Goal: Task Accomplishment & Management: Manage account settings

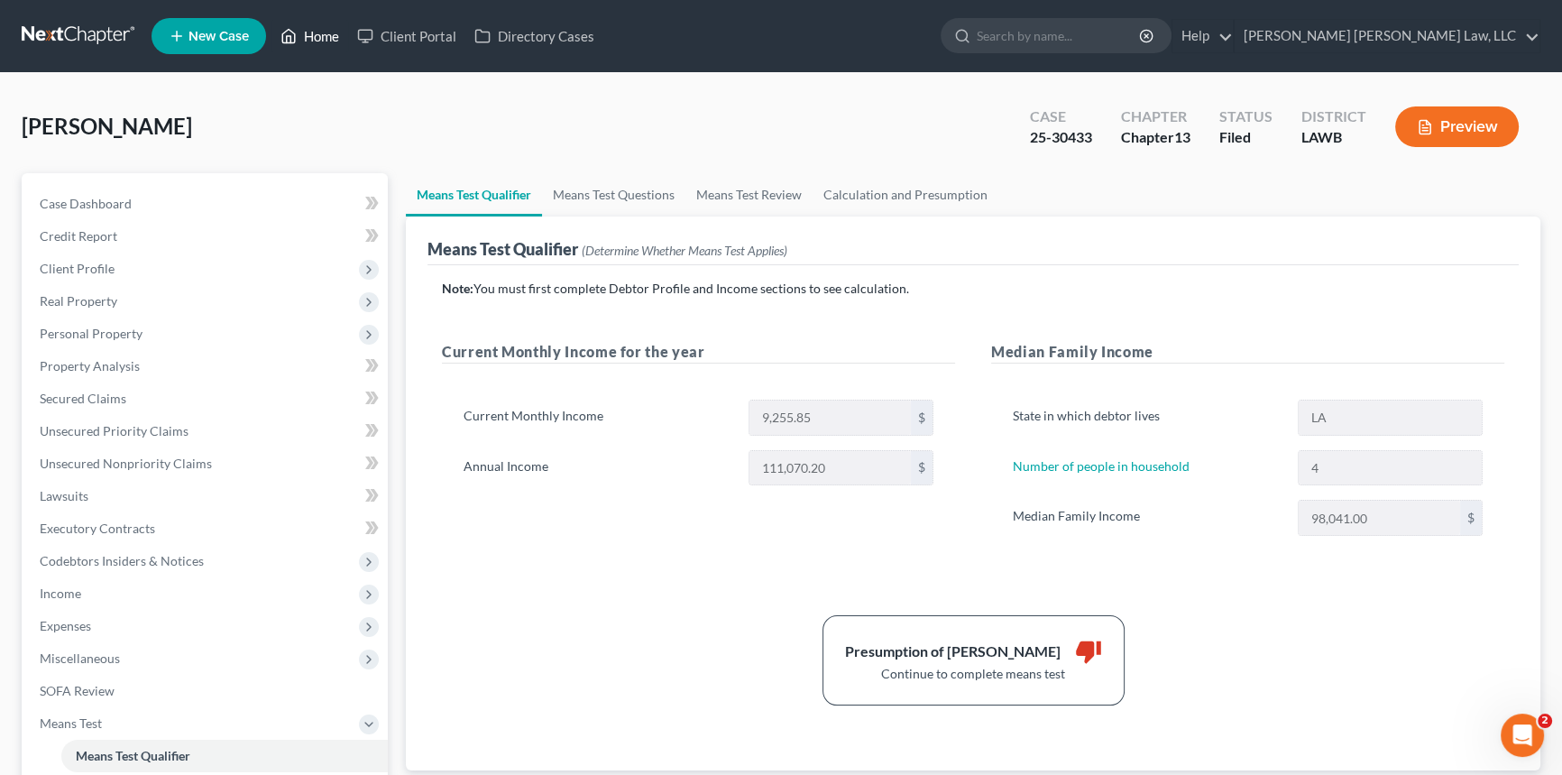
click at [326, 28] on link "Home" at bounding box center [309, 36] width 77 height 32
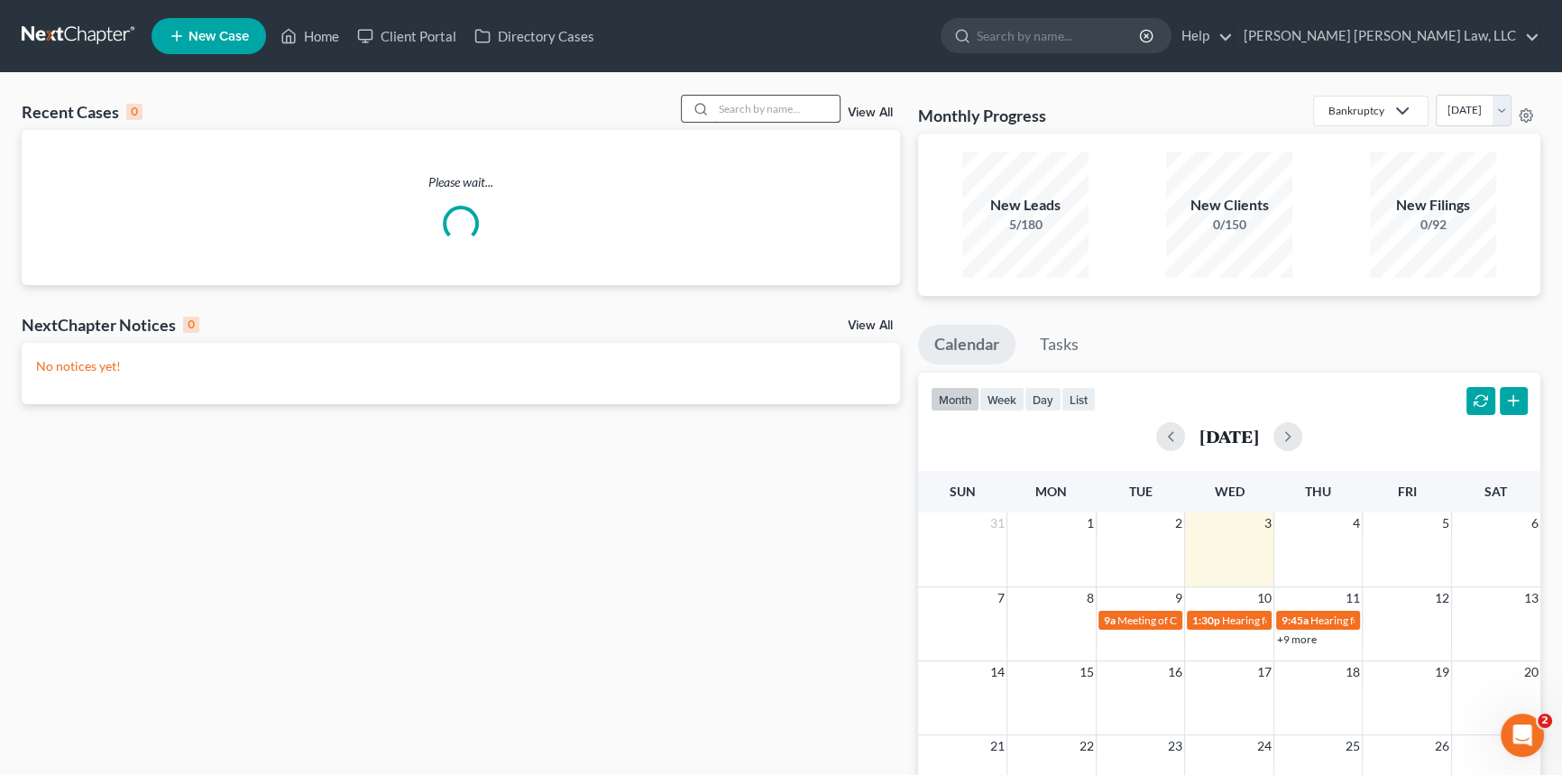
click at [773, 102] on input "search" at bounding box center [776, 109] width 126 height 26
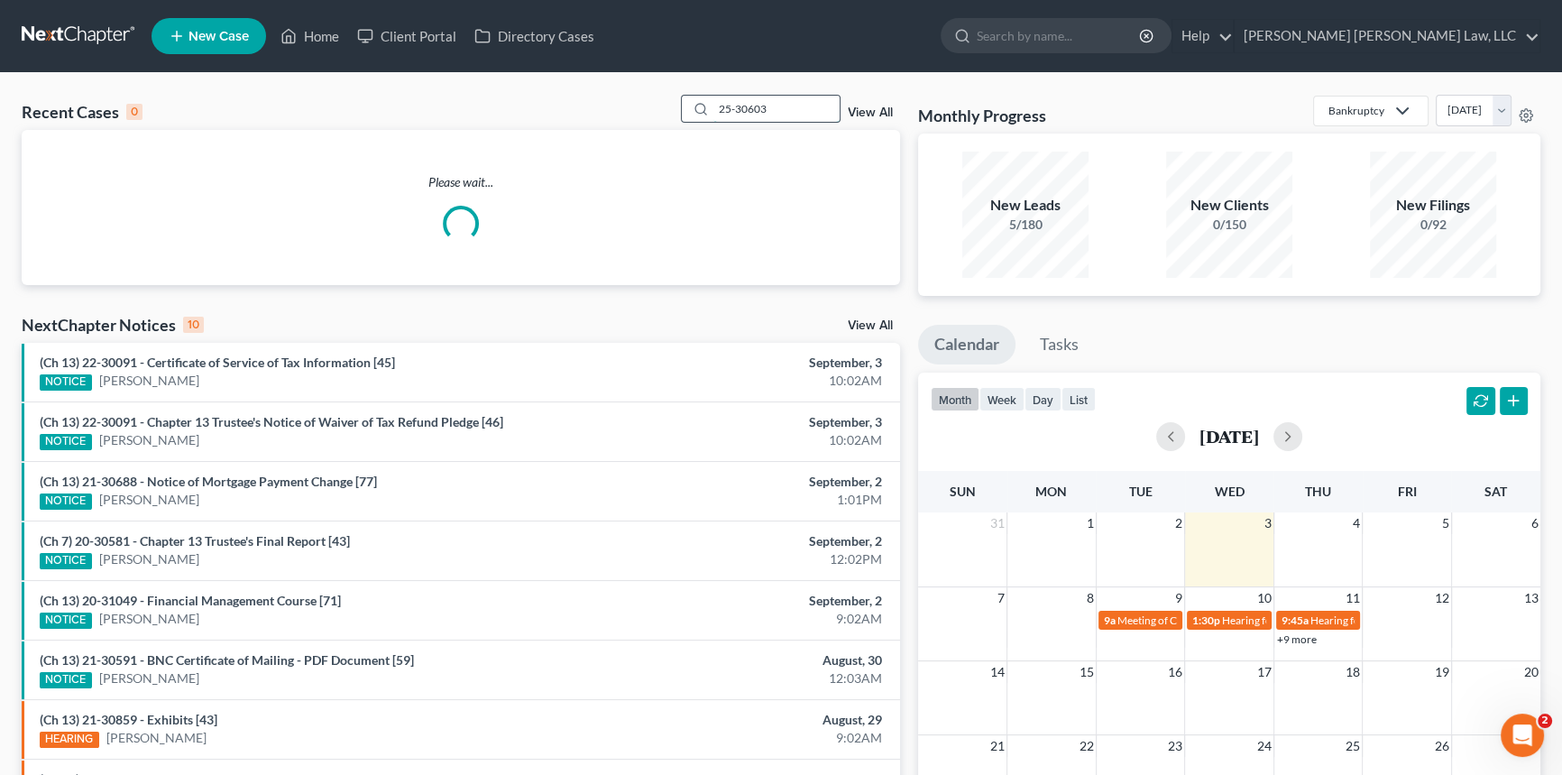
type input "25-30603"
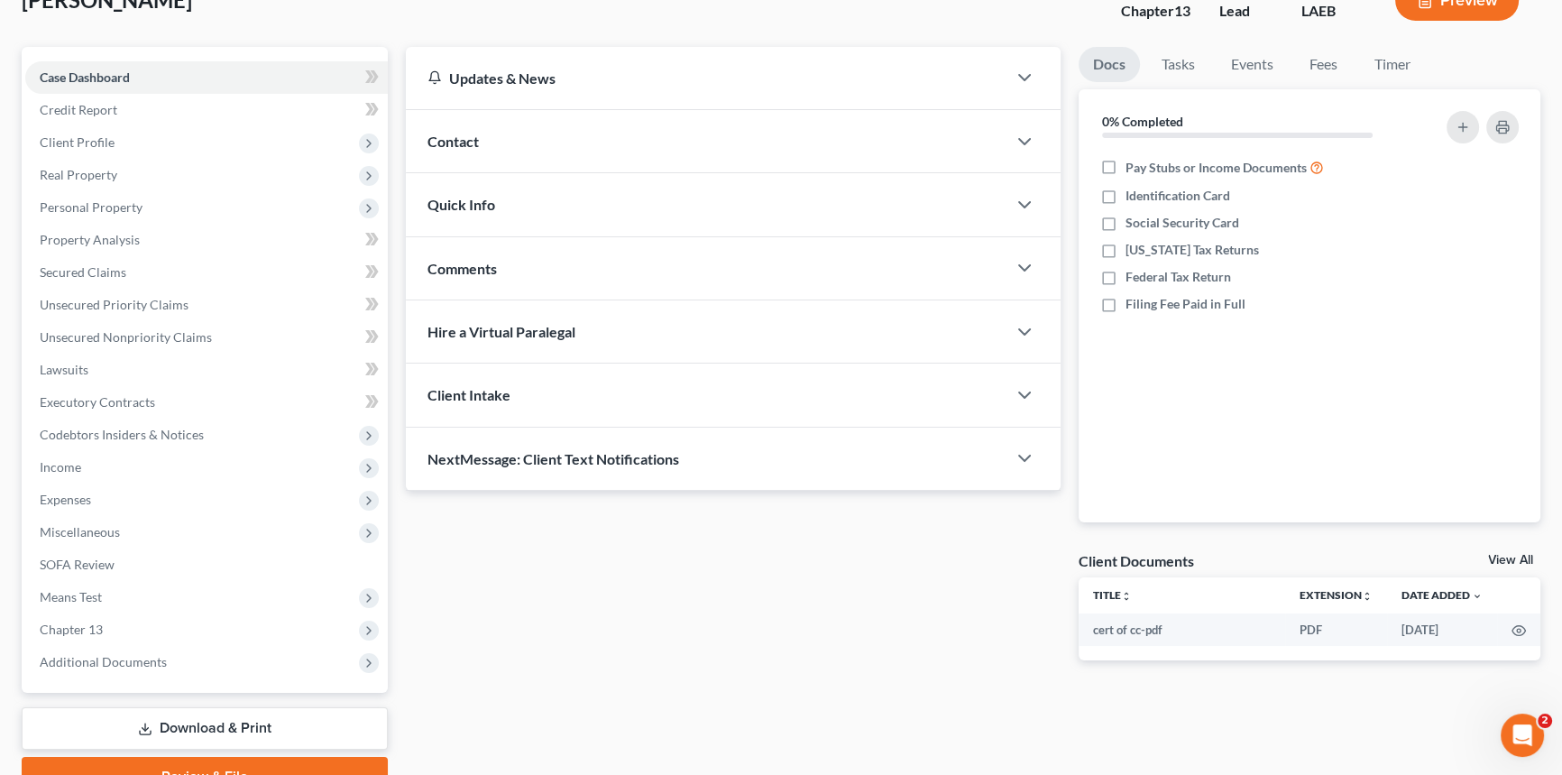
scroll to position [214, 0]
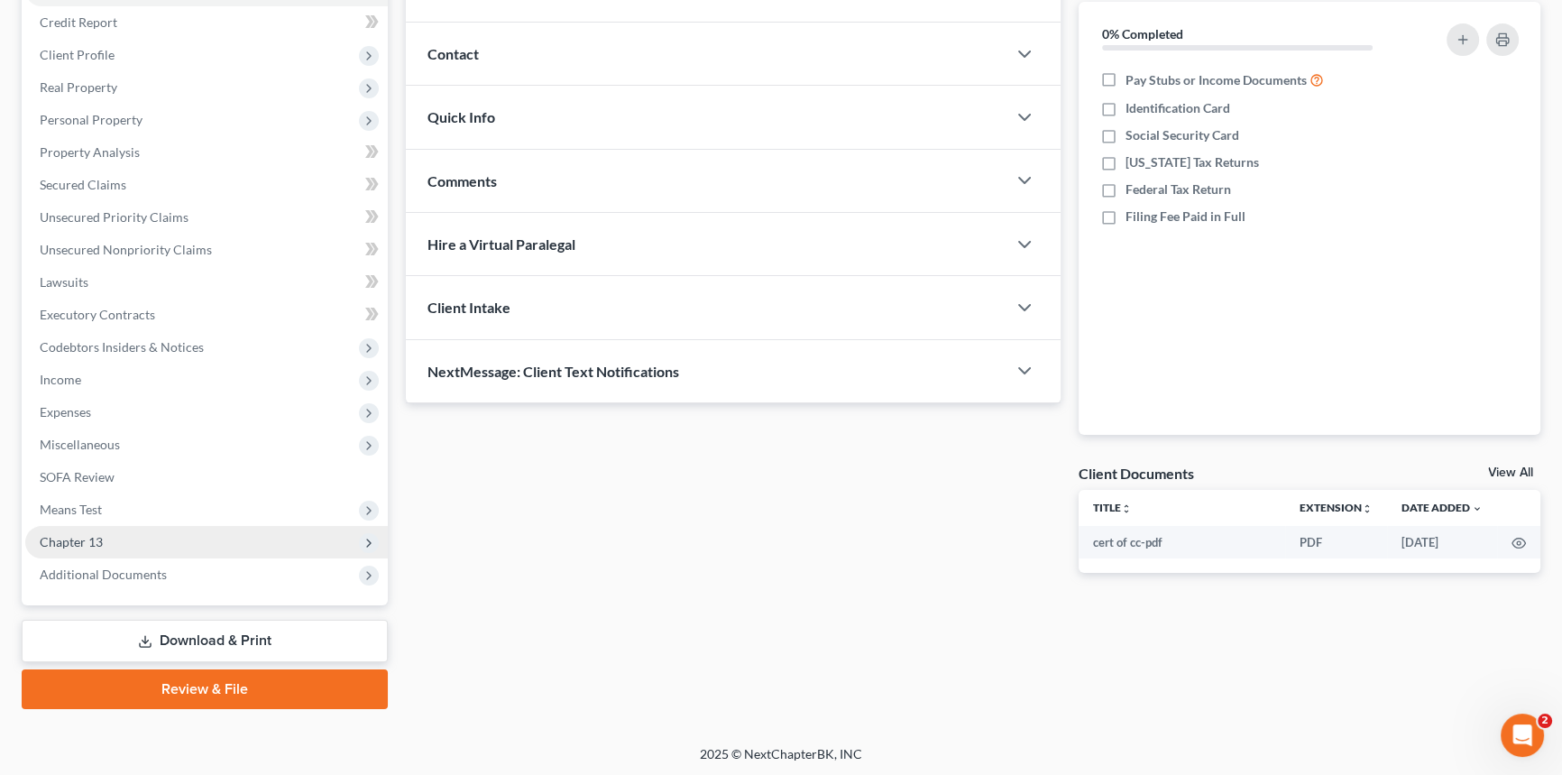
click at [74, 536] on span "Chapter 13" at bounding box center [71, 541] width 63 height 15
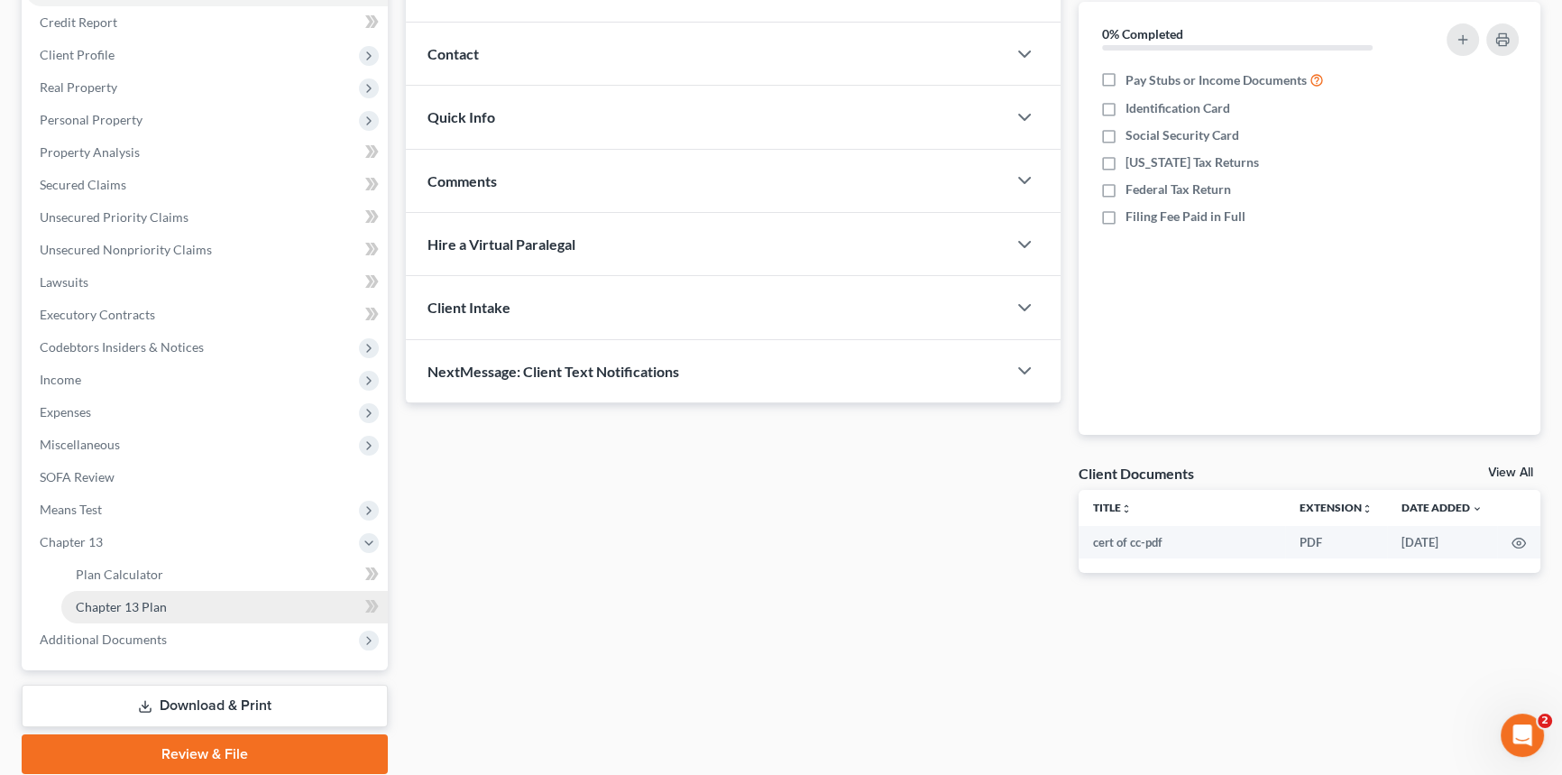
click at [119, 591] on link "Chapter 13 Plan" at bounding box center [224, 607] width 326 height 32
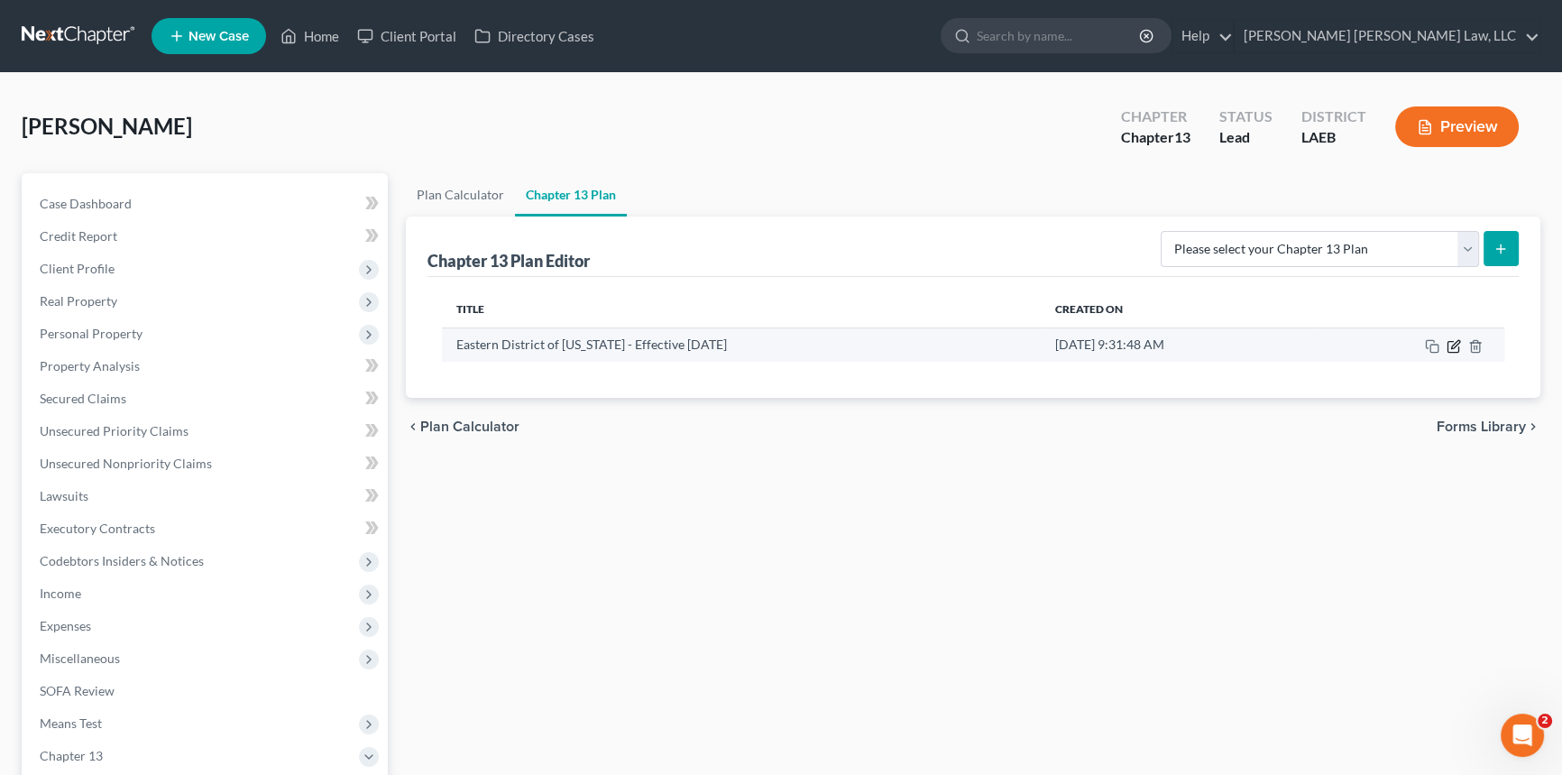
click at [1456, 343] on icon "button" at bounding box center [1455, 344] width 8 height 8
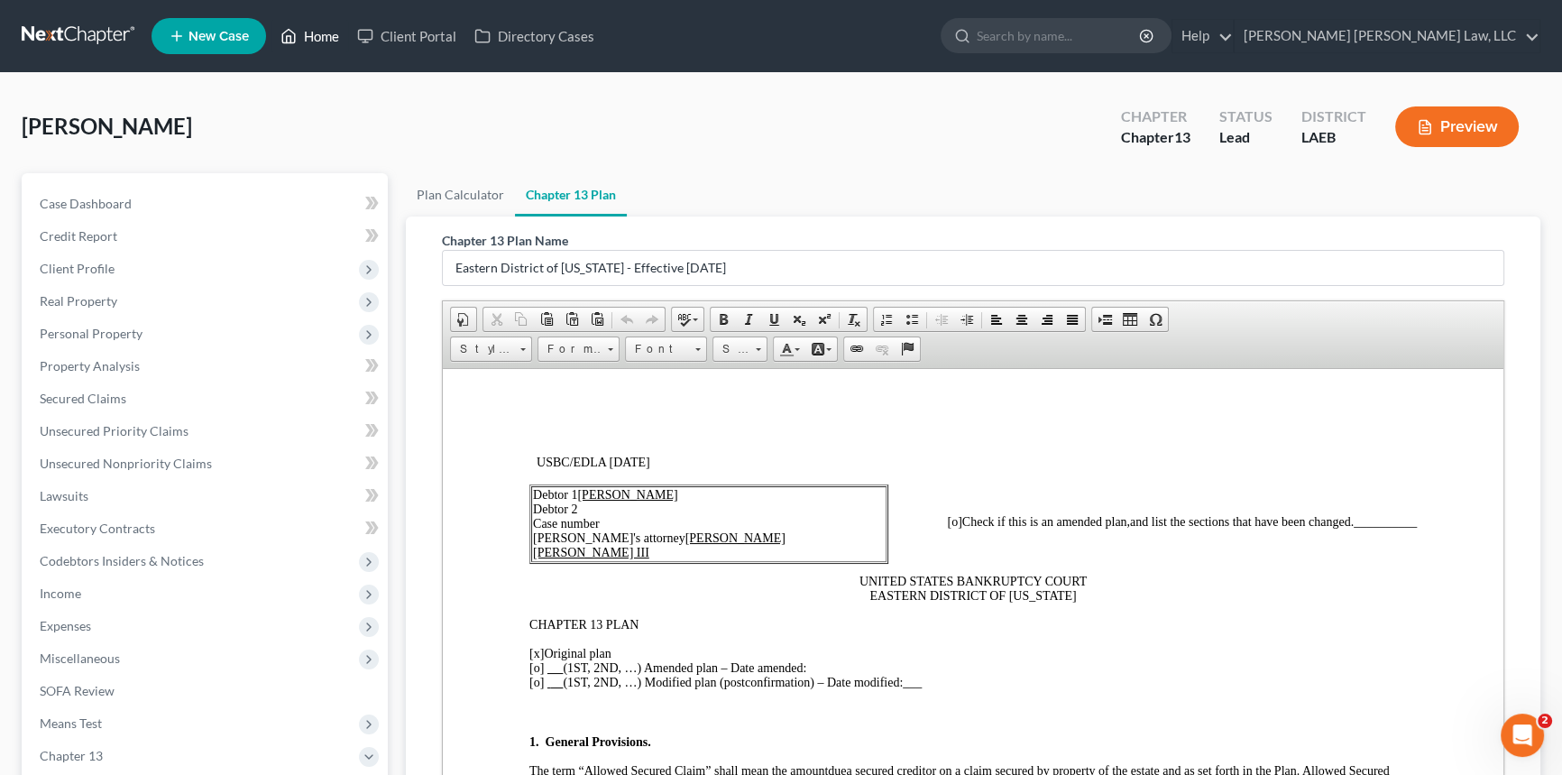
click at [317, 32] on link "Home" at bounding box center [309, 36] width 77 height 32
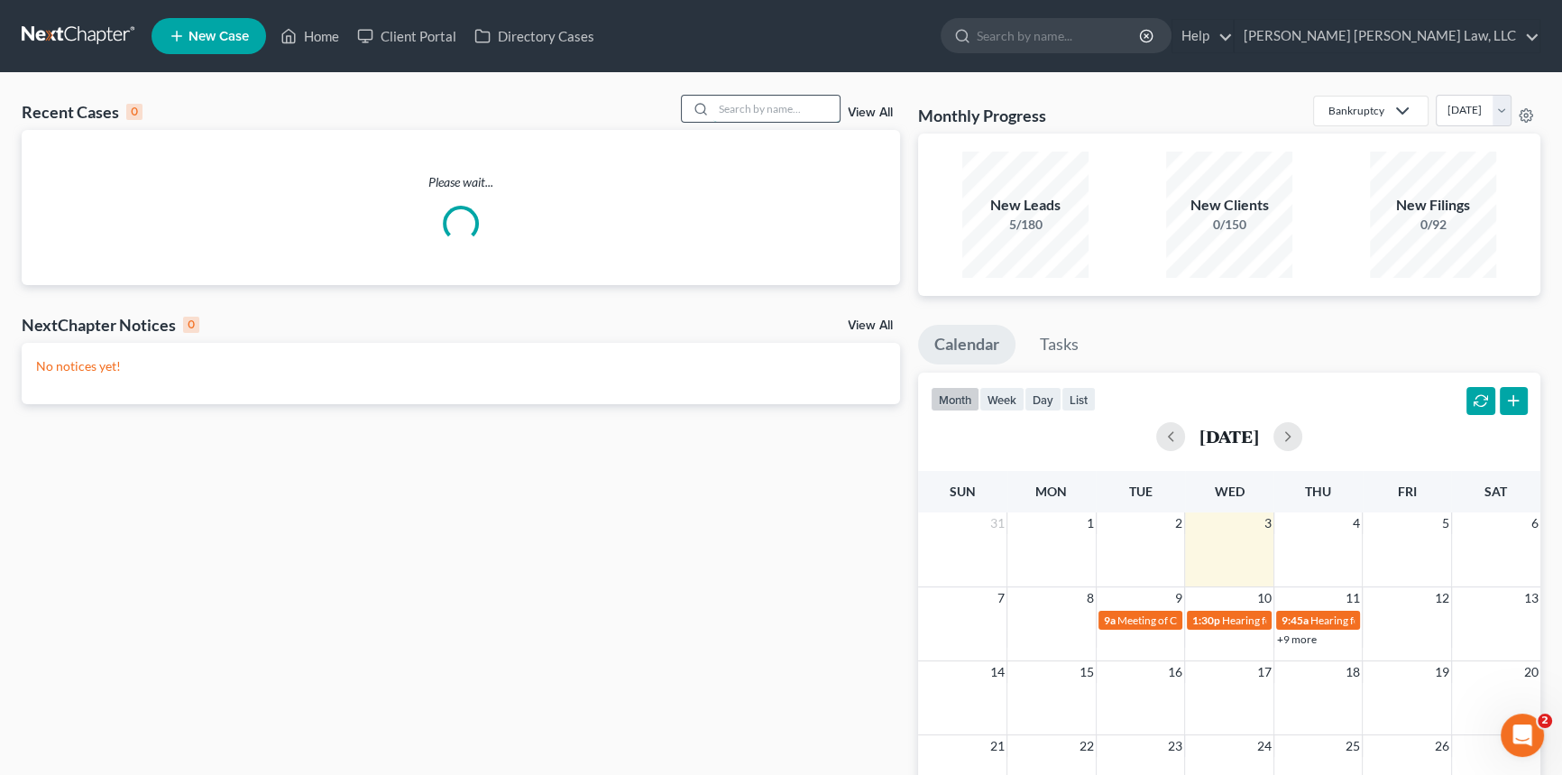
click at [723, 109] on input "search" at bounding box center [776, 109] width 126 height 26
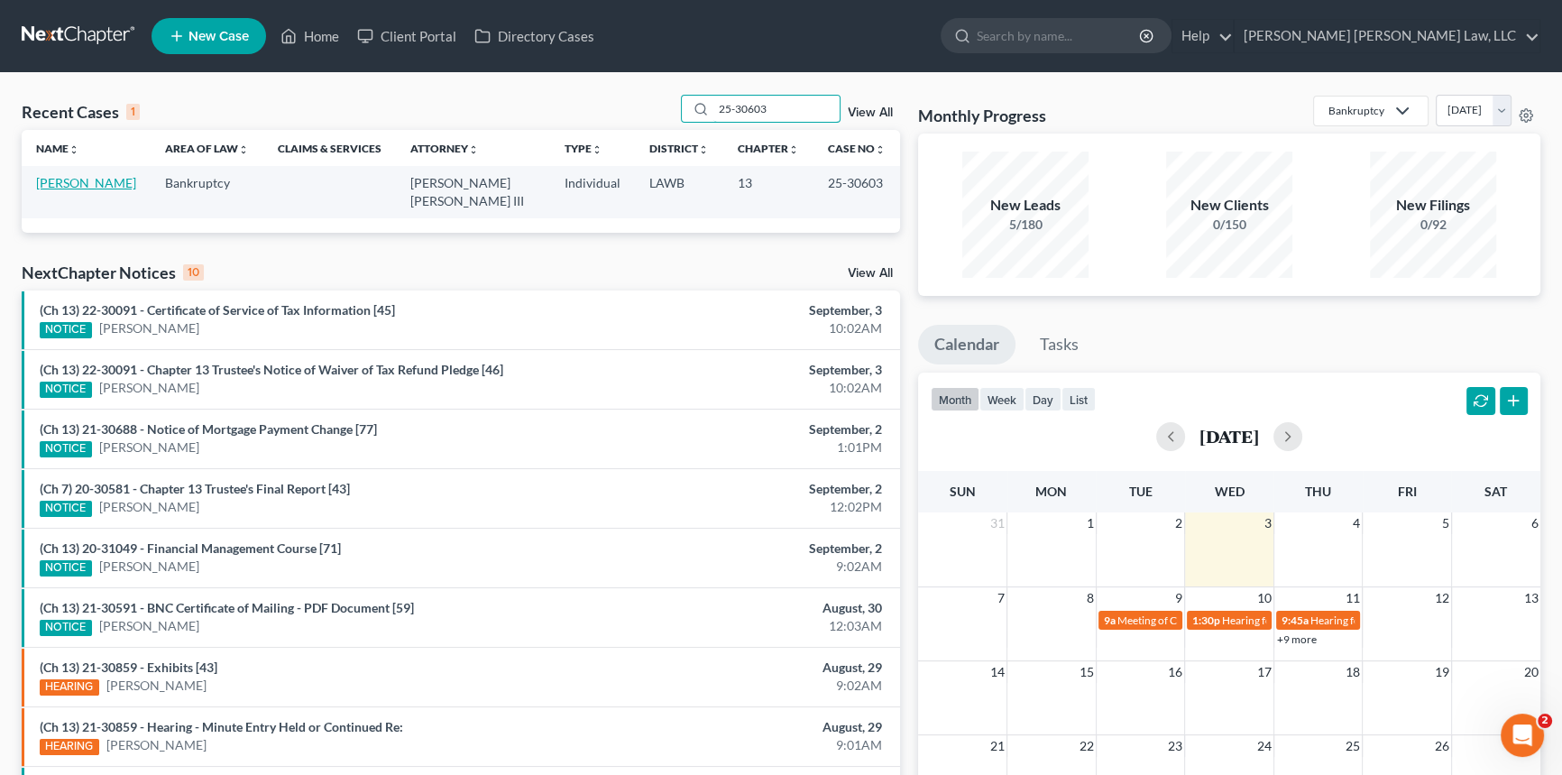
type input "25-30603"
click at [69, 181] on link "[PERSON_NAME]" at bounding box center [86, 182] width 100 height 15
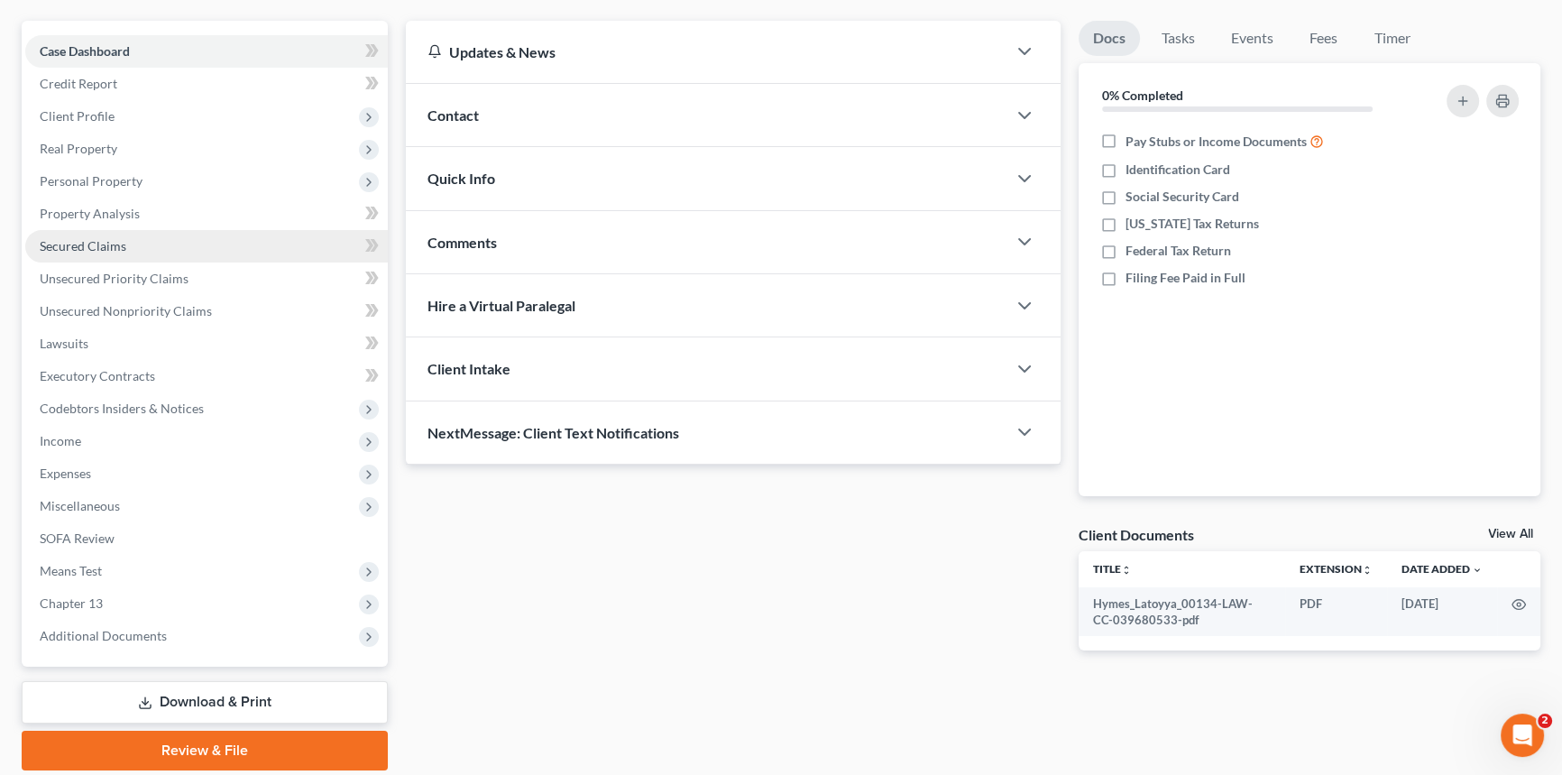
scroll to position [214, 0]
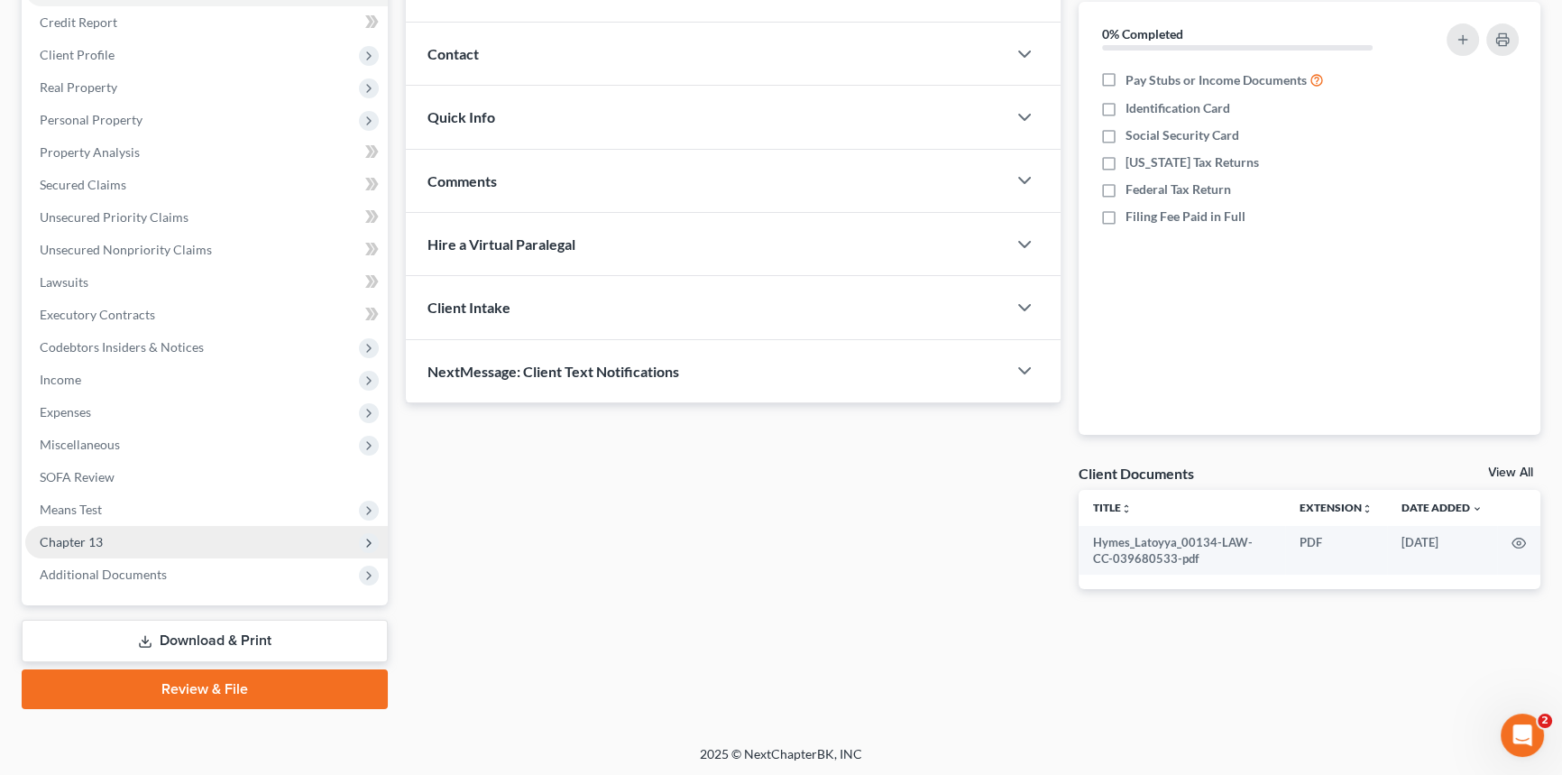
click at [171, 550] on span "Chapter 13" at bounding box center [206, 542] width 363 height 32
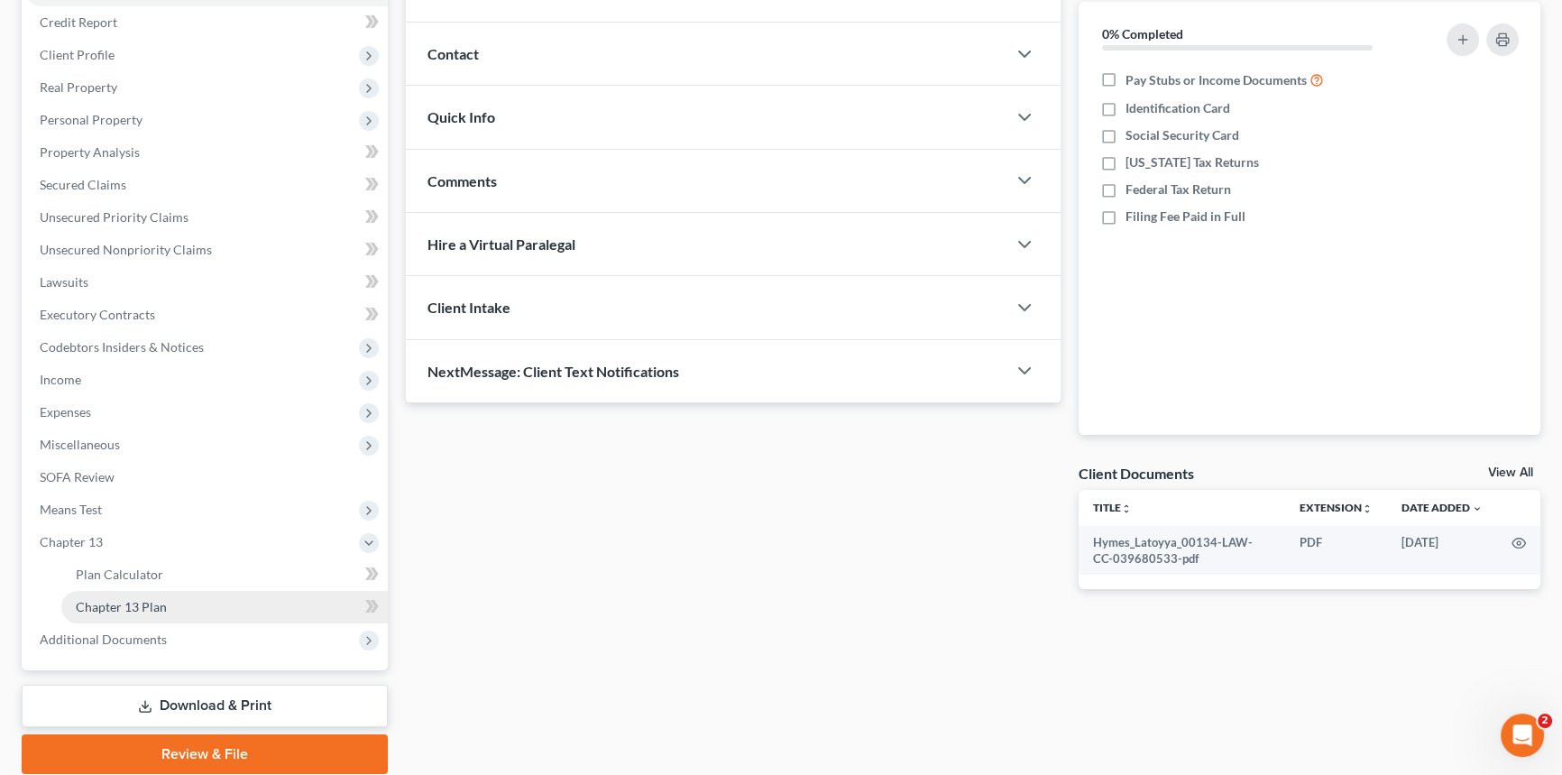
drag, startPoint x: 184, startPoint y: 605, endPoint x: 216, endPoint y: 607, distance: 31.6
click at [186, 605] on link "Chapter 13 Plan" at bounding box center [224, 607] width 326 height 32
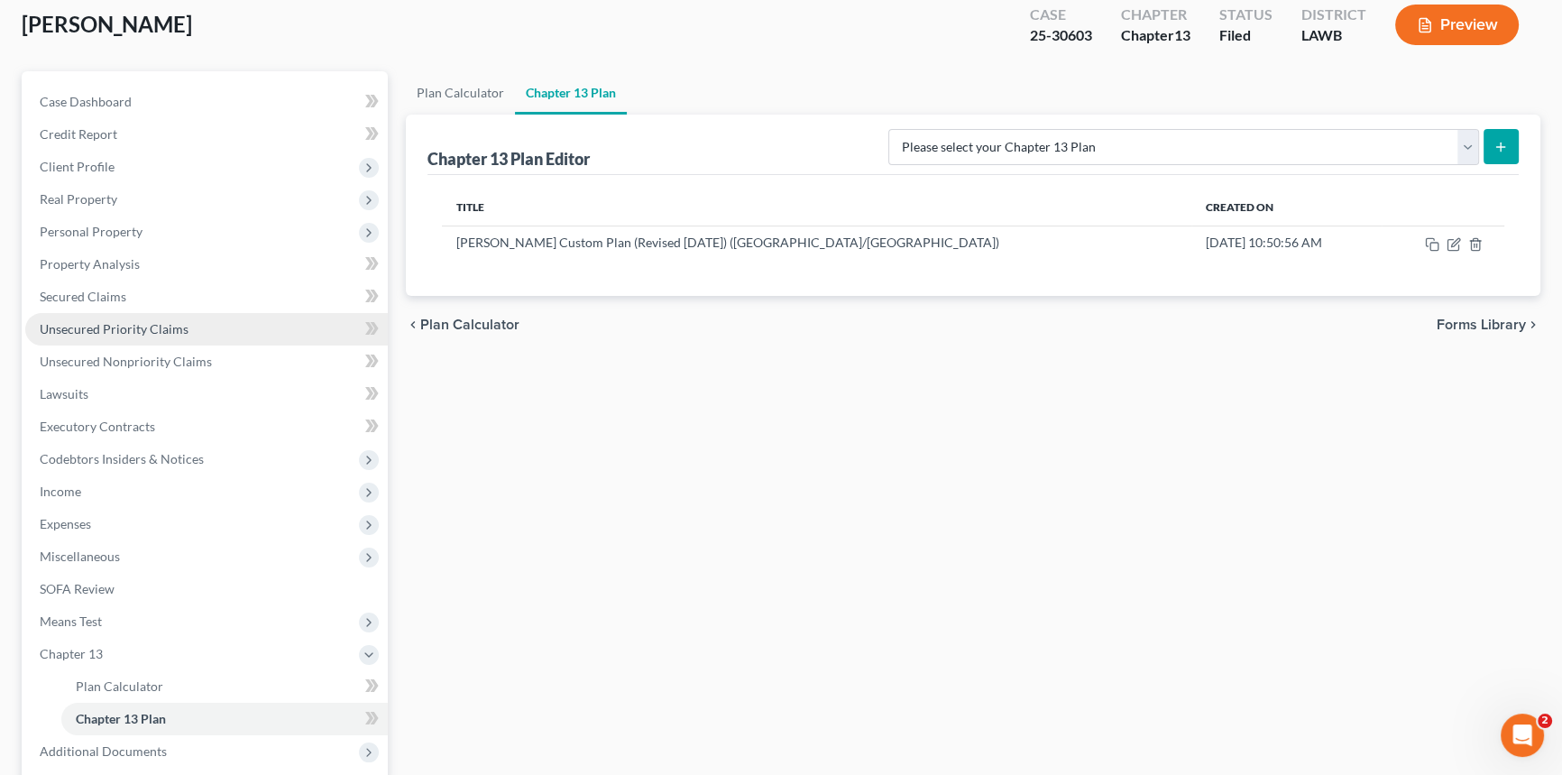
scroll to position [280, 0]
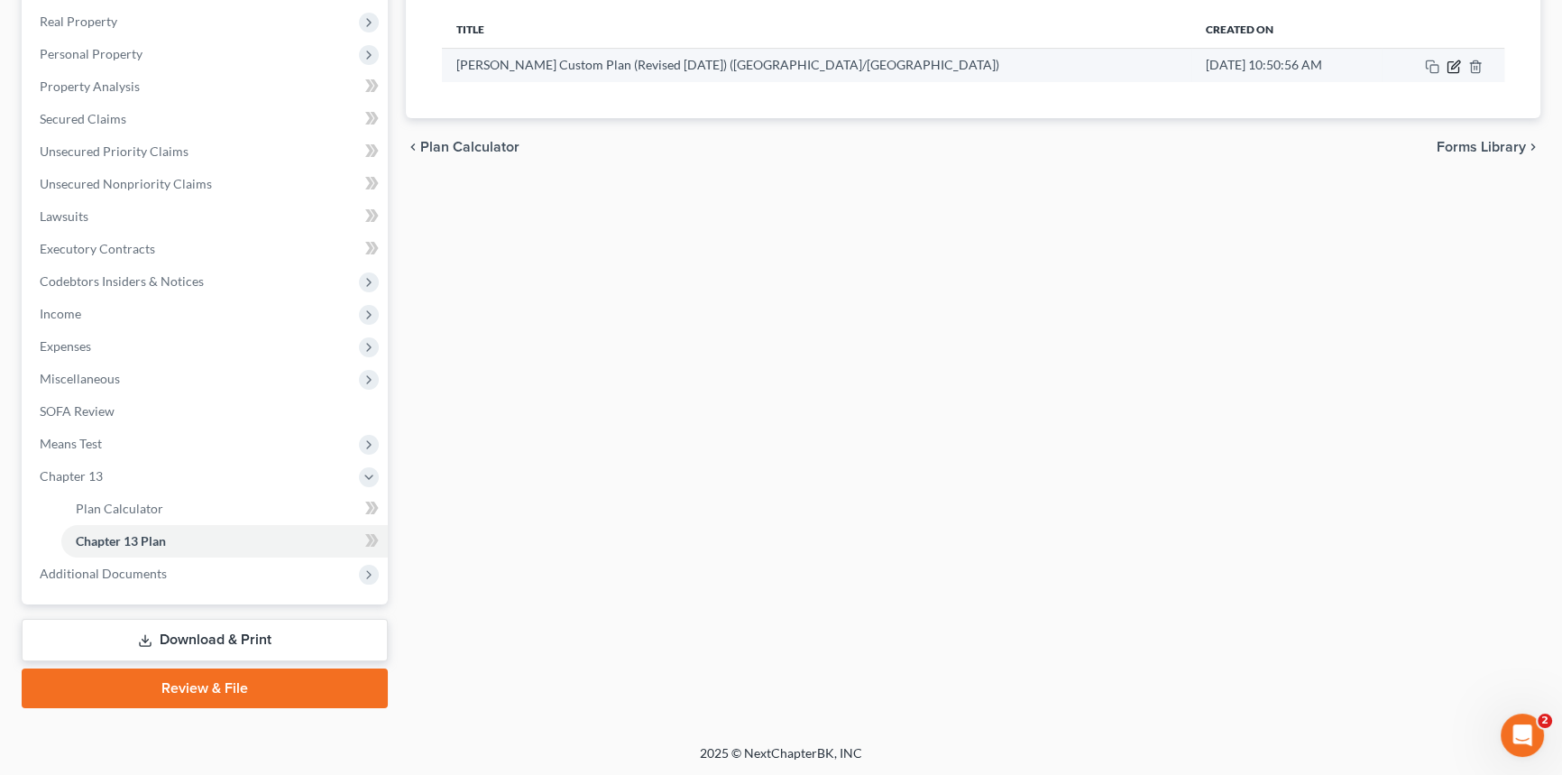
click at [1452, 63] on icon "button" at bounding box center [1454, 67] width 14 height 14
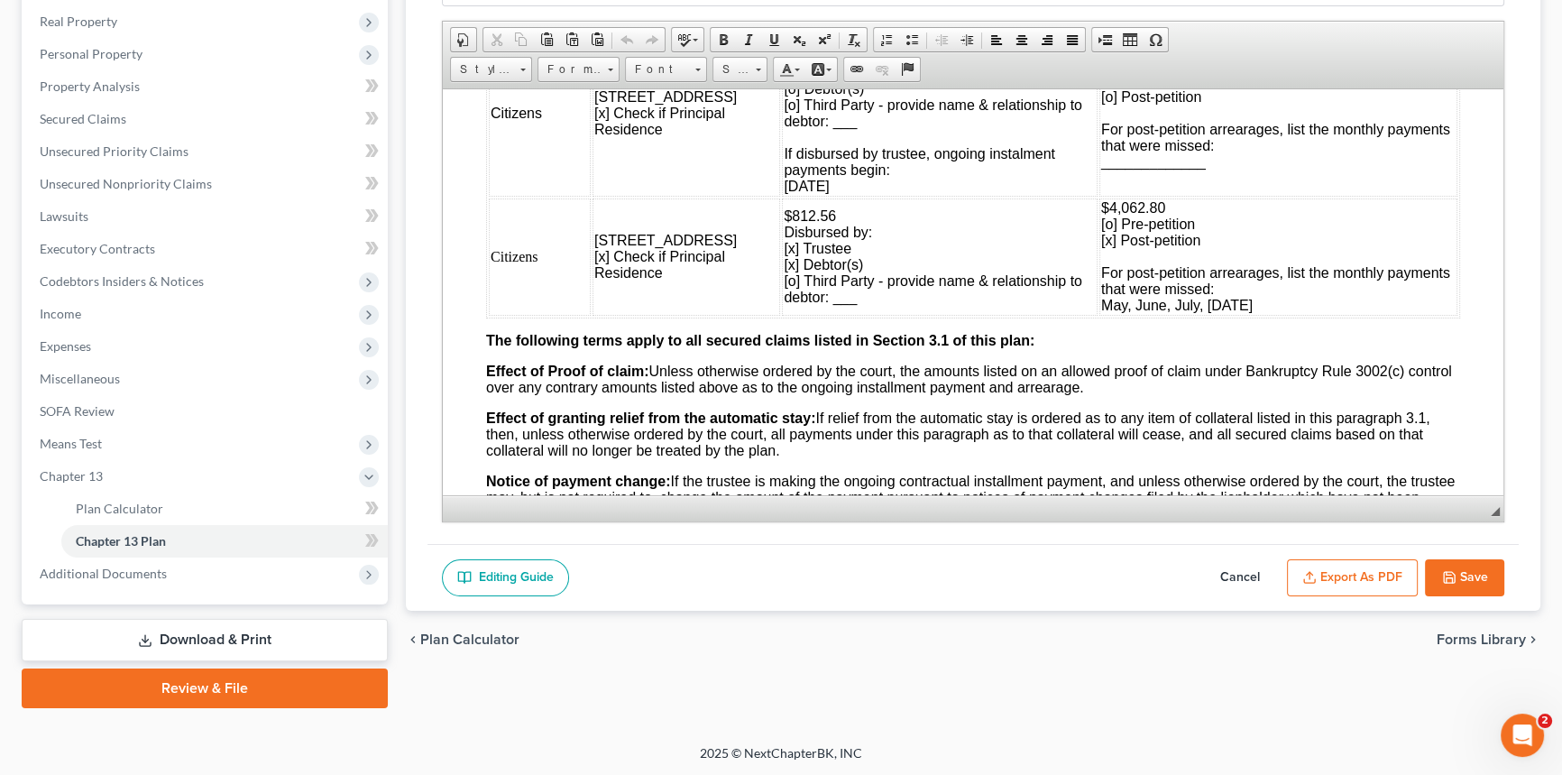
scroll to position [1885, 0]
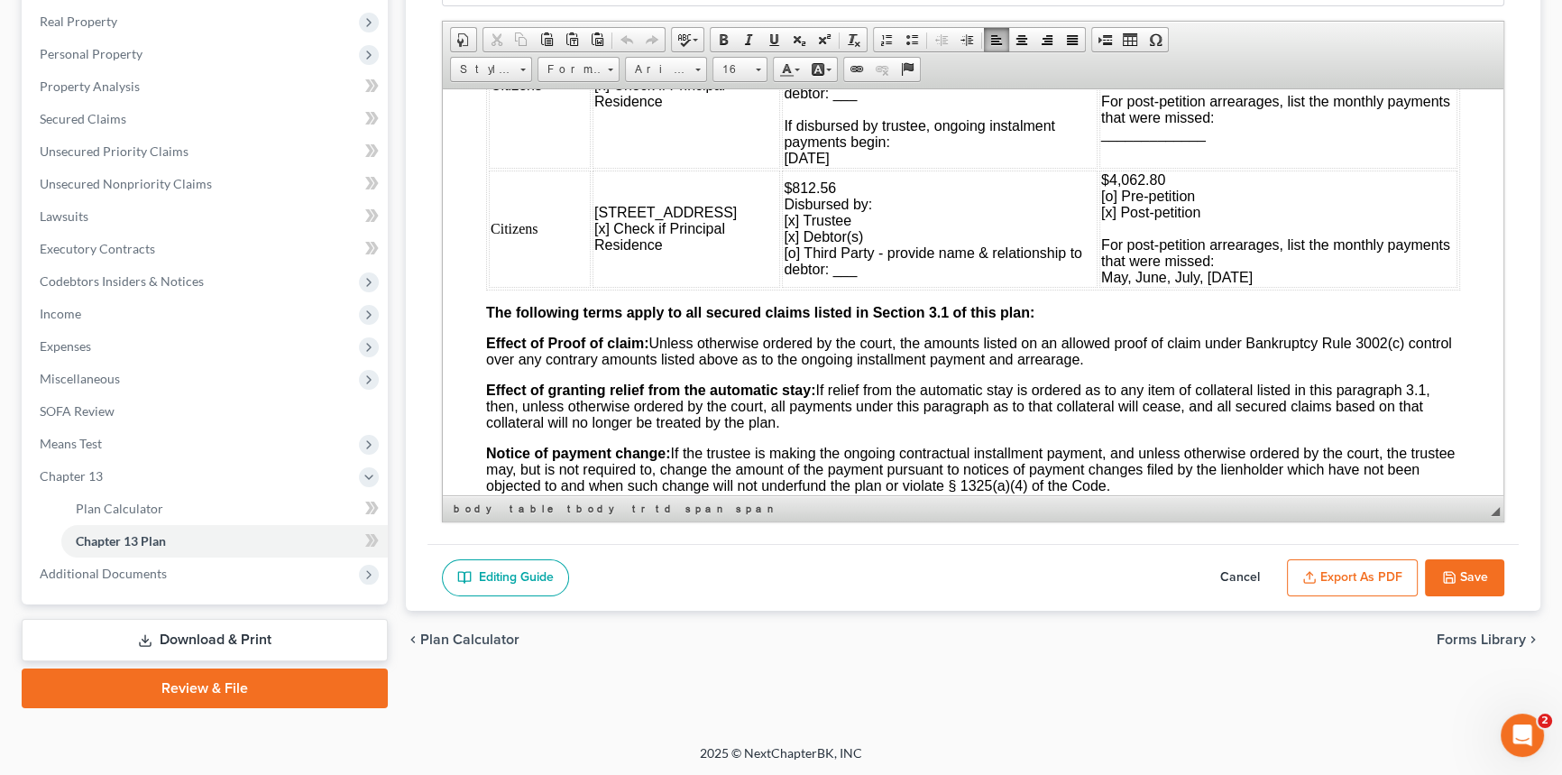
click at [784, 244] on span "[x] Debtor(s)" at bounding box center [823, 235] width 79 height 15
drag, startPoint x: 1096, startPoint y: 245, endPoint x: 1151, endPoint y: 245, distance: 55.0
click at [1151, 245] on td "$4,062.80 [o] Pre-petition [x] Post-petition For post-petition arrearages, list…" at bounding box center [1278, 228] width 358 height 117
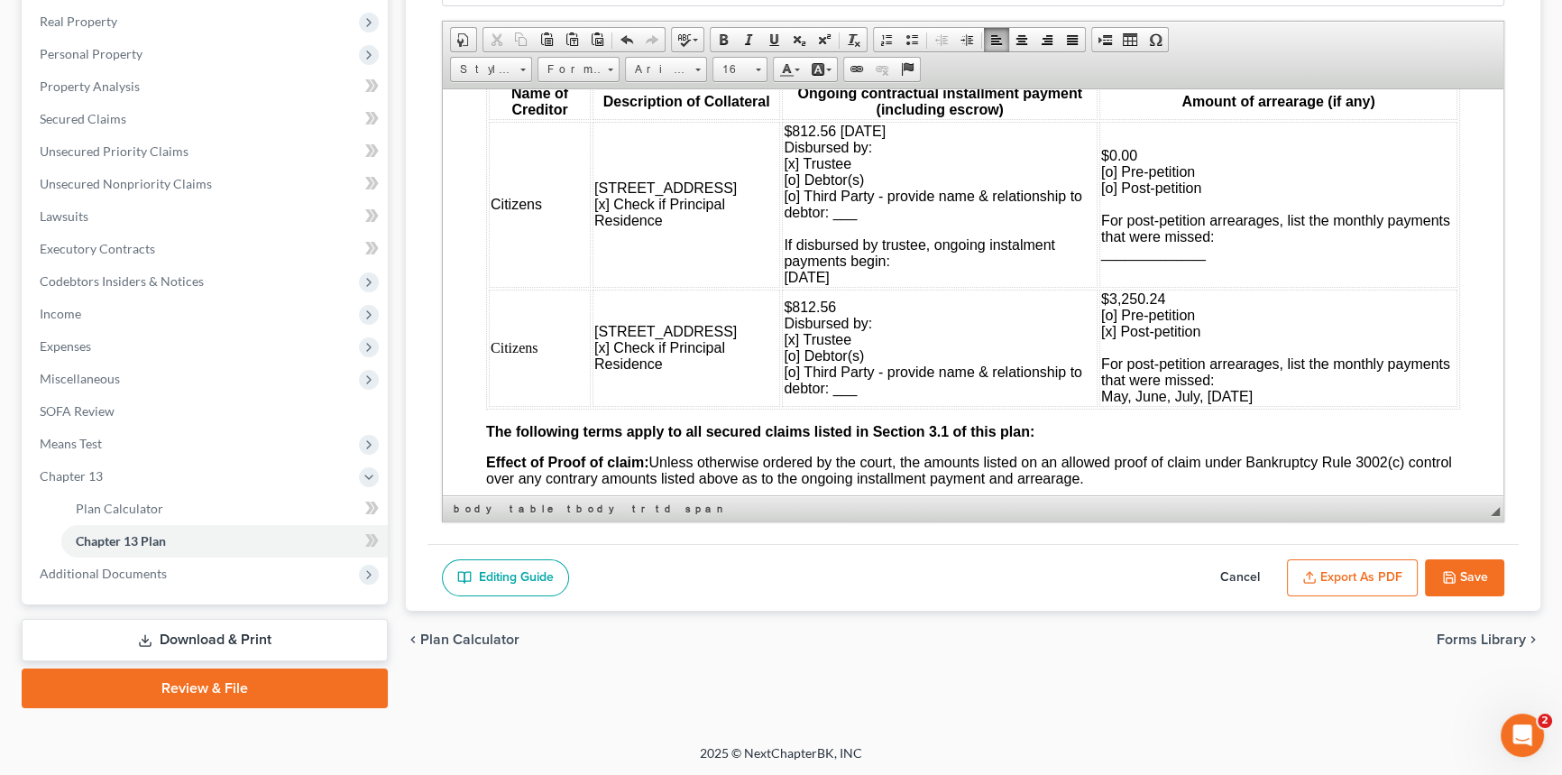
scroll to position [1804, 0]
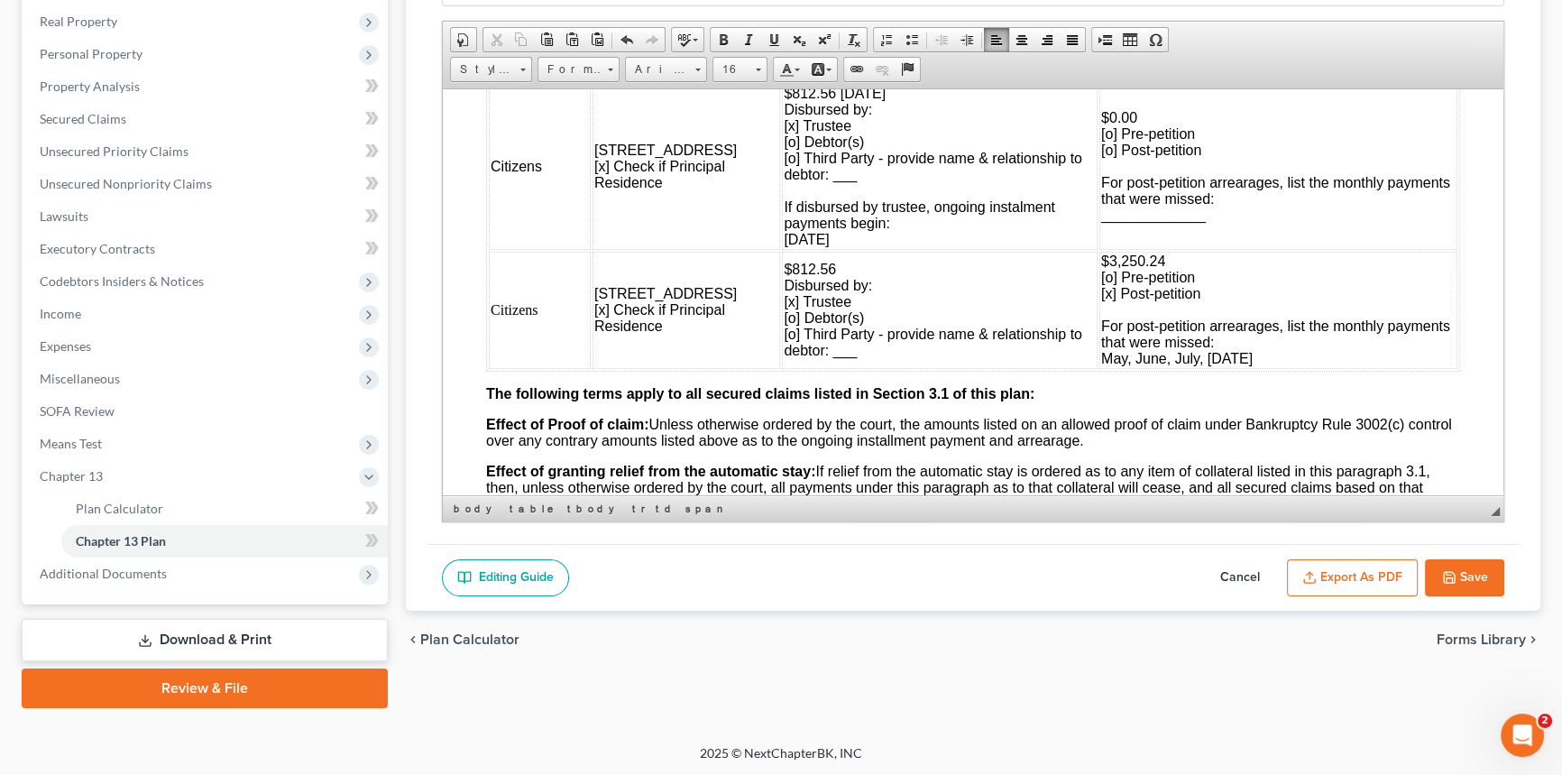
click at [822, 150] on span "$812.56 [DATE] Disbursed by: [x] Trustee [o] Debtor(s) [o] Third Party - provid…" at bounding box center [933, 165] width 299 height 161
drag, startPoint x: 822, startPoint y: 150, endPoint x: 929, endPoint y: 152, distance: 106.4
click at [929, 152] on td "$812.56 [DATE] Disbursed by: [x] Trustee [o] Debtor(s) [o] Third Party - provid…" at bounding box center [940, 166] width 316 height 166
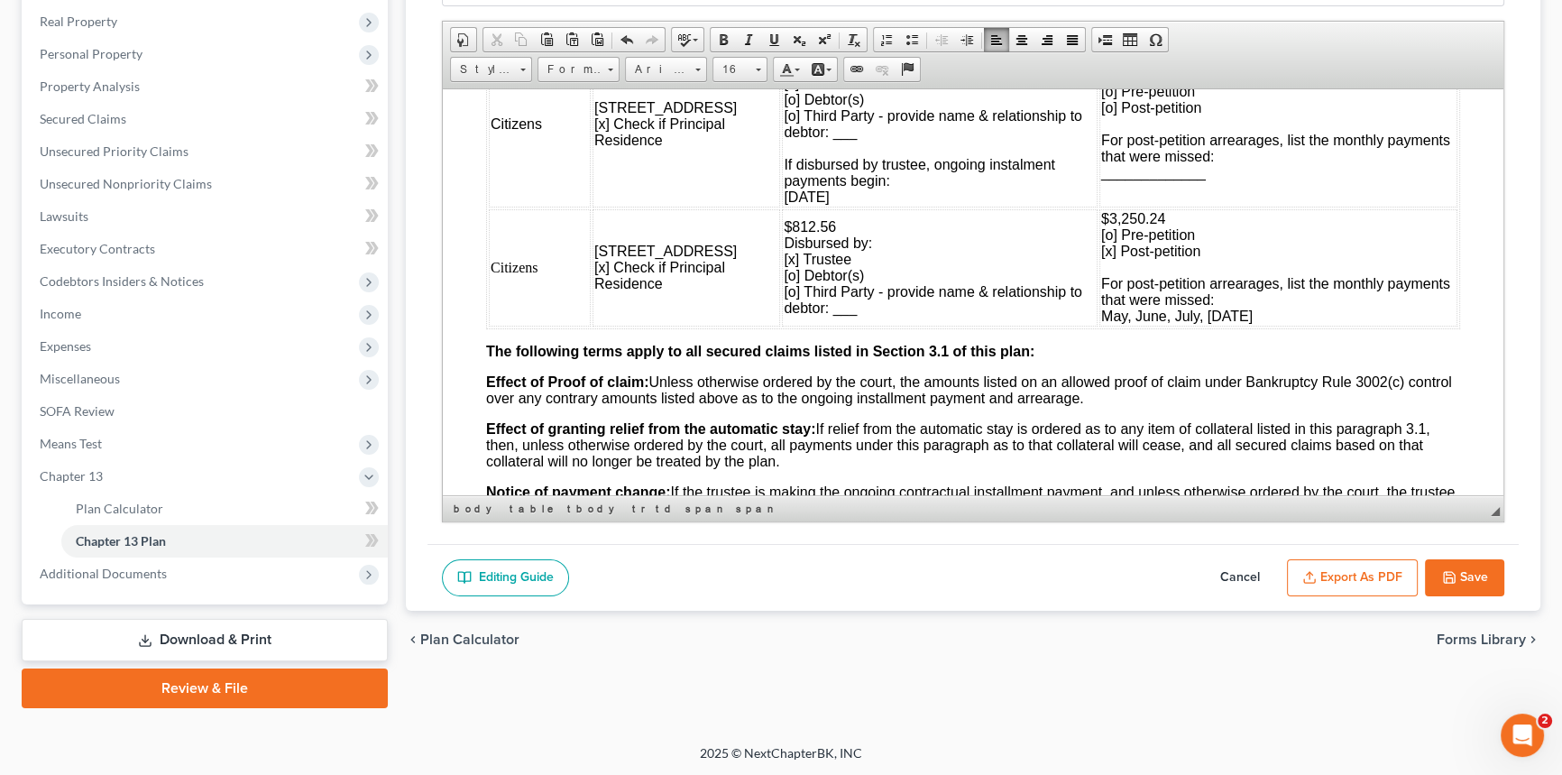
scroll to position [1885, 0]
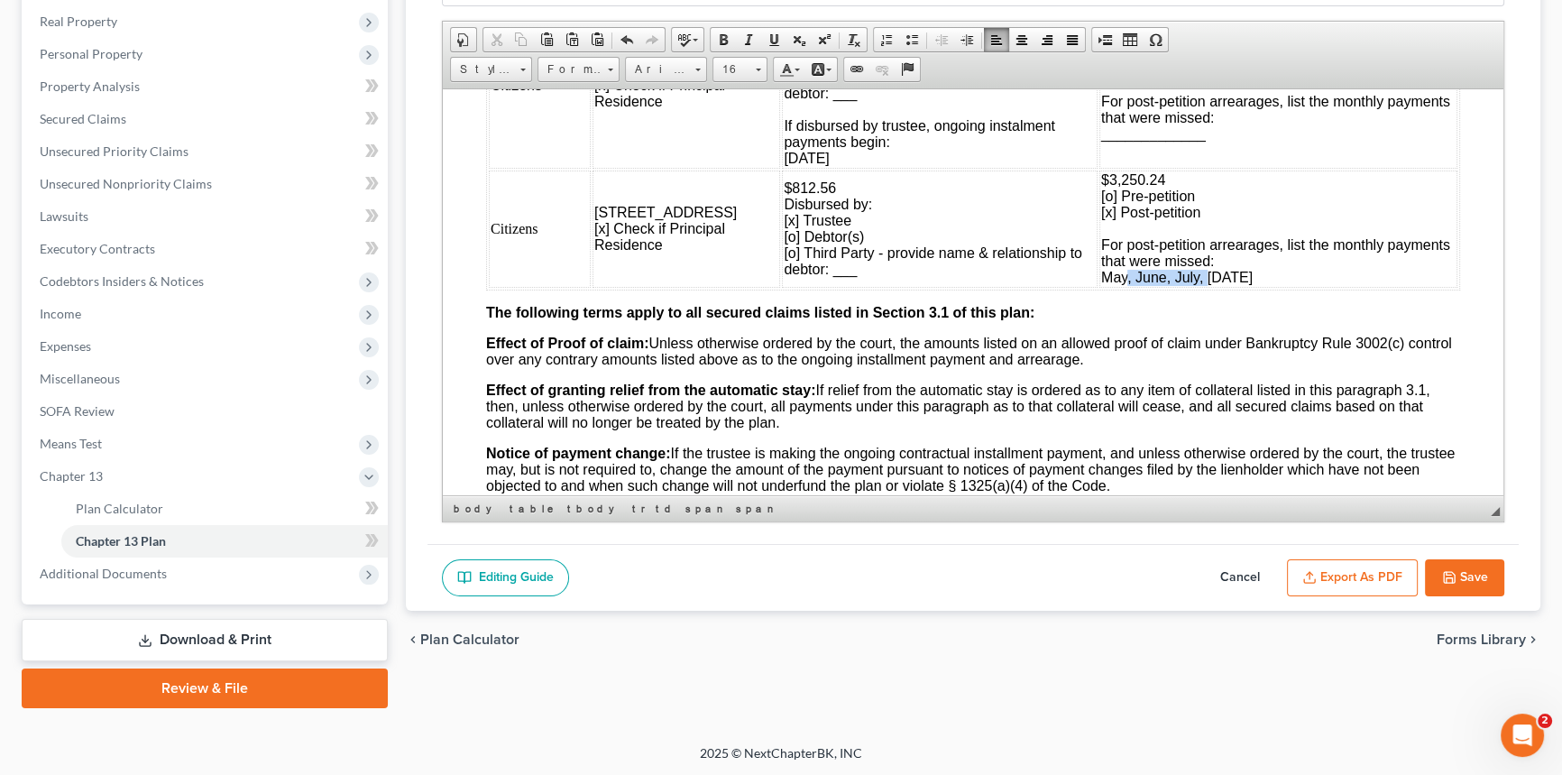
drag, startPoint x: 1111, startPoint y: 352, endPoint x: 1191, endPoint y: 354, distance: 80.3
click at [1191, 284] on span "May, June, July, [DATE]" at bounding box center [1177, 276] width 152 height 15
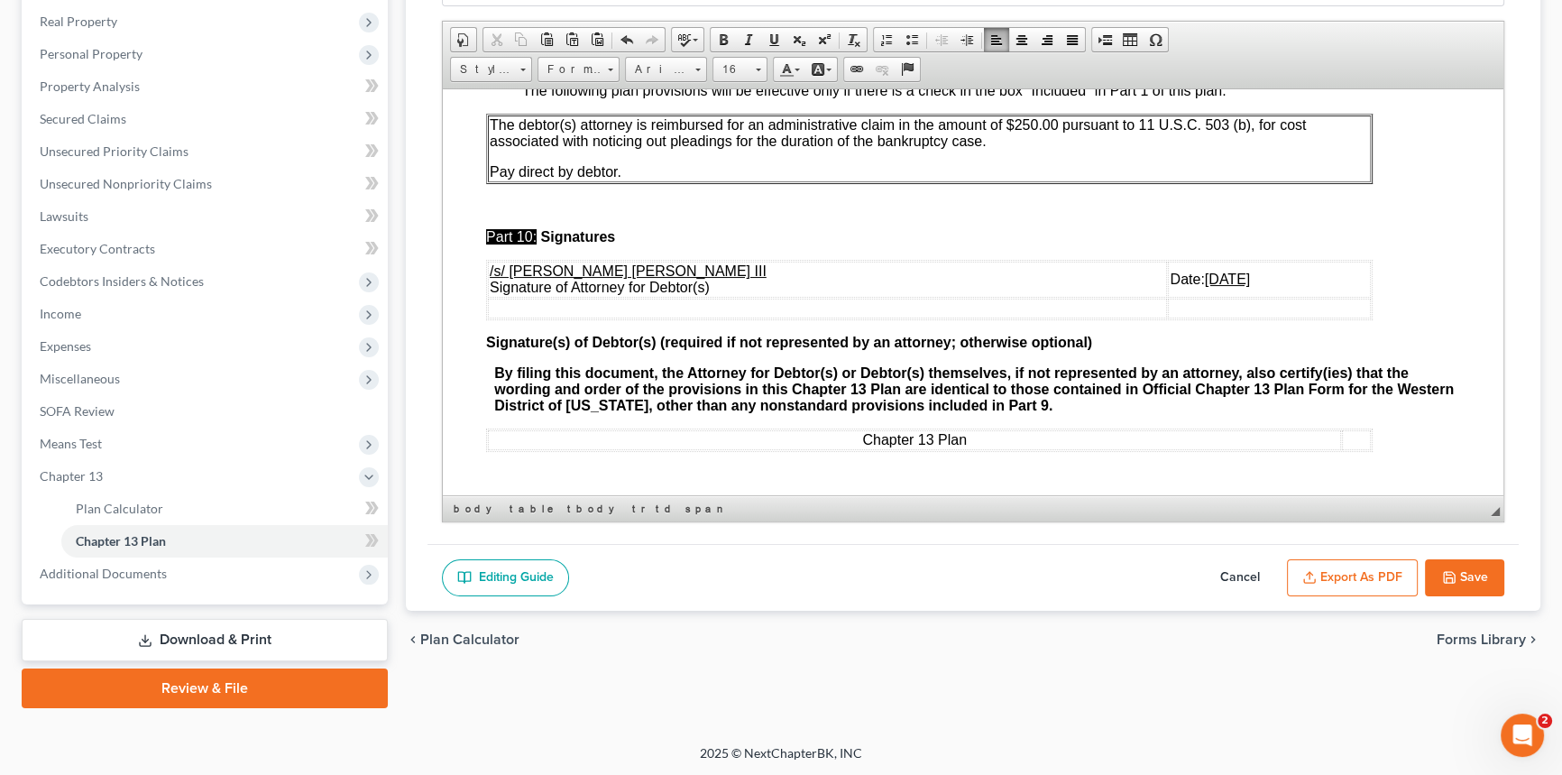
scroll to position [6558, 0]
click at [1205, 286] on u "[DATE]" at bounding box center [1227, 278] width 45 height 15
click at [1337, 568] on button "Export as PDF" at bounding box center [1352, 578] width 131 height 38
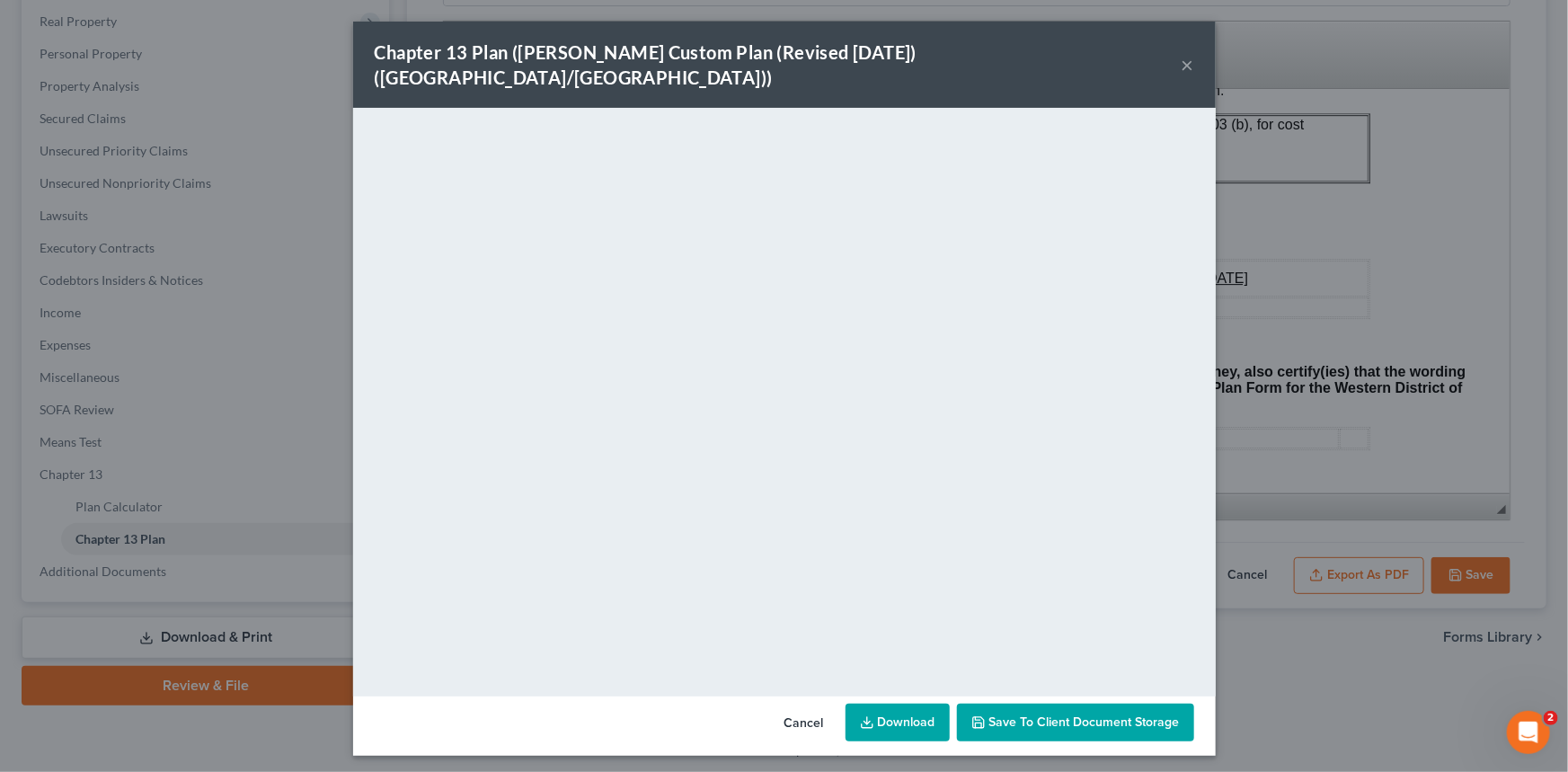
click at [1187, 54] on button "×" at bounding box center [1187, 65] width 13 height 22
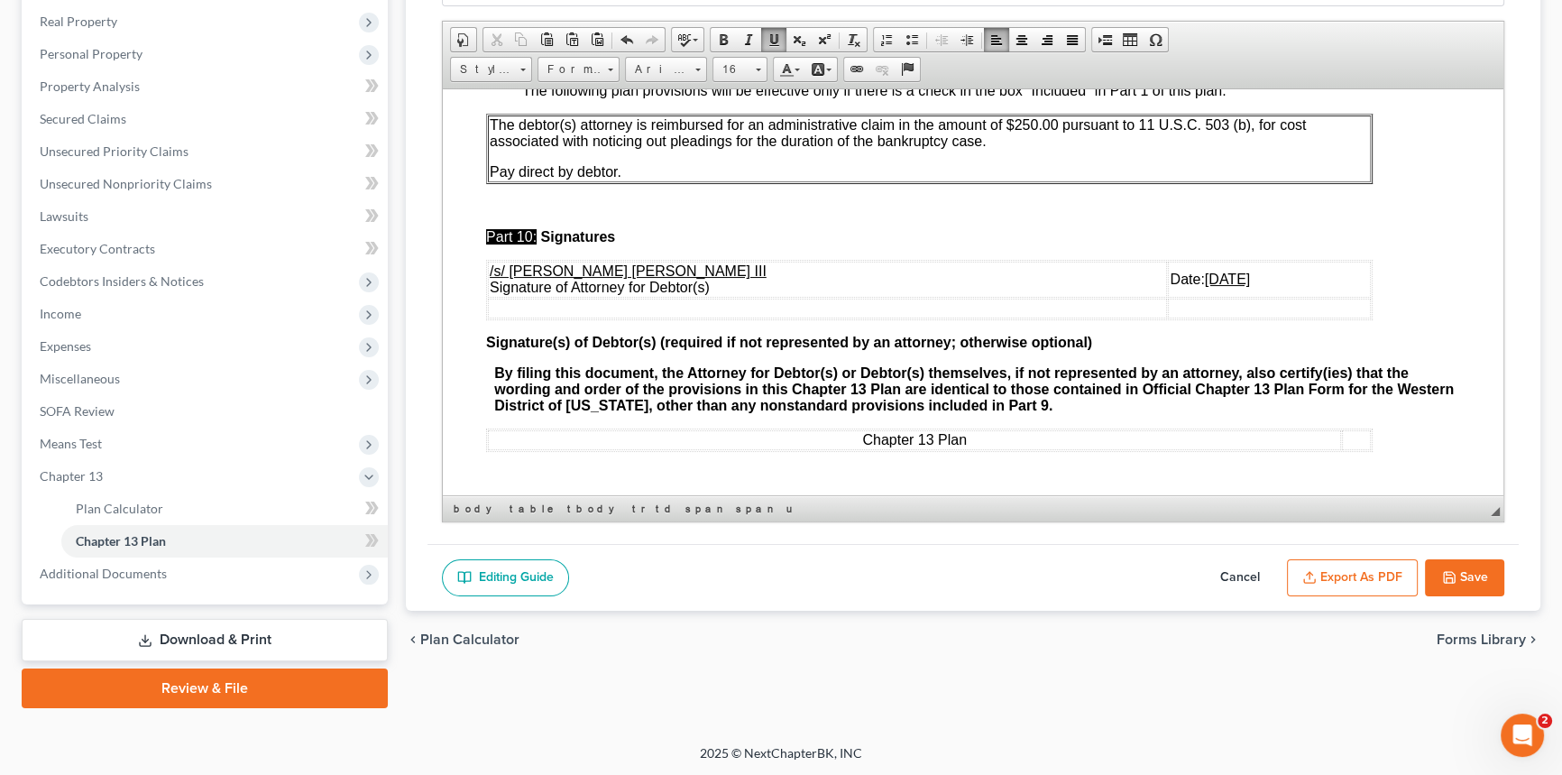
click at [1480, 568] on button "Save" at bounding box center [1464, 578] width 79 height 38
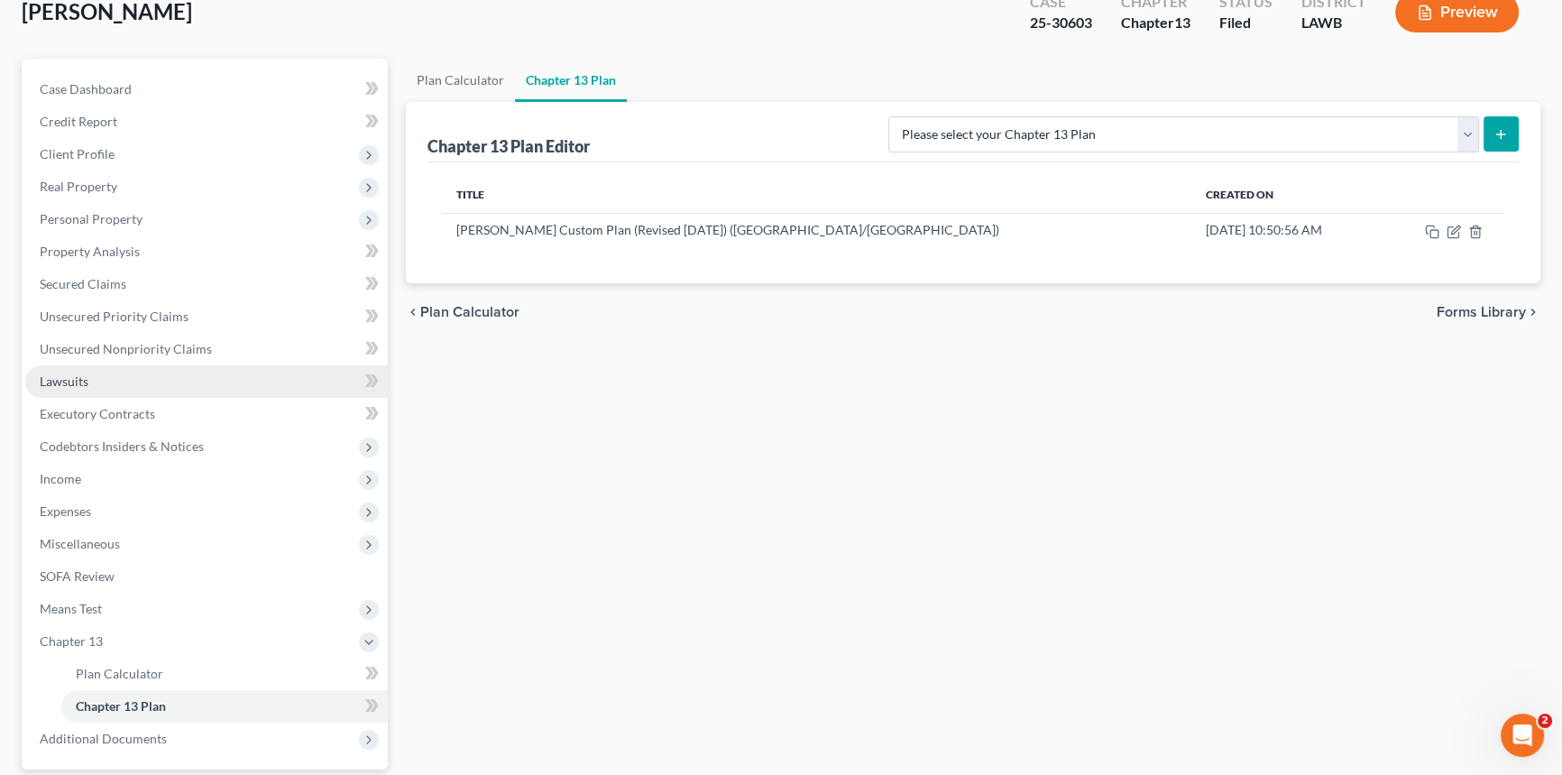
scroll to position [0, 0]
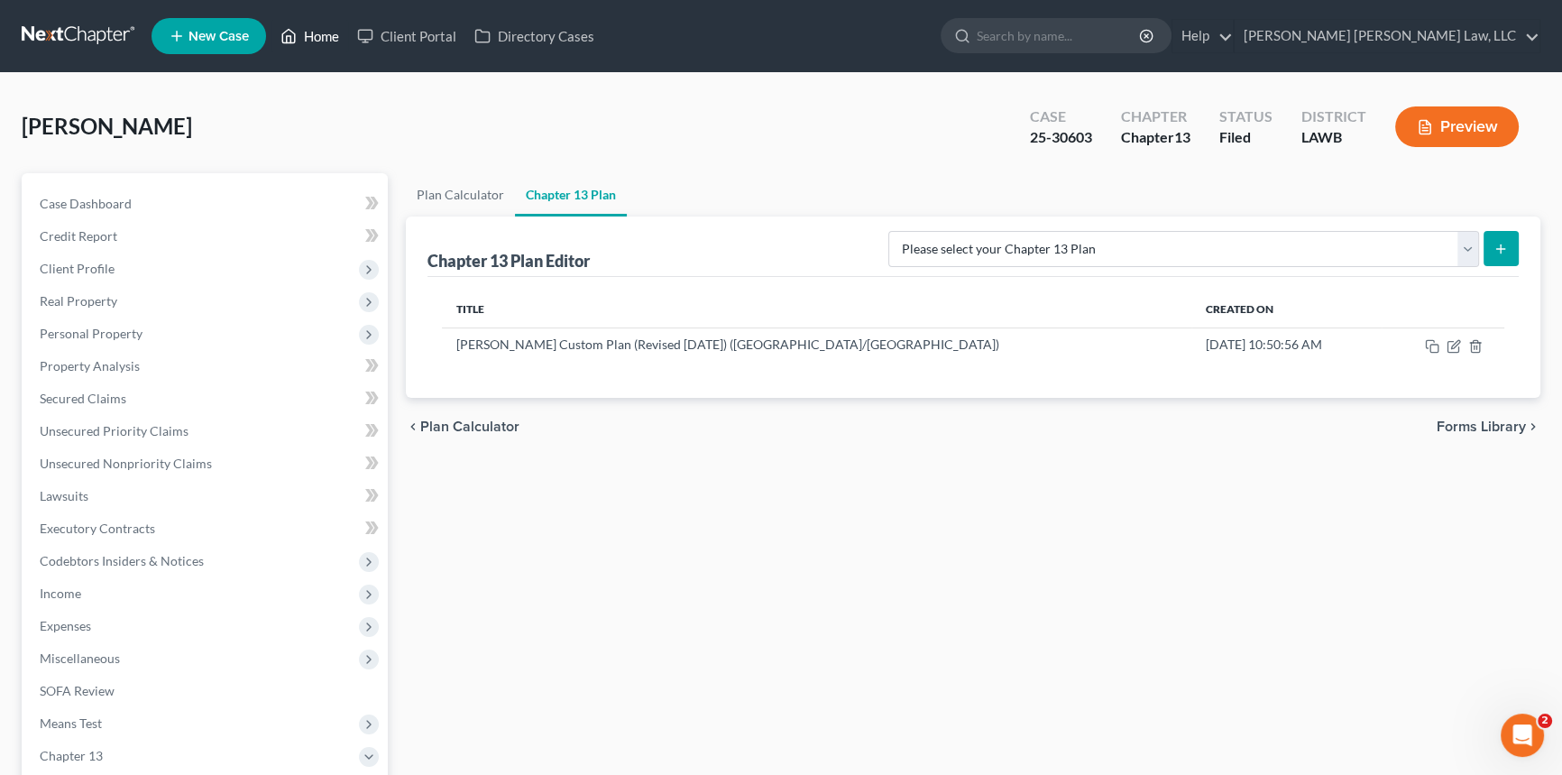
click at [312, 36] on link "Home" at bounding box center [309, 36] width 77 height 32
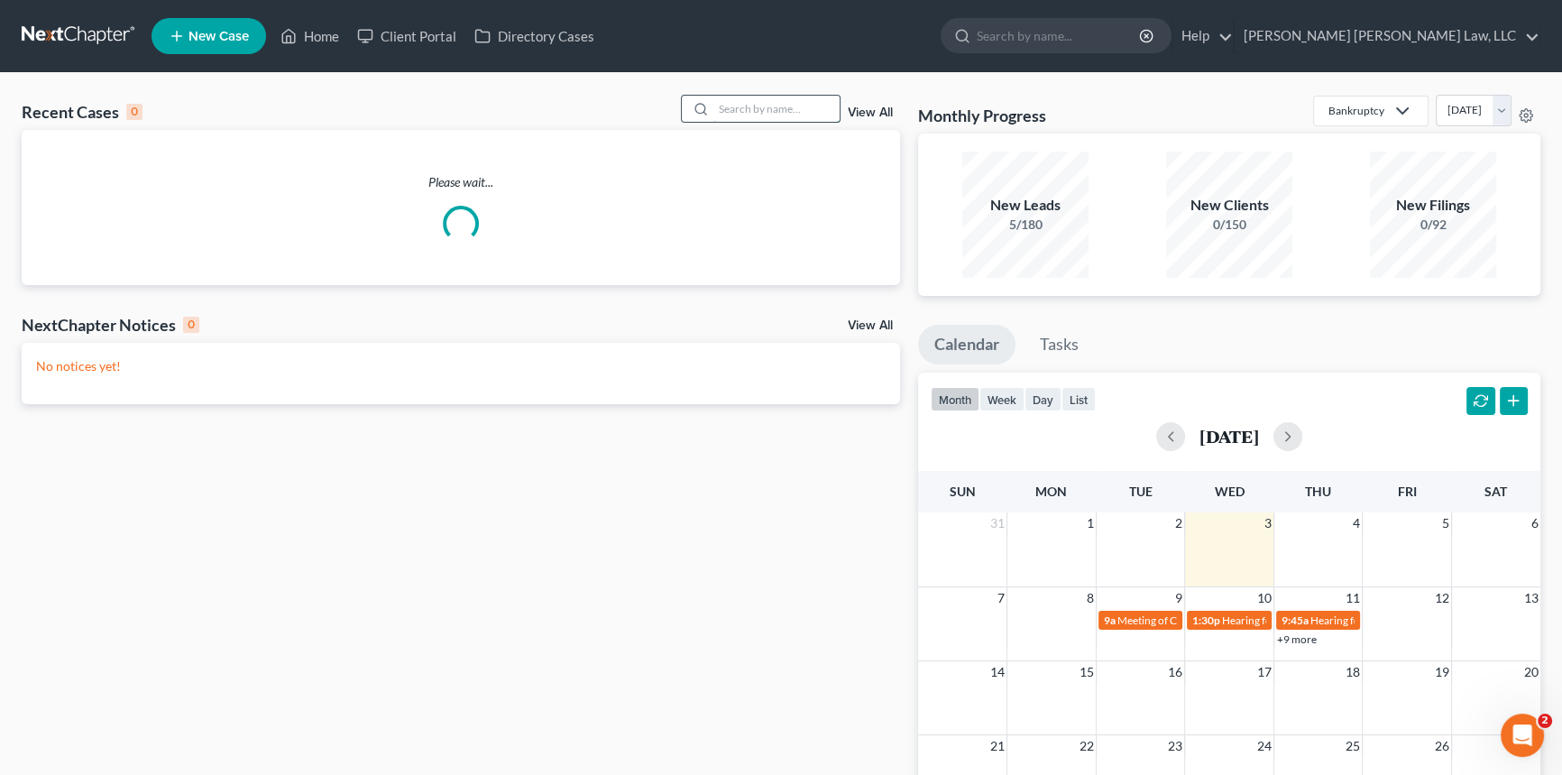
click at [737, 106] on input "search" at bounding box center [776, 109] width 126 height 26
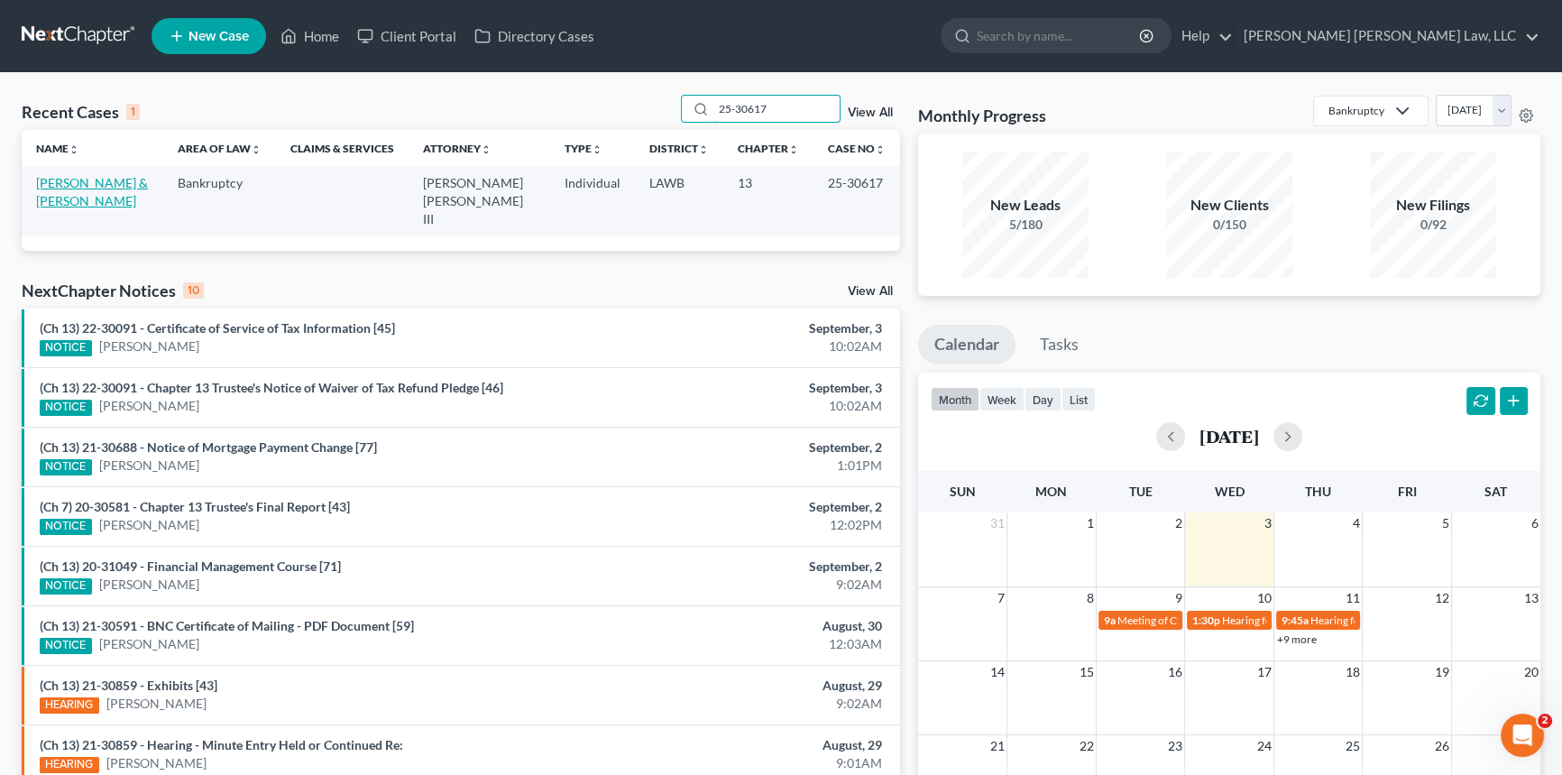
type input "25-30617"
click at [80, 185] on link "[PERSON_NAME] & [PERSON_NAME]" at bounding box center [92, 191] width 112 height 33
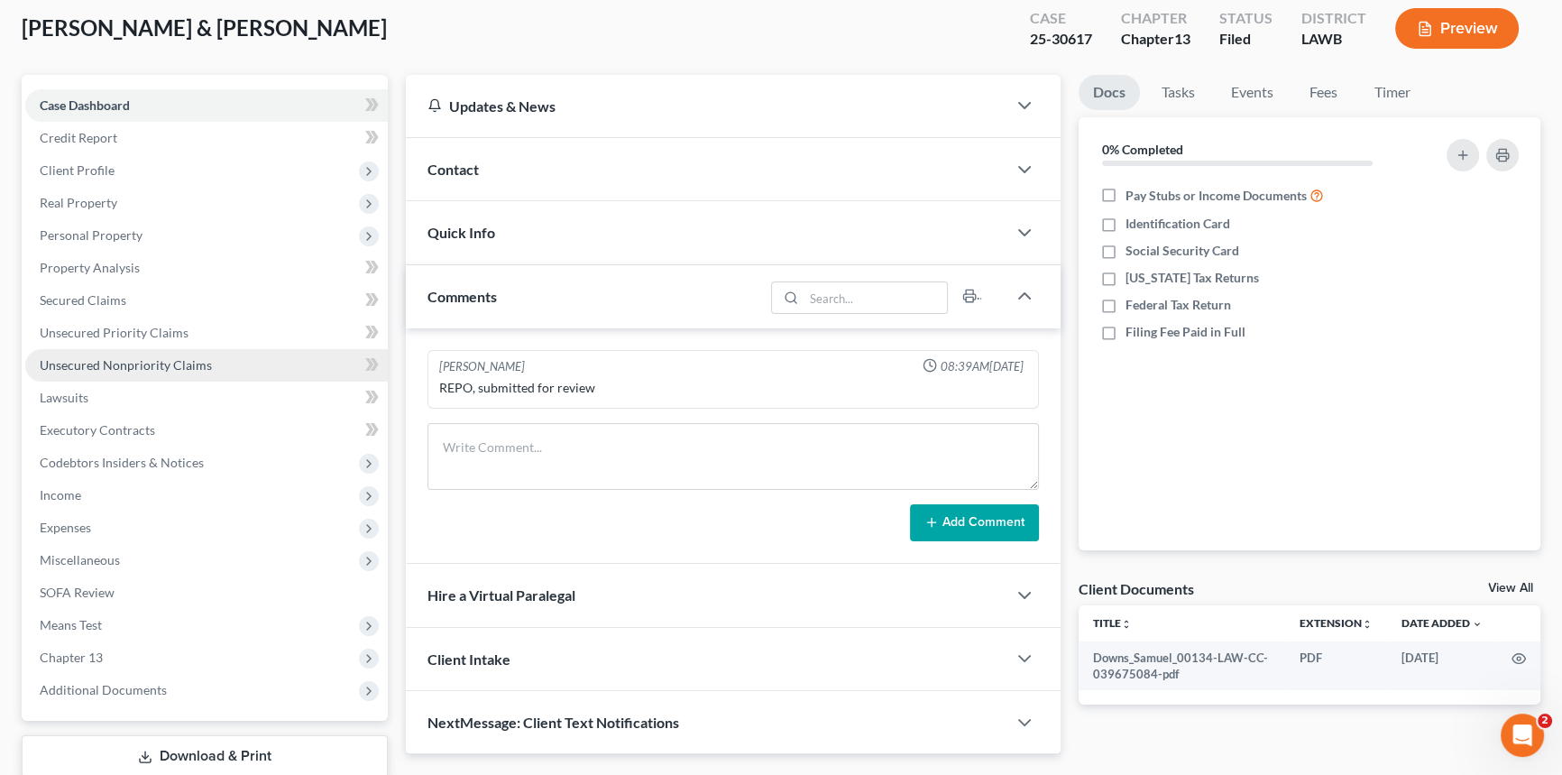
scroll to position [214, 0]
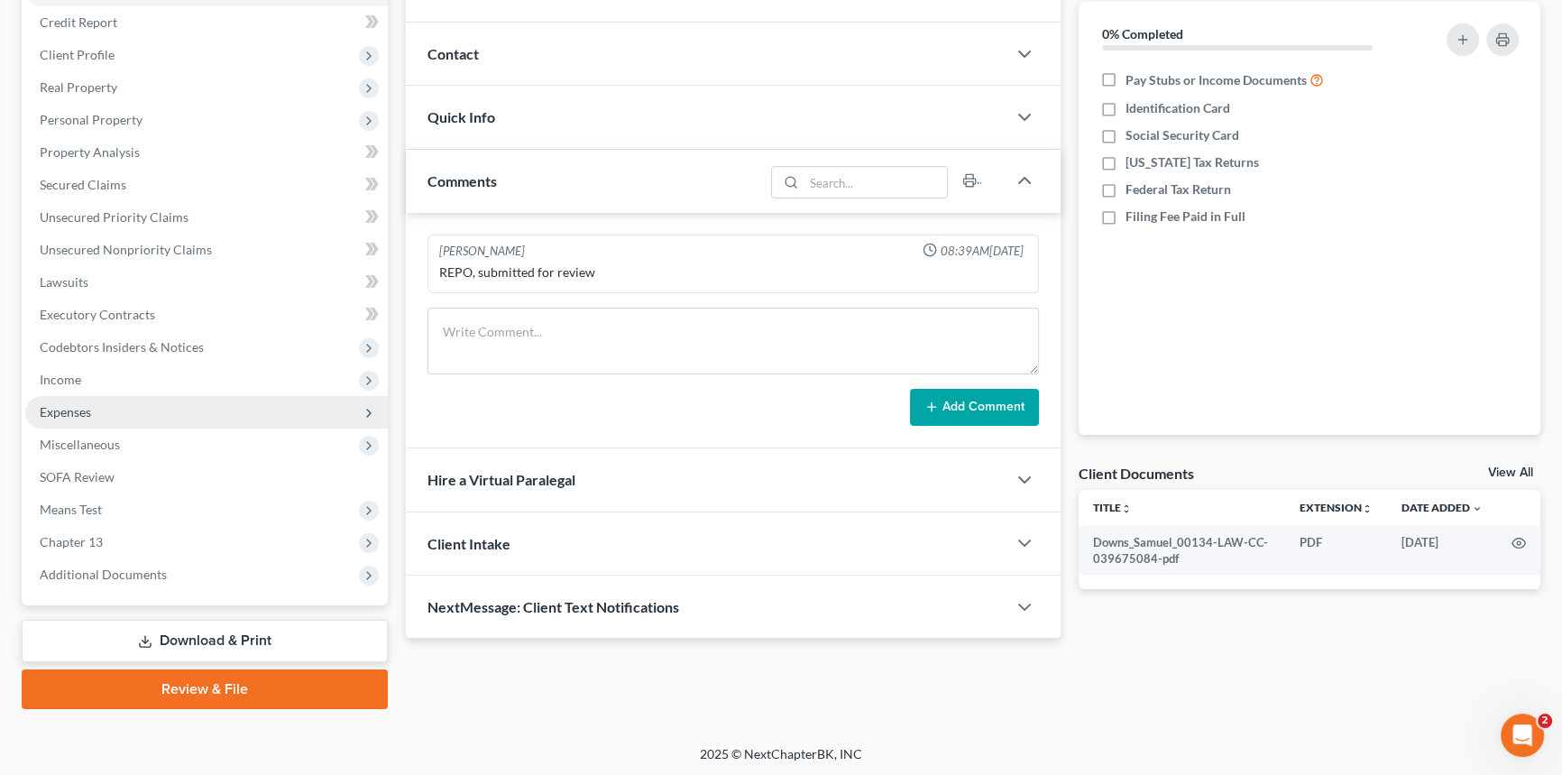
click at [98, 412] on span "Expenses" at bounding box center [206, 412] width 363 height 32
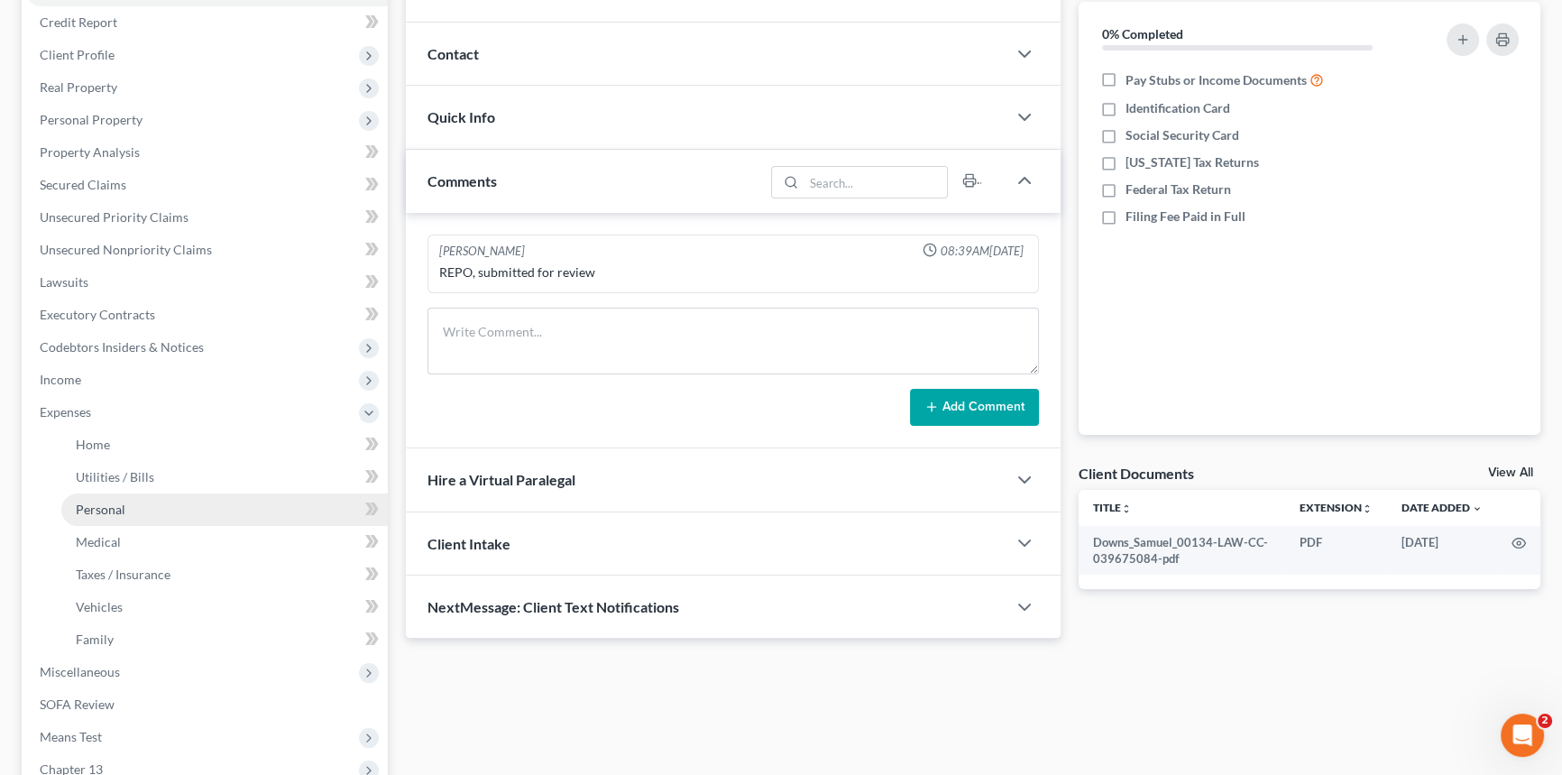
click at [126, 509] on link "Personal" at bounding box center [224, 509] width 326 height 32
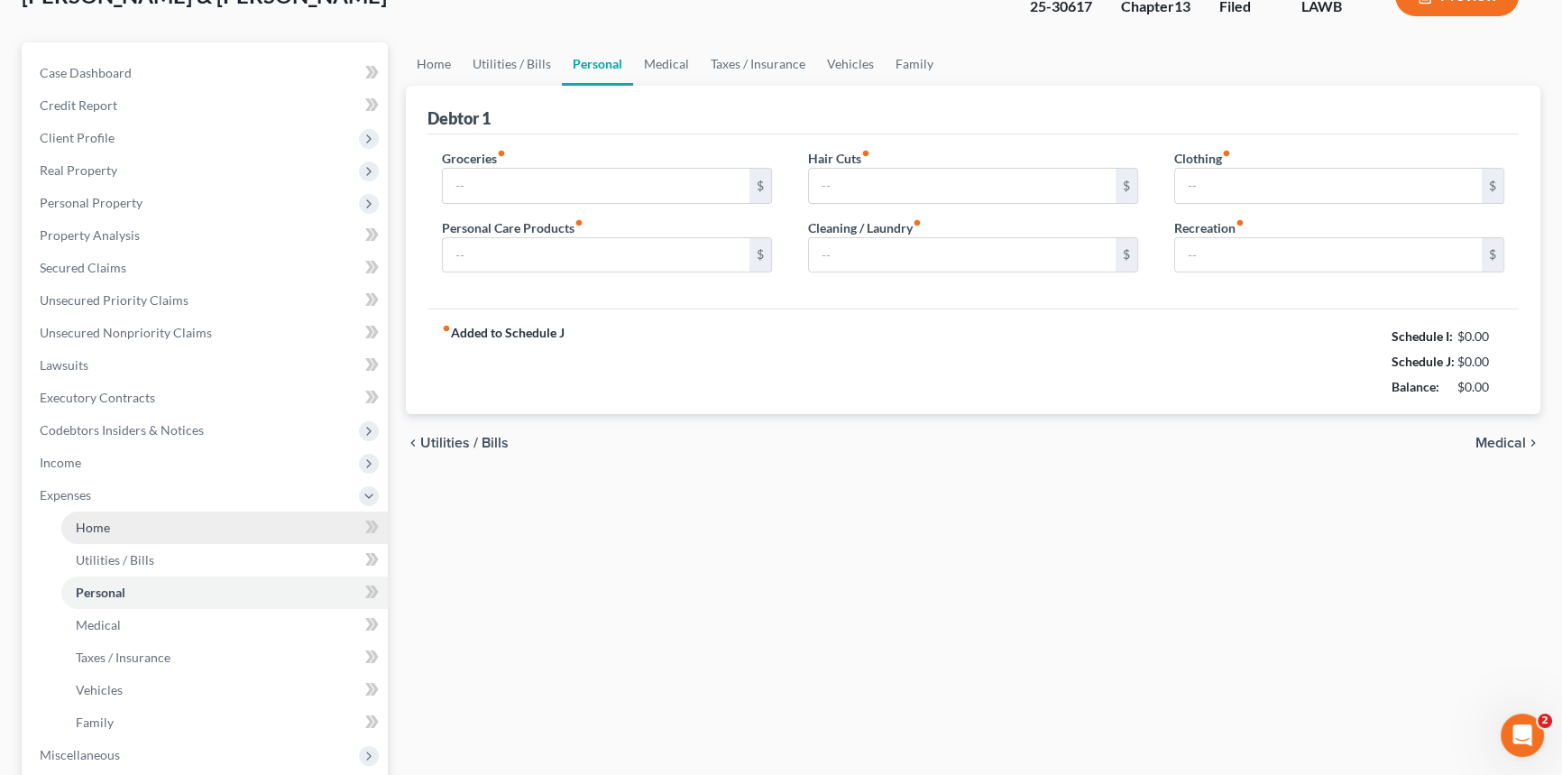
scroll to position [16, 0]
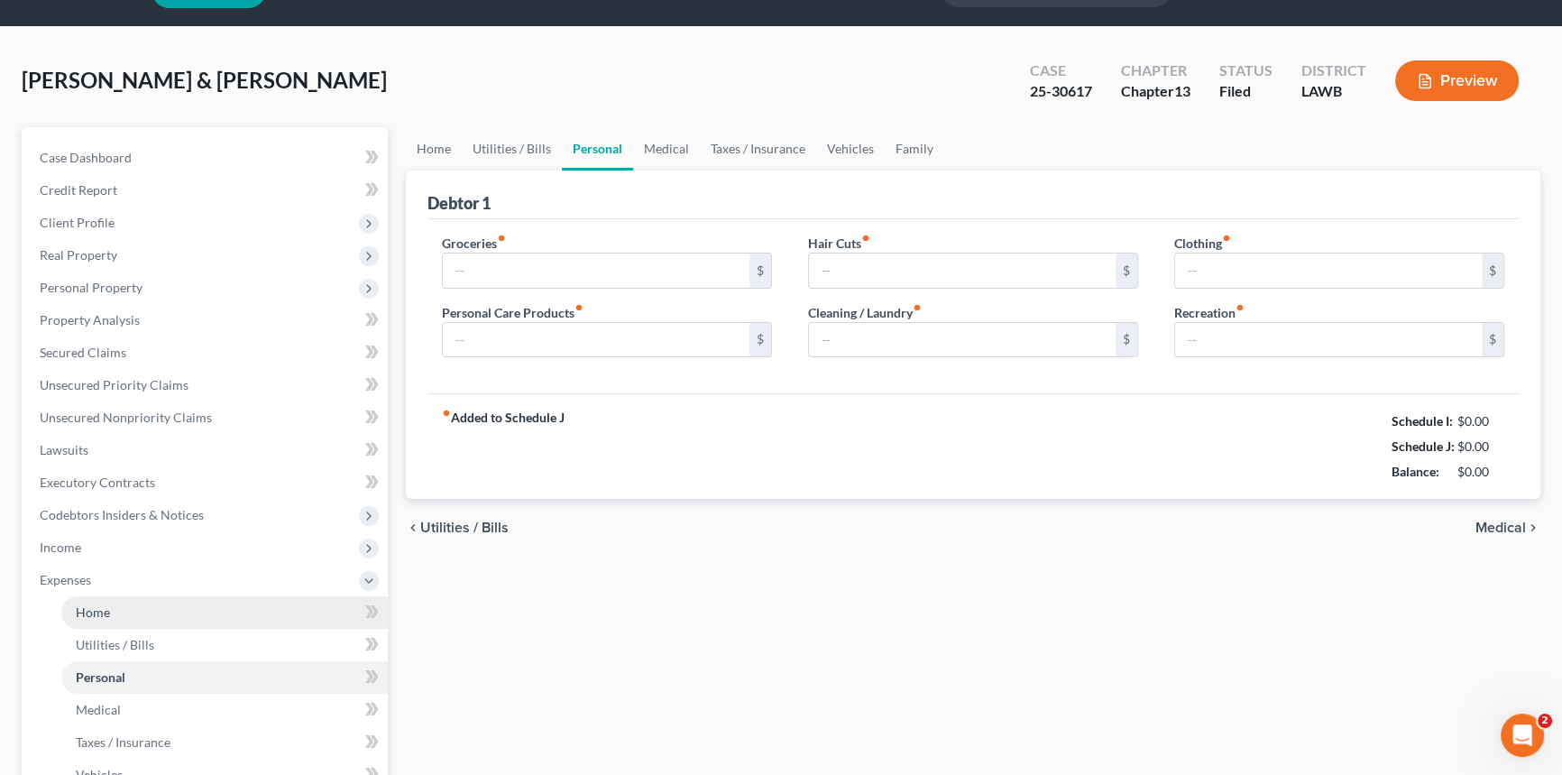
type input "300.00"
type input "22.00"
type input "0.00"
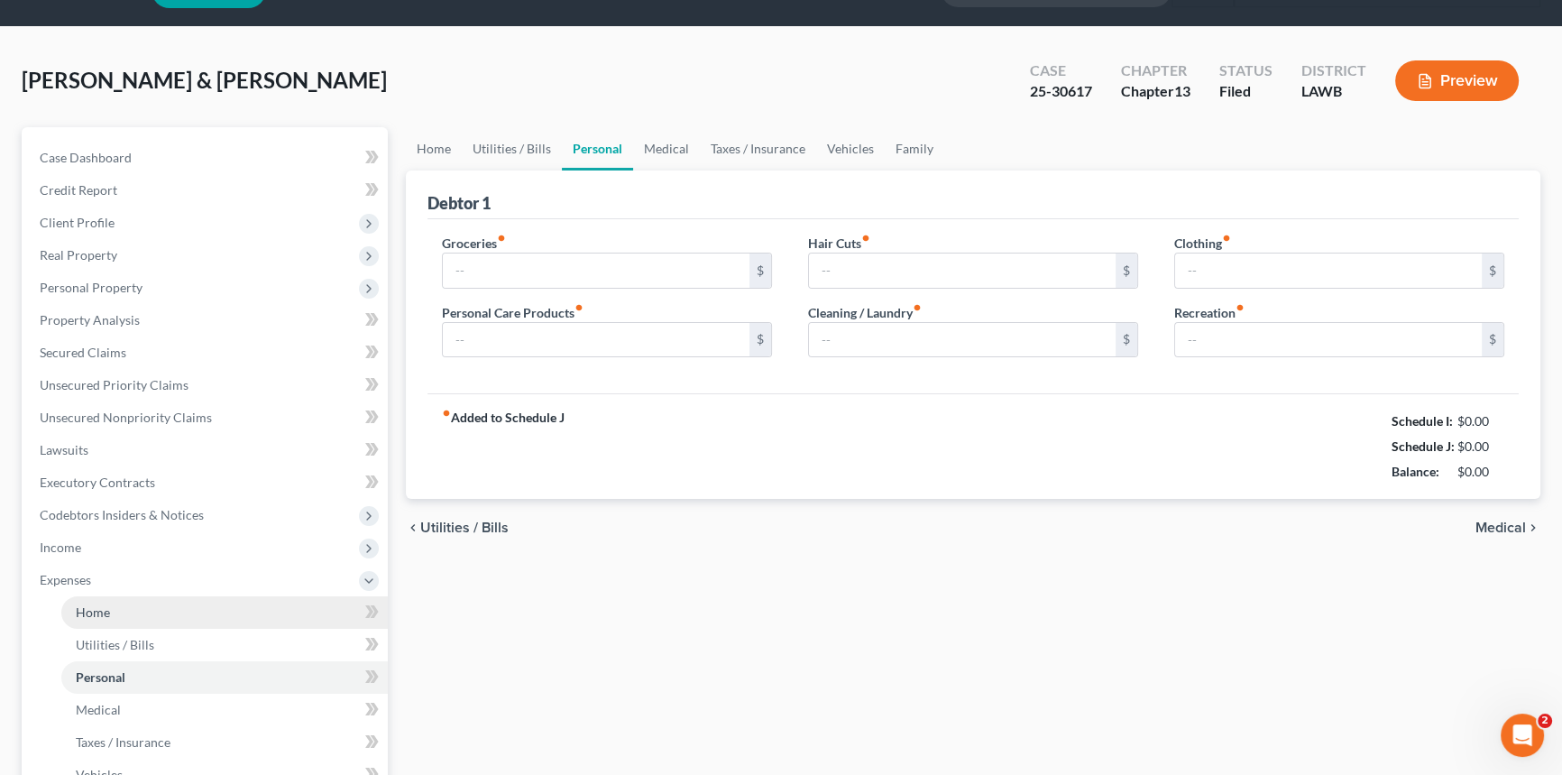
type input "0.00"
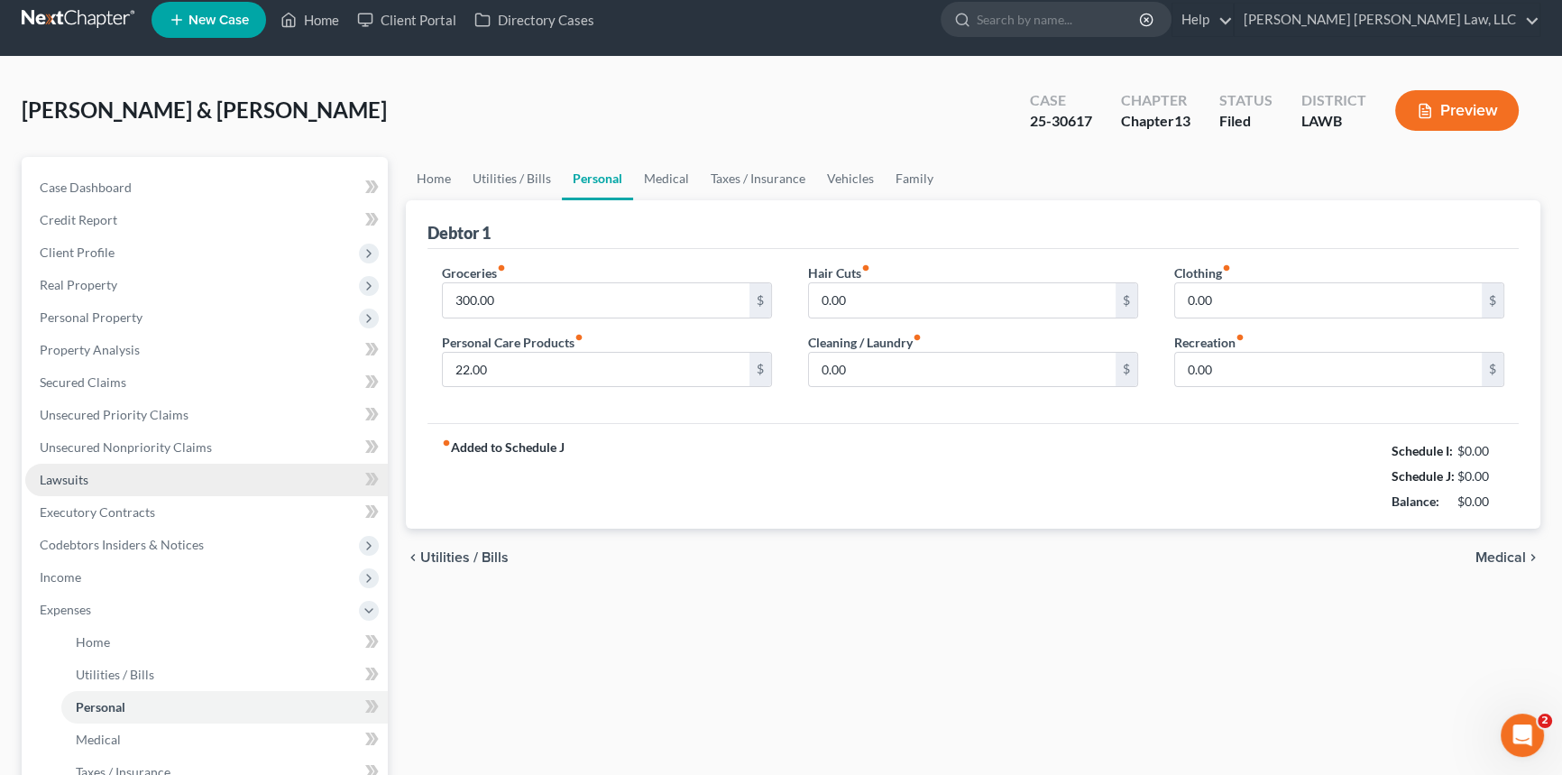
scroll to position [0, 0]
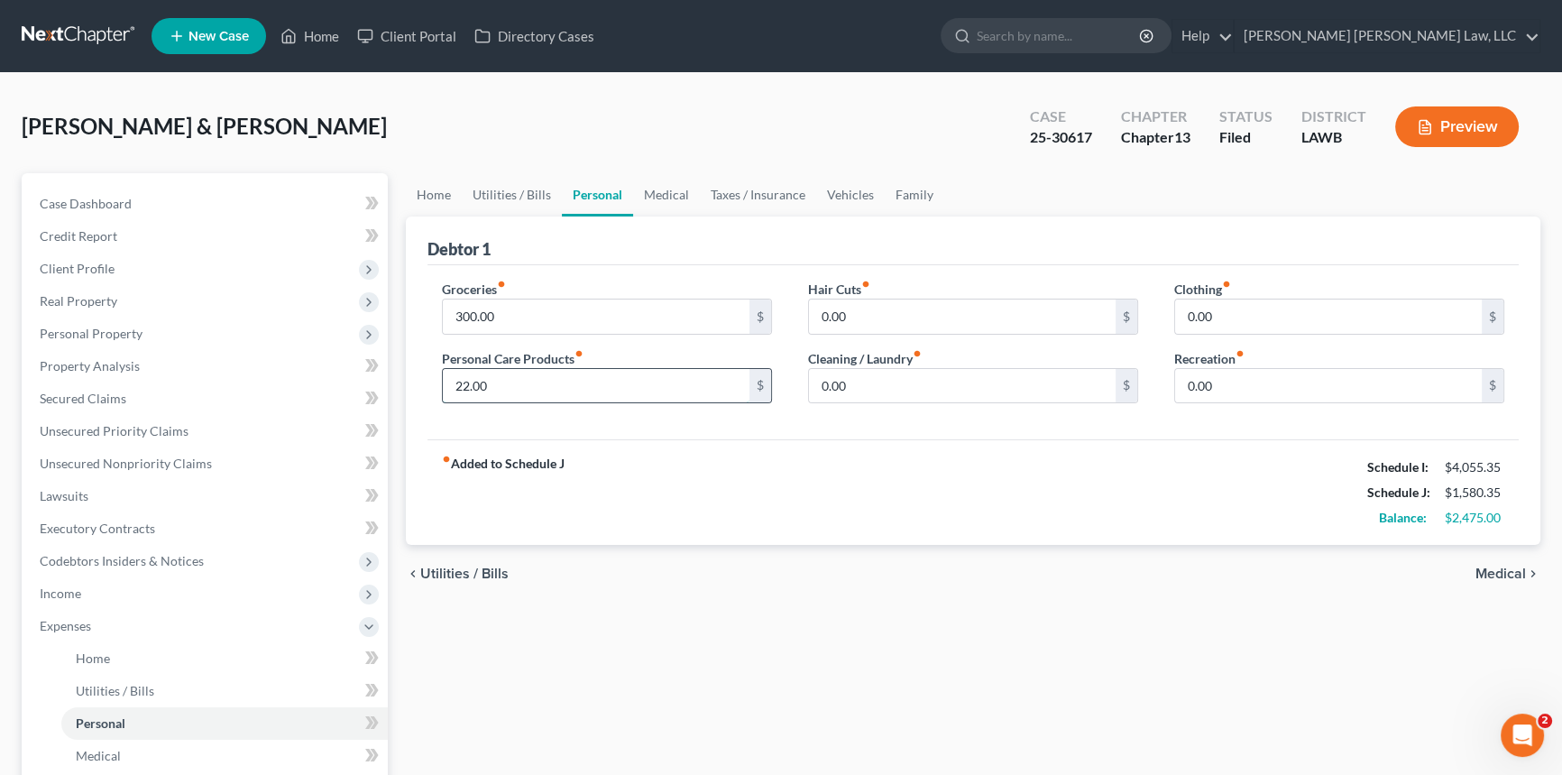
click at [509, 384] on input "22.00" at bounding box center [596, 386] width 307 height 34
click at [519, 319] on input "300.00" at bounding box center [596, 316] width 307 height 34
type input "265.00"
click at [500, 375] on input "text" at bounding box center [596, 386] width 307 height 34
click at [887, 388] on input "0.00" at bounding box center [962, 386] width 307 height 34
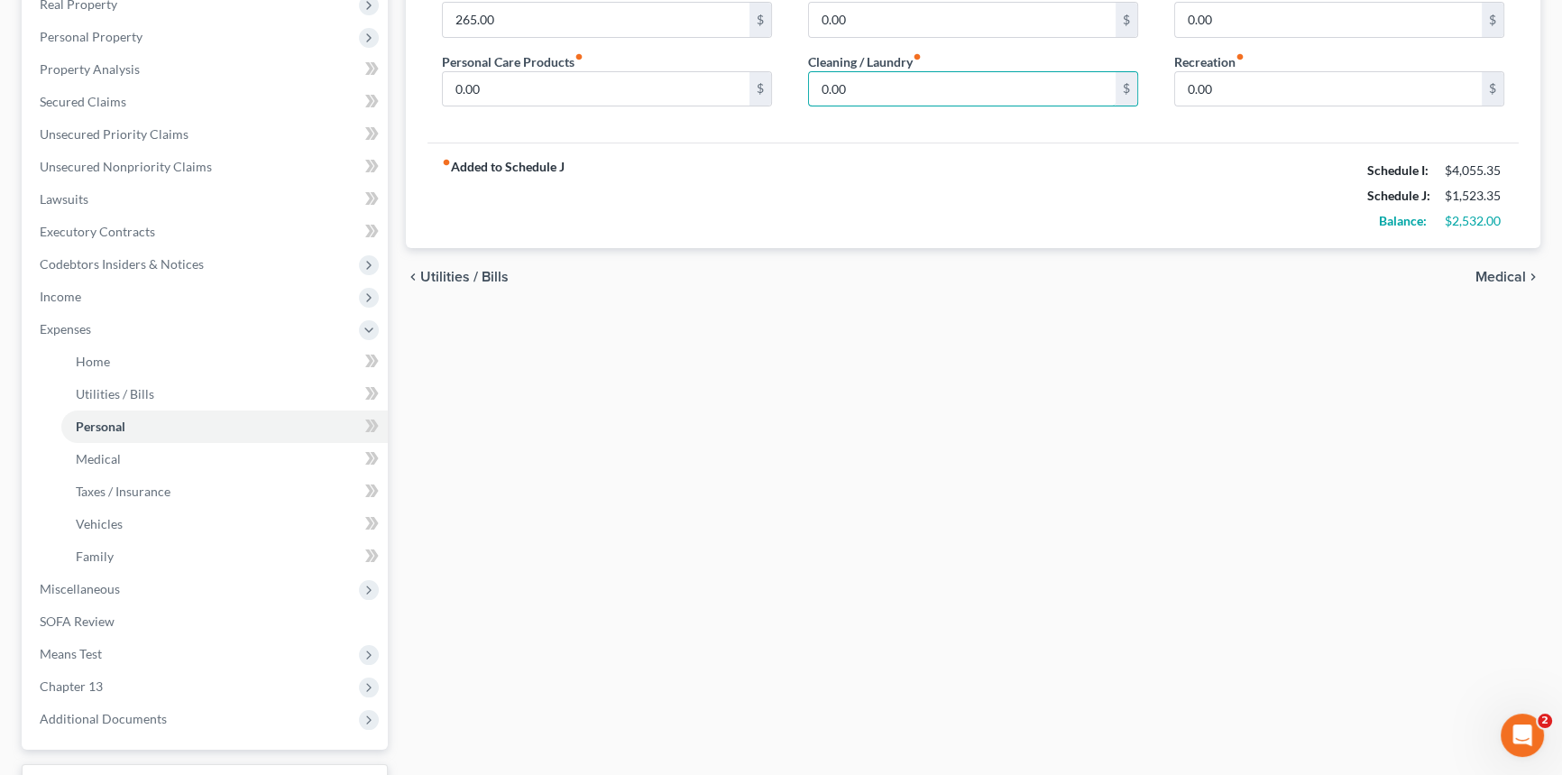
scroll to position [114, 0]
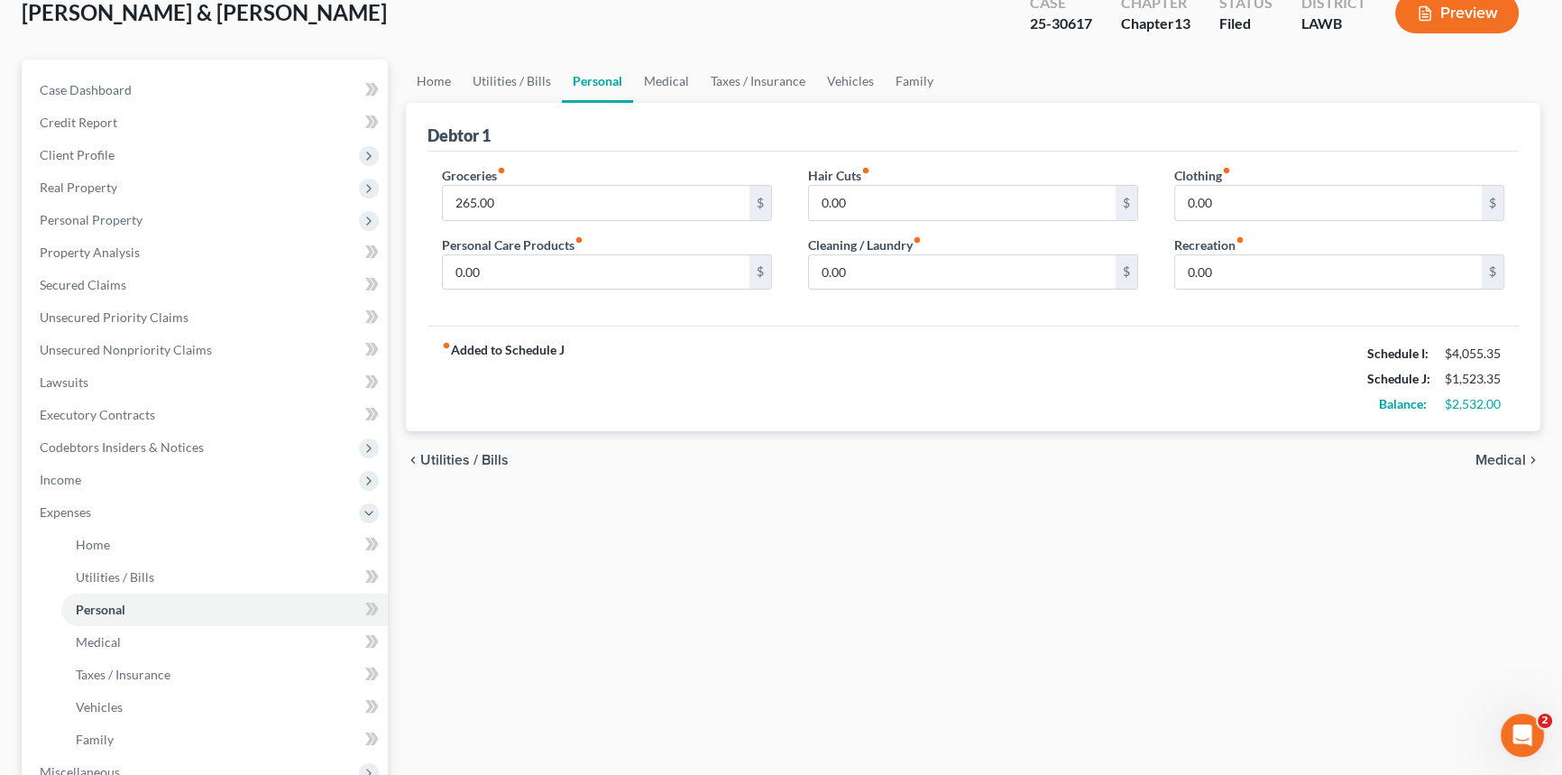
click at [325, 45] on div "[PERSON_NAME] & [PERSON_NAME] Upgraded Case 25-30617 Chapter Chapter 13 Status …" at bounding box center [781, 20] width 1519 height 78
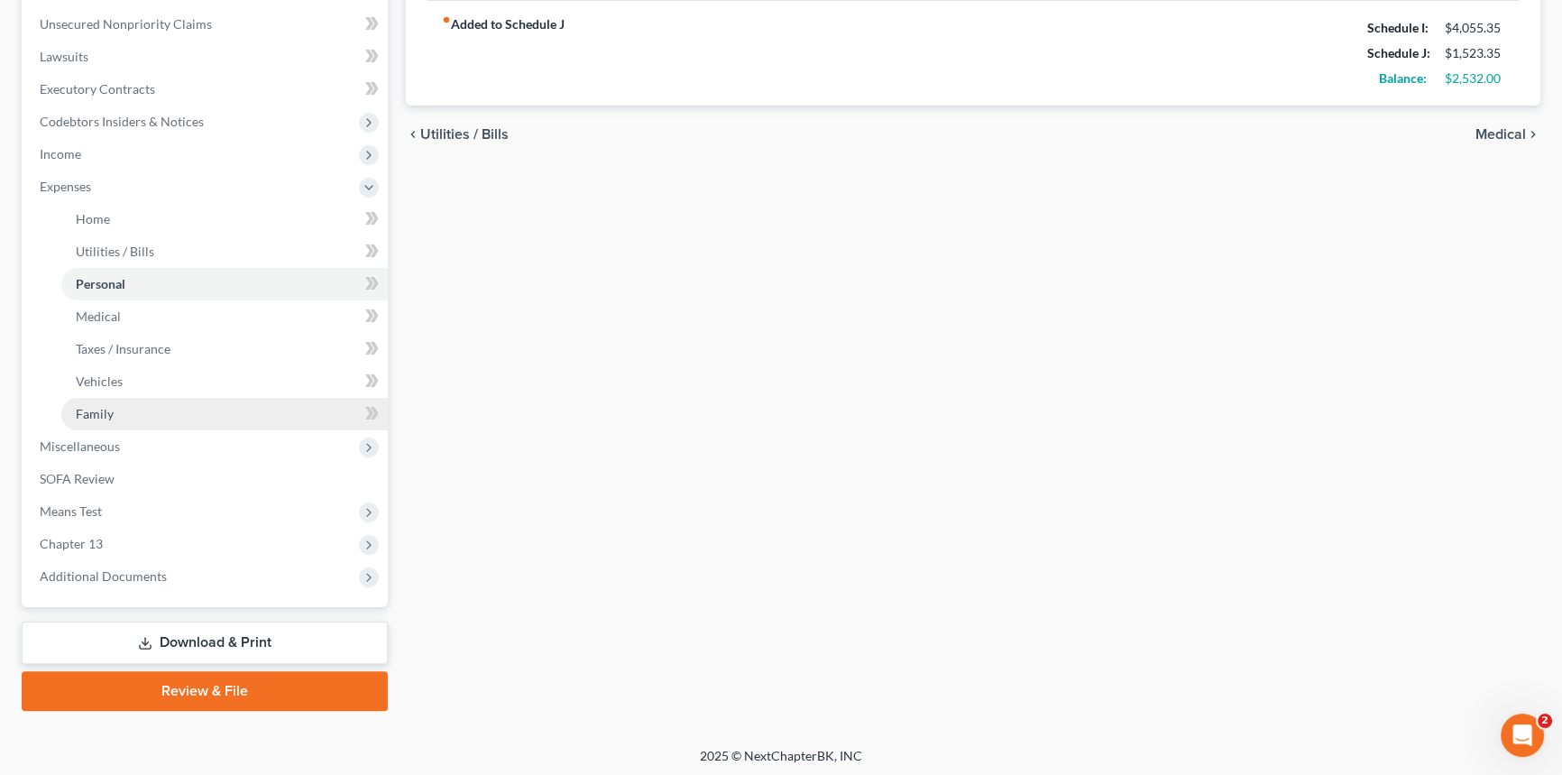
scroll to position [442, 0]
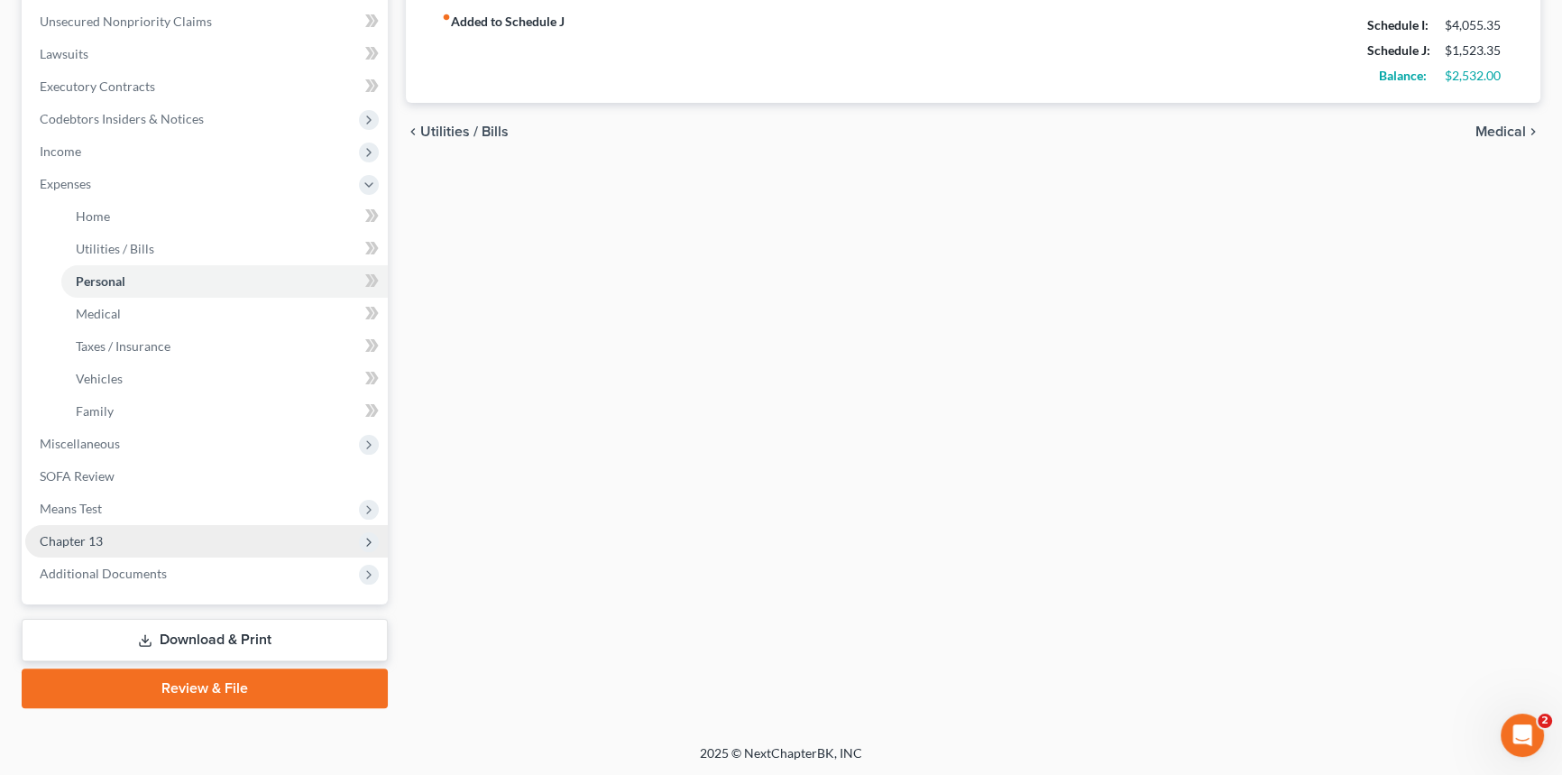
click at [96, 535] on span "Chapter 13" at bounding box center [71, 540] width 63 height 15
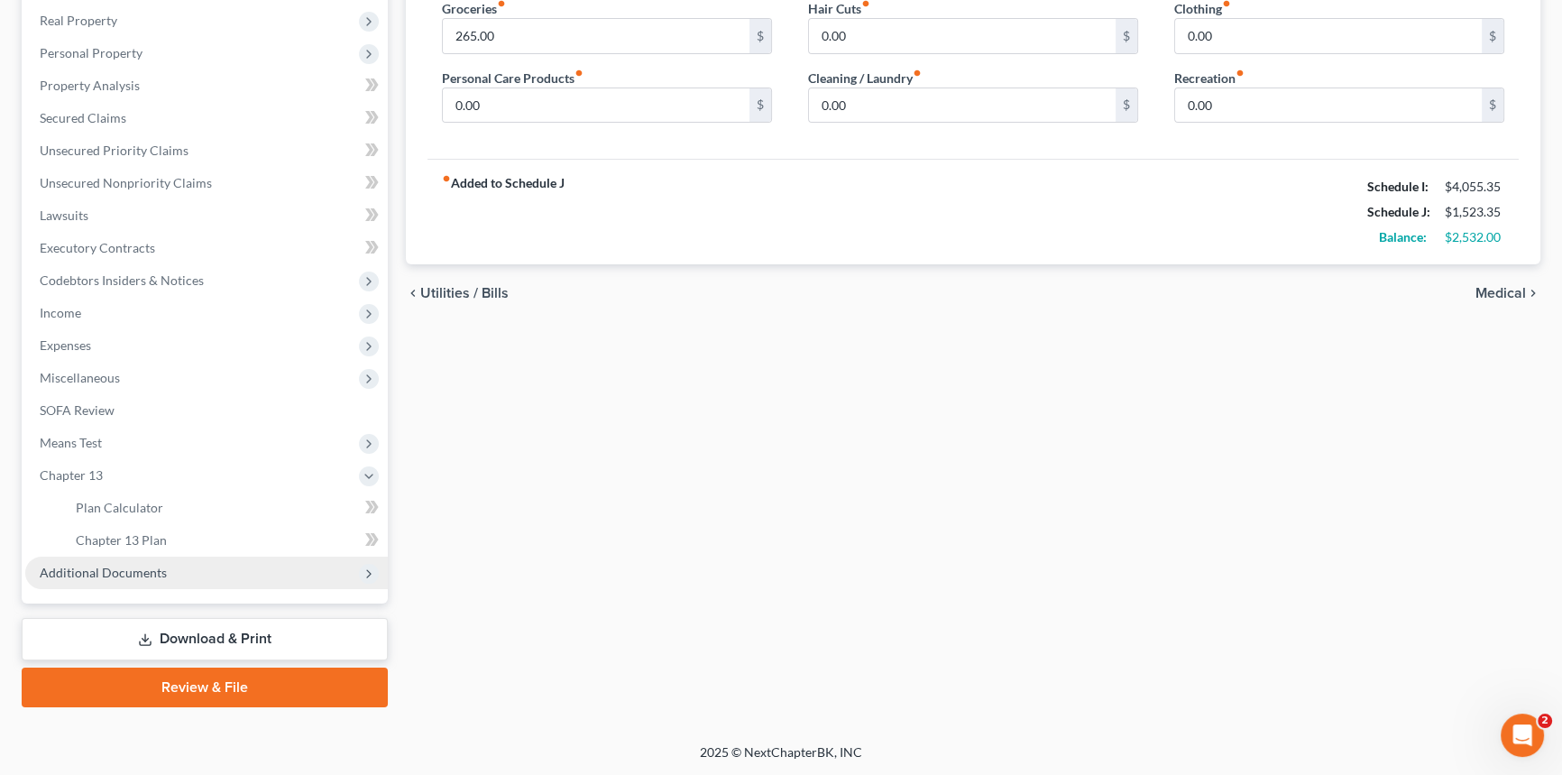
scroll to position [280, 0]
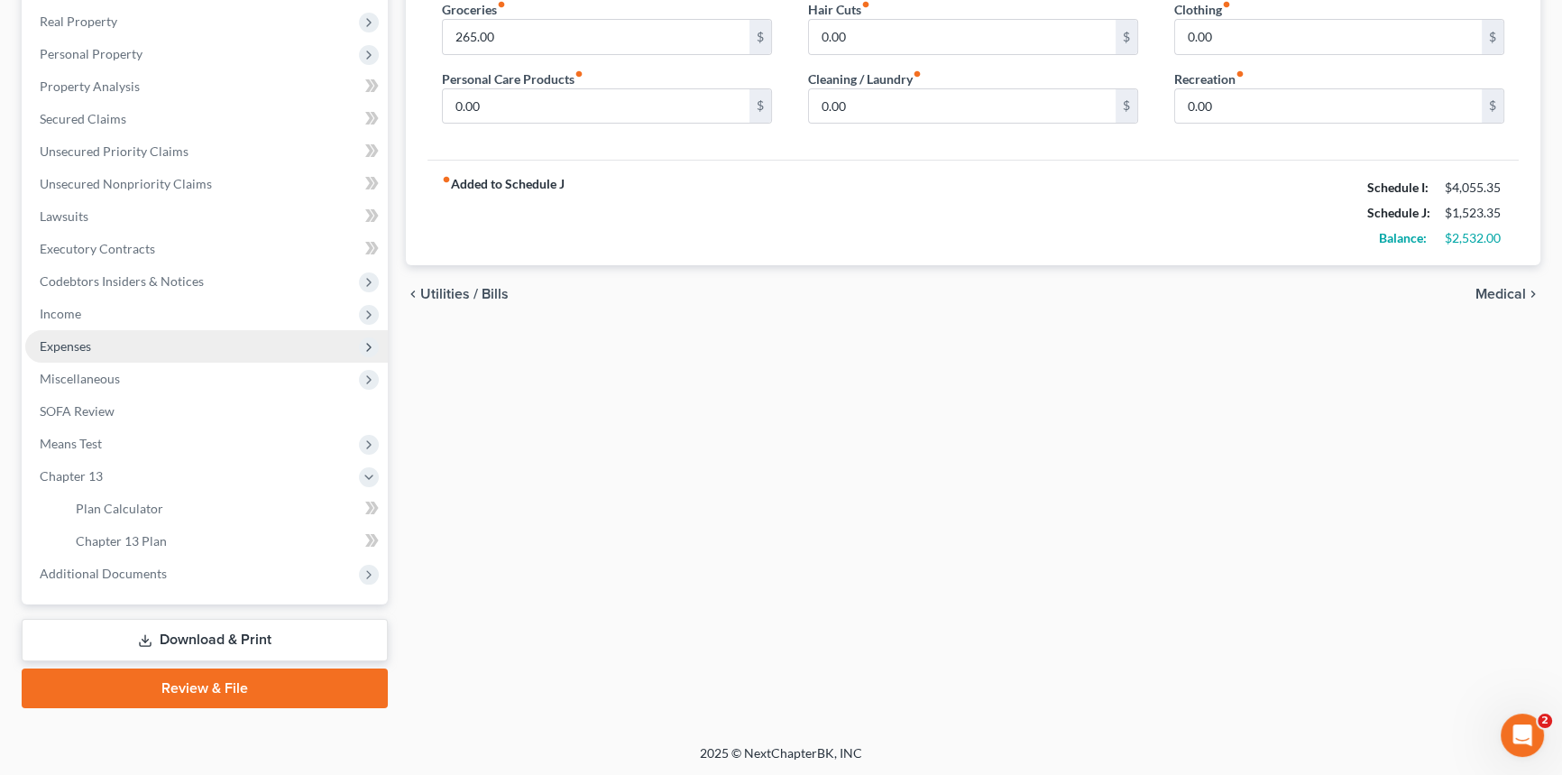
click at [117, 336] on span "Expenses" at bounding box center [206, 346] width 363 height 32
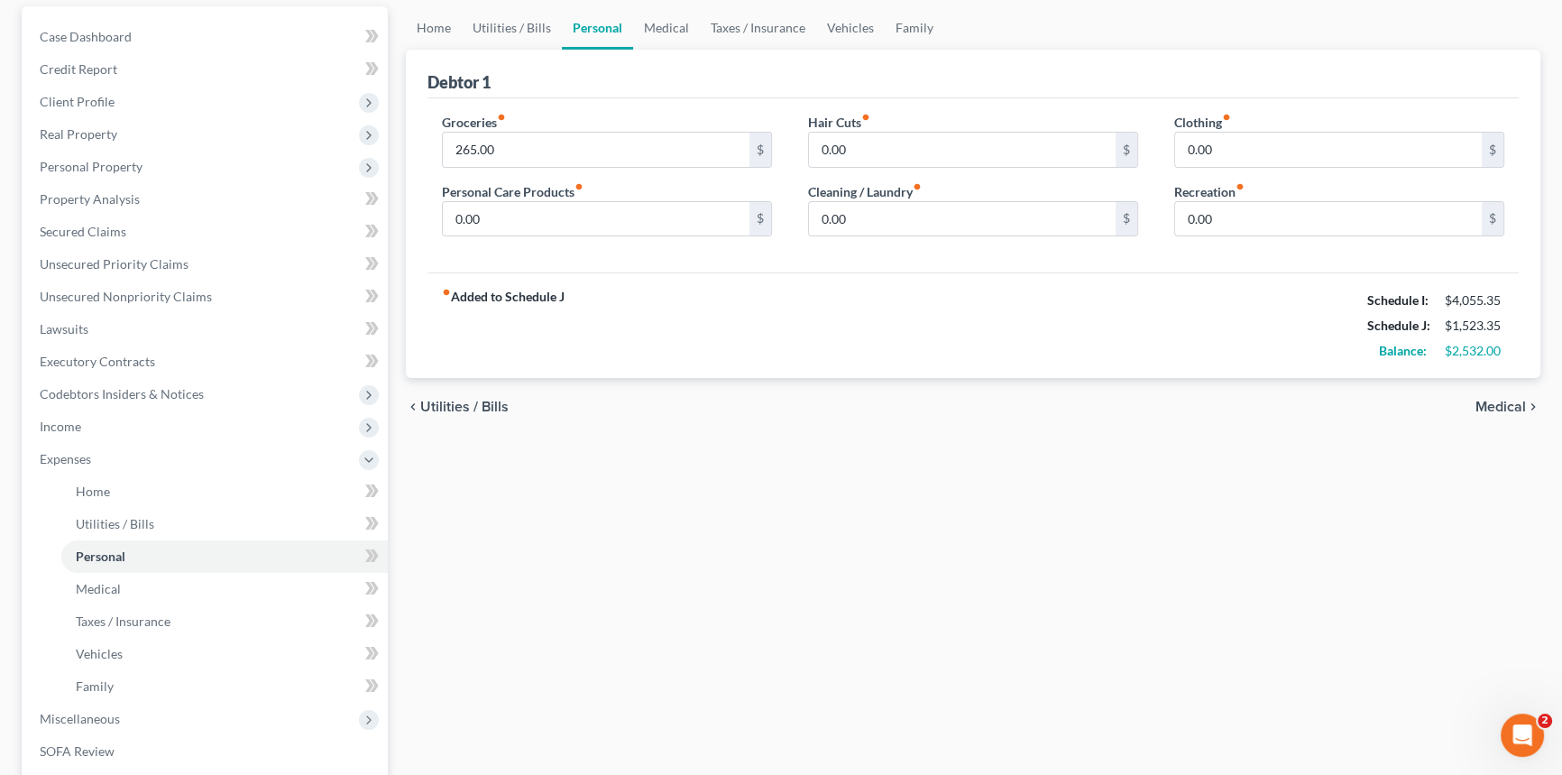
scroll to position [0, 0]
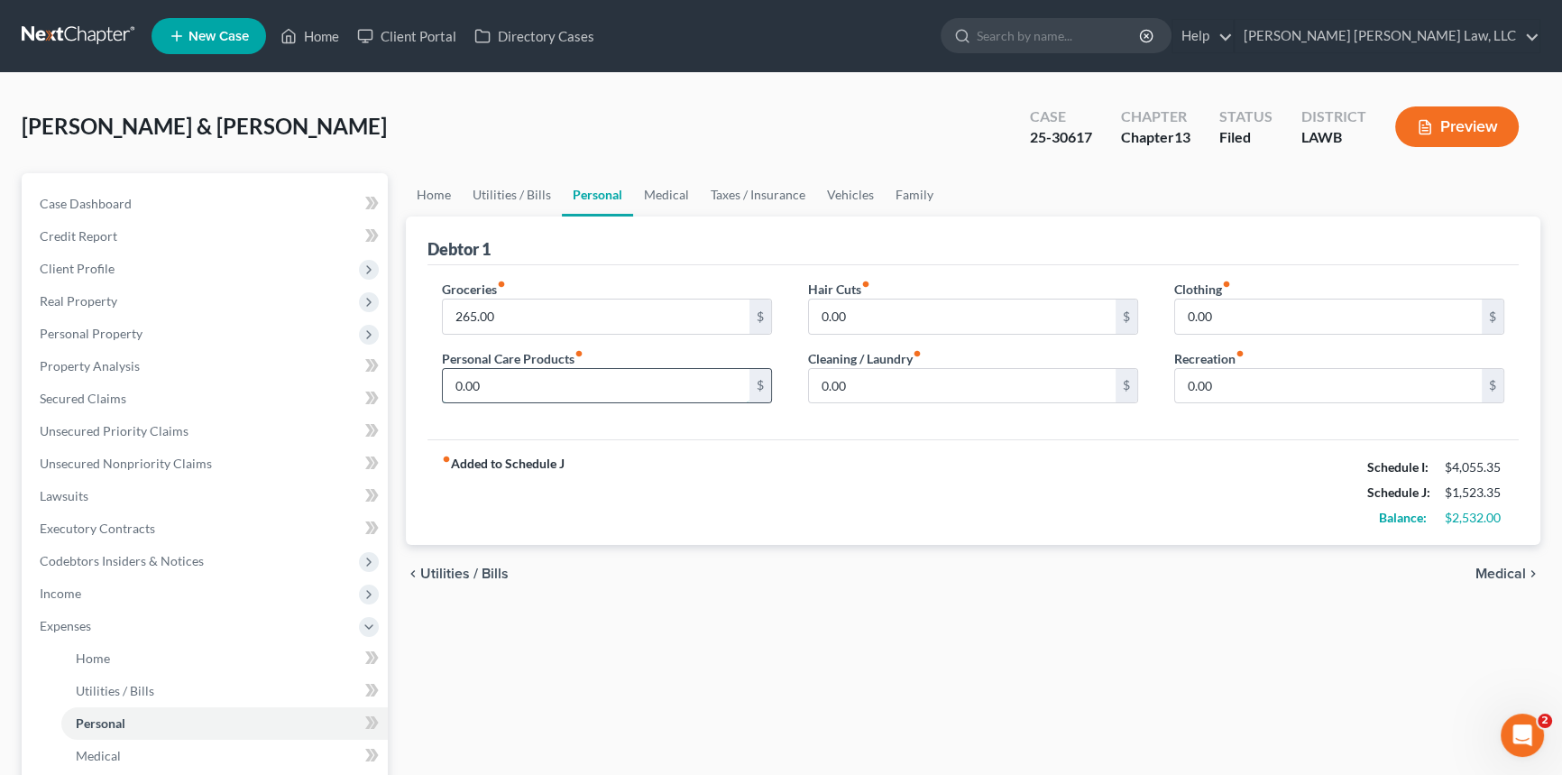
click at [478, 387] on input "0.00" at bounding box center [596, 386] width 307 height 34
type input "32.00"
click at [855, 390] on input "0.00" at bounding box center [962, 386] width 307 height 34
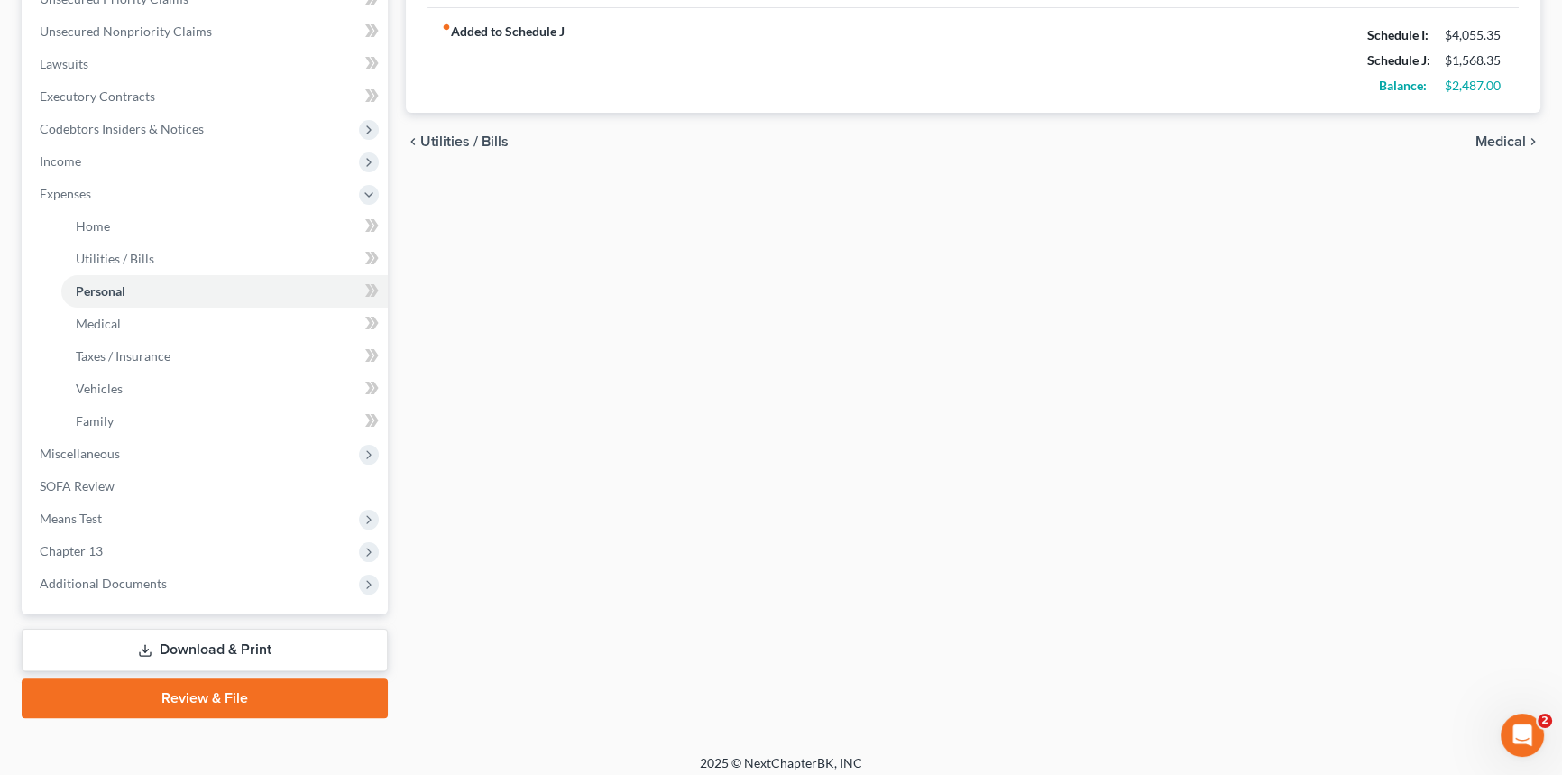
scroll to position [442, 0]
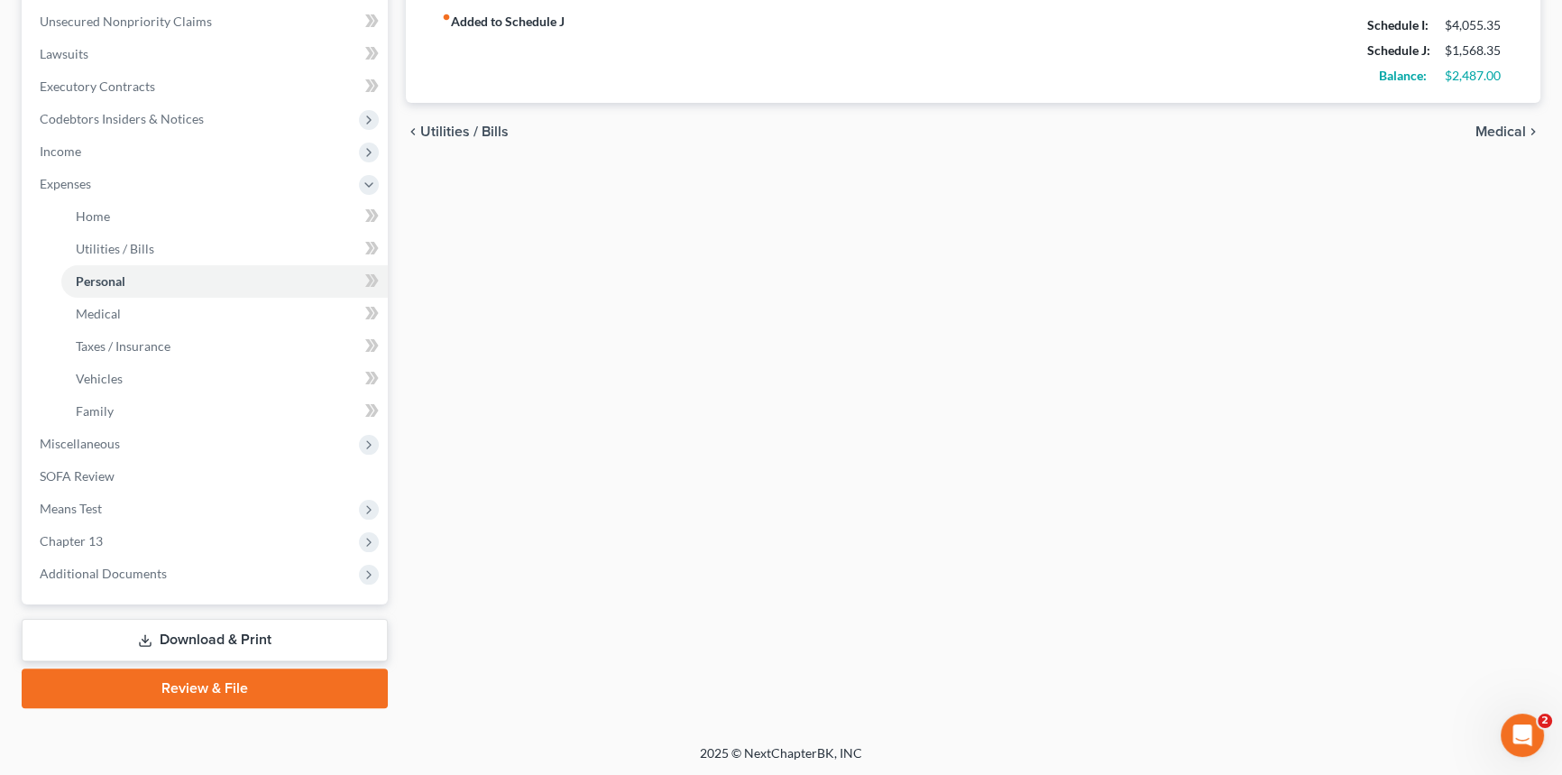
type input "13.00"
click at [225, 629] on link "Download & Print" at bounding box center [205, 640] width 366 height 42
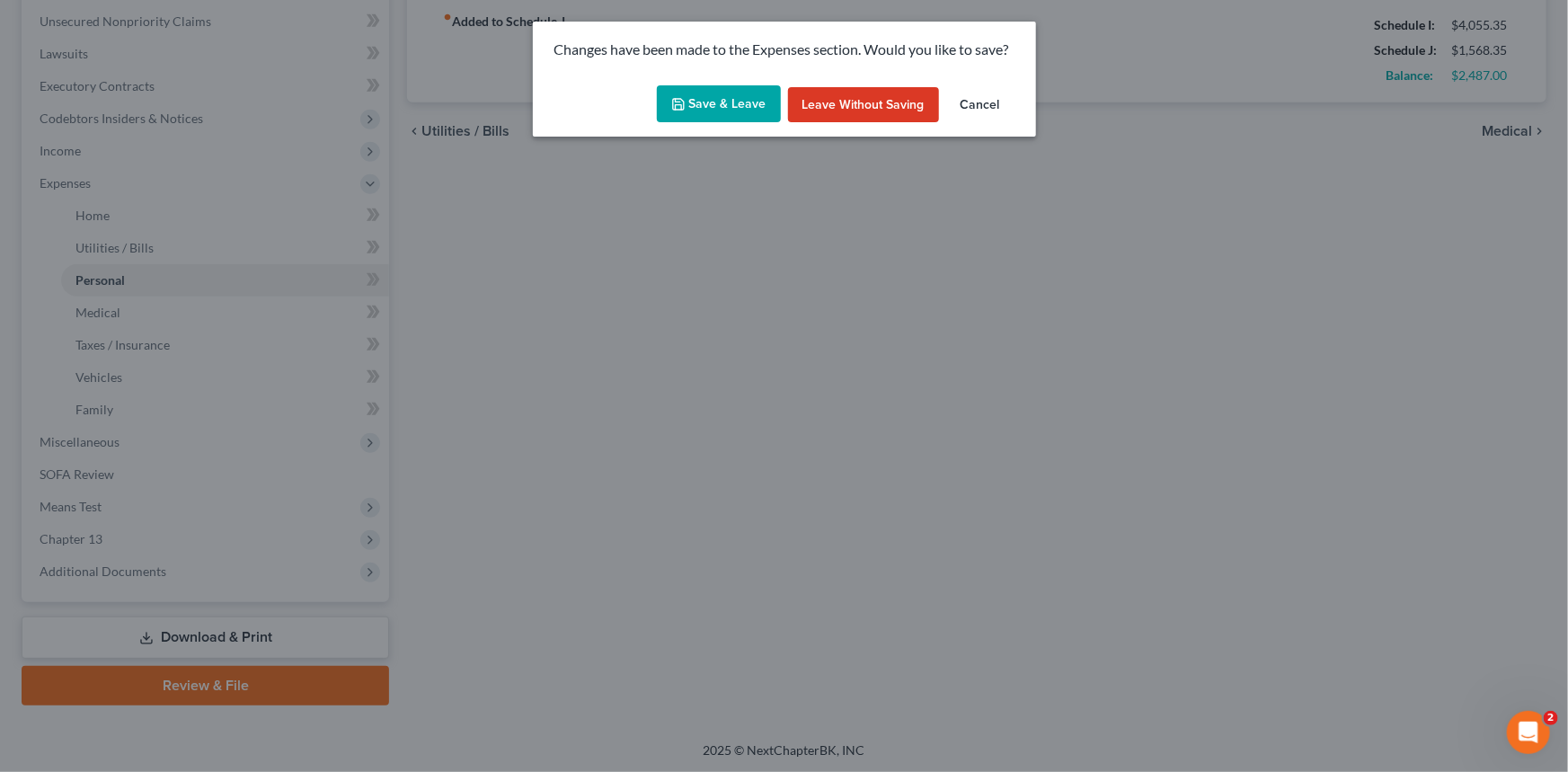
click at [733, 100] on button "Save & Leave" at bounding box center [718, 105] width 124 height 38
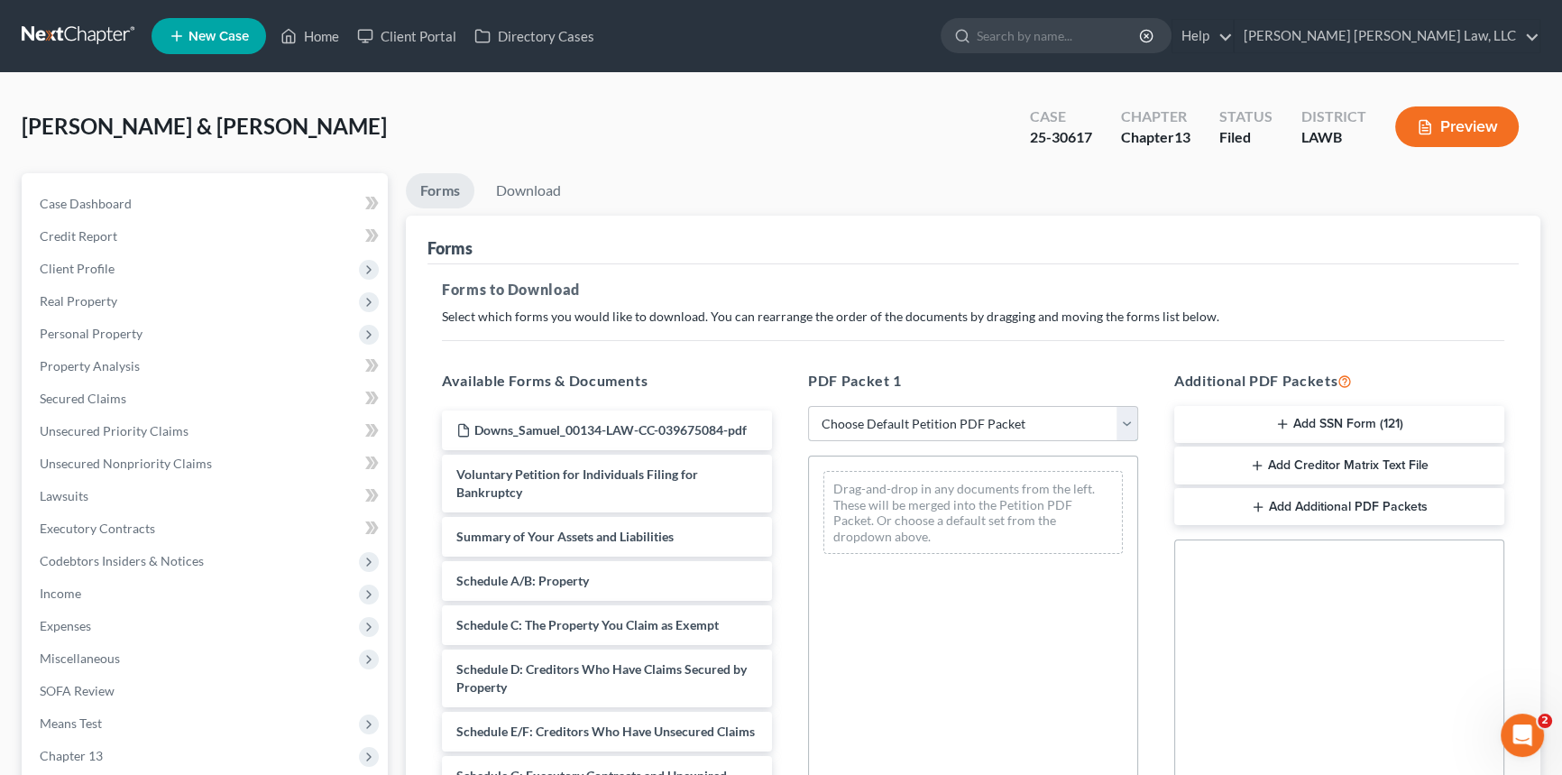
click at [946, 414] on select "Choose Default Petition PDF Packet Complete Bankruptcy Petition (all forms and …" at bounding box center [973, 424] width 330 height 36
select select "2"
click at [808, 406] on select "Choose Default Petition PDF Packet Complete Bankruptcy Petition (all forms and …" at bounding box center [973, 424] width 330 height 36
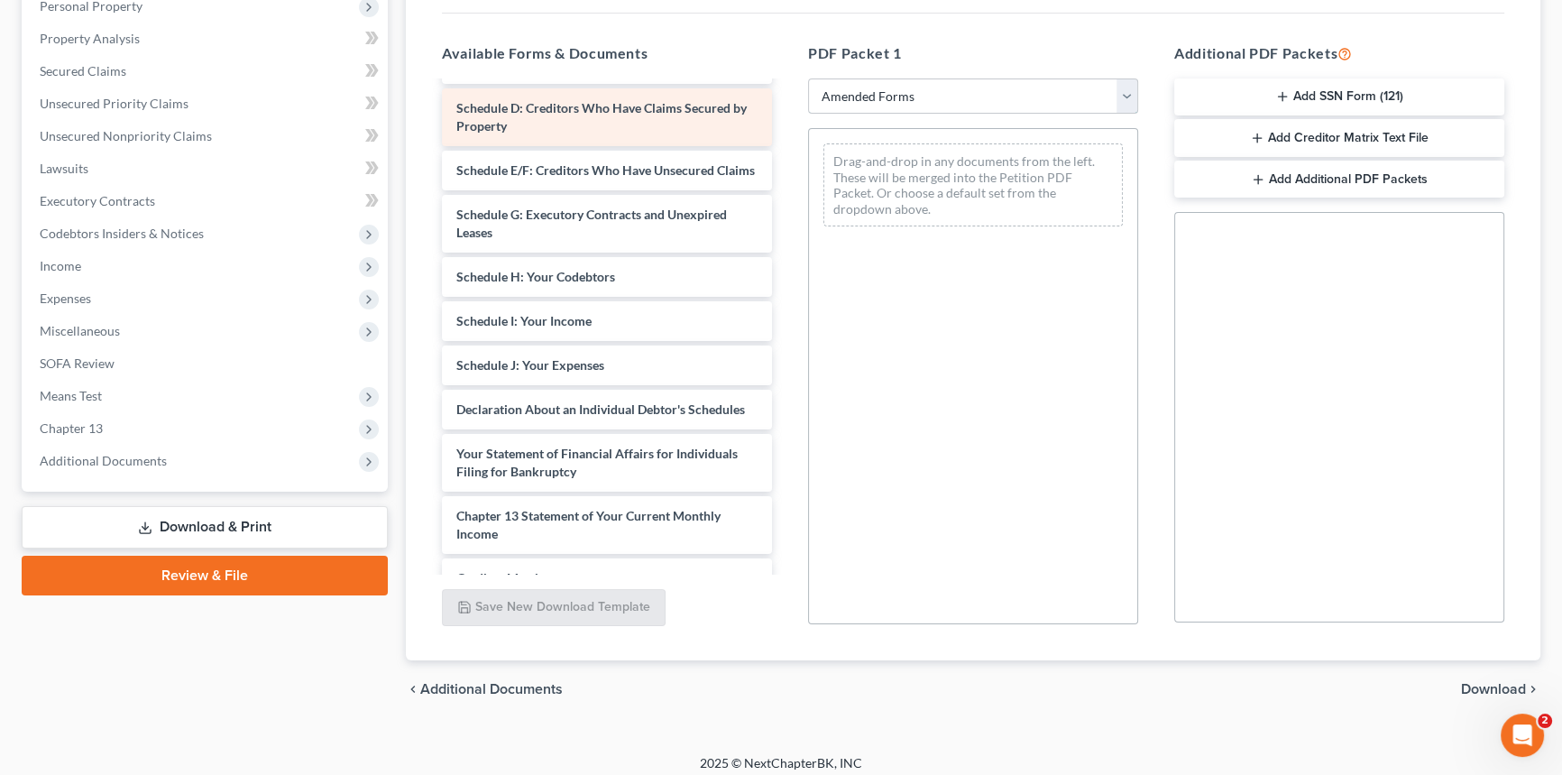
scroll to position [245, 0]
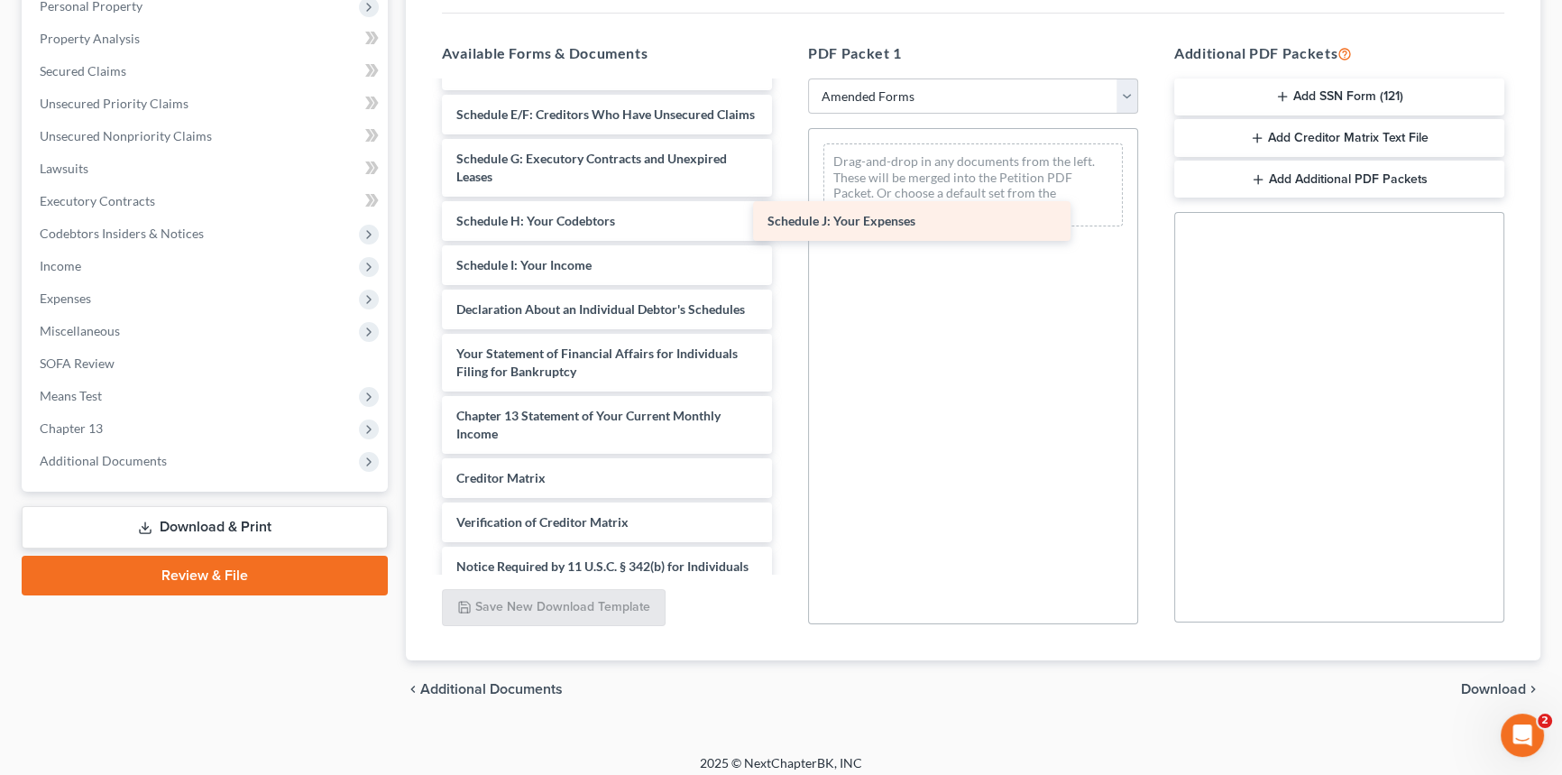
drag, startPoint x: 565, startPoint y: 317, endPoint x: 876, endPoint y: 214, distance: 327.7
click at [786, 214] on div "Schedule J: Your Expenses Voluntary Petition for Individuals Filing for Bankrup…" at bounding box center [606, 243] width 359 height 811
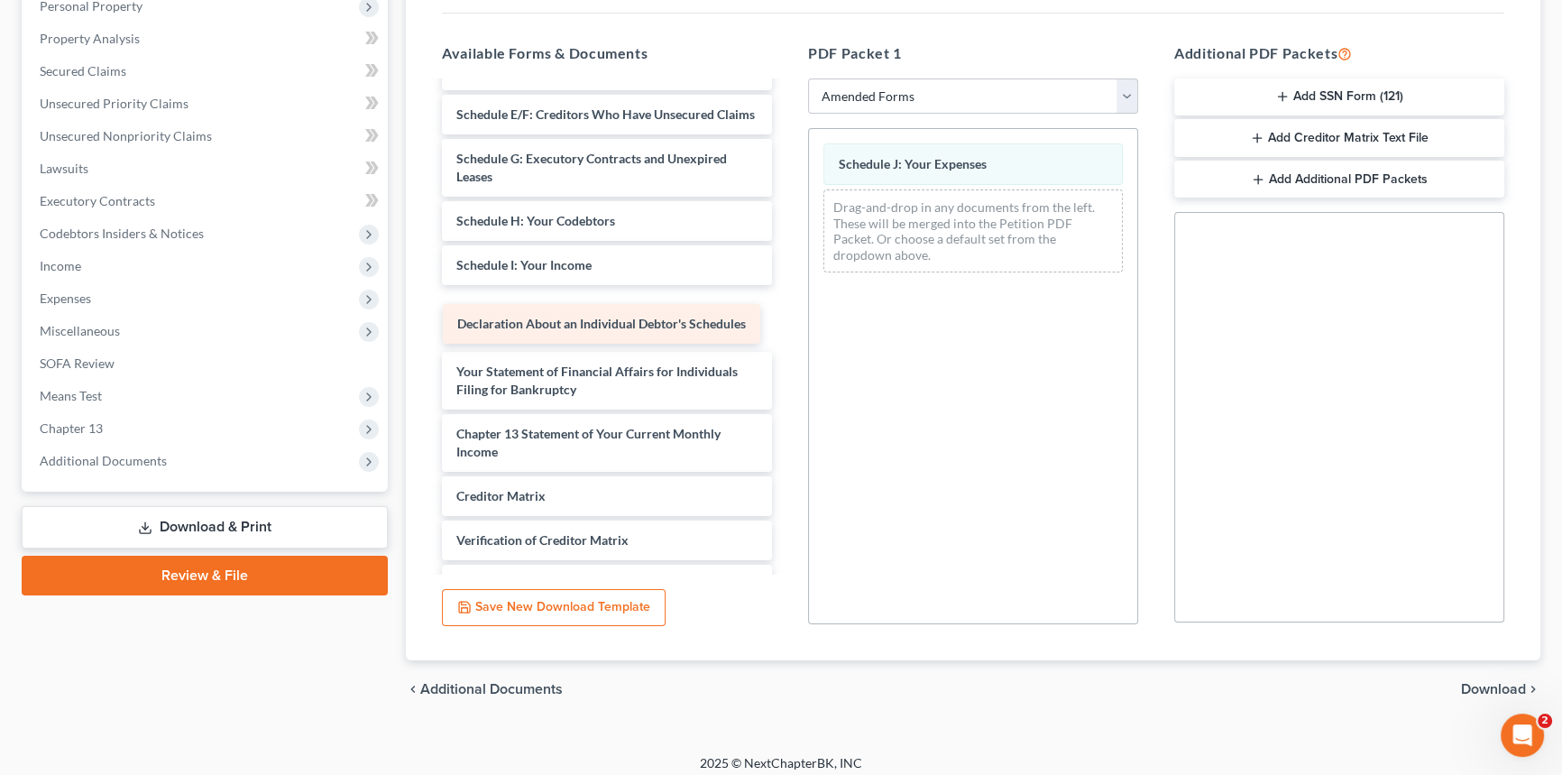
drag, startPoint x: 630, startPoint y: 325, endPoint x: 969, endPoint y: 280, distance: 342.1
click at [786, 280] on div "Declaration About an Individual Debtor's Schedules Voluntary Petition for Indiv…" at bounding box center [606, 252] width 359 height 829
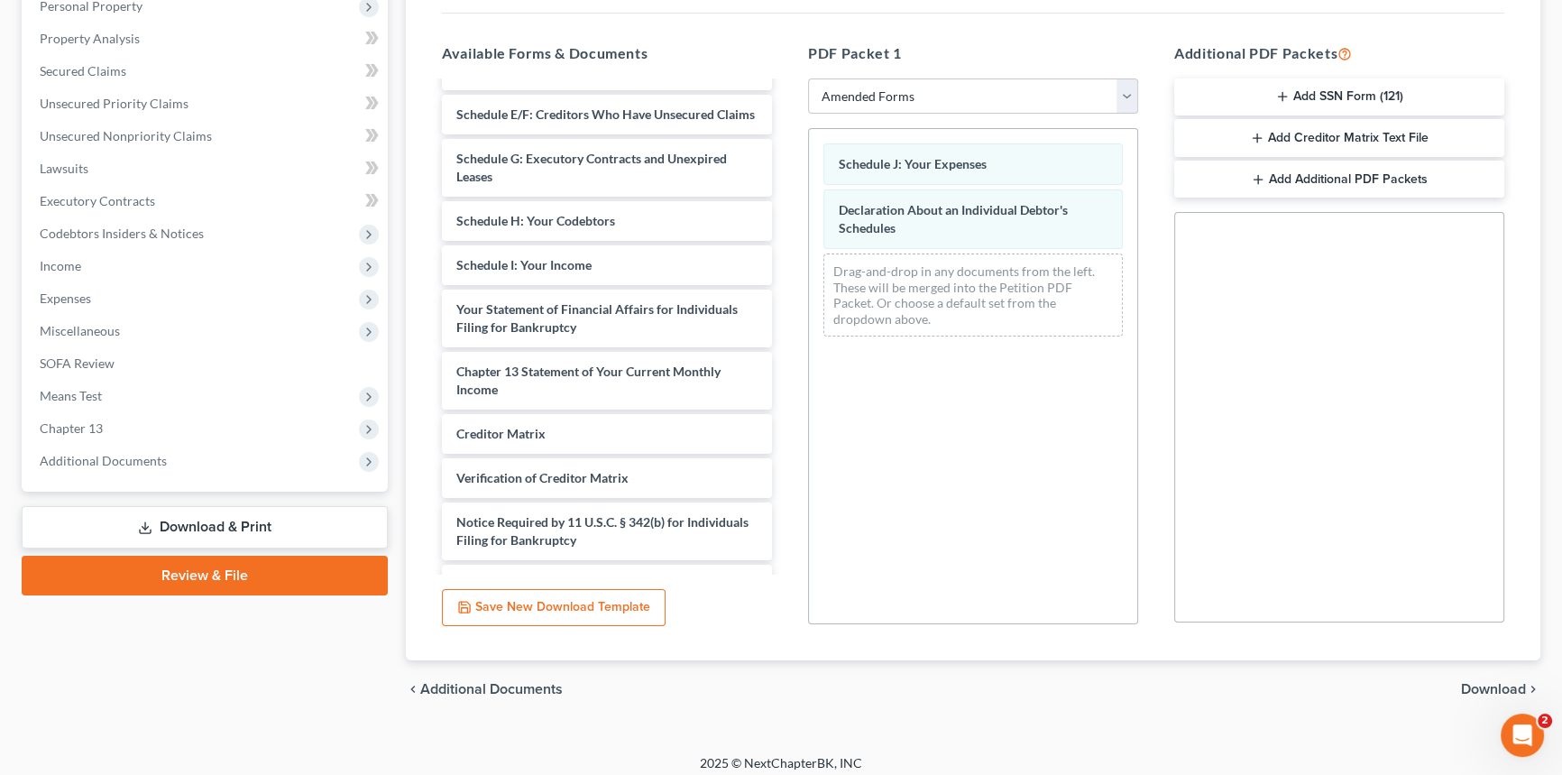
scroll to position [0, 0]
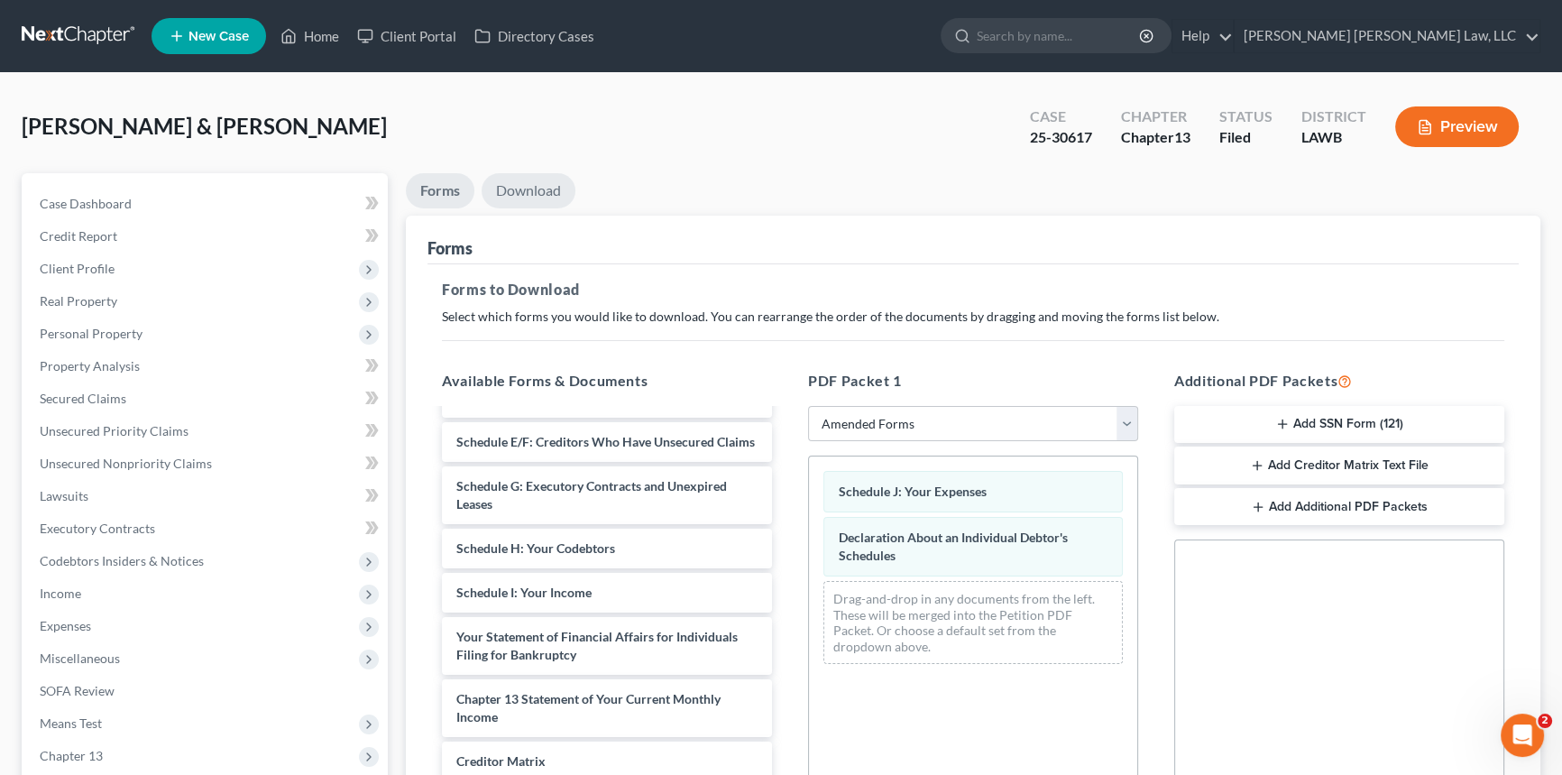
click at [537, 187] on link "Download" at bounding box center [529, 190] width 94 height 35
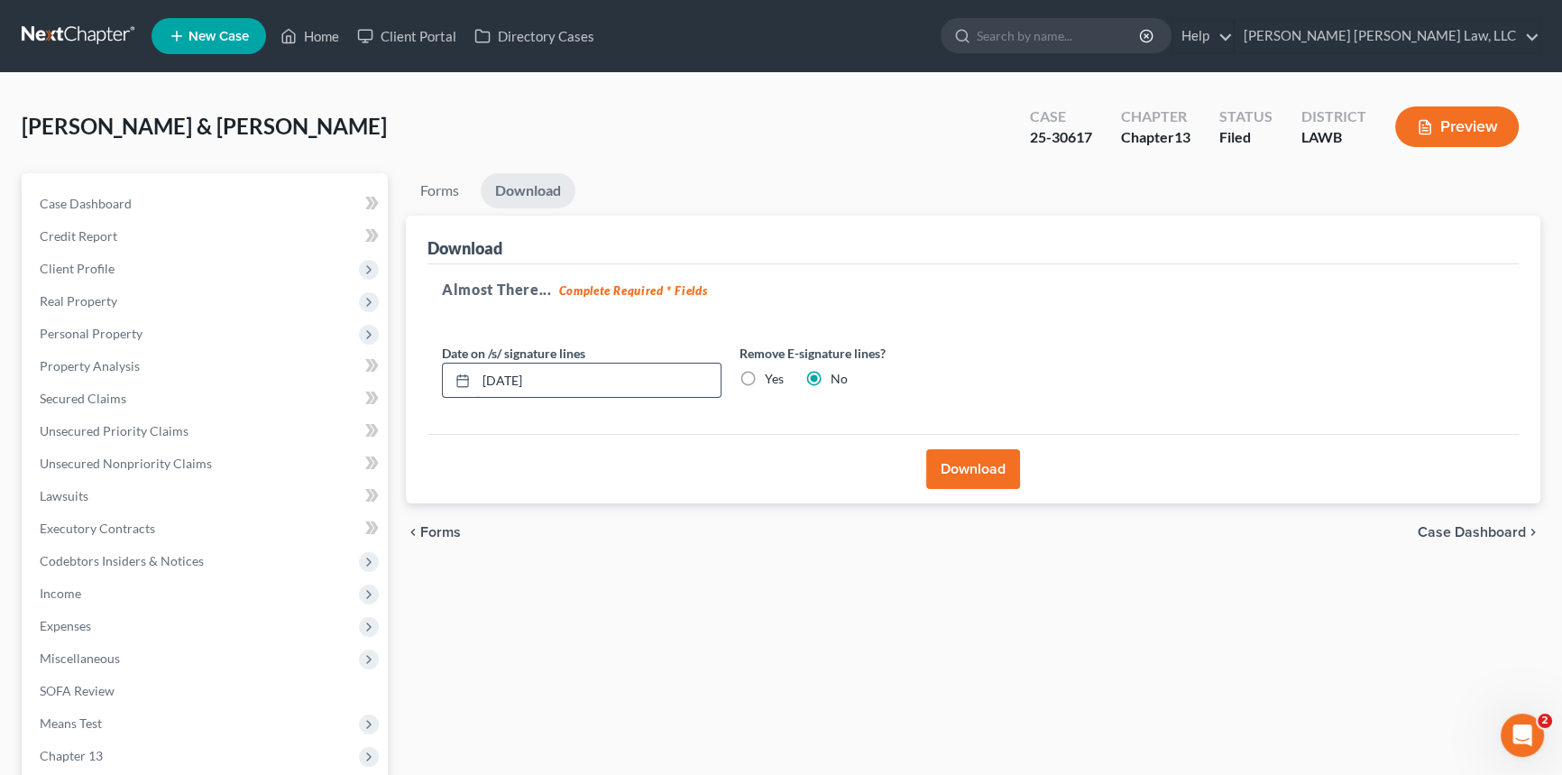
click at [569, 378] on input "[DATE]" at bounding box center [598, 380] width 244 height 34
click at [572, 378] on input "[DATE]" at bounding box center [598, 380] width 244 height 34
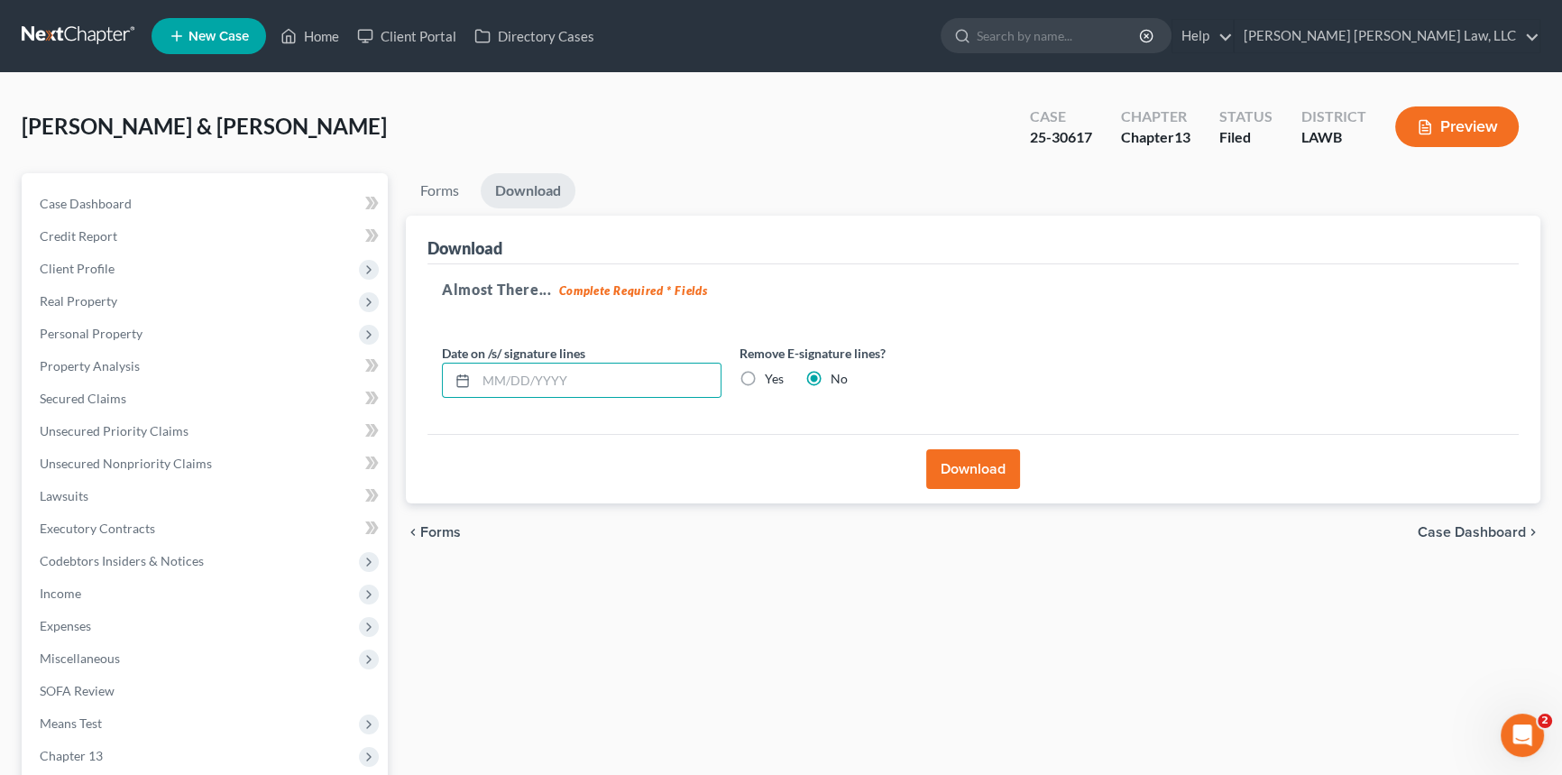
click at [996, 465] on button "Download" at bounding box center [973, 469] width 94 height 40
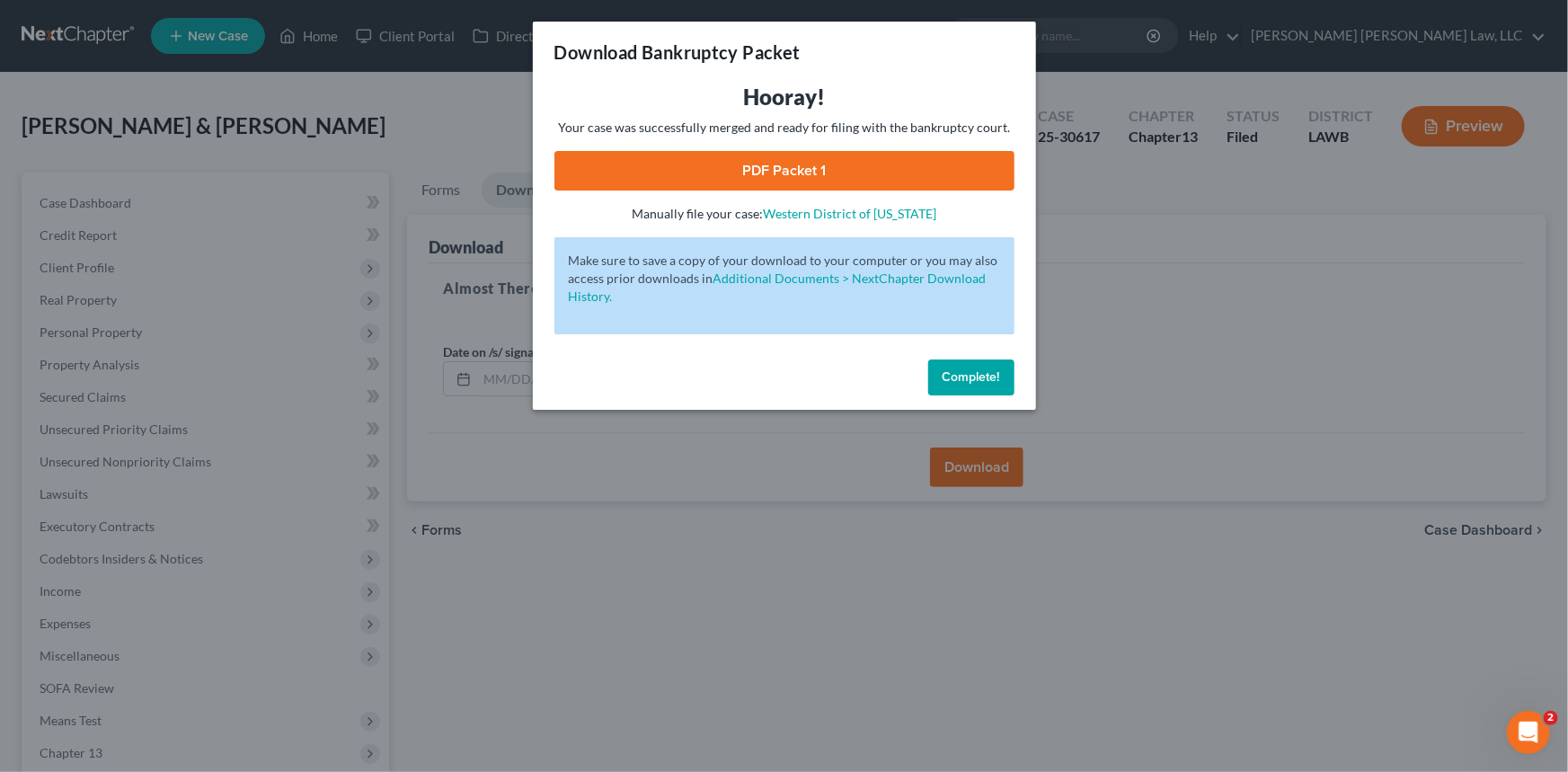
click at [735, 166] on link "PDF Packet 1" at bounding box center [784, 171] width 460 height 40
click at [978, 372] on span "Complete!" at bounding box center [971, 377] width 58 height 15
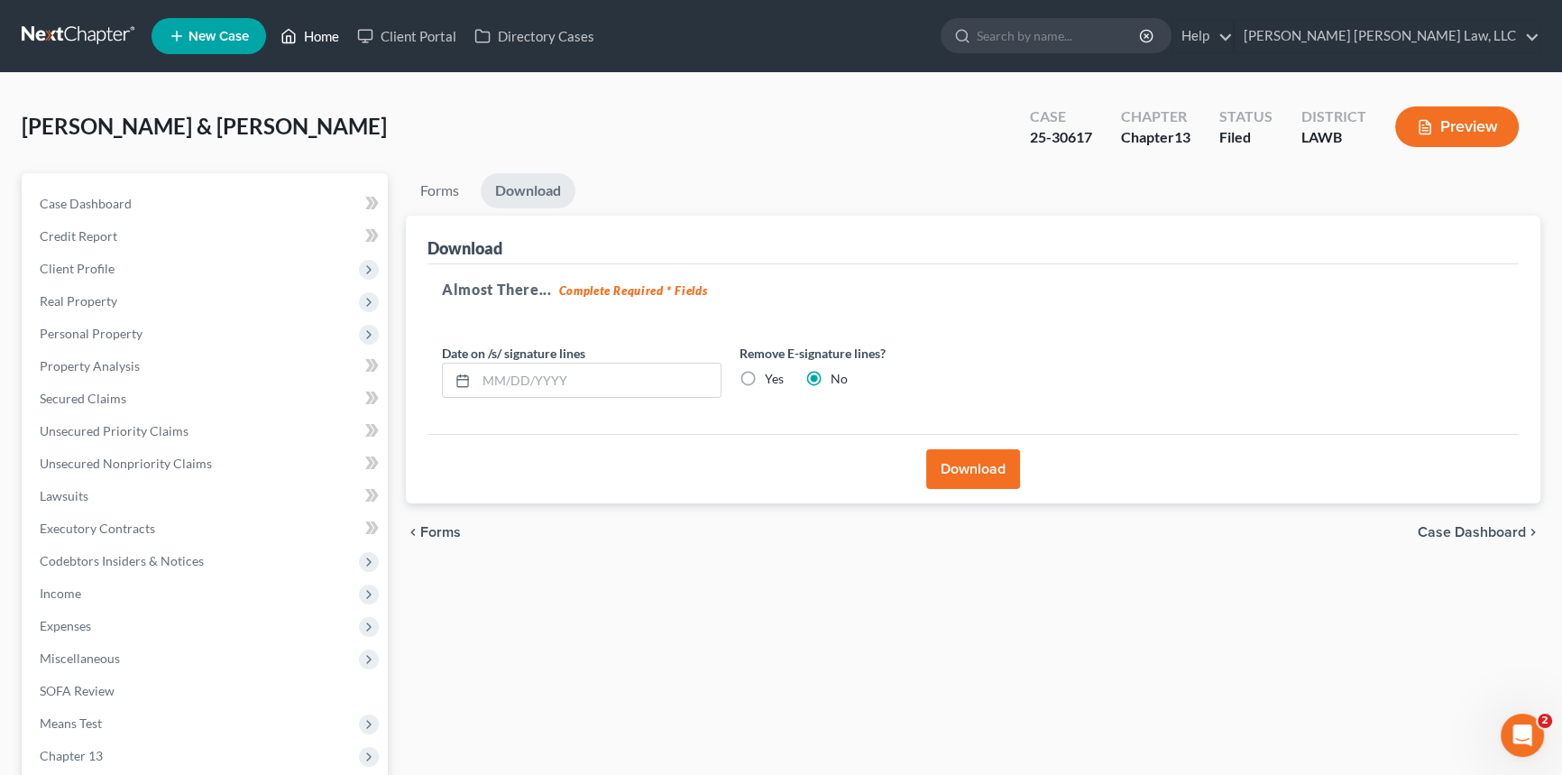
click at [321, 36] on link "Home" at bounding box center [309, 36] width 77 height 32
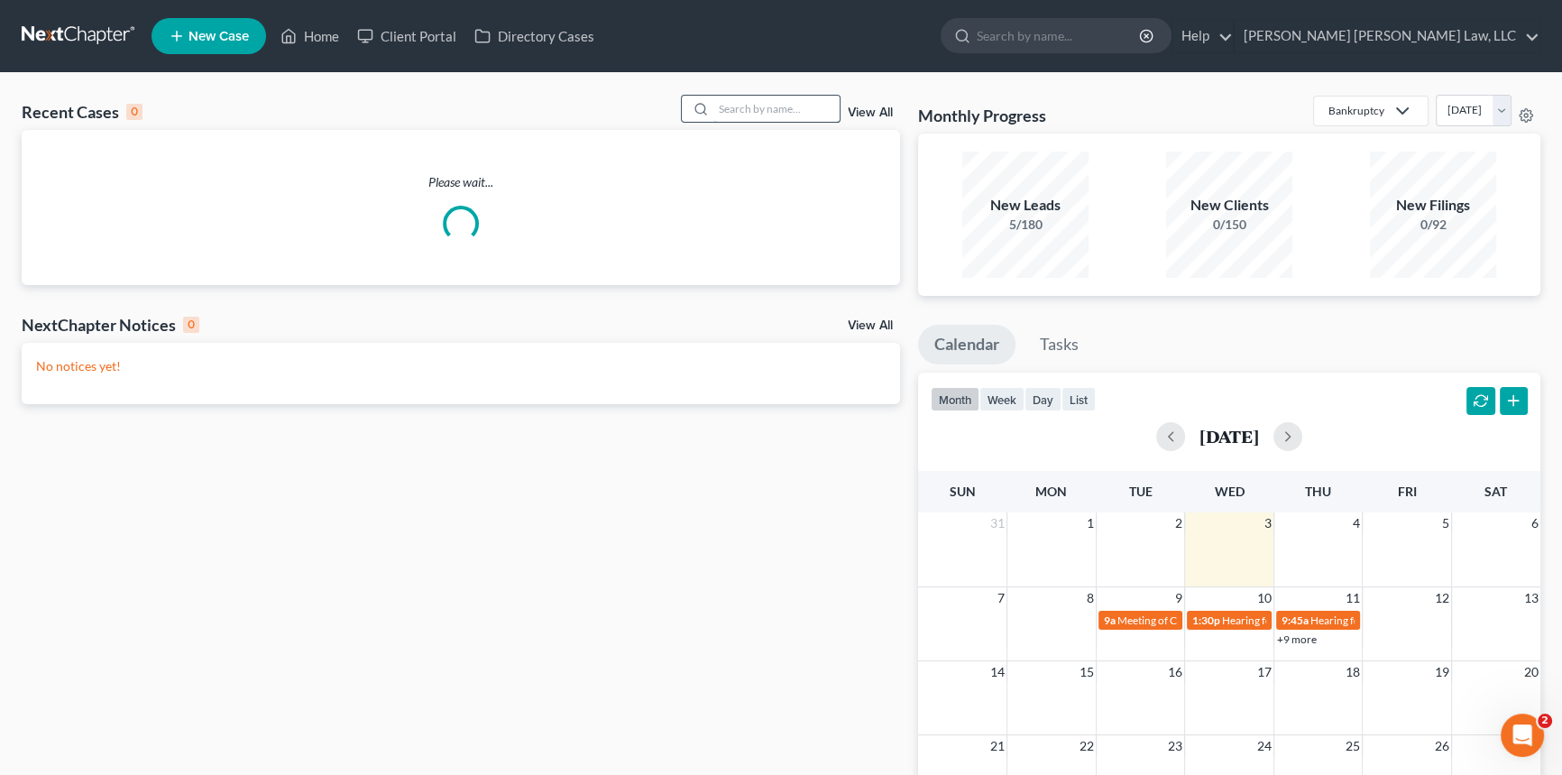
click at [734, 107] on input "search" at bounding box center [776, 109] width 126 height 26
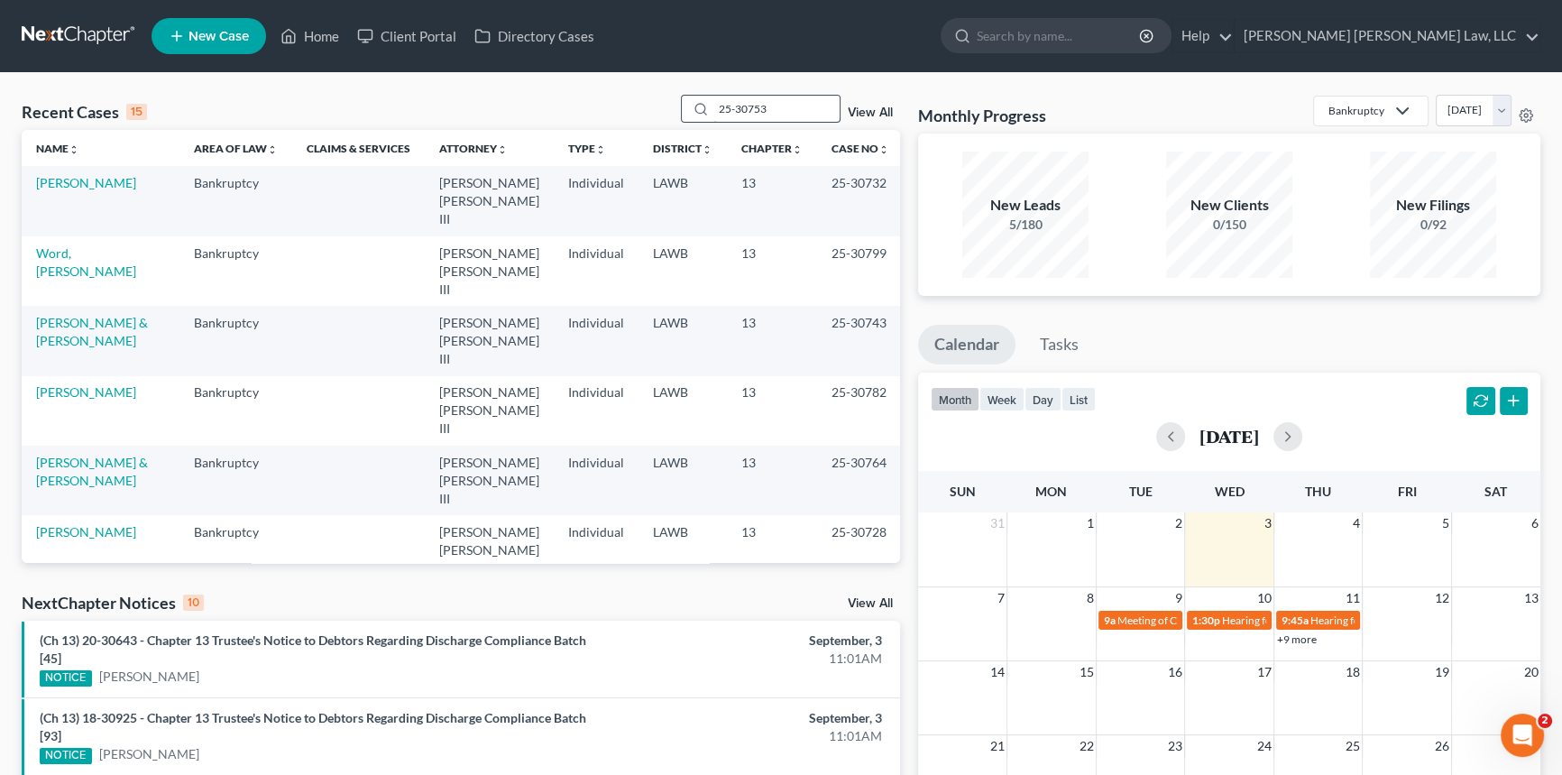
type input "25-30753"
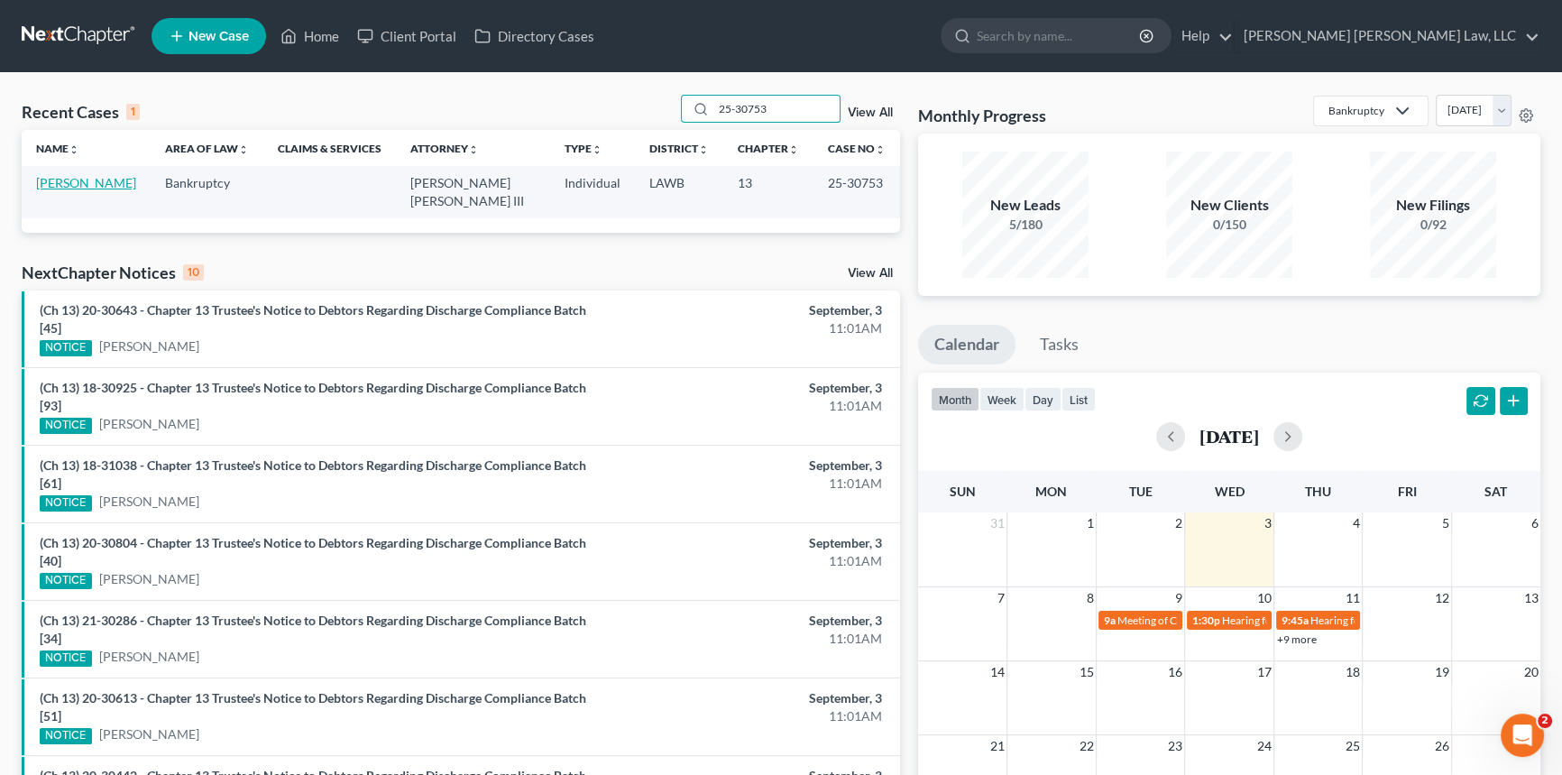
click at [105, 179] on link "[PERSON_NAME]" at bounding box center [86, 182] width 100 height 15
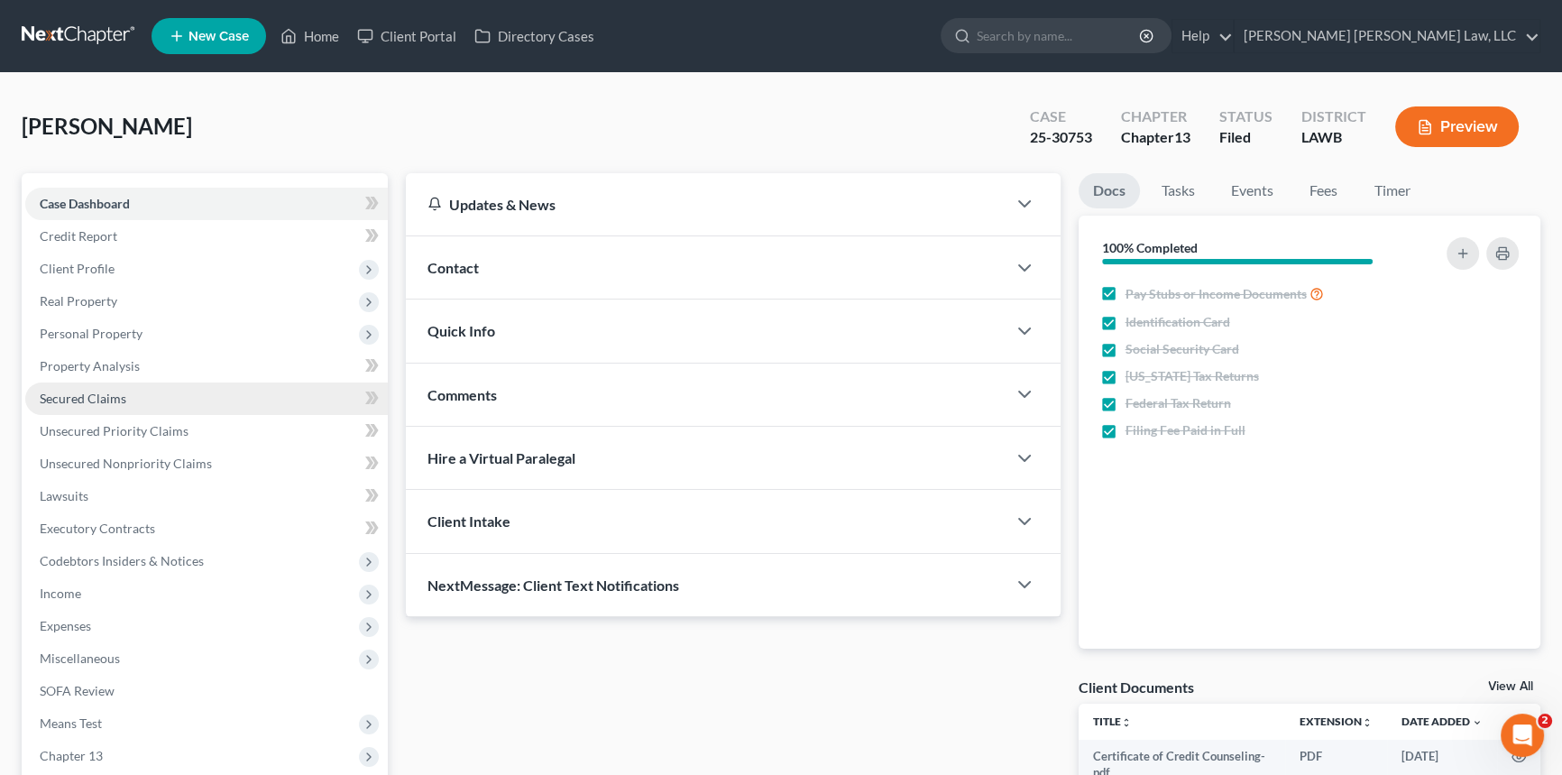
scroll to position [214, 0]
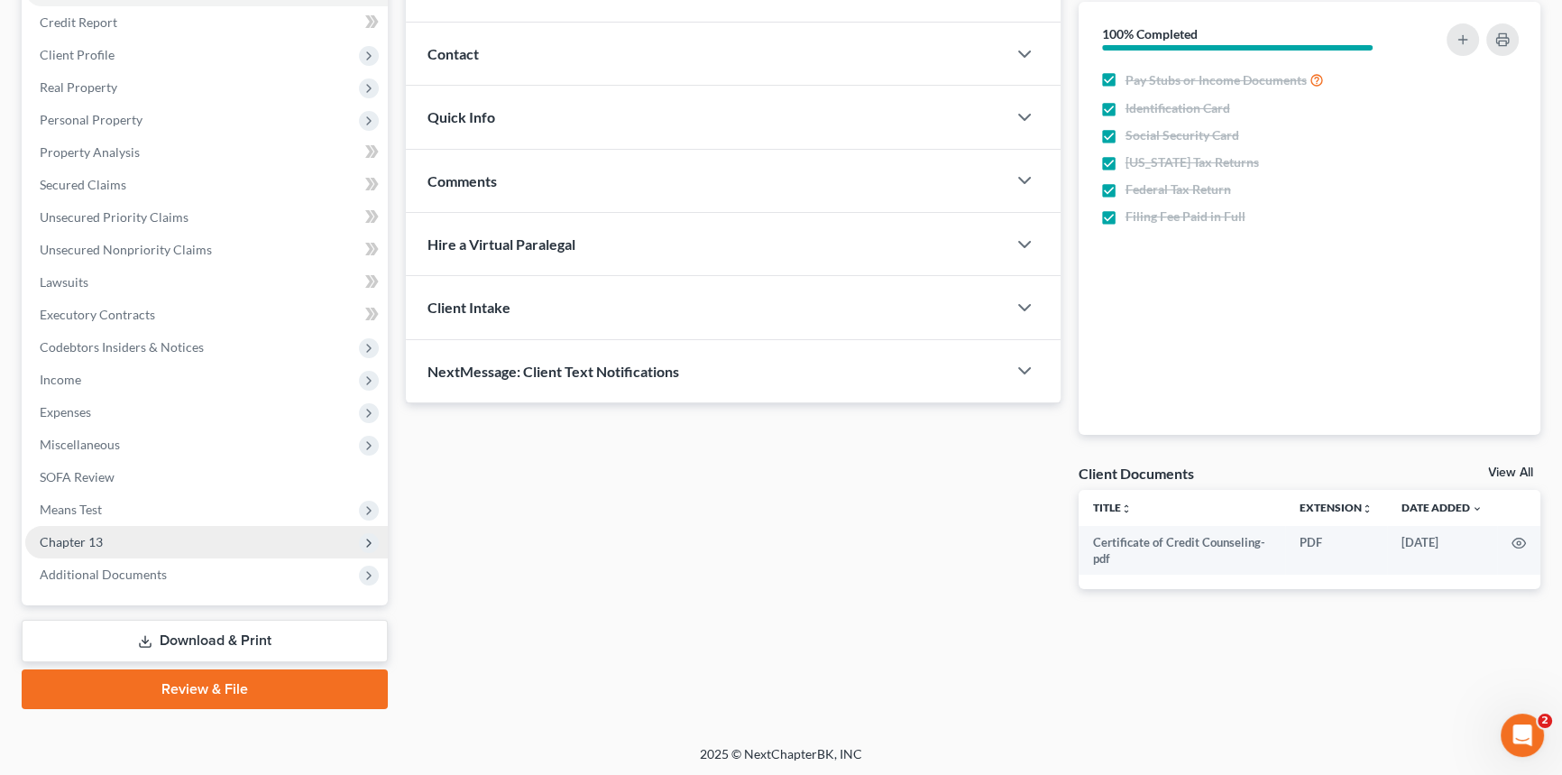
click at [150, 543] on span "Chapter 13" at bounding box center [206, 542] width 363 height 32
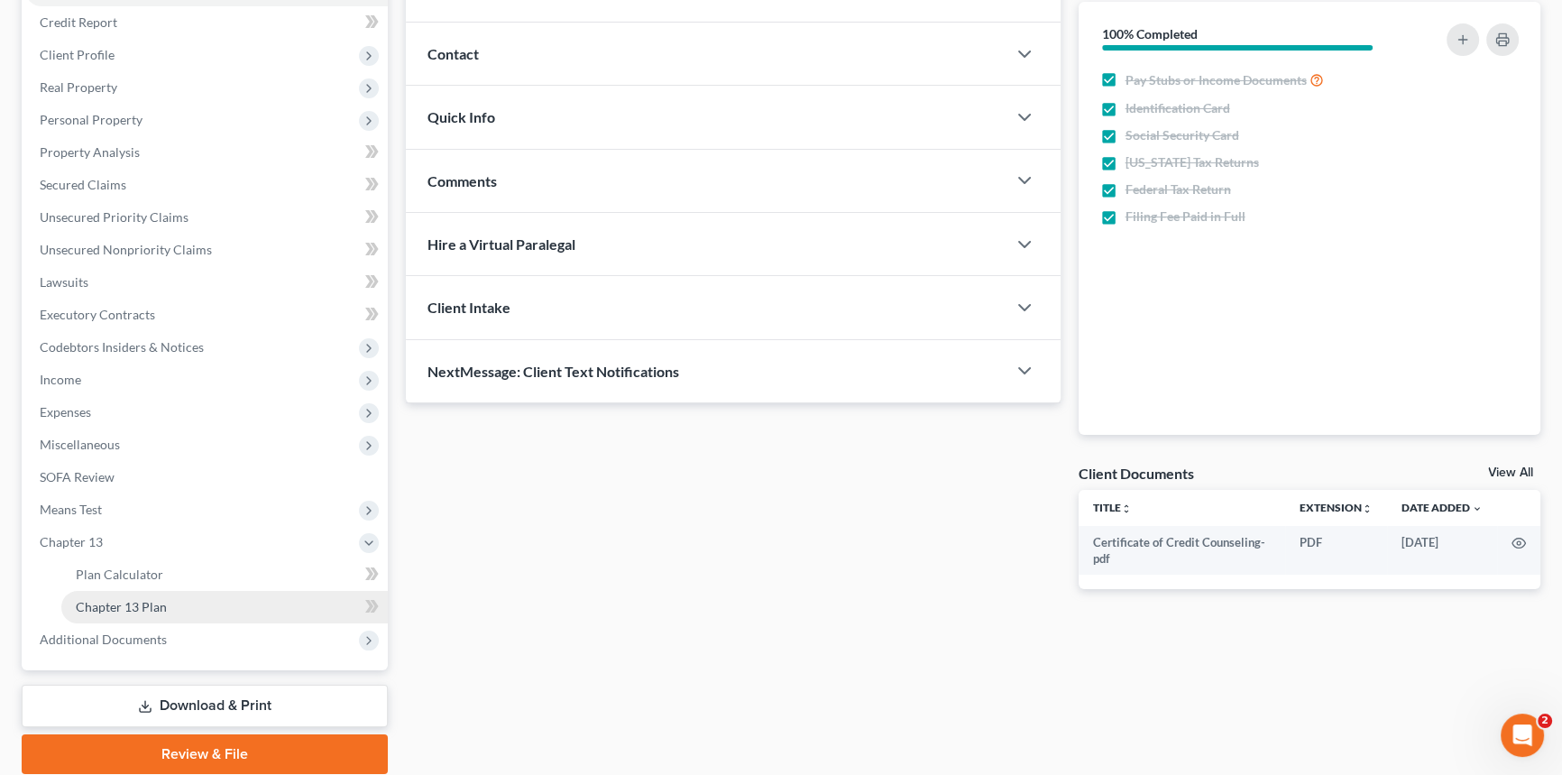
click at [176, 600] on link "Chapter 13 Plan" at bounding box center [224, 607] width 326 height 32
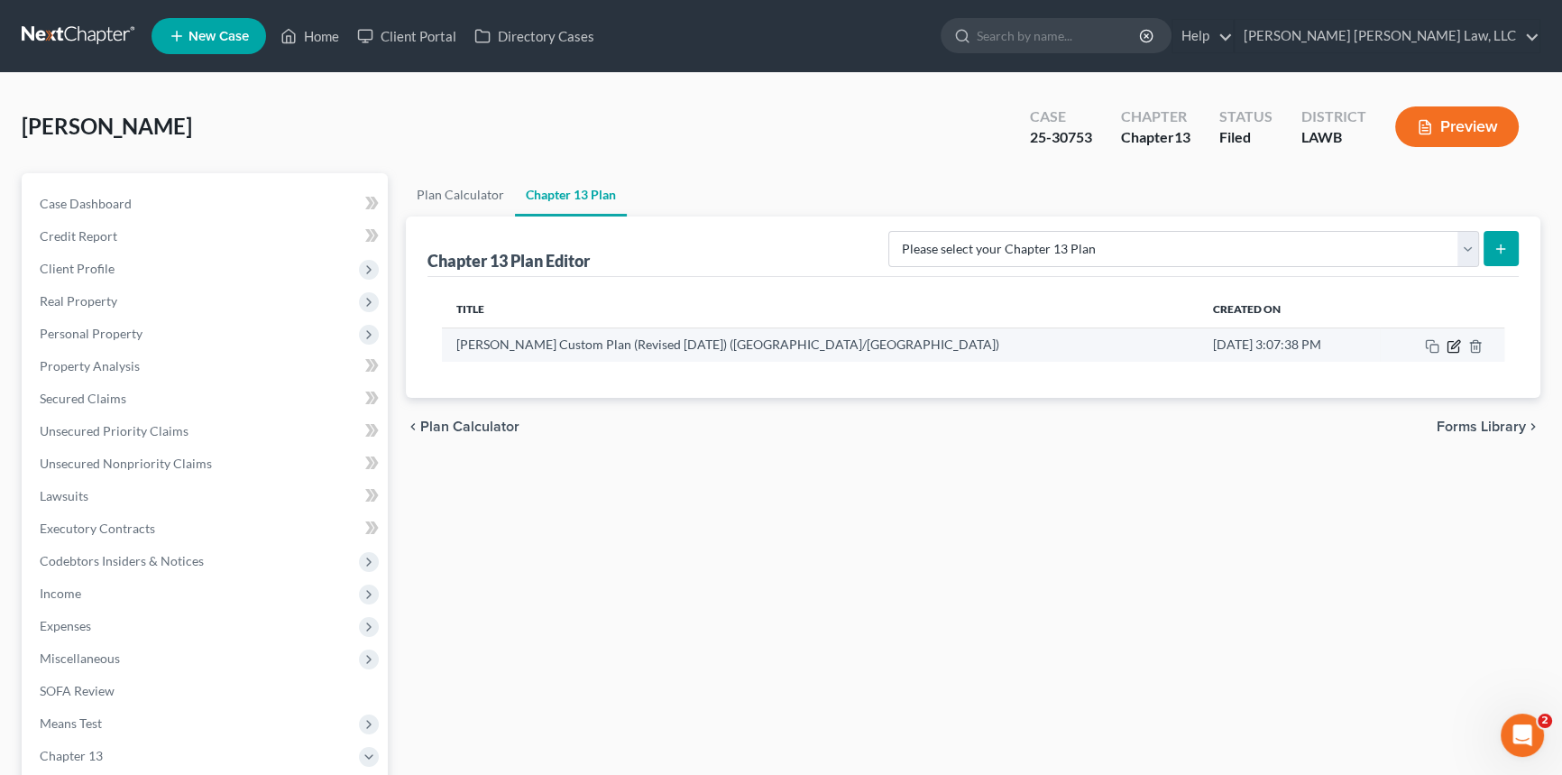
click at [1450, 344] on icon "button" at bounding box center [1454, 346] width 14 height 14
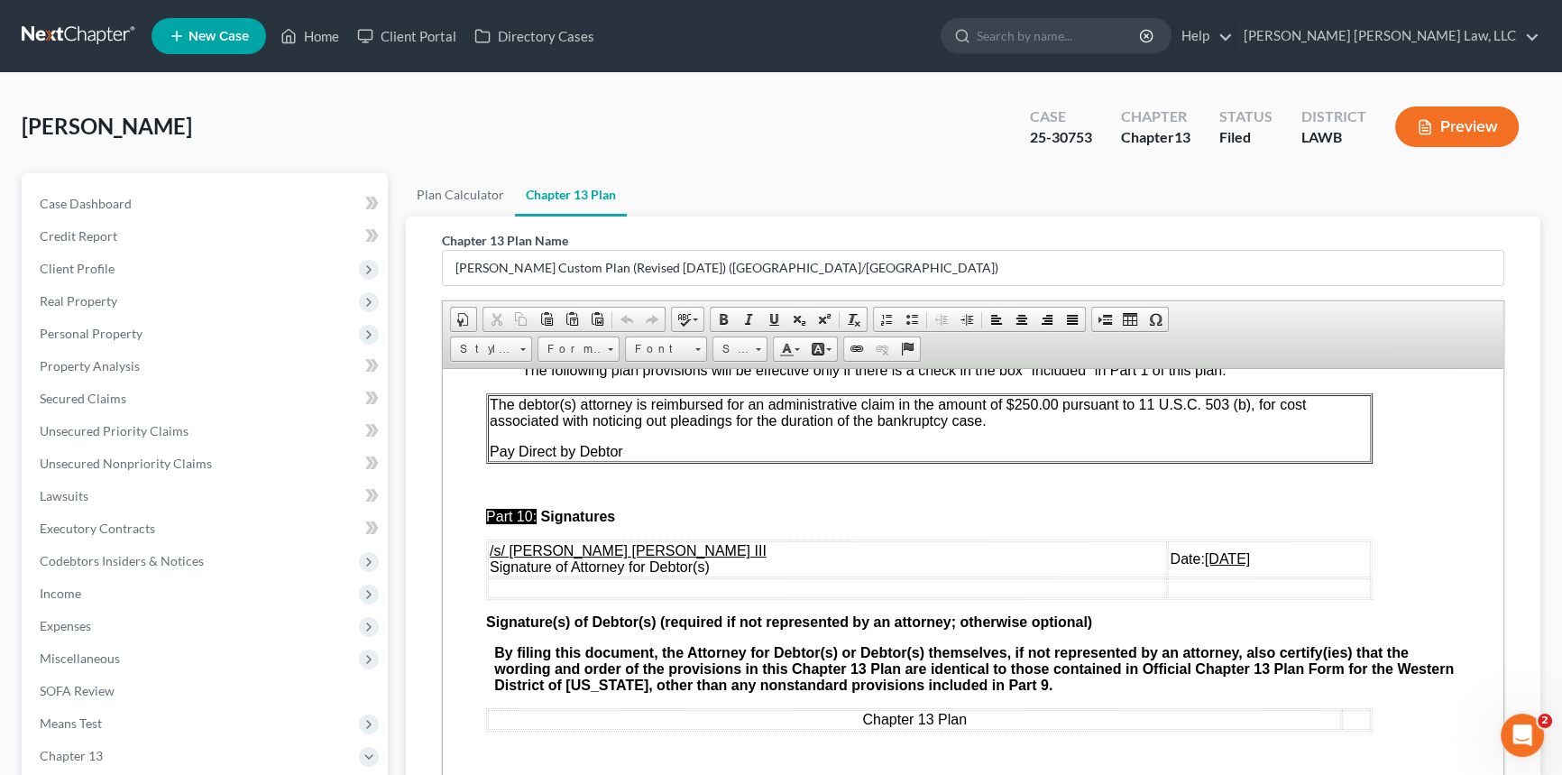
scroll to position [280, 0]
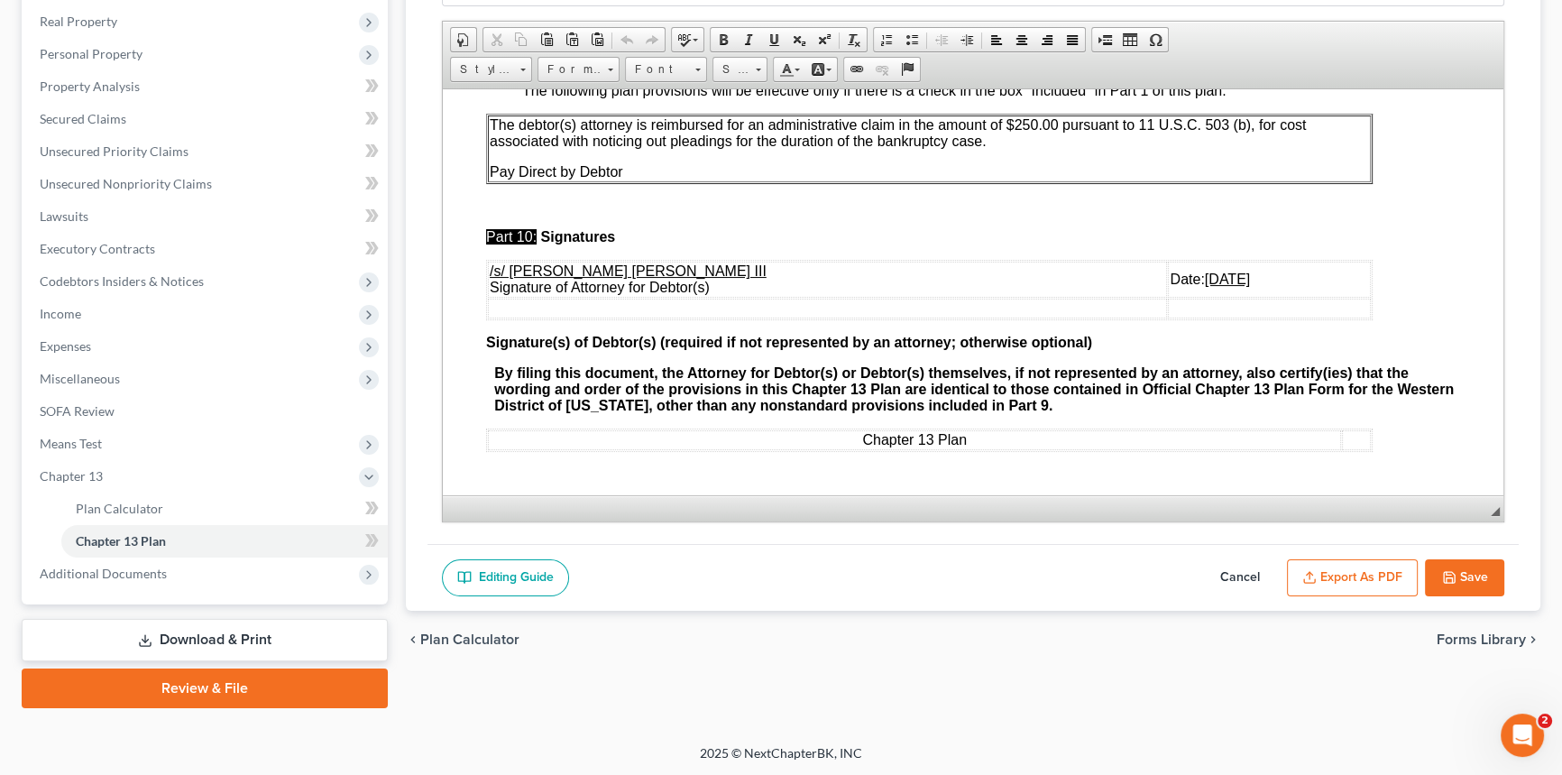
click at [1205, 276] on u "[DATE]" at bounding box center [1227, 278] width 45 height 15
click at [1464, 568] on button "Save" at bounding box center [1464, 578] width 79 height 38
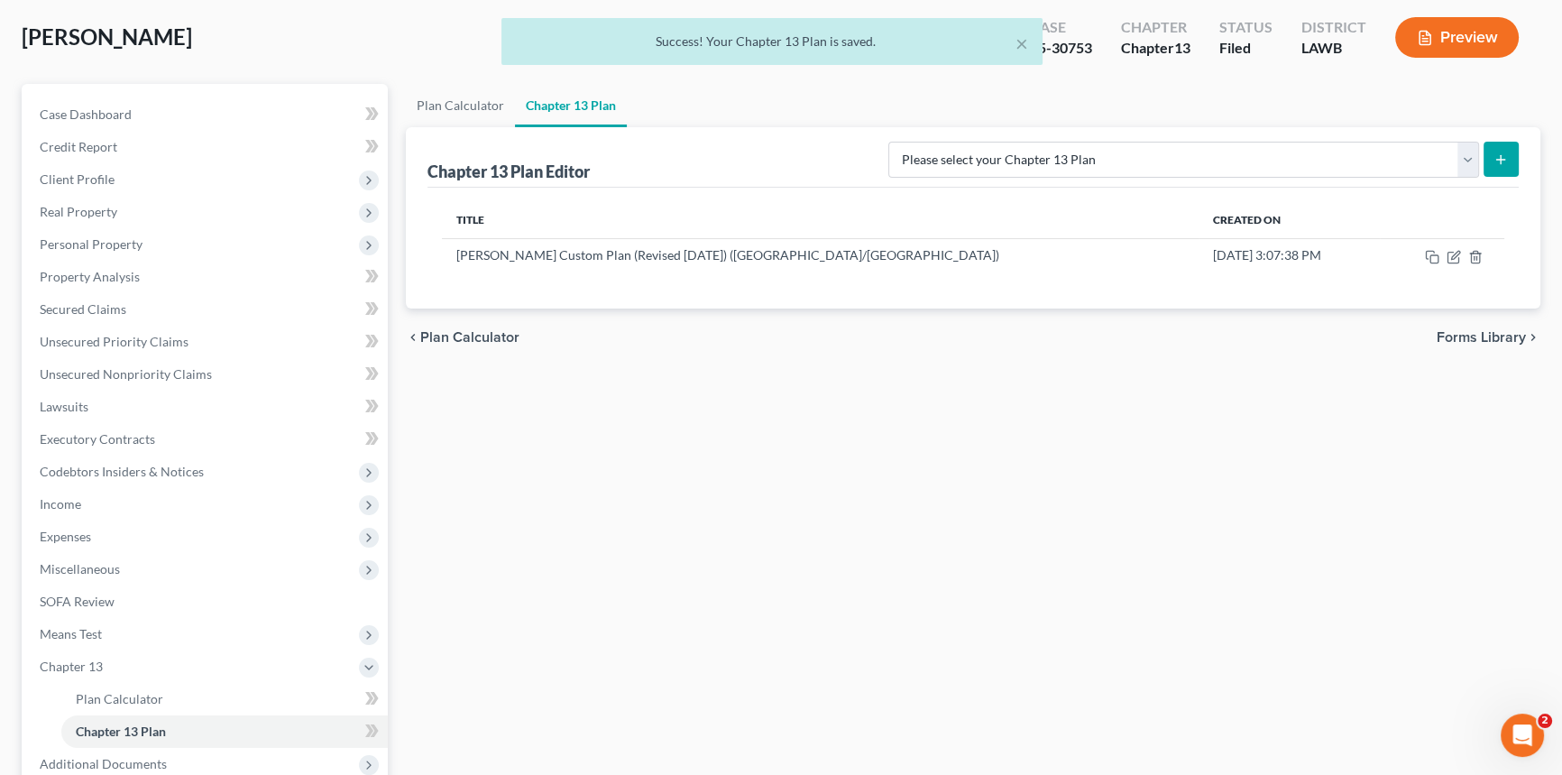
scroll to position [0, 0]
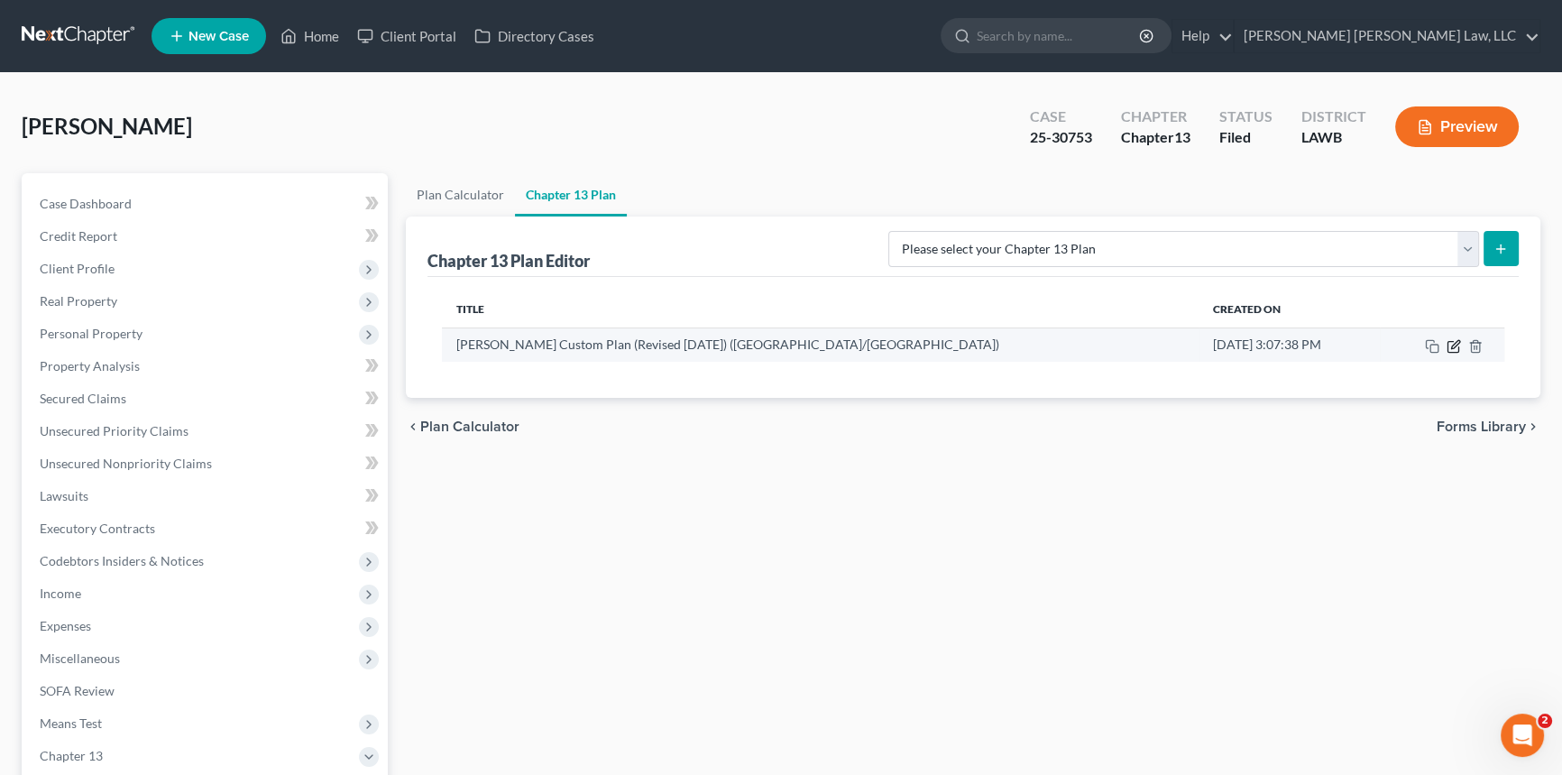
click at [1448, 341] on icon "button" at bounding box center [1452, 346] width 11 height 11
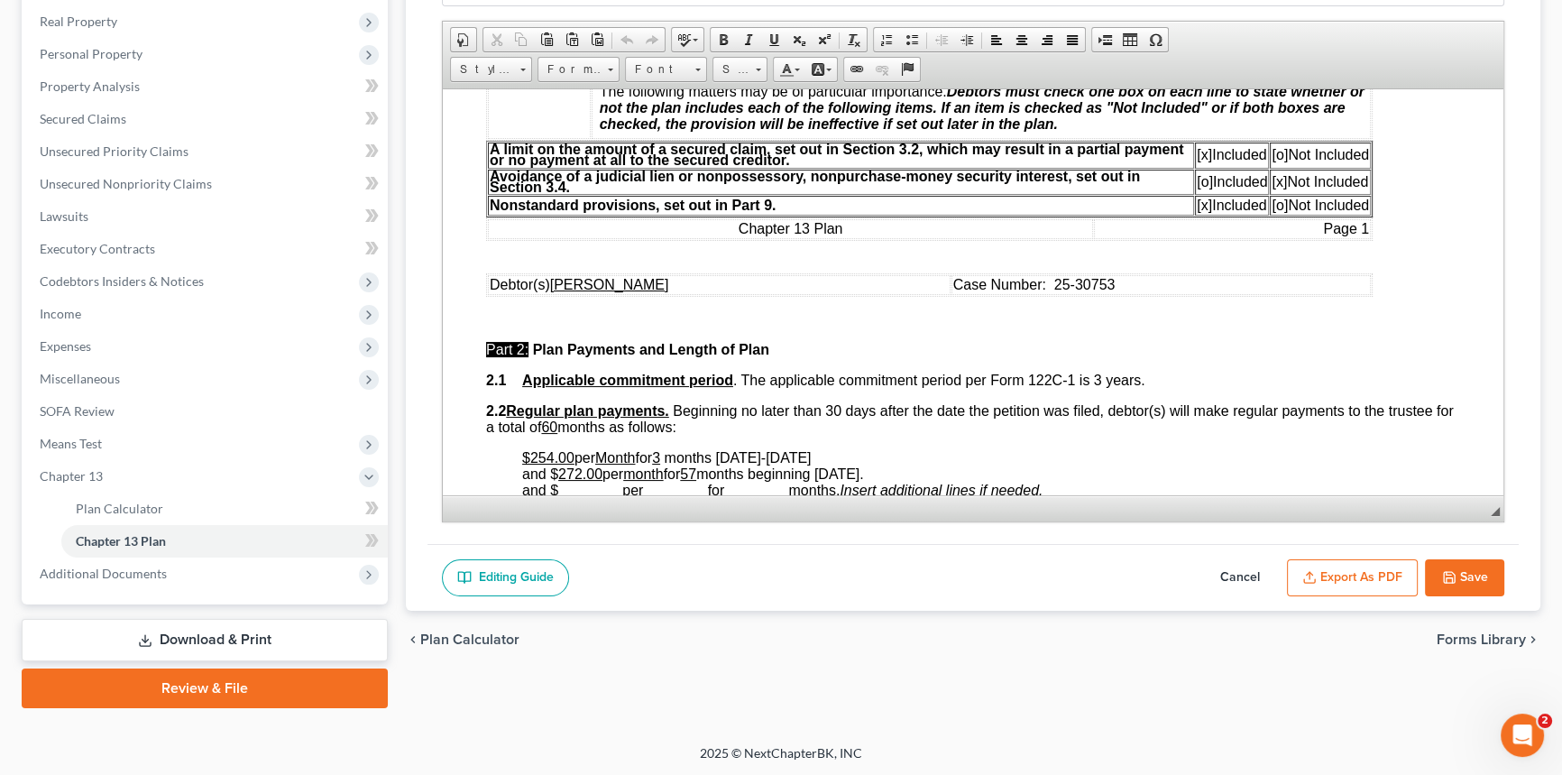
scroll to position [574, 0]
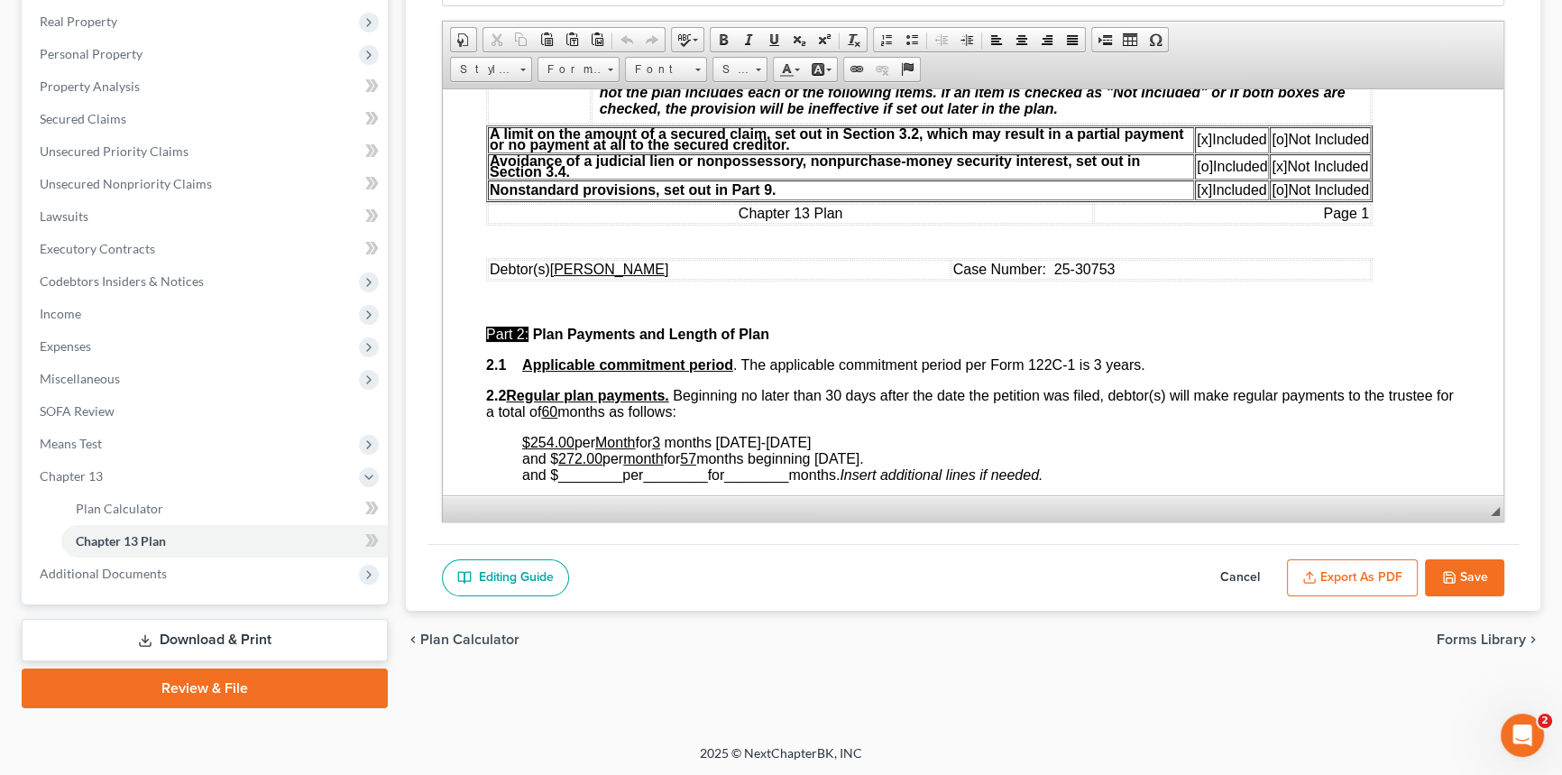
click at [1335, 568] on button "Export as PDF" at bounding box center [1352, 578] width 131 height 38
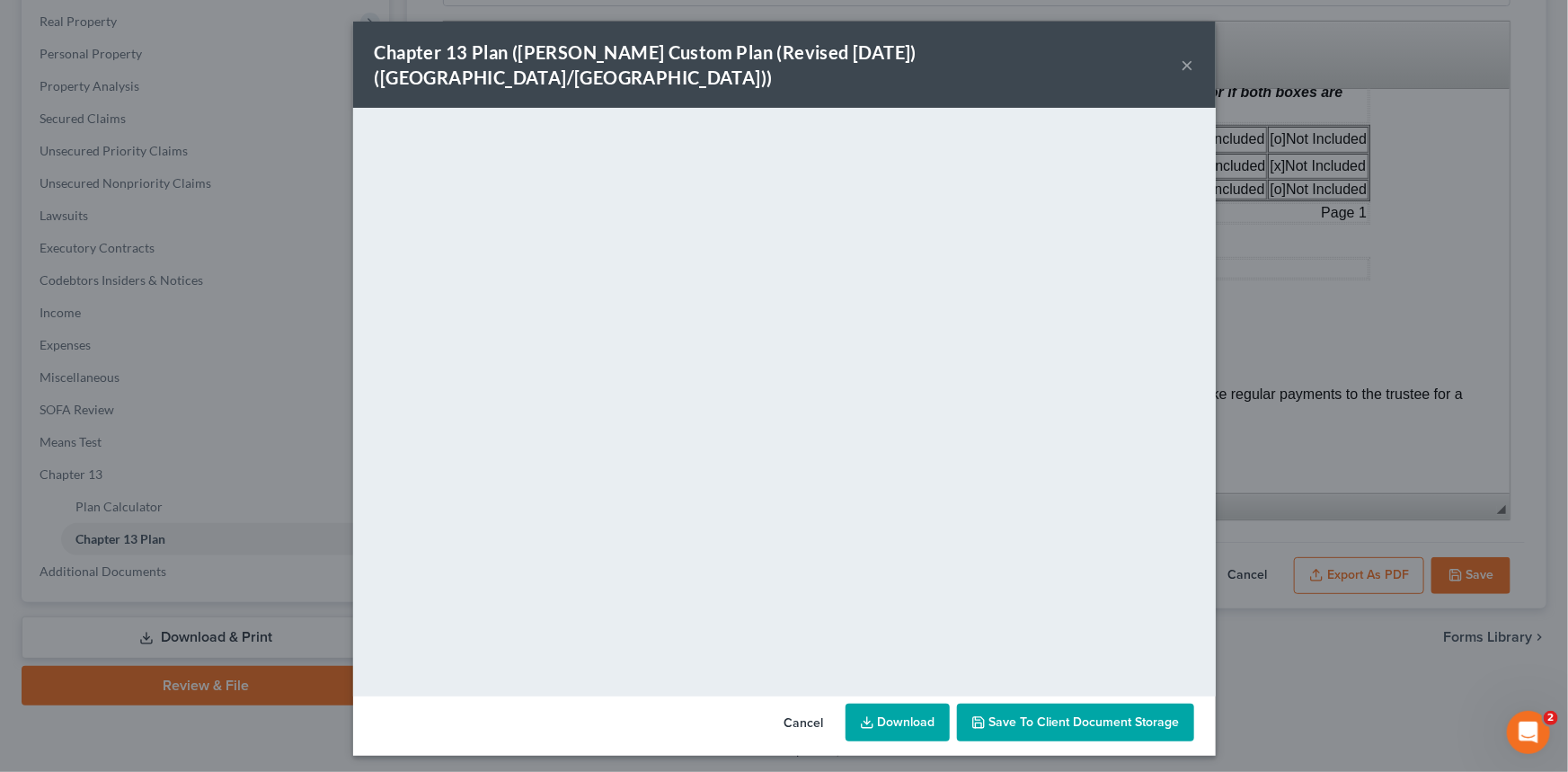
click at [1185, 54] on button "×" at bounding box center [1187, 65] width 13 height 22
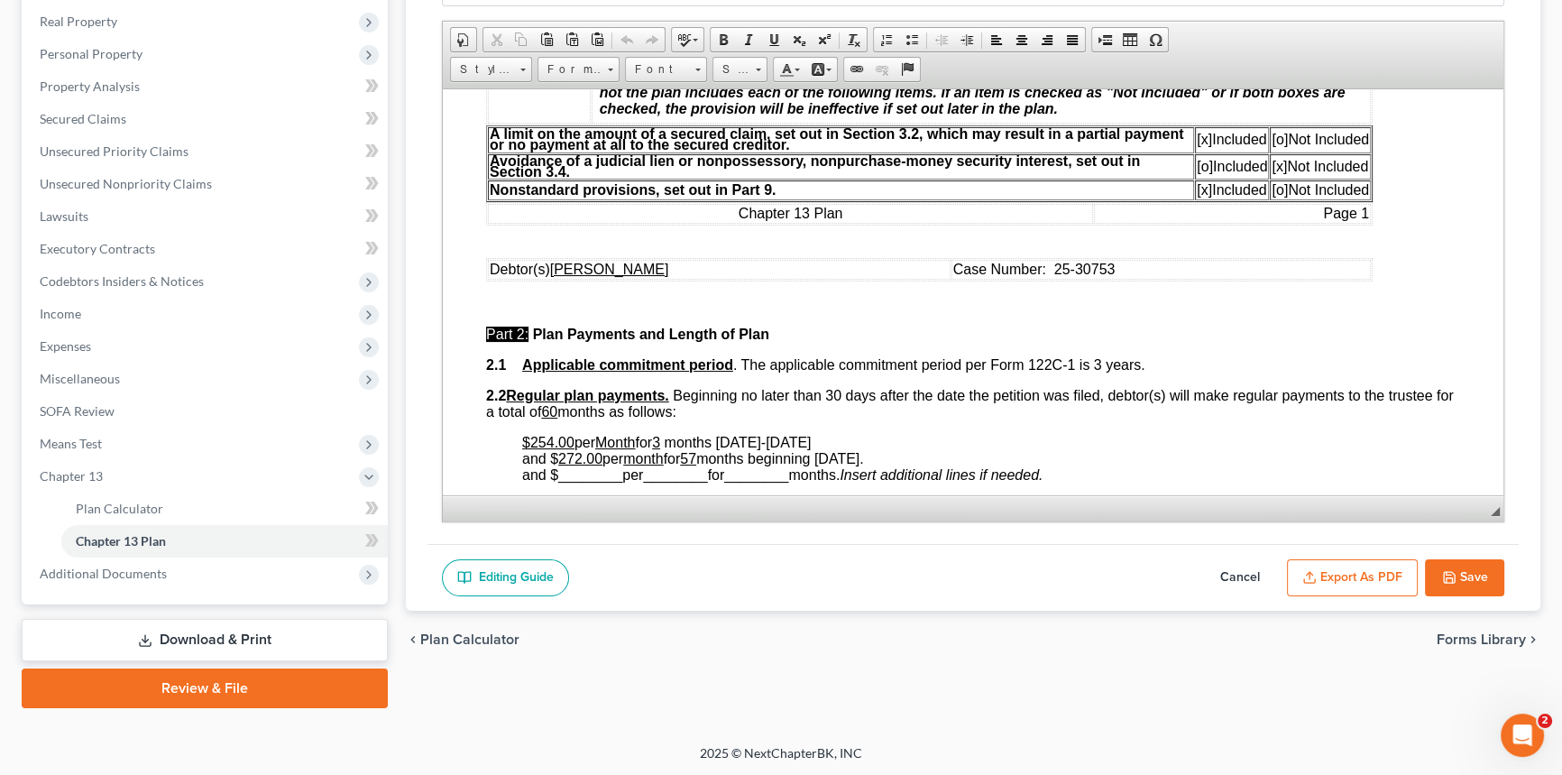
click at [1463, 570] on button "Save" at bounding box center [1464, 578] width 79 height 38
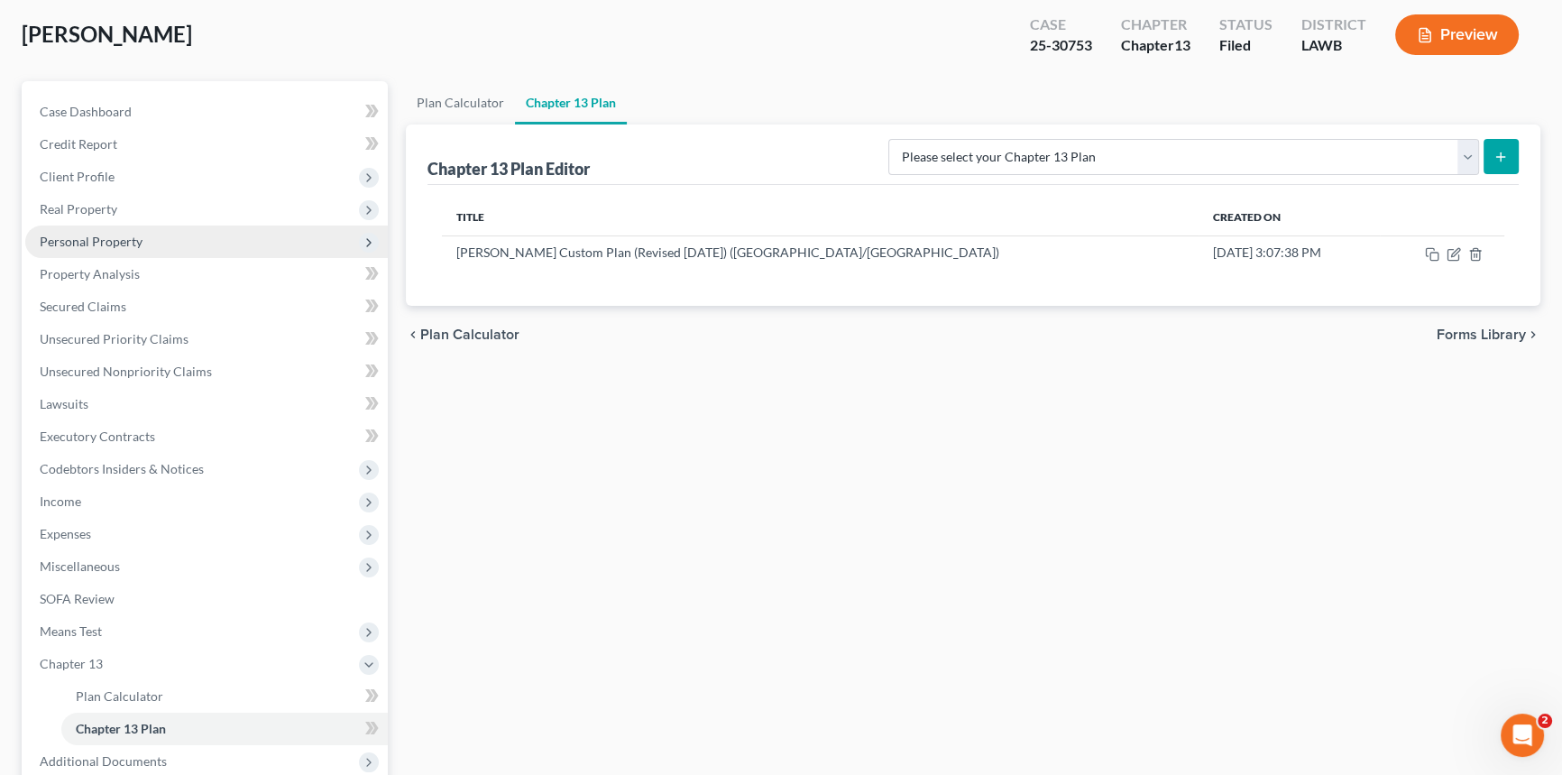
scroll to position [0, 0]
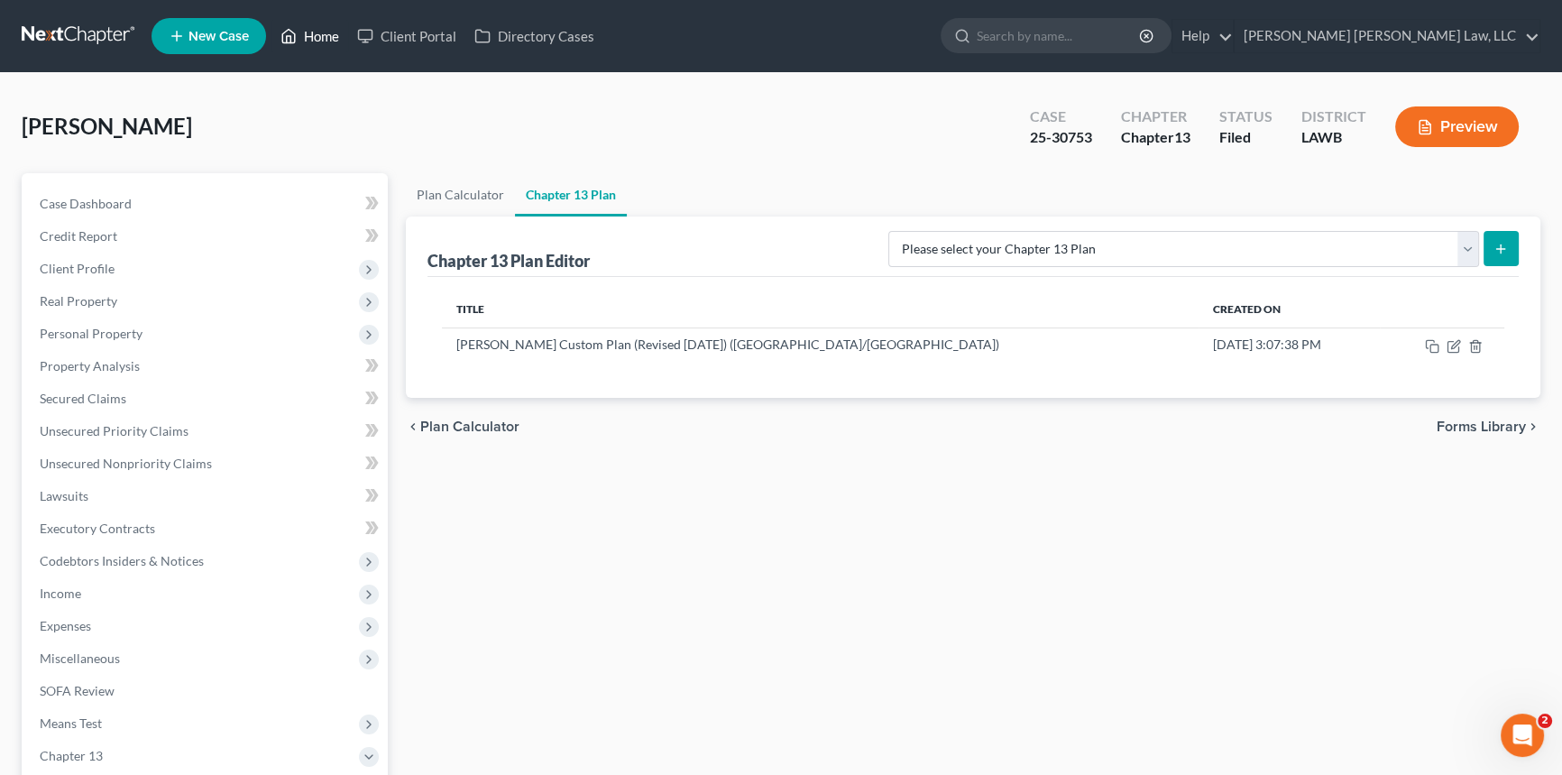
click at [317, 38] on link "Home" at bounding box center [309, 36] width 77 height 32
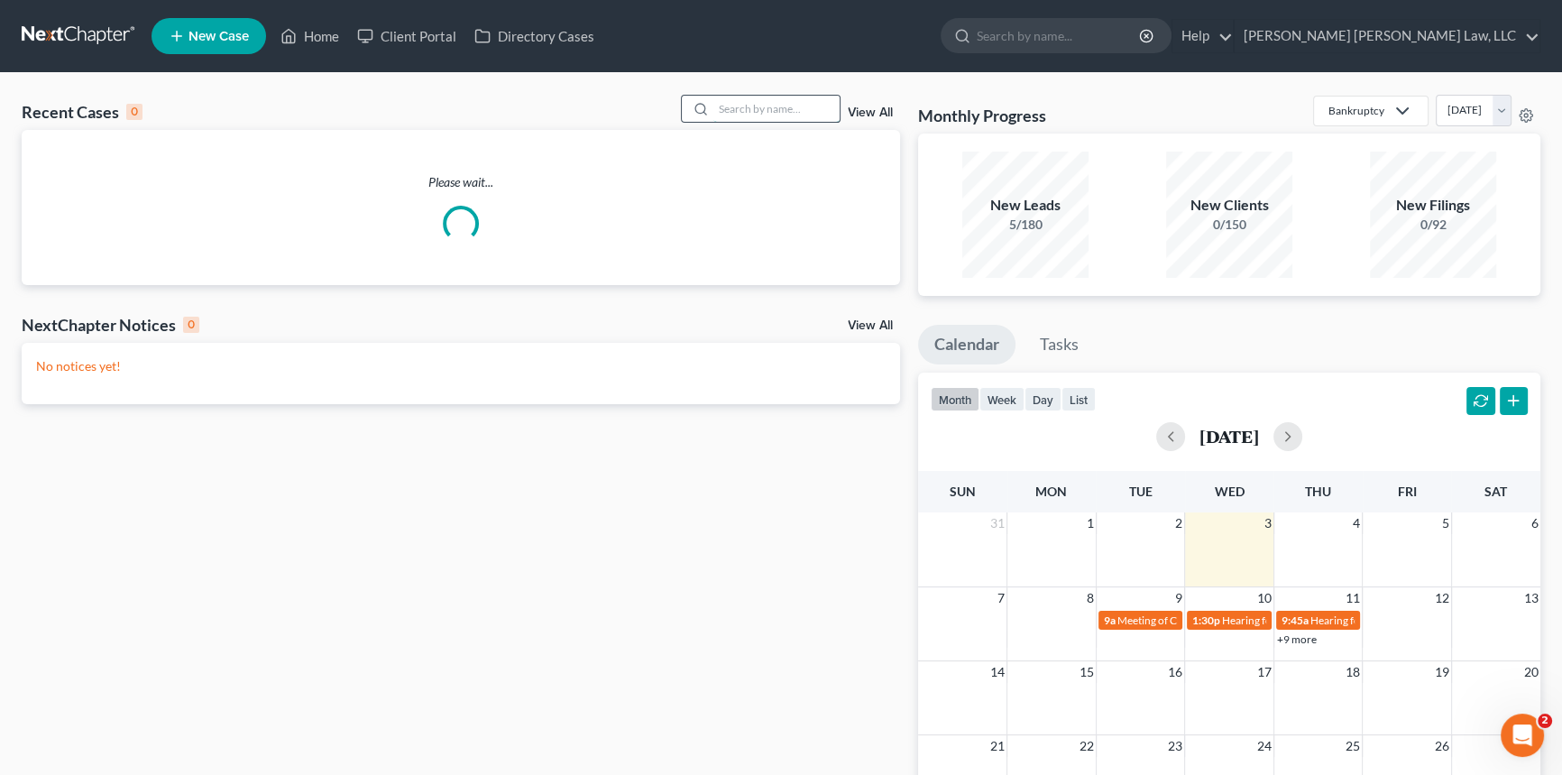
click at [722, 108] on input "search" at bounding box center [776, 109] width 126 height 26
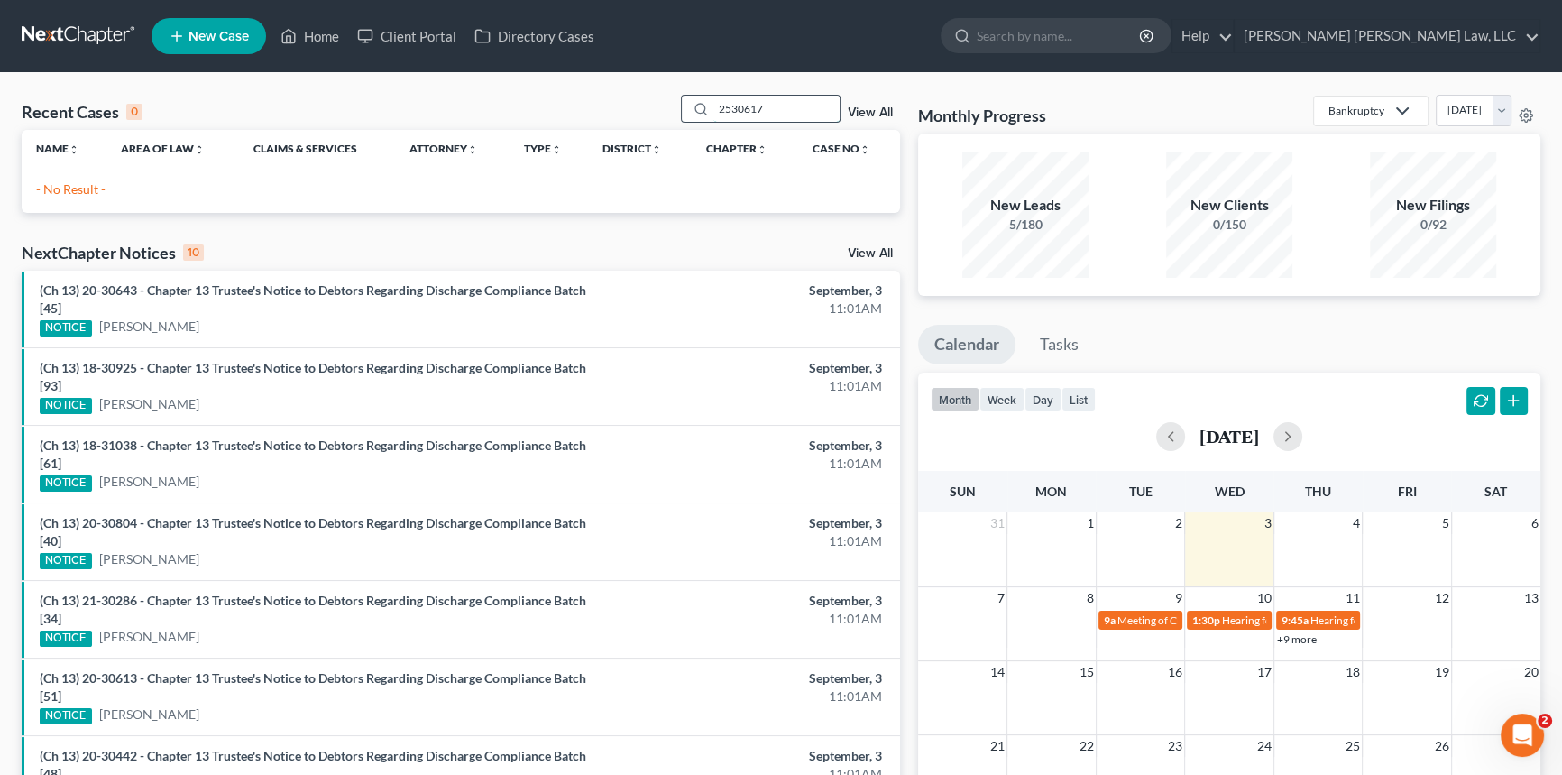
click at [731, 107] on input "2530617" at bounding box center [776, 109] width 126 height 26
type input "25-30617"
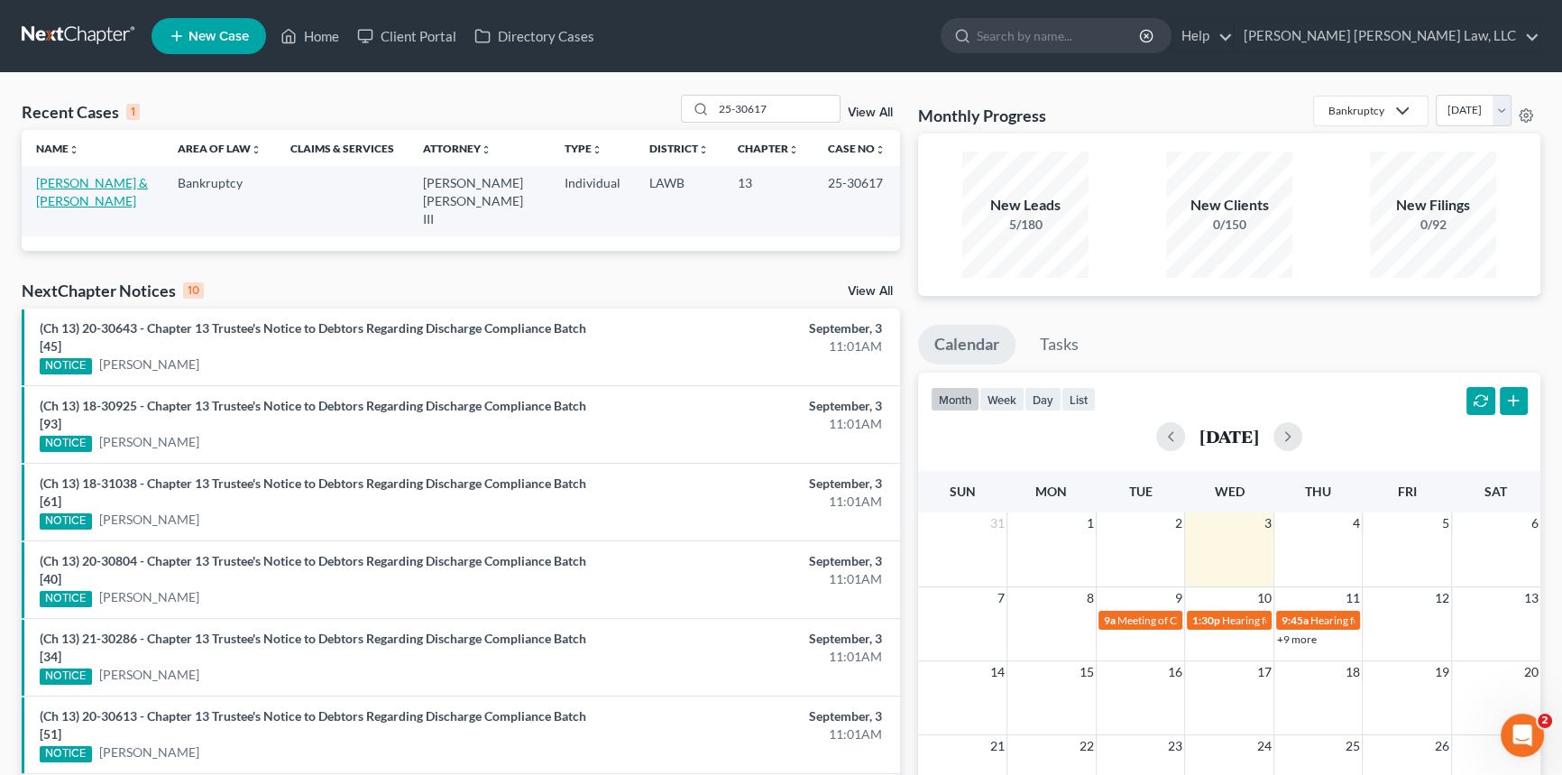
click at [98, 180] on link "[PERSON_NAME] & [PERSON_NAME]" at bounding box center [92, 191] width 112 height 33
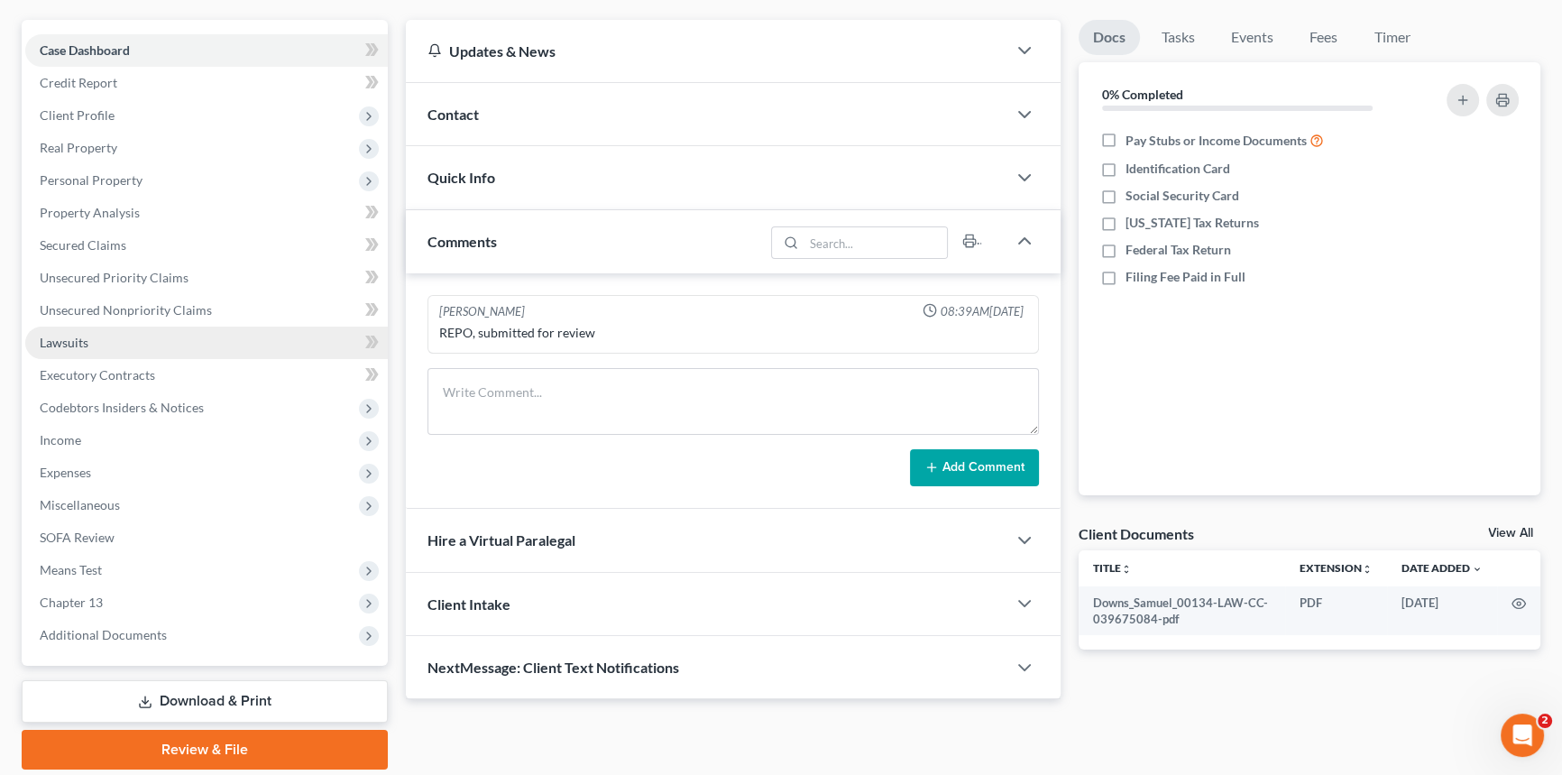
scroll to position [214, 0]
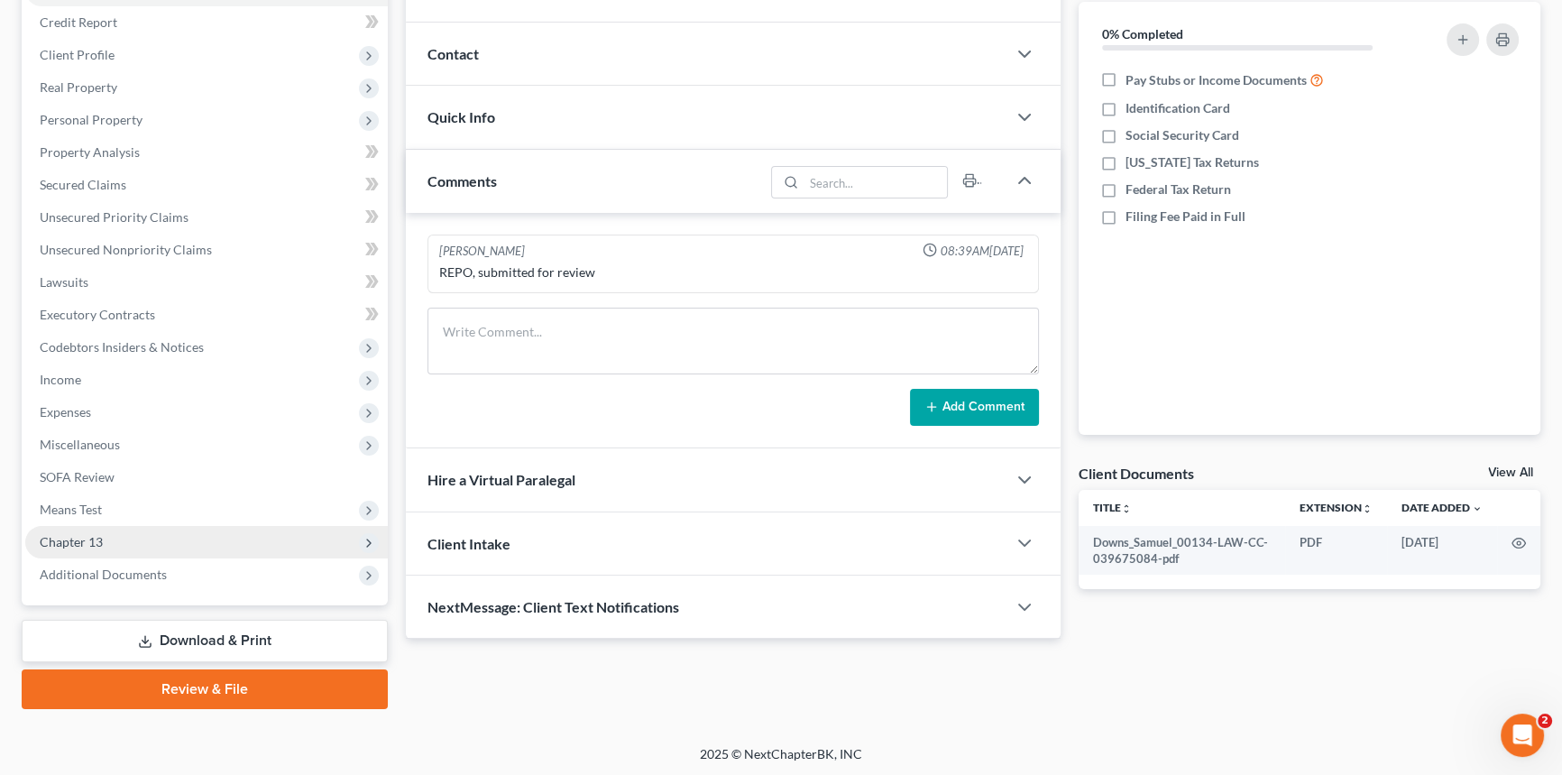
click at [151, 547] on span "Chapter 13" at bounding box center [206, 542] width 363 height 32
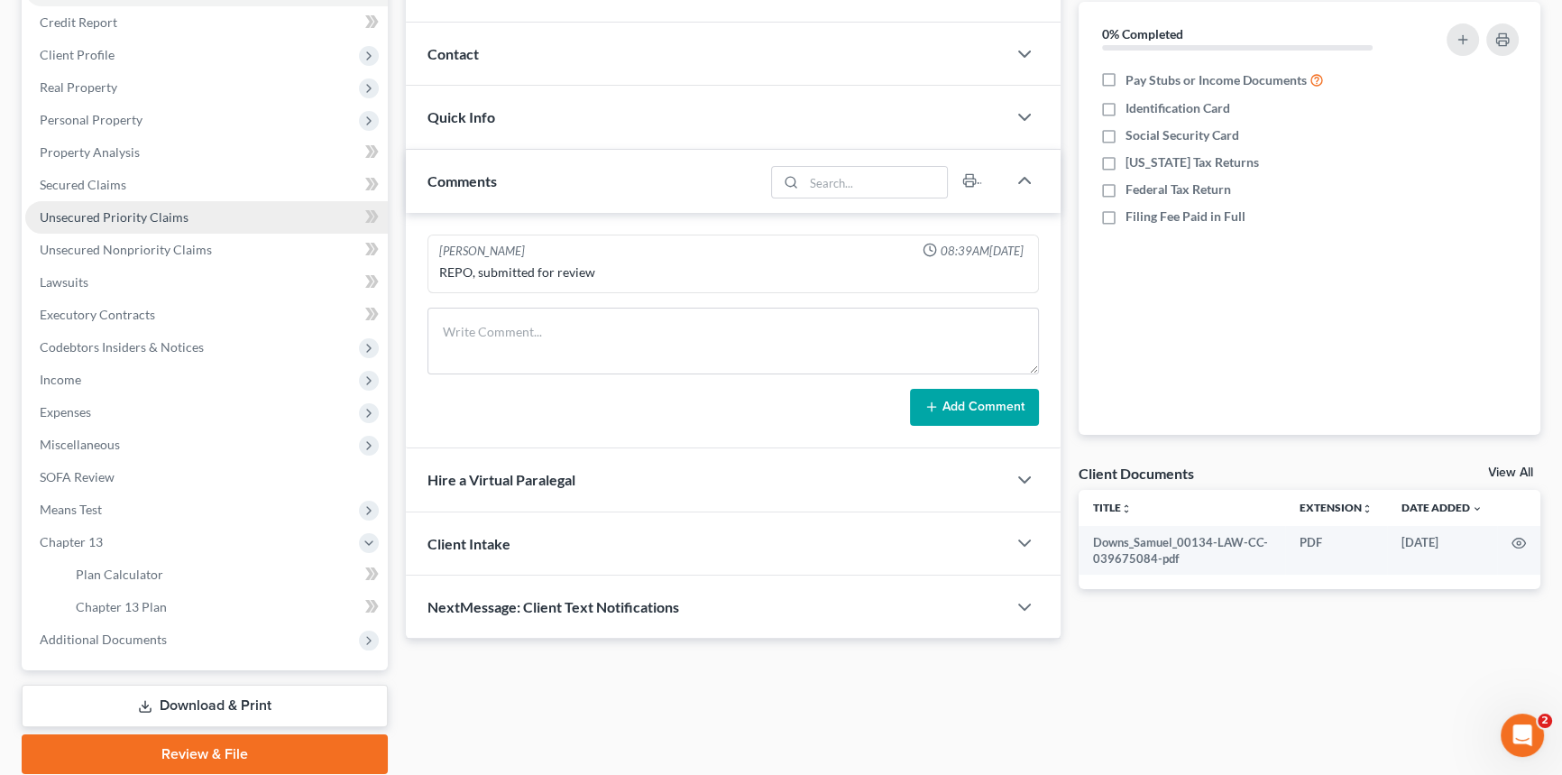
click at [137, 209] on span "Unsecured Priority Claims" at bounding box center [114, 216] width 149 height 15
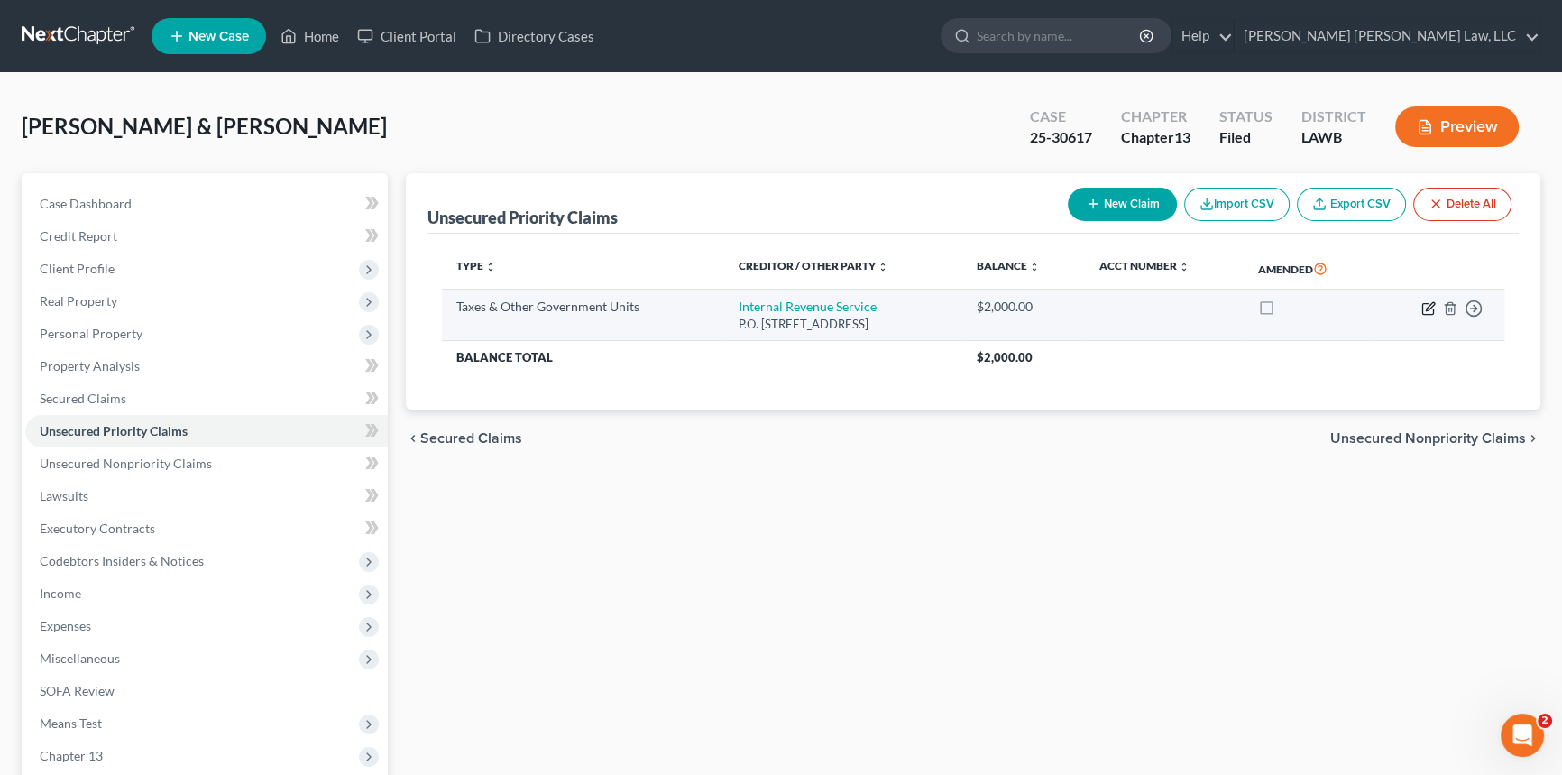
click at [1426, 307] on icon "button" at bounding box center [1430, 306] width 8 height 8
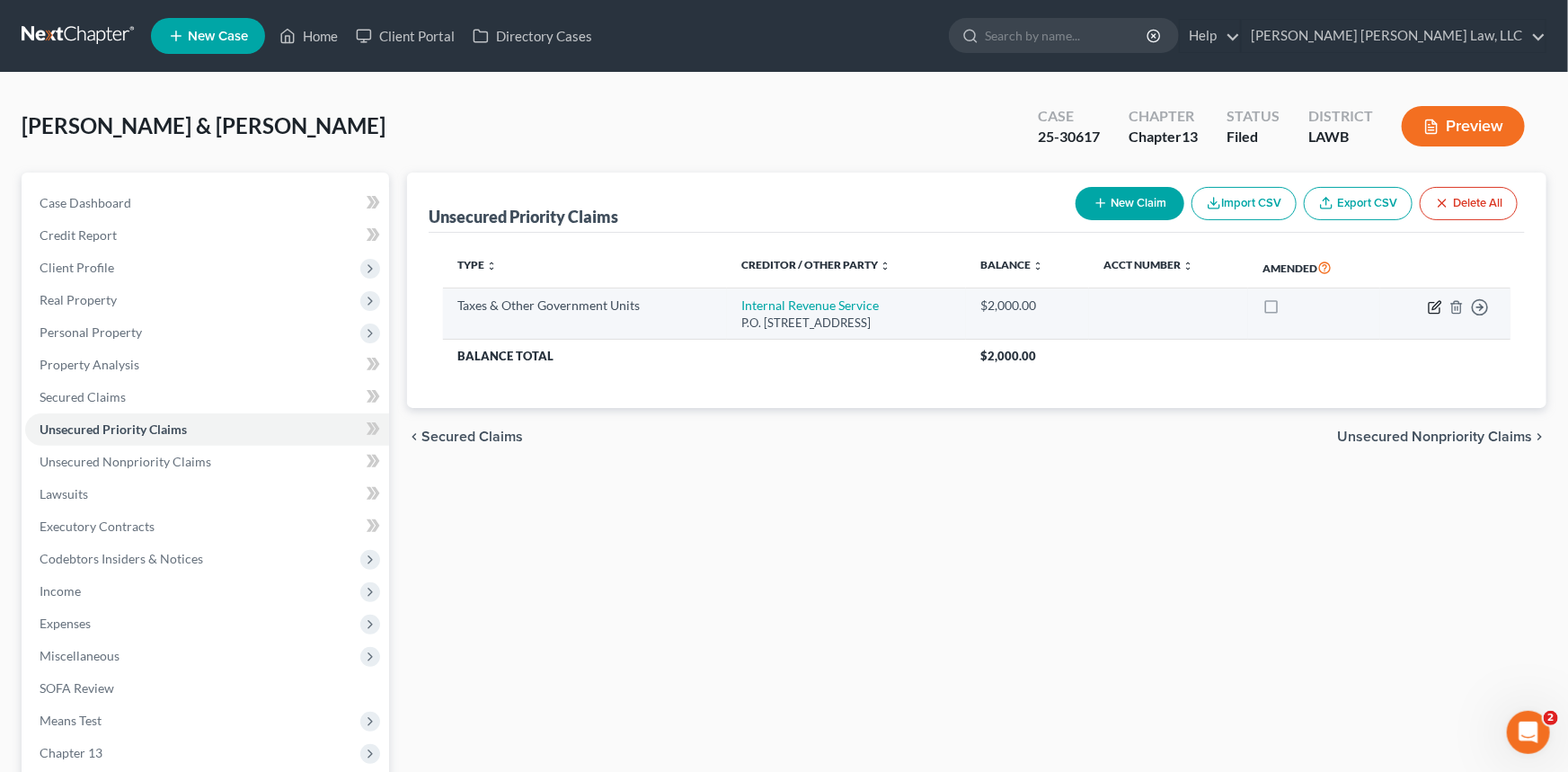
select select "0"
select select "39"
select select "2"
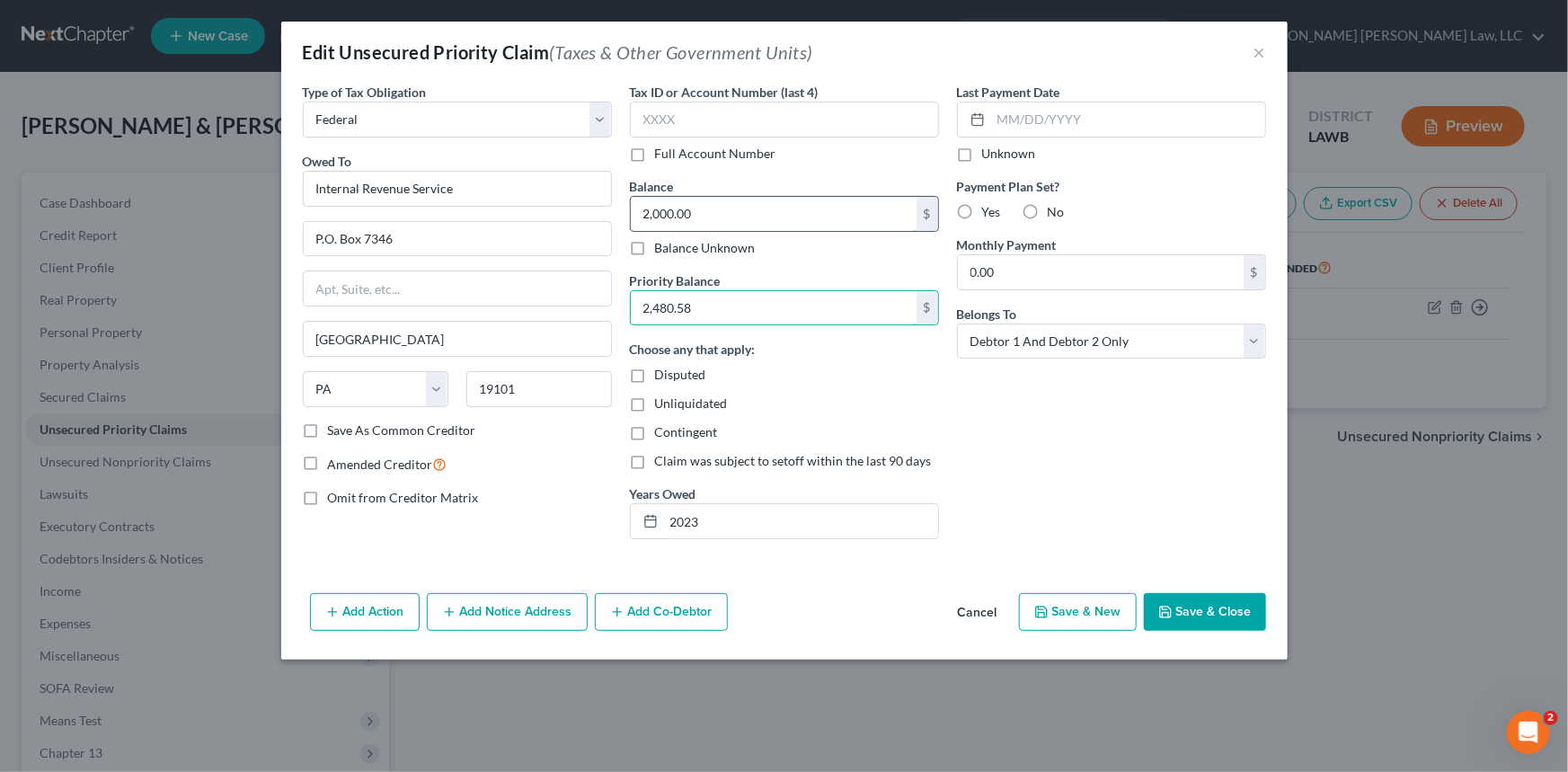
type input "2,480.58"
click at [703, 222] on input "2,000.00" at bounding box center [773, 214] width 286 height 34
type input "3,115.61"
click at [715, 534] on input "2023" at bounding box center [800, 521] width 274 height 34
type input "2023 2025"
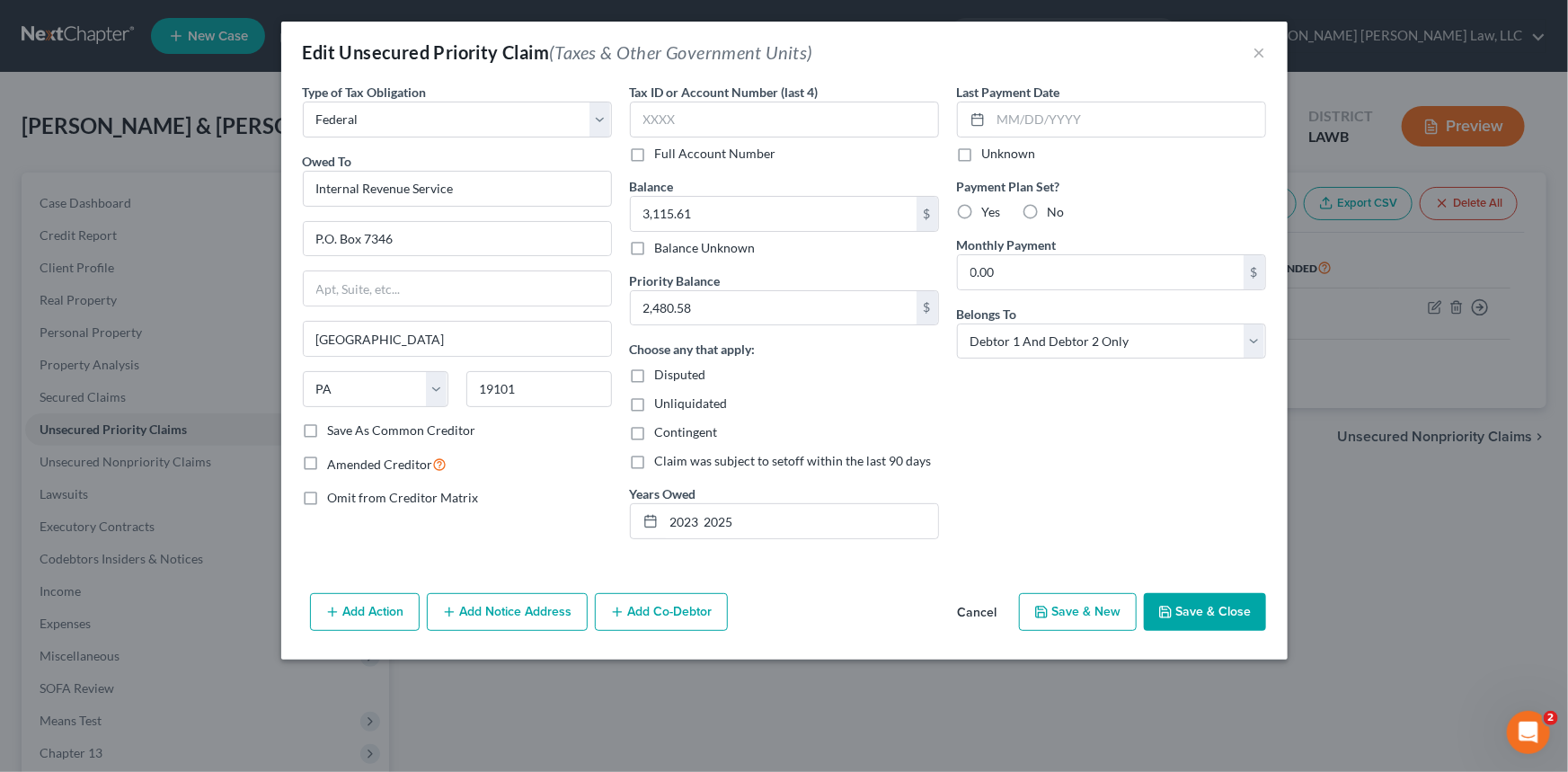
click at [982, 210] on label "Yes" at bounding box center [991, 212] width 19 height 18
click at [989, 210] on input "Yes" at bounding box center [995, 209] width 12 height 12
radio input "true"
click at [1194, 618] on button "Save & Close" at bounding box center [1204, 612] width 123 height 38
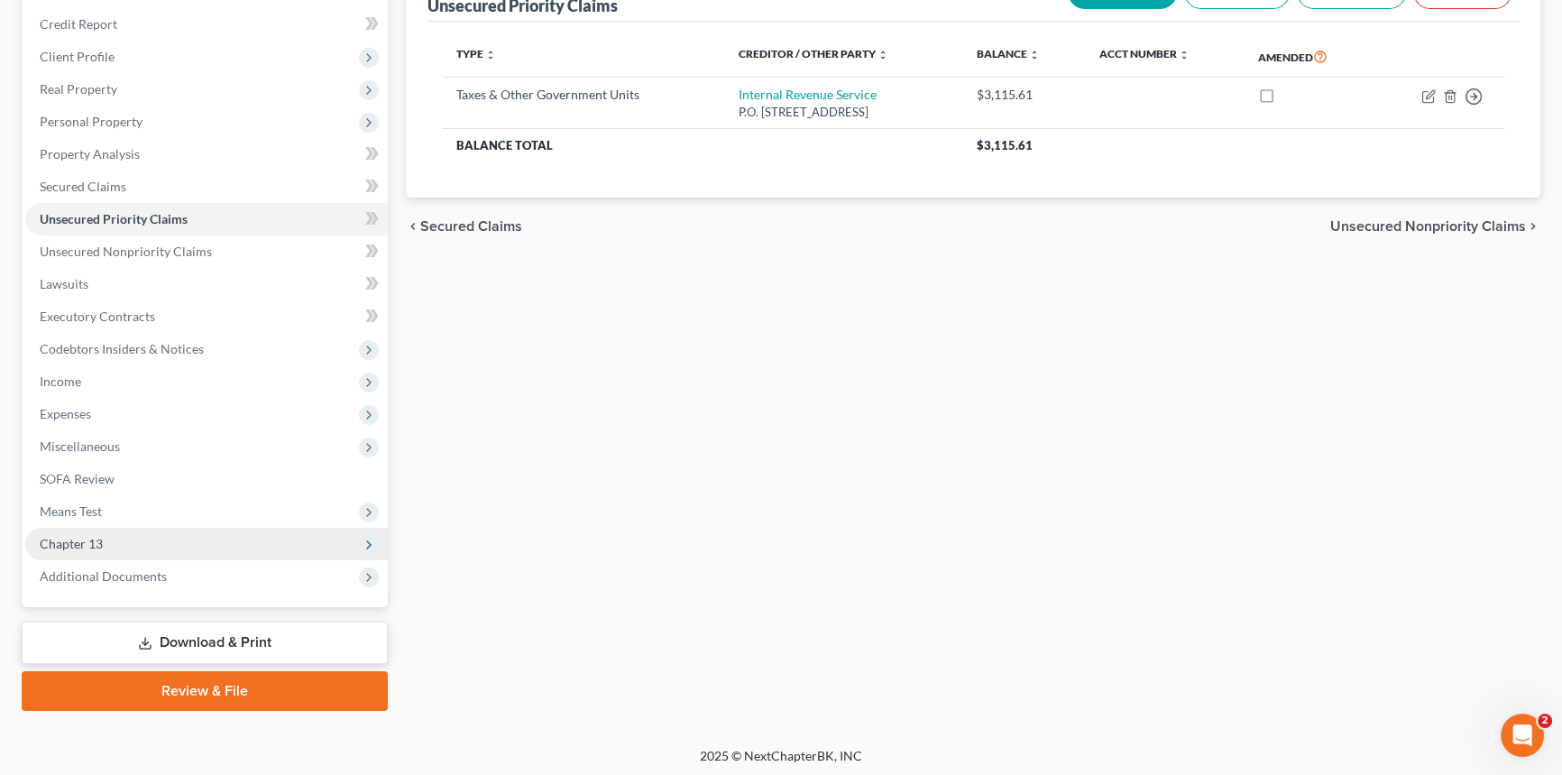
scroll to position [214, 0]
click at [173, 540] on span "Chapter 13" at bounding box center [206, 542] width 363 height 32
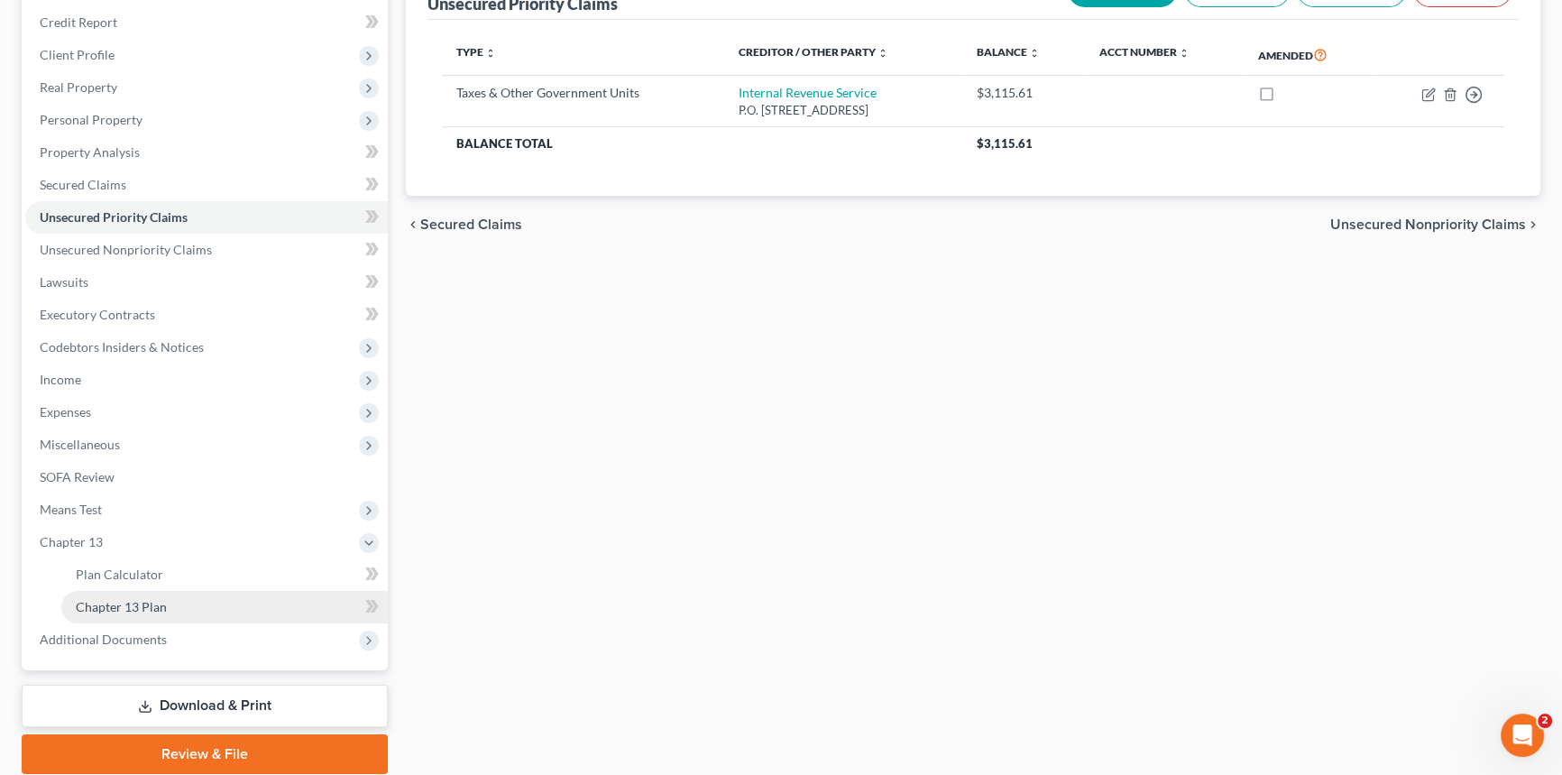
click at [180, 604] on link "Chapter 13 Plan" at bounding box center [224, 607] width 326 height 32
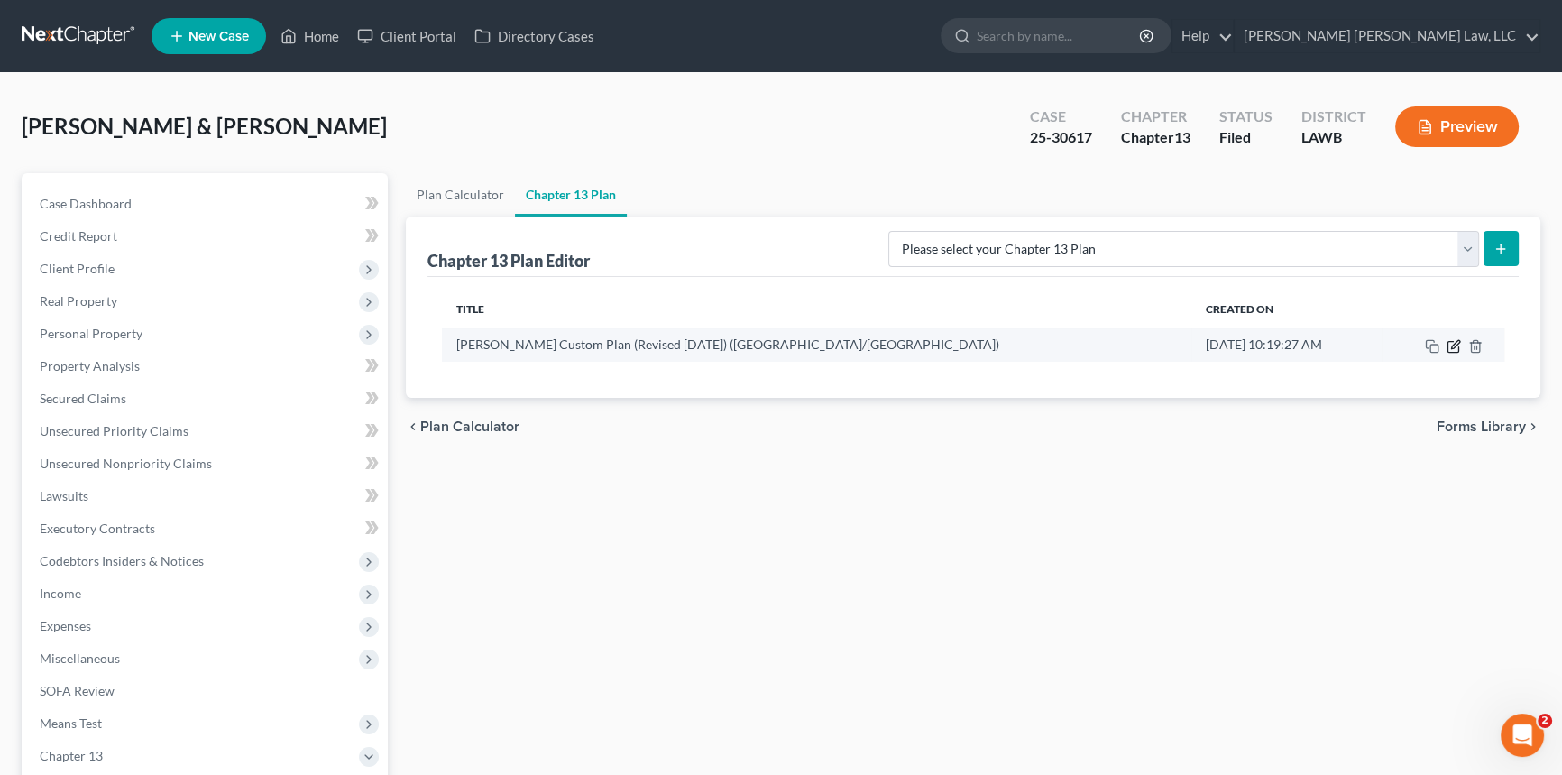
click at [1450, 339] on icon "button" at bounding box center [1454, 346] width 14 height 14
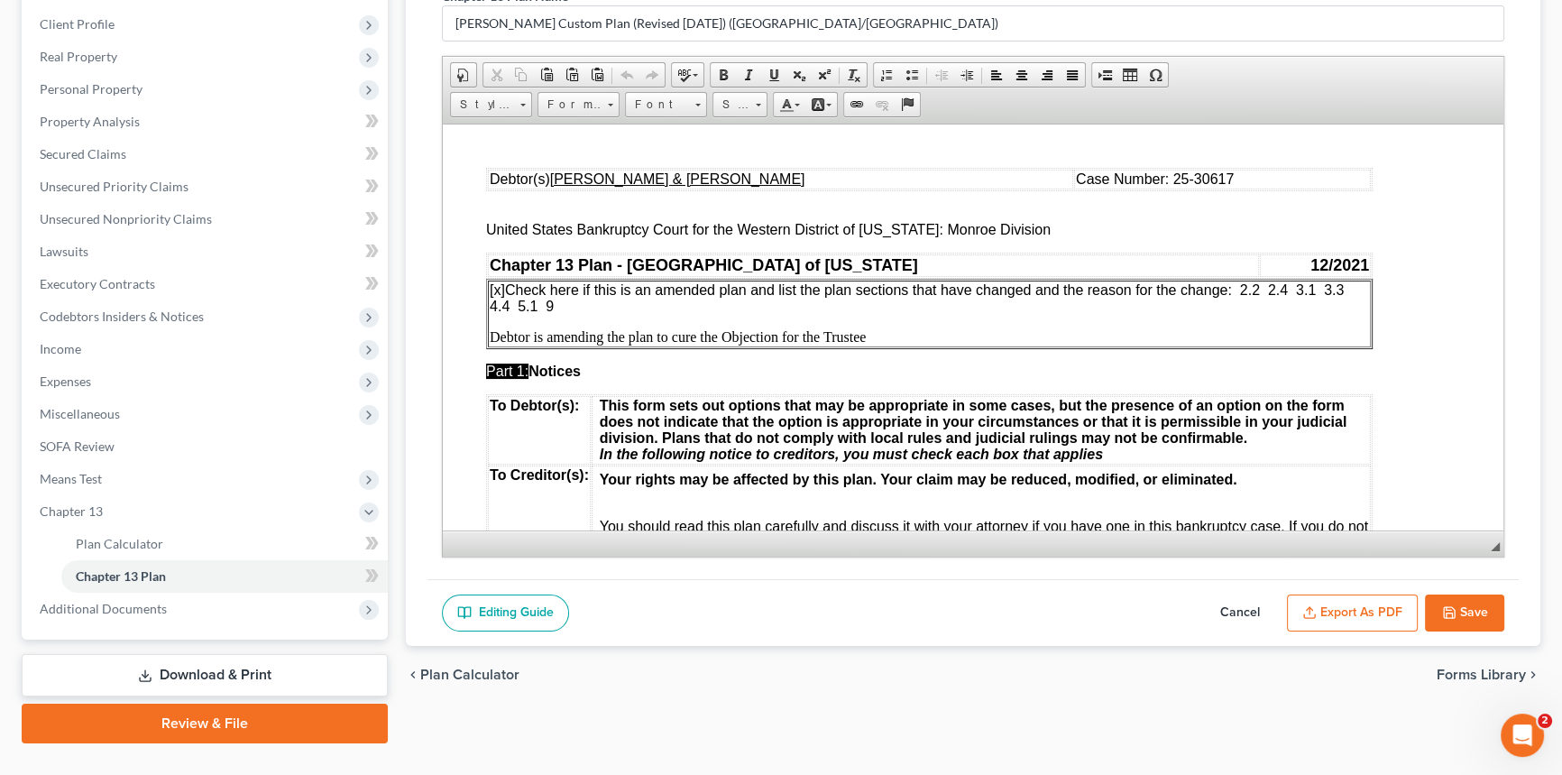
scroll to position [245, 0]
click at [1291, 291] on span "[x] Check here if this is an amended plan and list the plan sections that have …" at bounding box center [919, 296] width 859 height 32
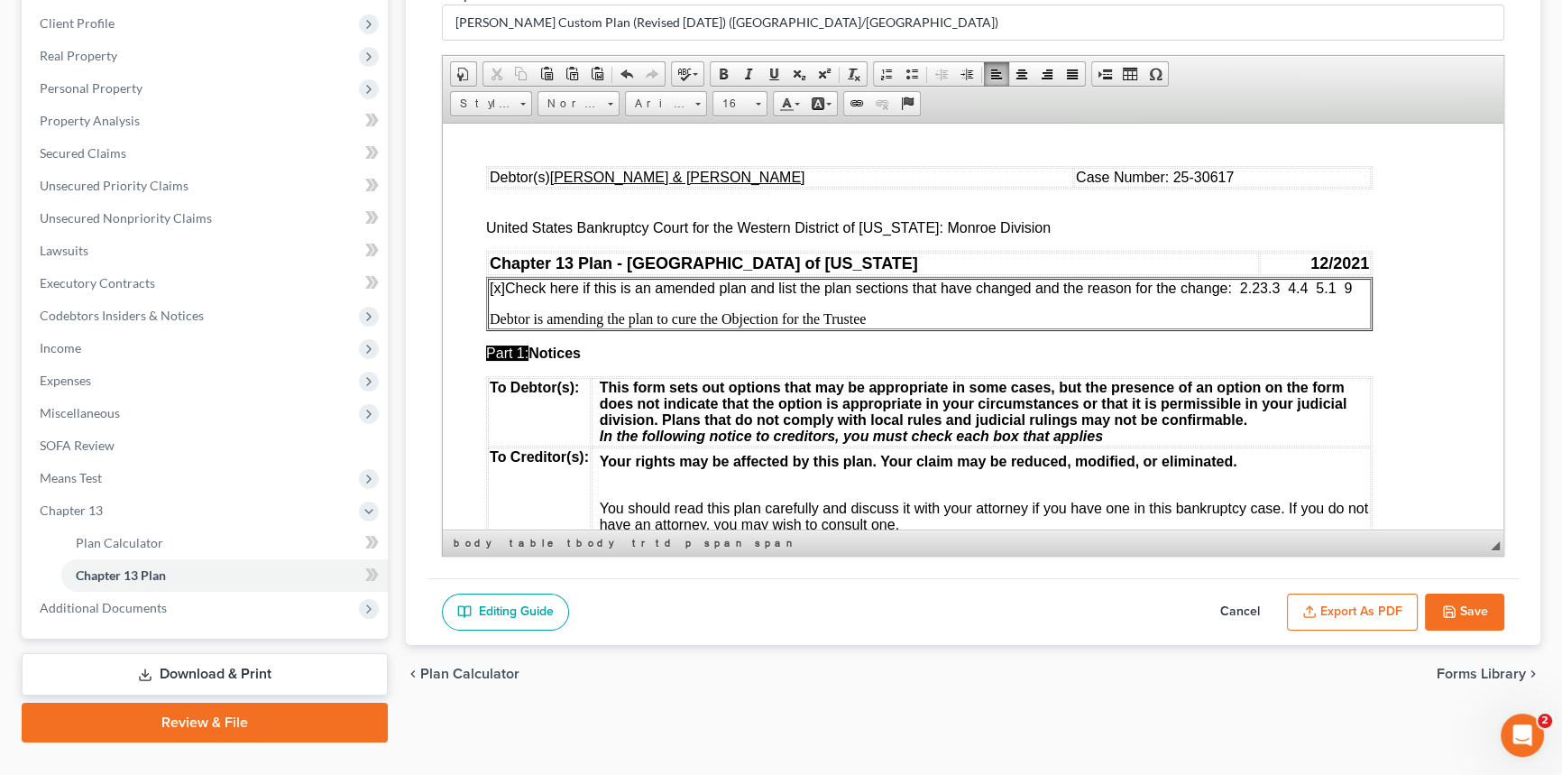
scroll to position [0, 0]
click at [1352, 289] on span "[x] Check here if this is an amended plan and list the plan sections that have …" at bounding box center [921, 287] width 862 height 15
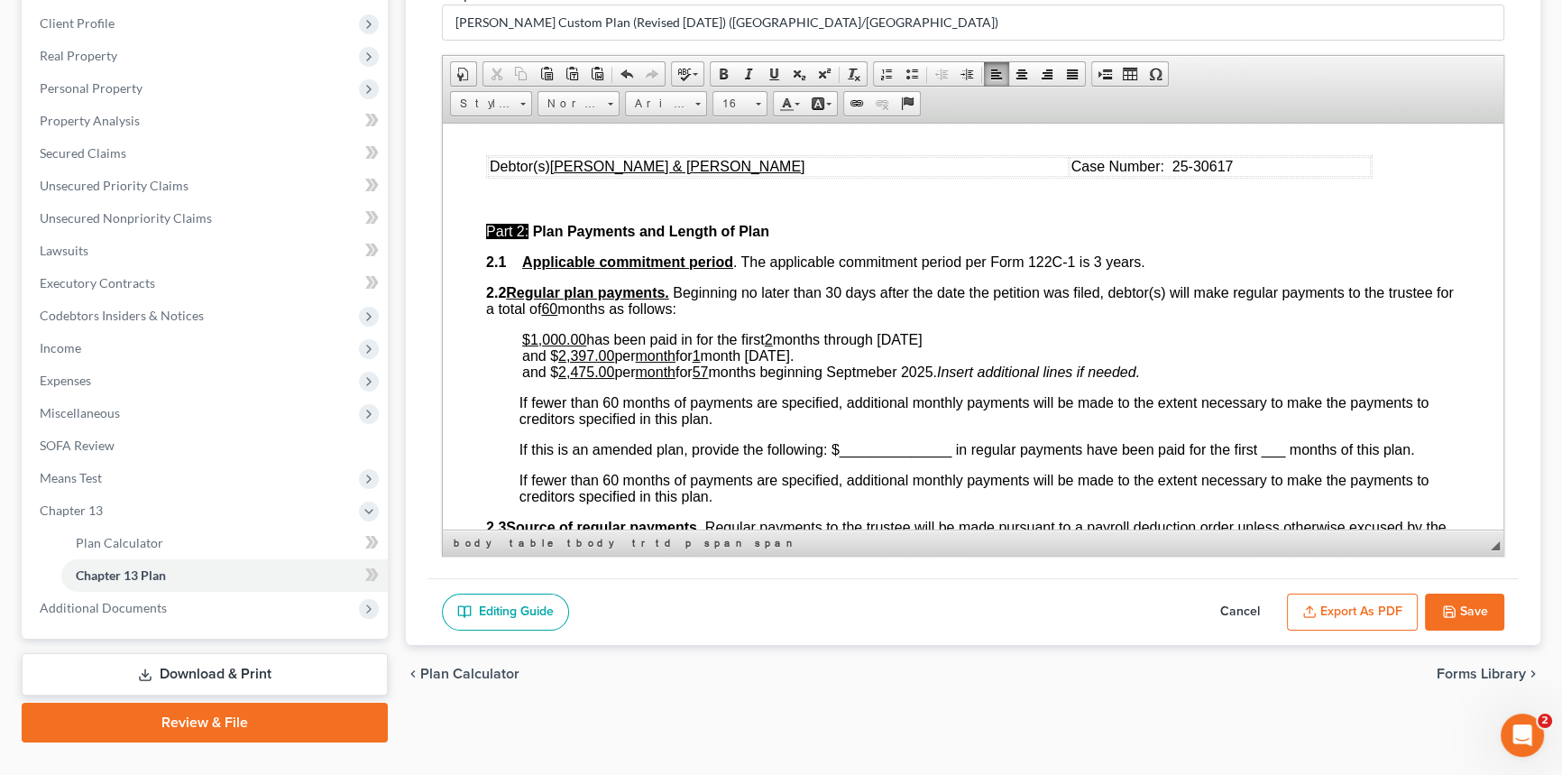
scroll to position [738, 0]
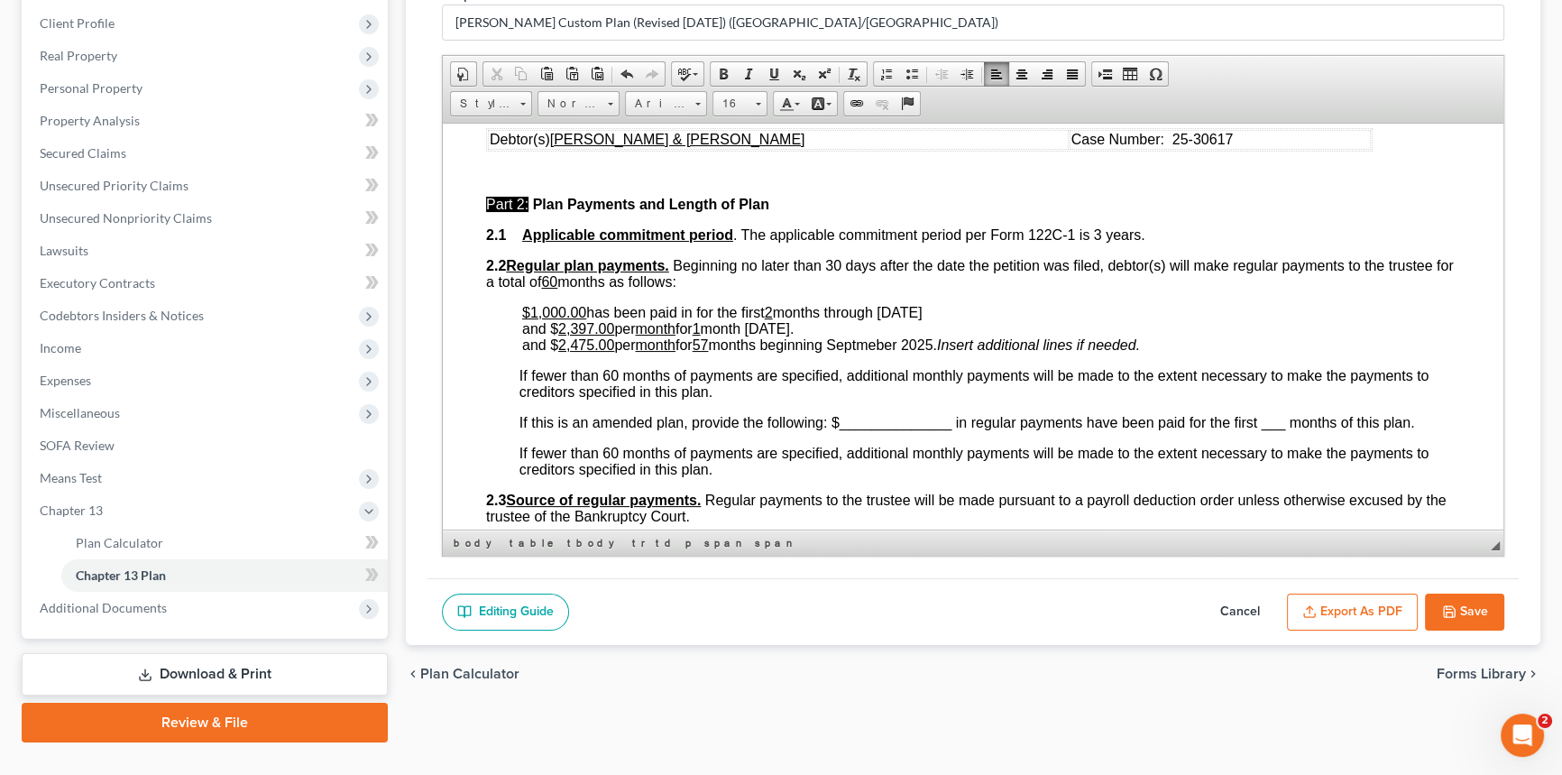
click at [773, 319] on u "2" at bounding box center [769, 311] width 8 height 15
click at [776, 319] on span "has been paid in for the first 3 months through [DATE]" at bounding box center [758, 311] width 344 height 15
click at [769, 67] on span at bounding box center [774, 74] width 14 height 14
drag, startPoint x: 892, startPoint y: 341, endPoint x: 914, endPoint y: 340, distance: 22.6
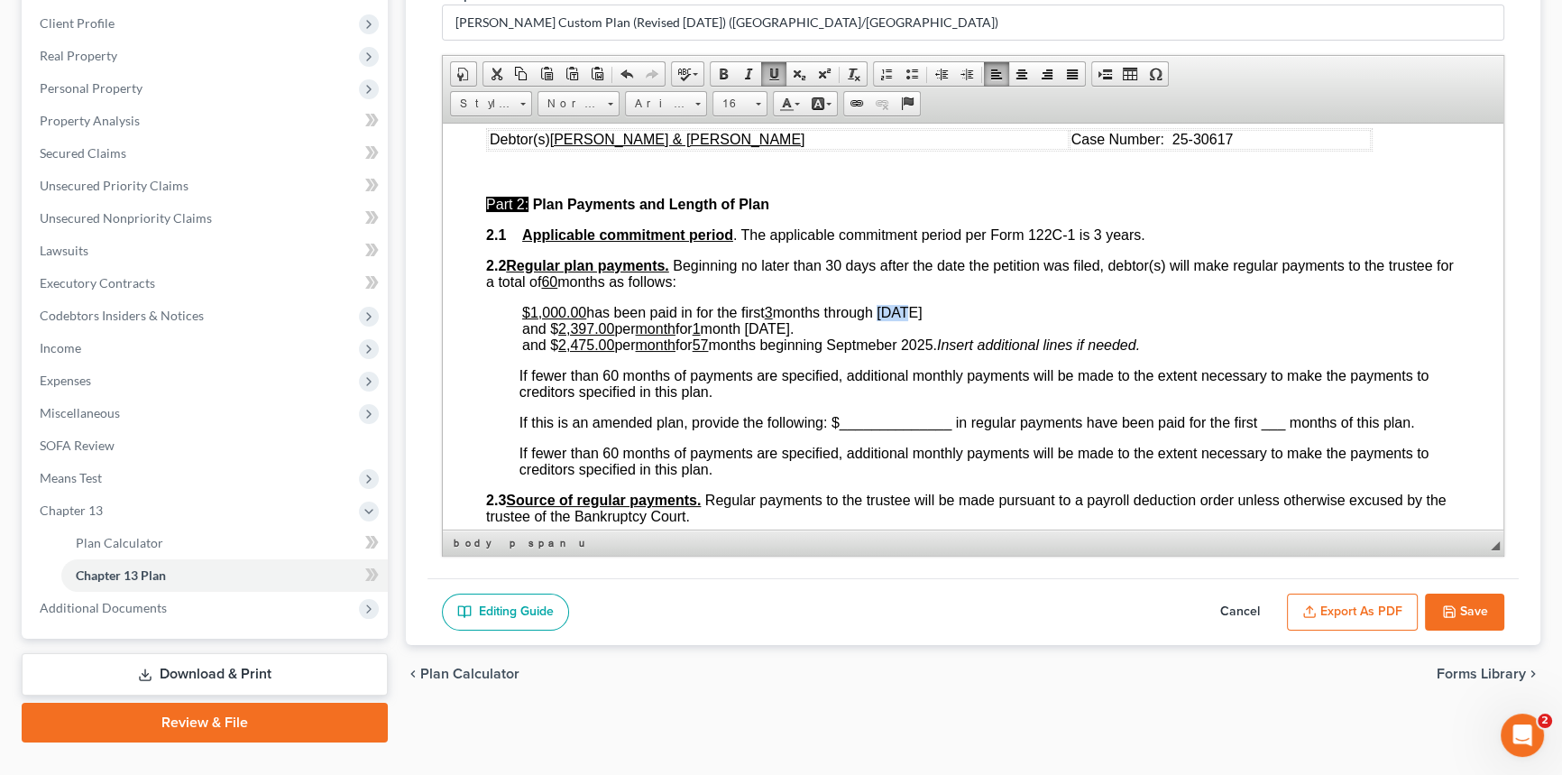
click at [914, 319] on span "has been paid in for the first 3 months through [DATE]" at bounding box center [753, 311] width 335 height 15
drag, startPoint x: 766, startPoint y: 355, endPoint x: 808, endPoint y: 356, distance: 42.4
click at [794, 335] on span "and $ 2,397.00 per month for 1 month [DATE]." at bounding box center [657, 327] width 271 height 15
drag, startPoint x: 561, startPoint y: 358, endPoint x: 592, endPoint y: 357, distance: 30.7
click at [592, 335] on u "2,397.00" at bounding box center [586, 327] width 56 height 15
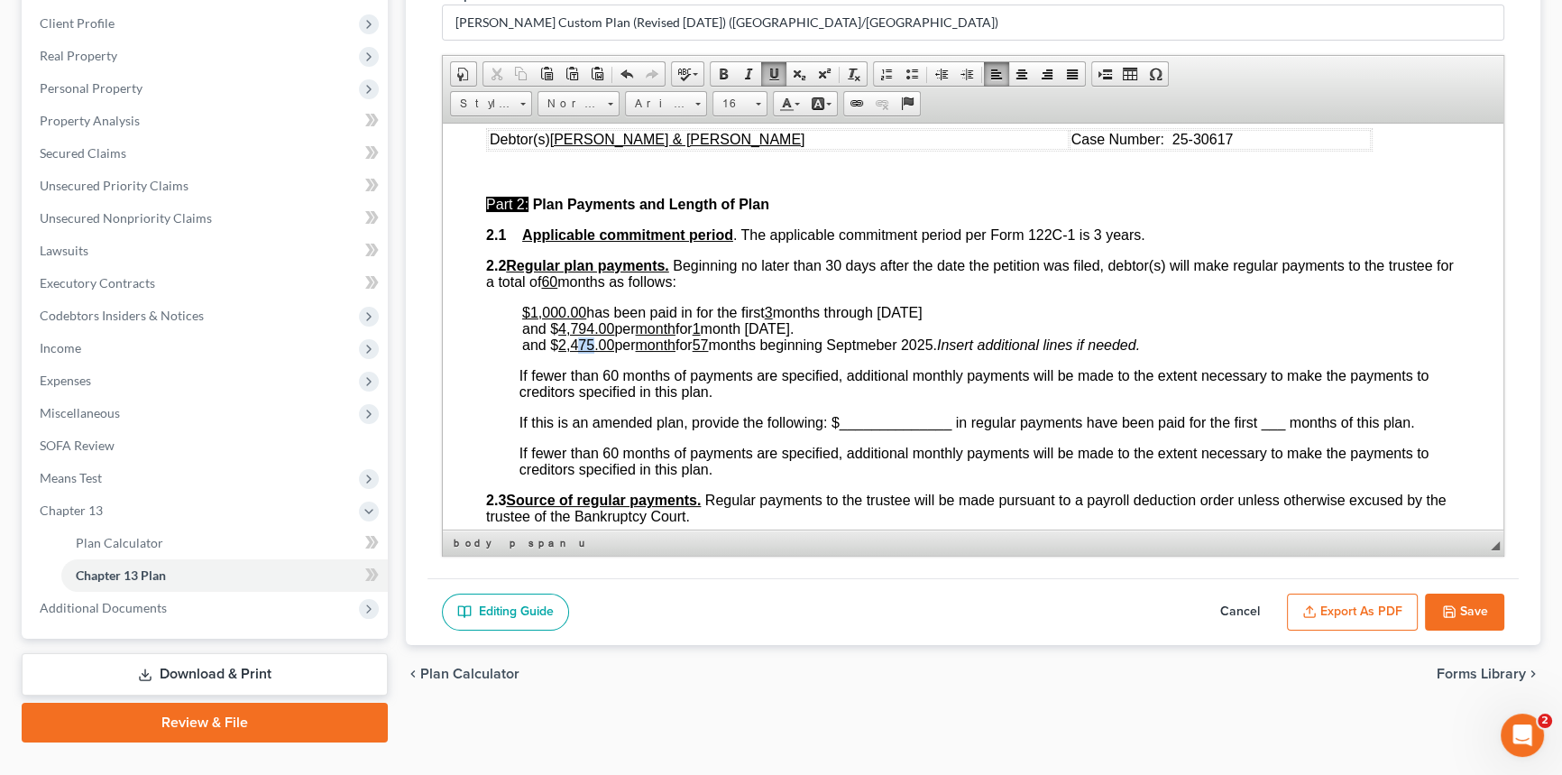
drag, startPoint x: 579, startPoint y: 372, endPoint x: 595, endPoint y: 375, distance: 16.5
click at [595, 352] on u "2,475.00" at bounding box center [586, 343] width 56 height 15
click at [709, 352] on u "57" at bounding box center [701, 343] width 16 height 15
drag, startPoint x: 849, startPoint y: 375, endPoint x: 915, endPoint y: 375, distance: 66.7
click at [915, 352] on span "and $ 2,487.00 per month for 56 months beginning Septmeber 2025." at bounding box center [731, 343] width 418 height 15
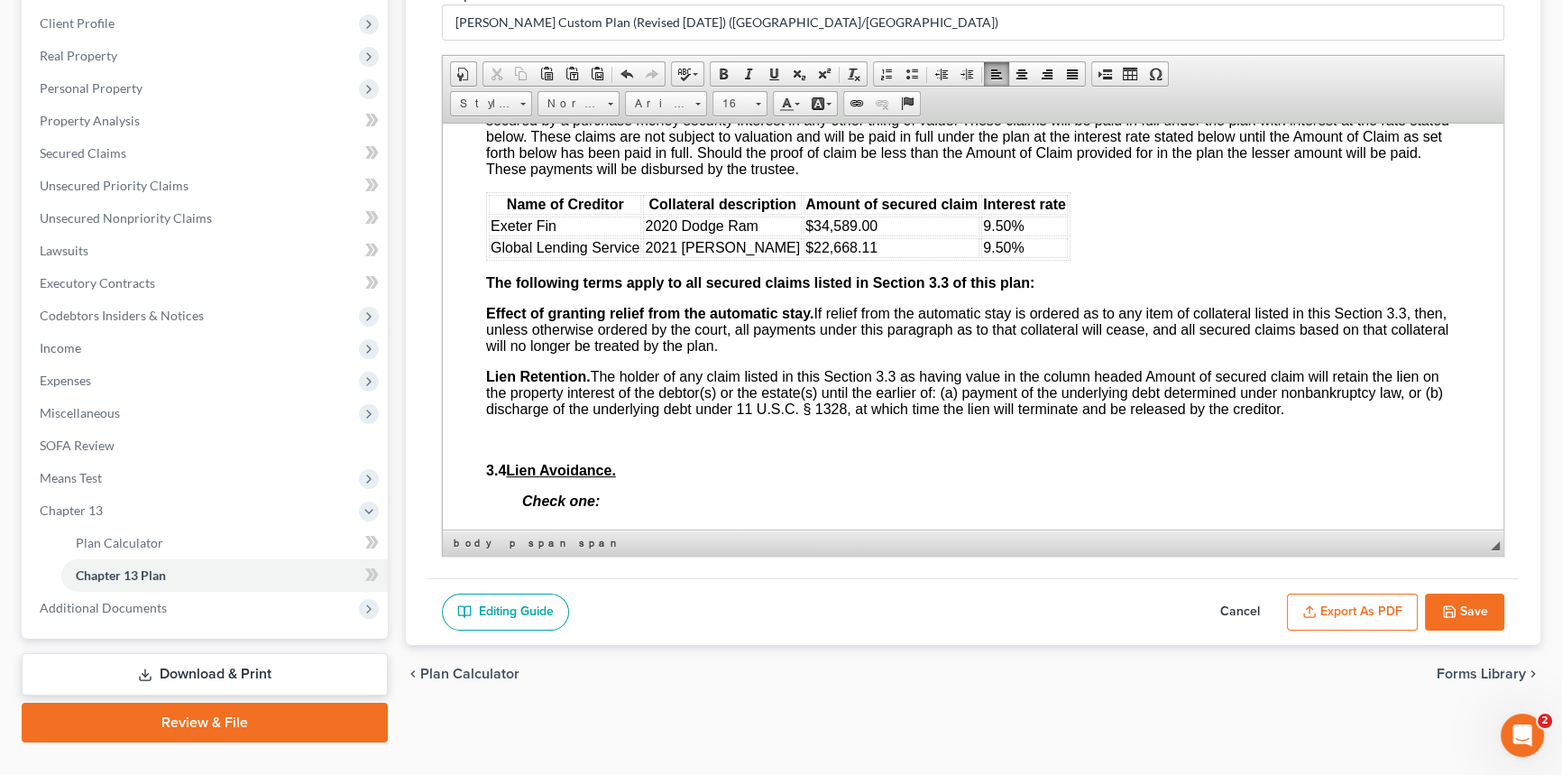
scroll to position [2787, 0]
drag, startPoint x: 827, startPoint y: 326, endPoint x: 866, endPoint y: 330, distance: 38.9
click at [866, 230] on span "$34,589.00" at bounding box center [841, 222] width 72 height 15
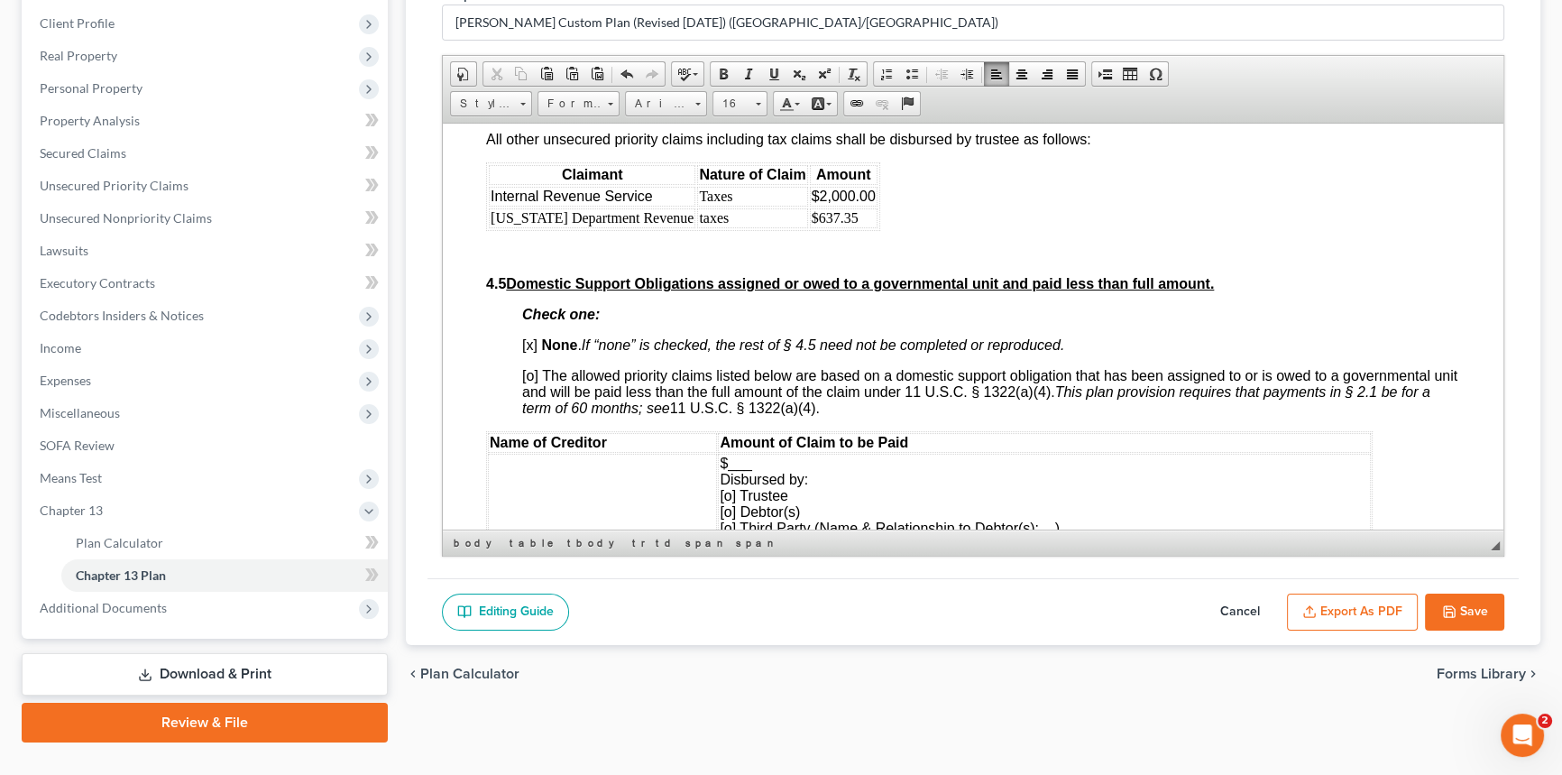
scroll to position [4509, 0]
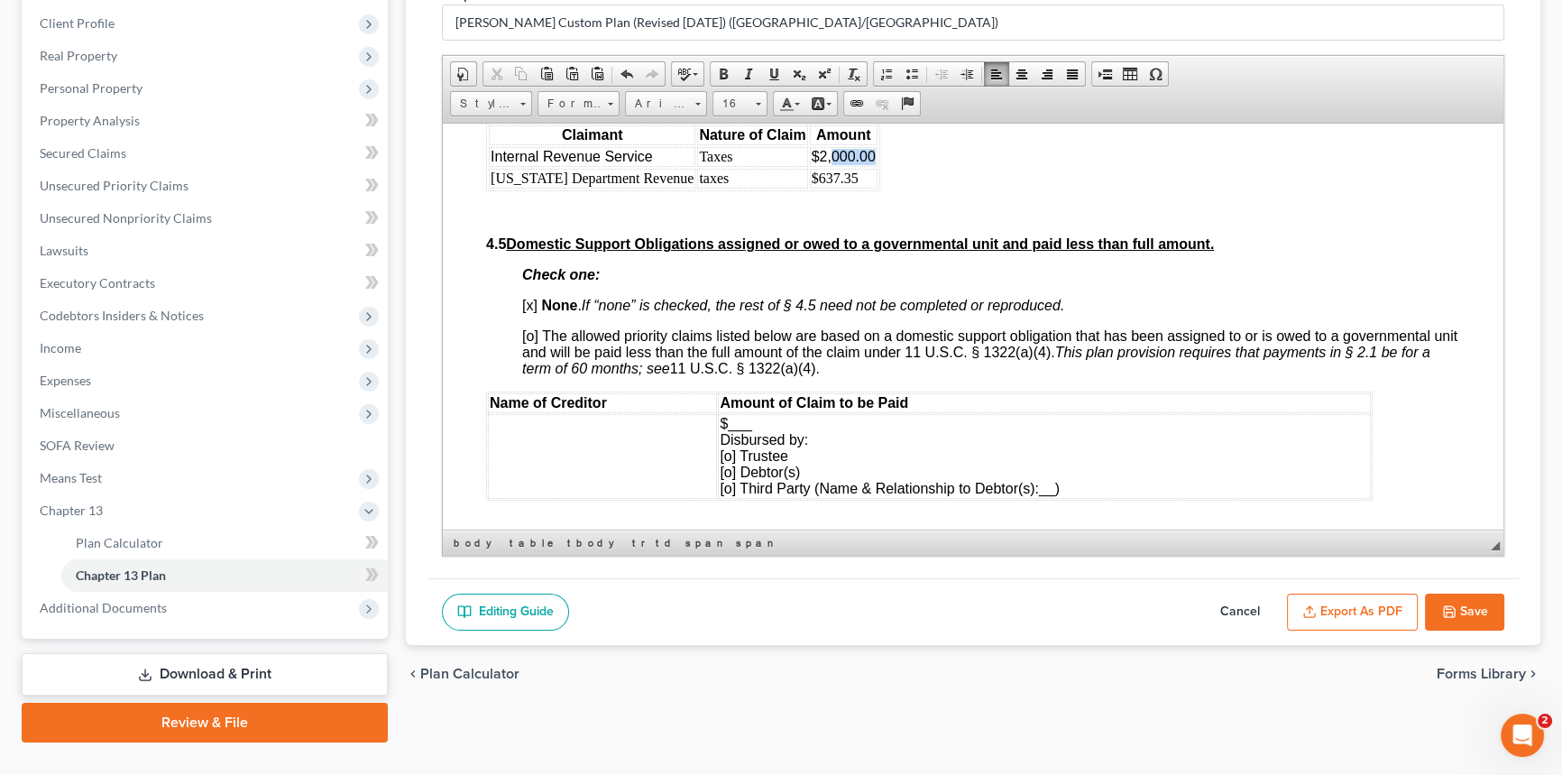
drag, startPoint x: 812, startPoint y: 320, endPoint x: 852, endPoint y: 320, distance: 40.6
click at [852, 163] on span "$2,000.00" at bounding box center [844, 155] width 64 height 15
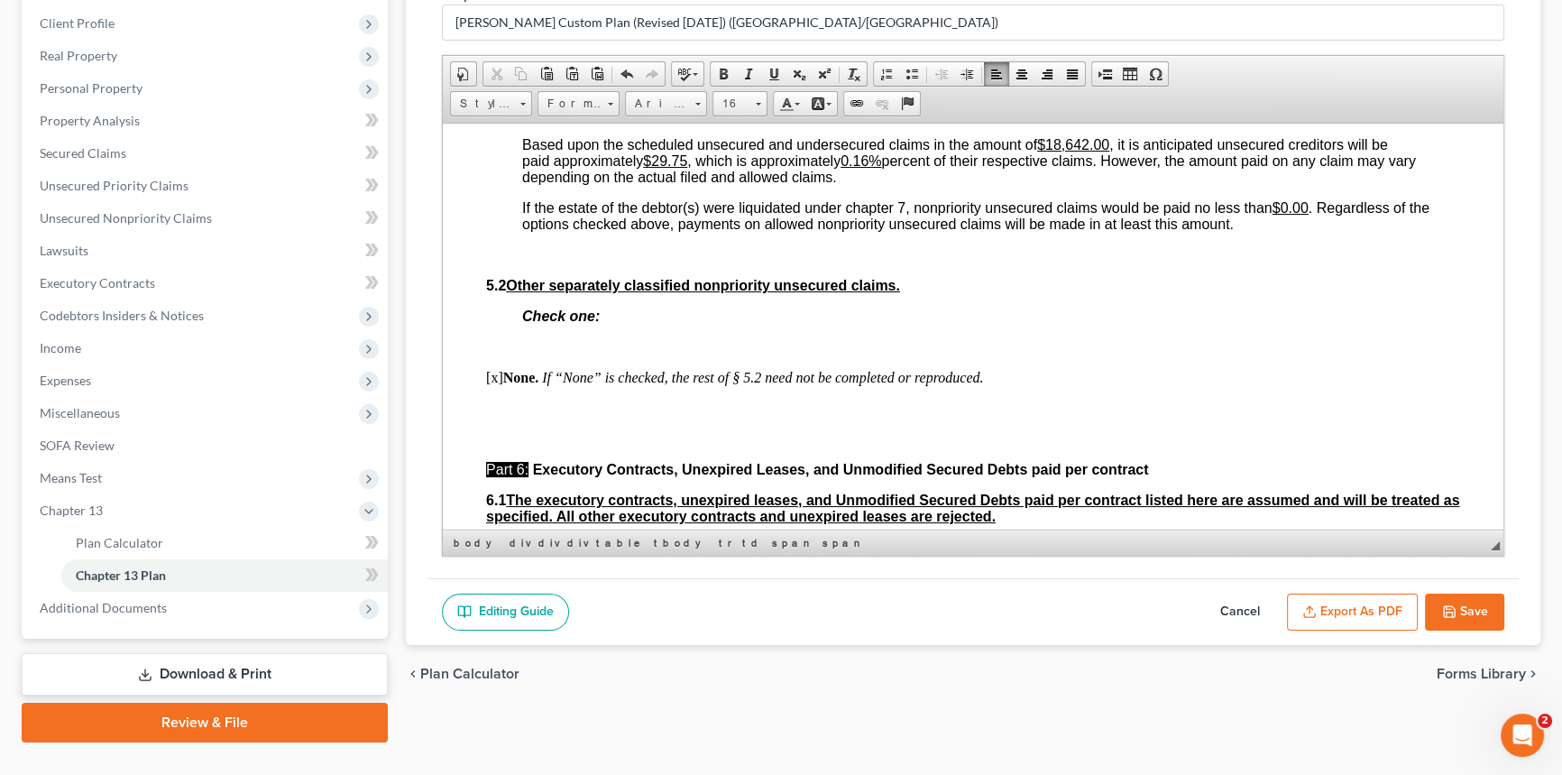
scroll to position [5247, 0]
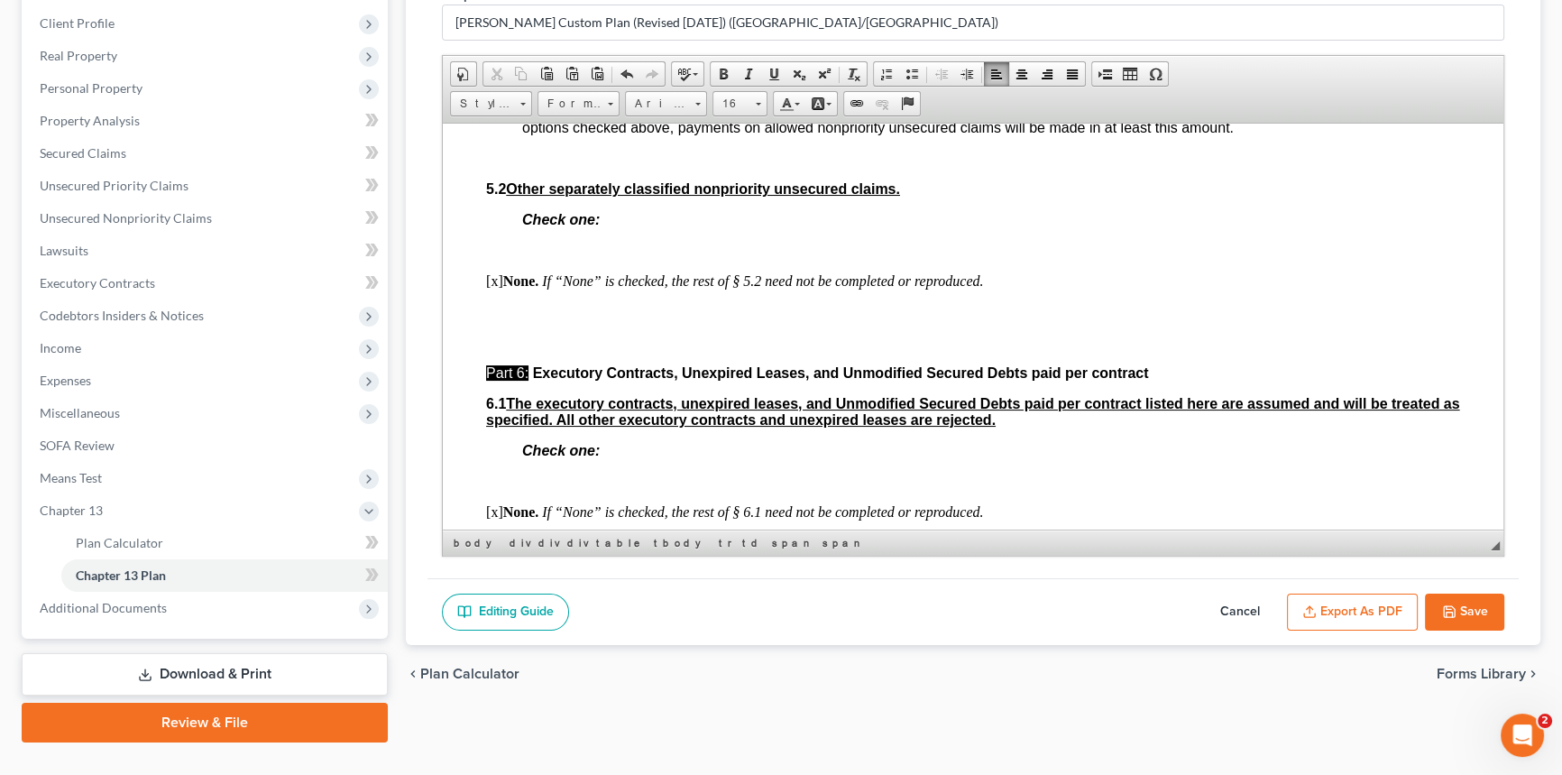
drag, startPoint x: 656, startPoint y: 249, endPoint x: 687, endPoint y: 248, distance: 31.6
click at [687, 71] on u "$29.75" at bounding box center [665, 63] width 44 height 15
drag, startPoint x: 867, startPoint y: 253, endPoint x: 878, endPoint y: 252, distance: 11.9
click at [878, 71] on u "0.16%" at bounding box center [861, 63] width 41 height 15
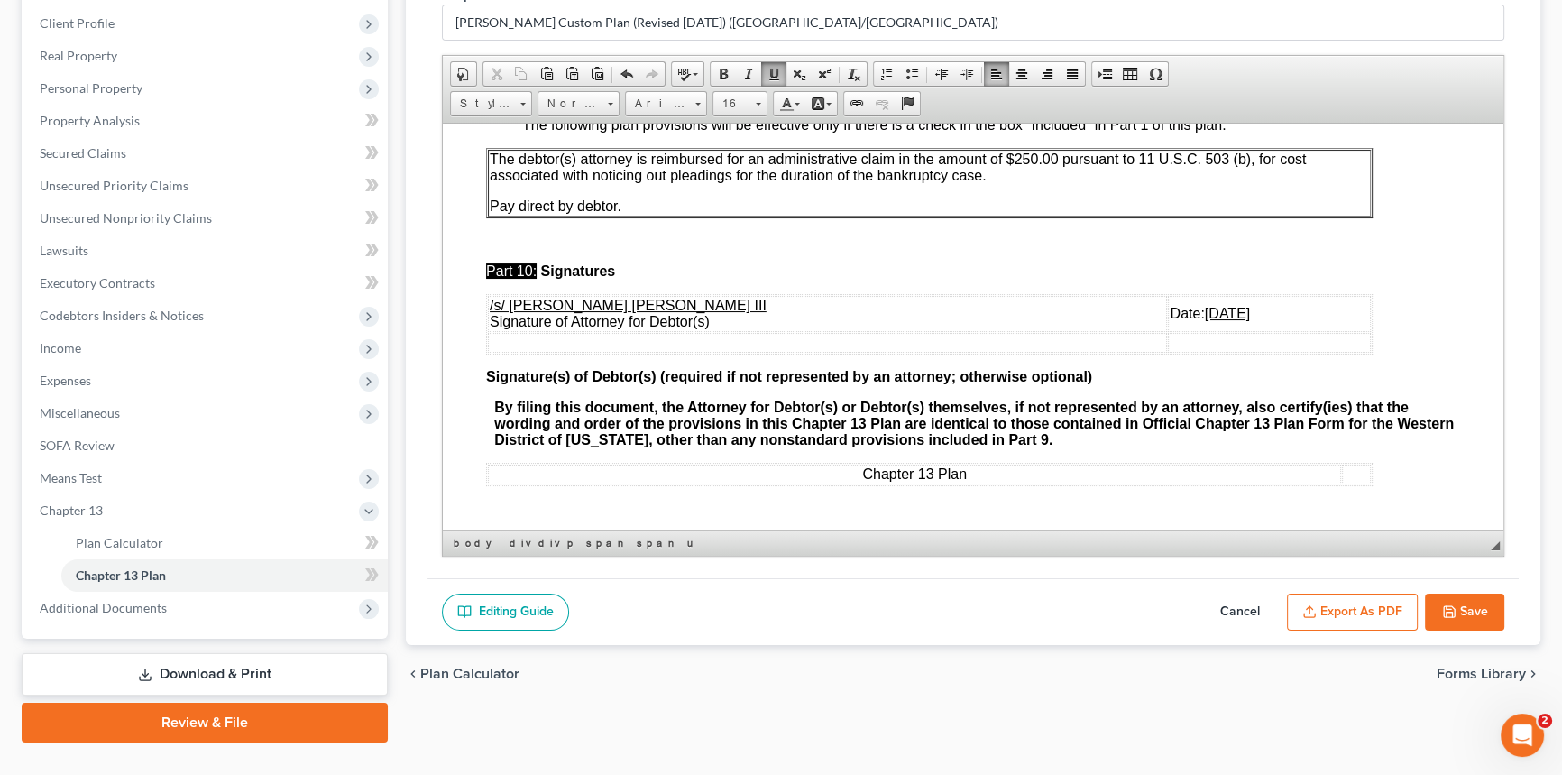
scroll to position [6522, 0]
click at [1205, 308] on u "[DATE]" at bounding box center [1227, 312] width 45 height 15
click at [1347, 604] on button "Export as PDF" at bounding box center [1352, 612] width 131 height 38
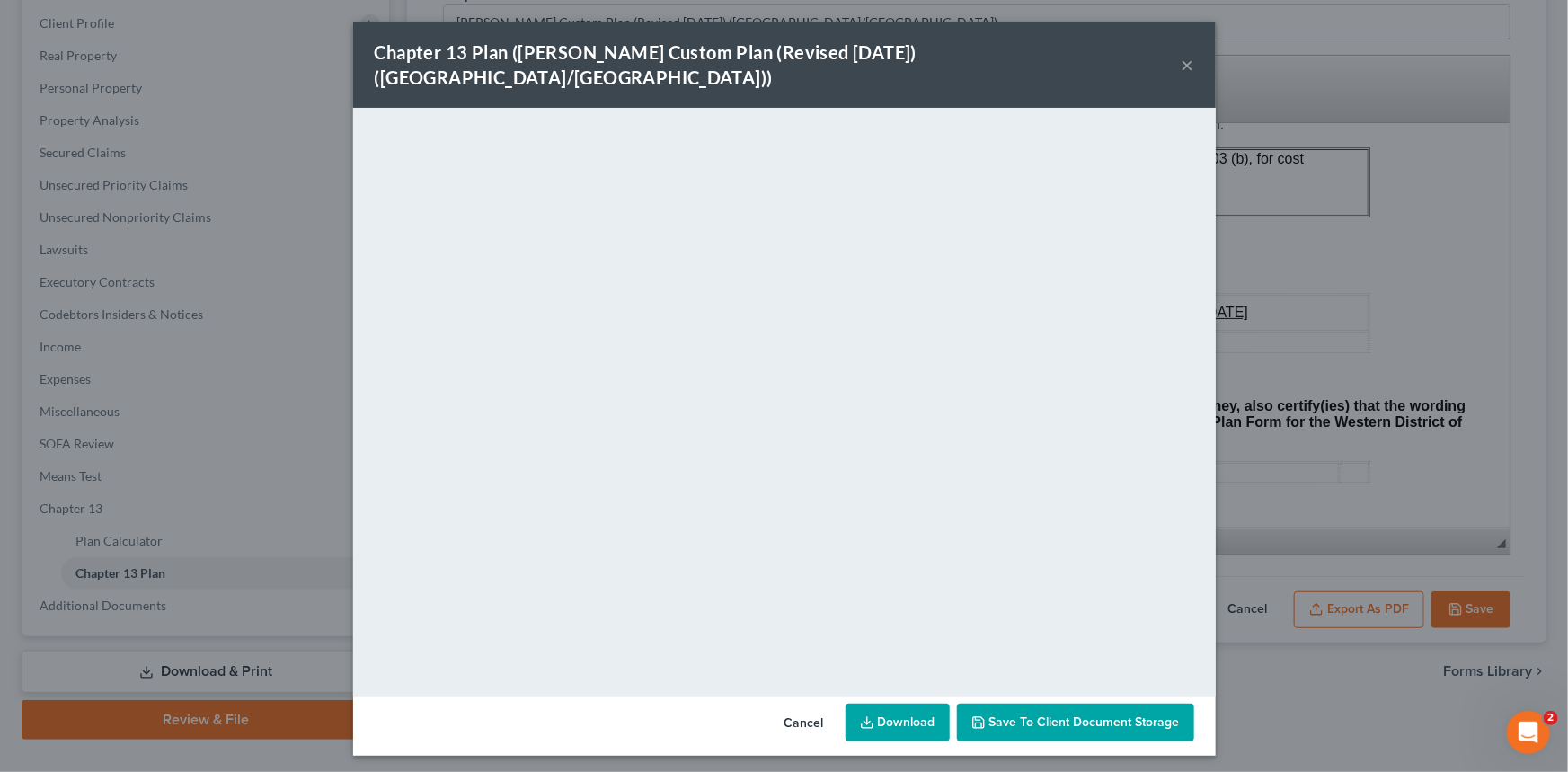
click at [1179, 52] on div "Chapter 13 Plan ([PERSON_NAME] Custom Plan (Revised [DATE]) ([GEOGRAPHIC_DATA]/…" at bounding box center [784, 65] width 863 height 87
click at [1188, 54] on button "×" at bounding box center [1187, 65] width 13 height 22
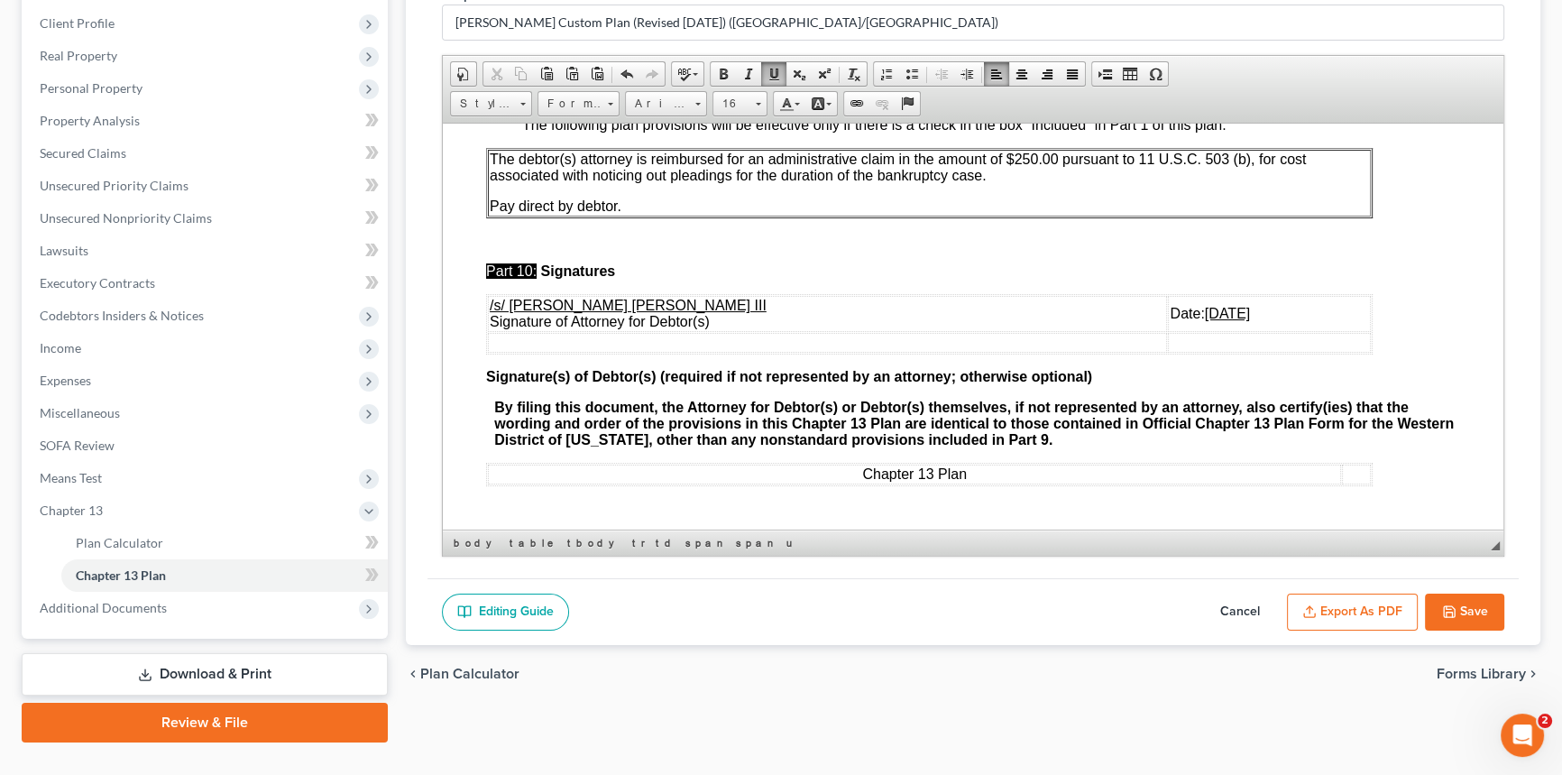
click at [1469, 602] on button "Save" at bounding box center [1464, 612] width 79 height 38
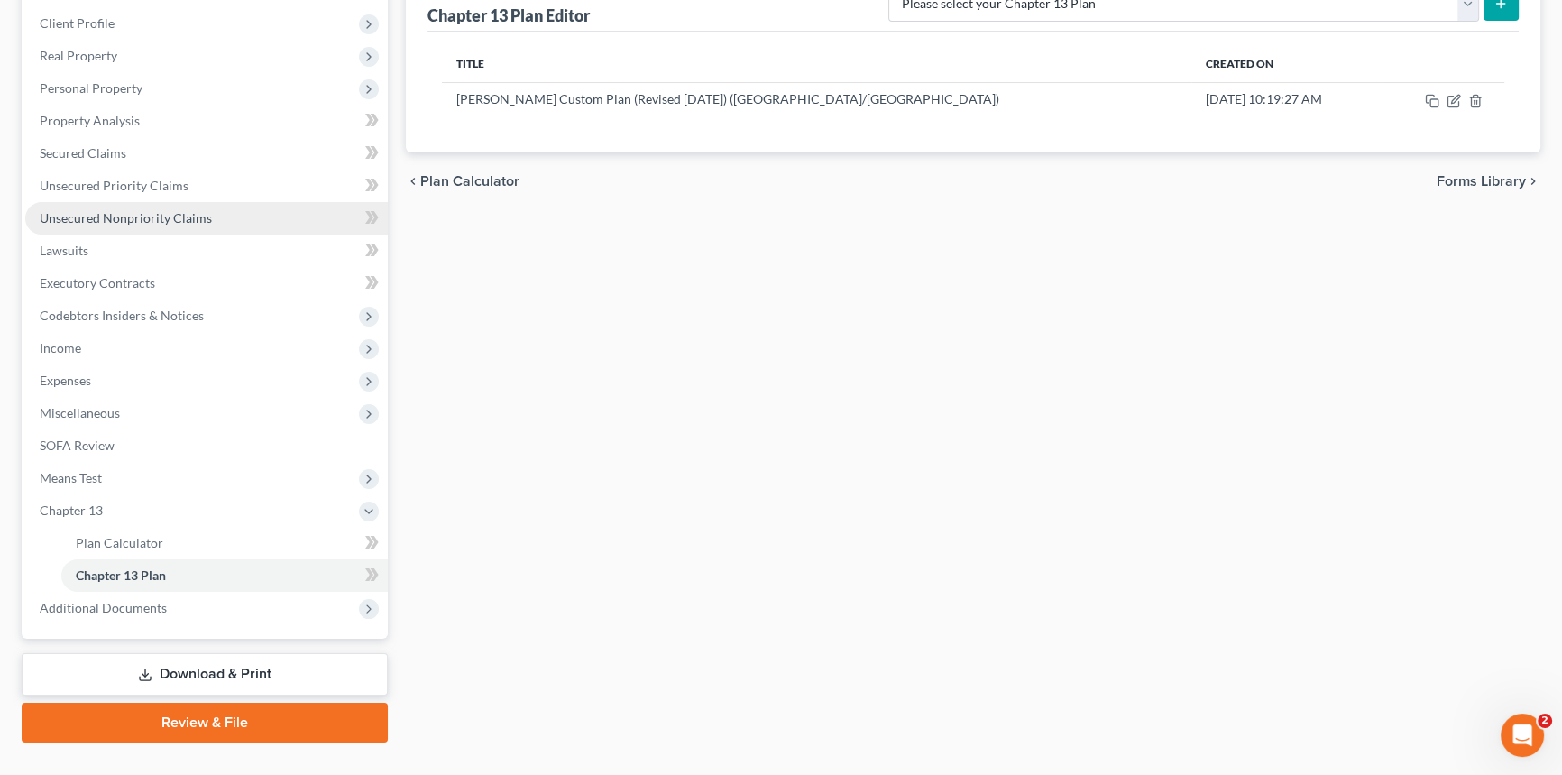
scroll to position [0, 0]
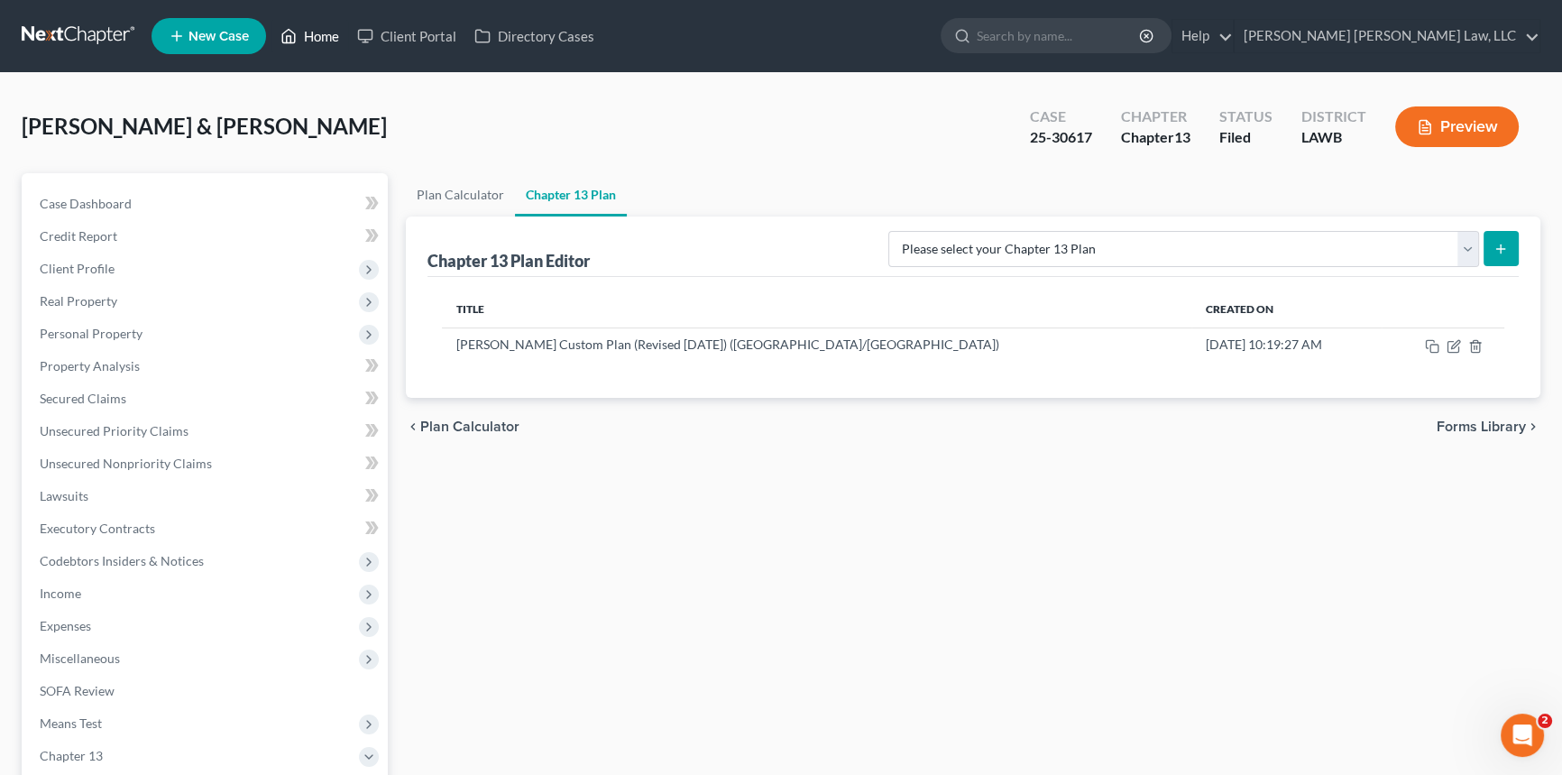
click at [308, 31] on link "Home" at bounding box center [309, 36] width 77 height 32
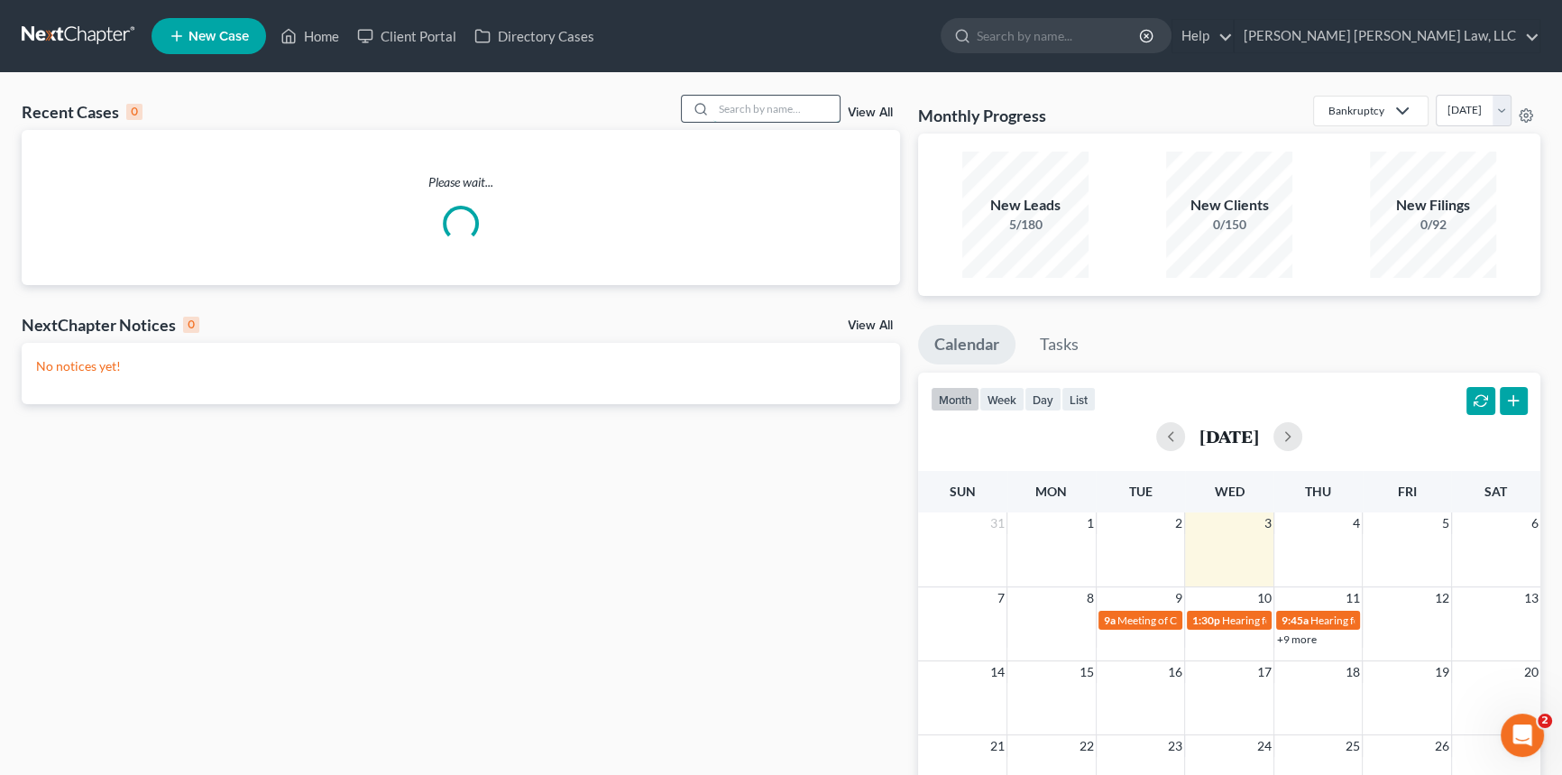
click at [724, 106] on input "search" at bounding box center [776, 109] width 126 height 26
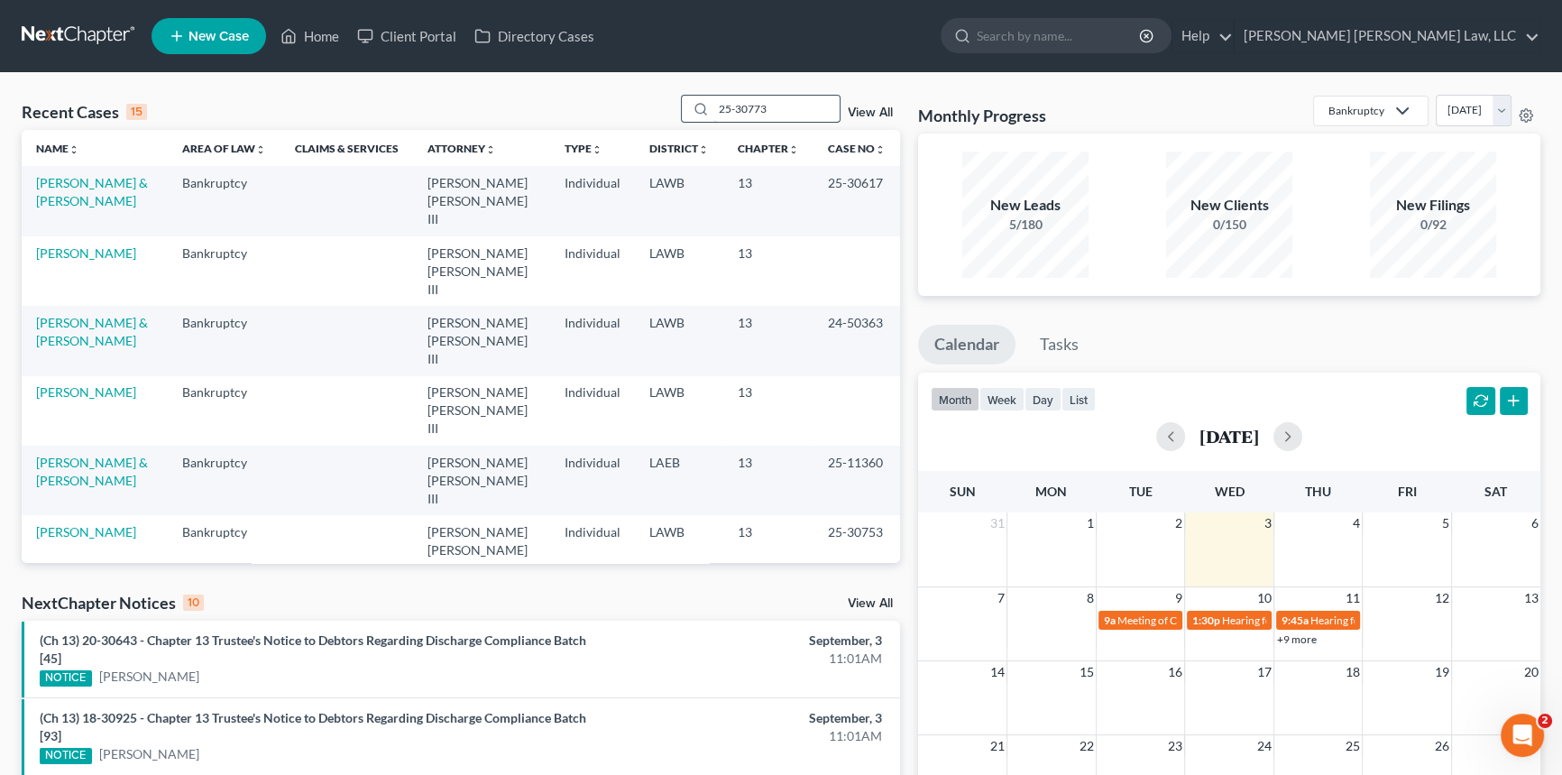
type input "25-30773"
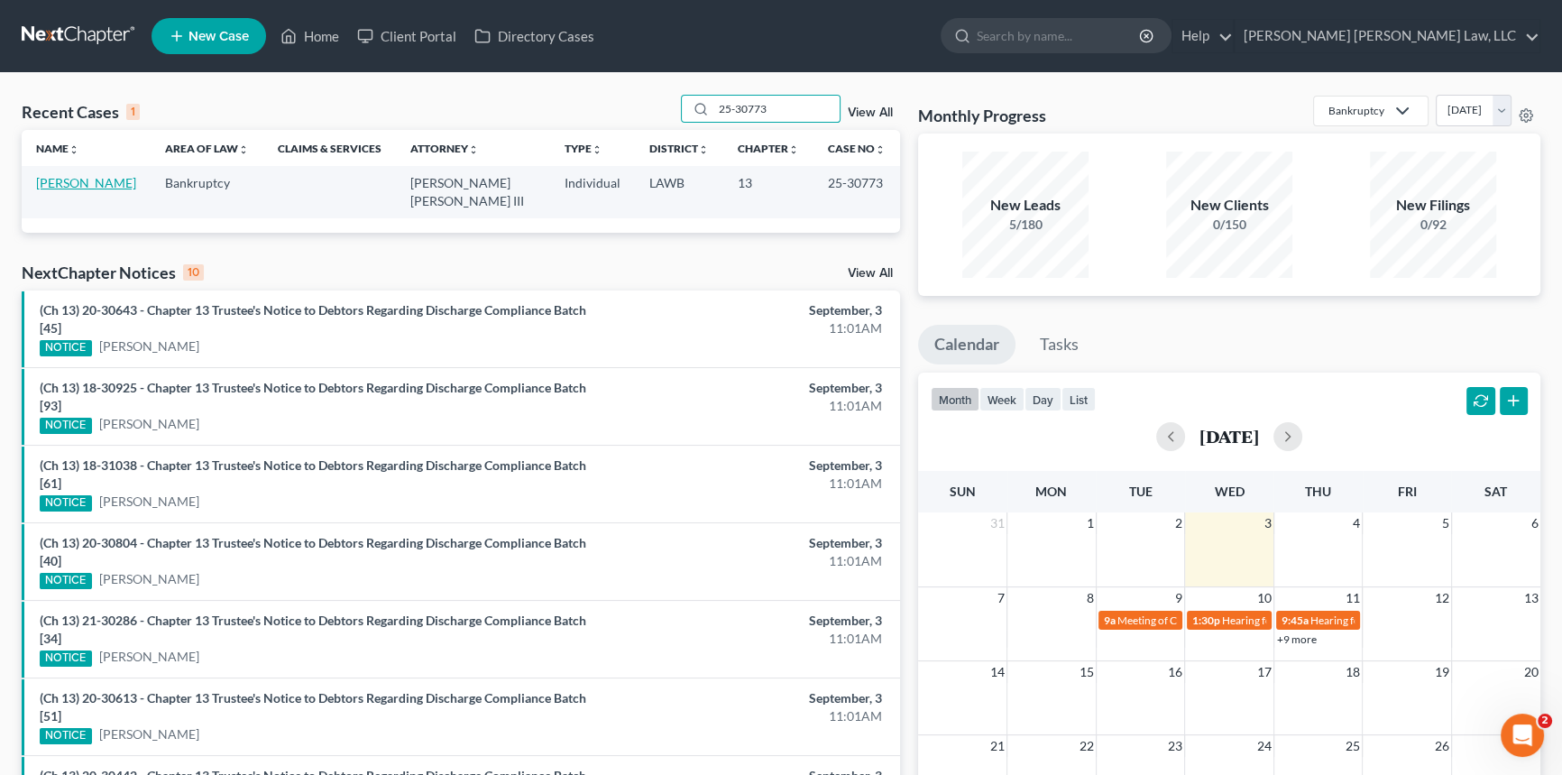
click at [76, 181] on link "[PERSON_NAME]" at bounding box center [86, 182] width 100 height 15
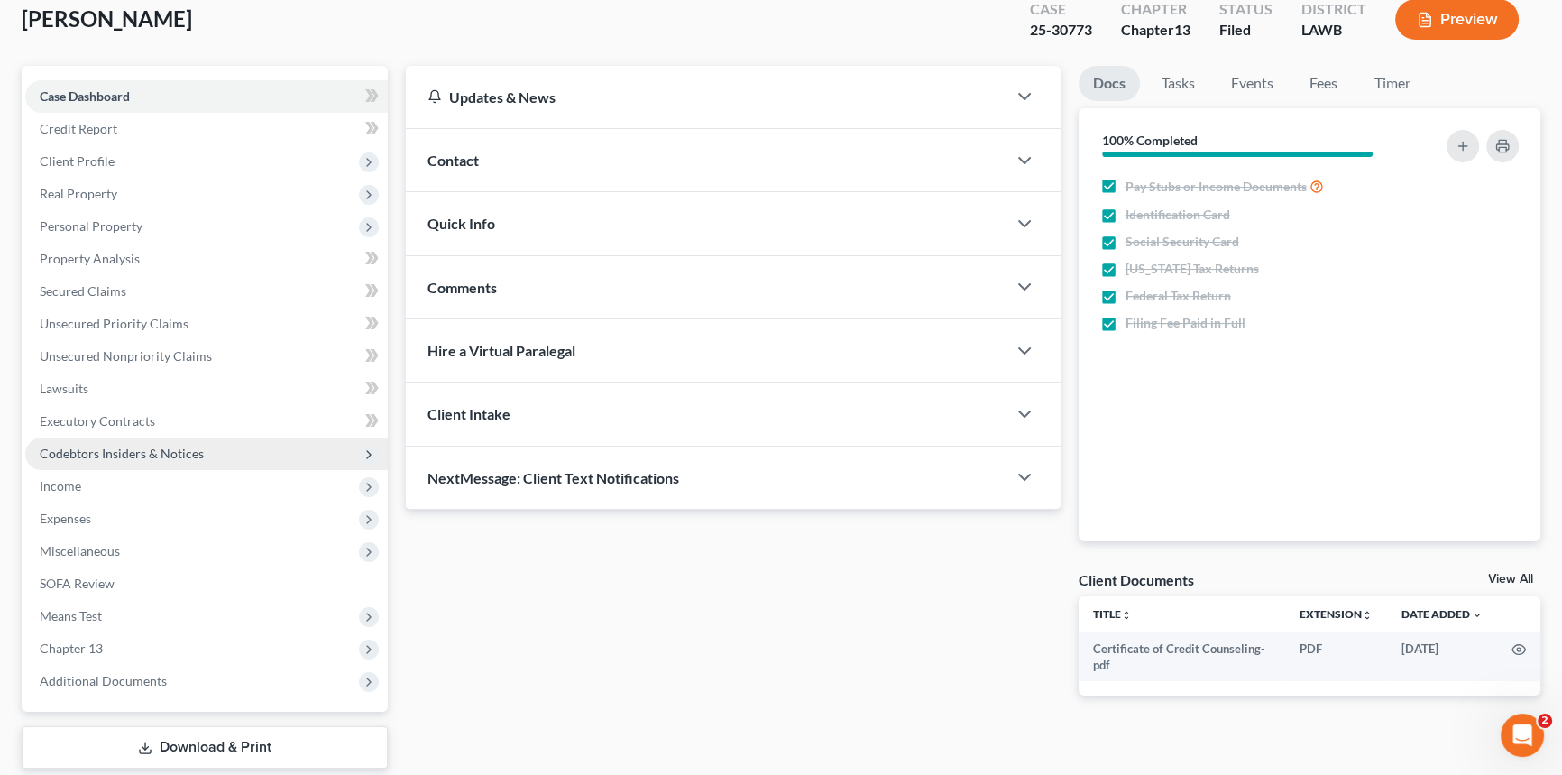
scroll to position [214, 0]
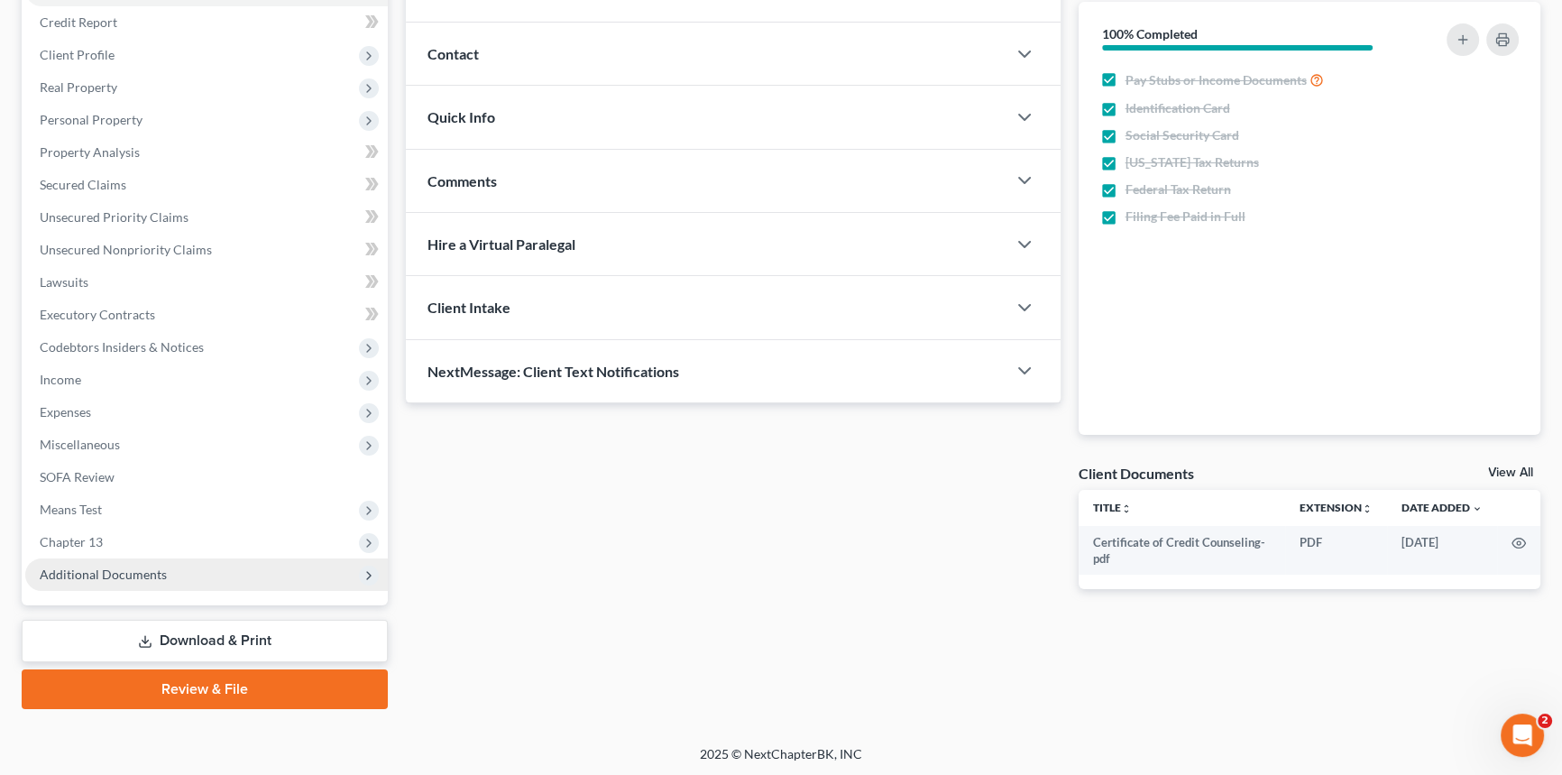
click at [134, 541] on span "Chapter 13" at bounding box center [206, 542] width 363 height 32
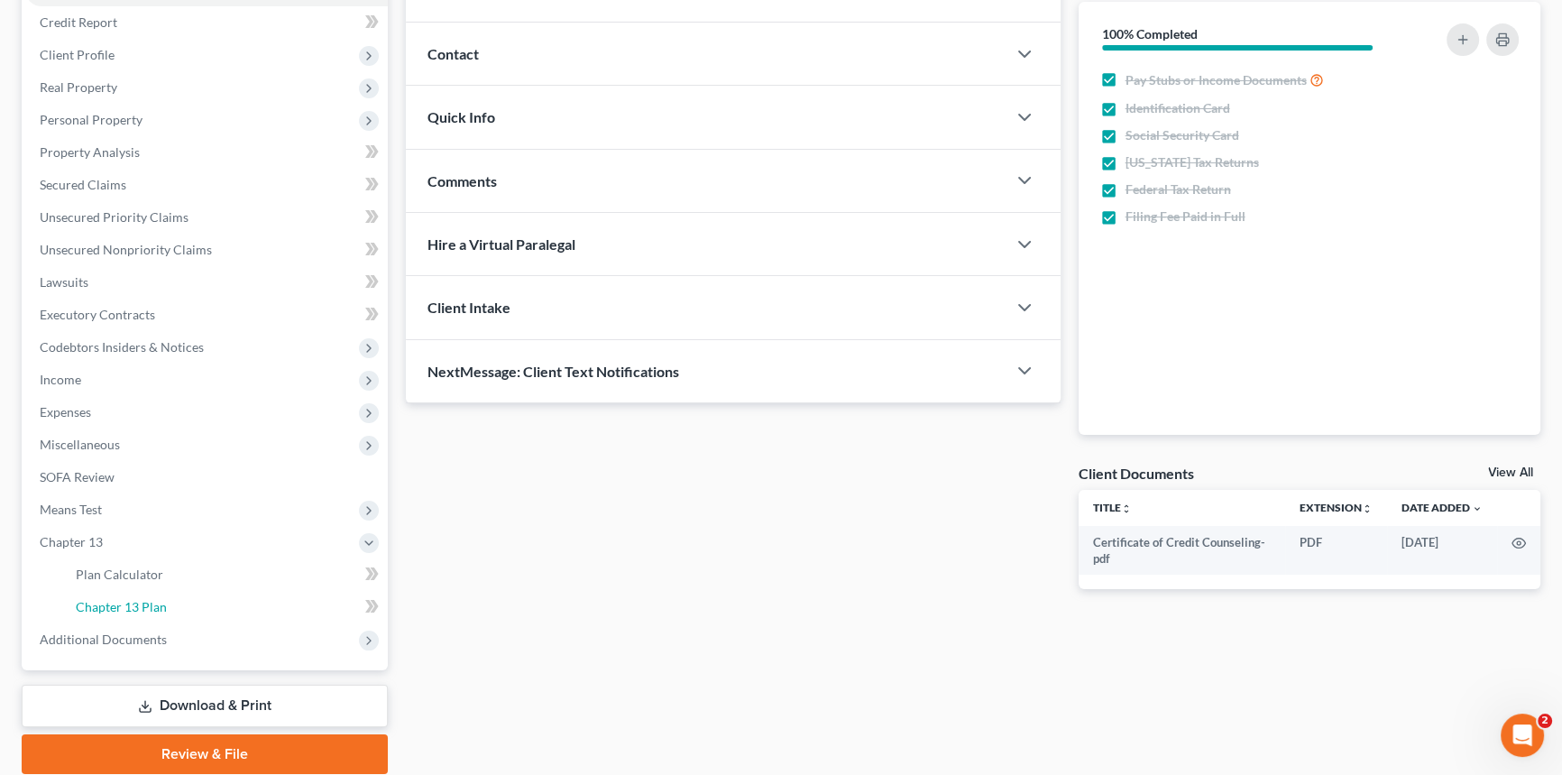
click at [161, 596] on link "Chapter 13 Plan" at bounding box center [224, 607] width 326 height 32
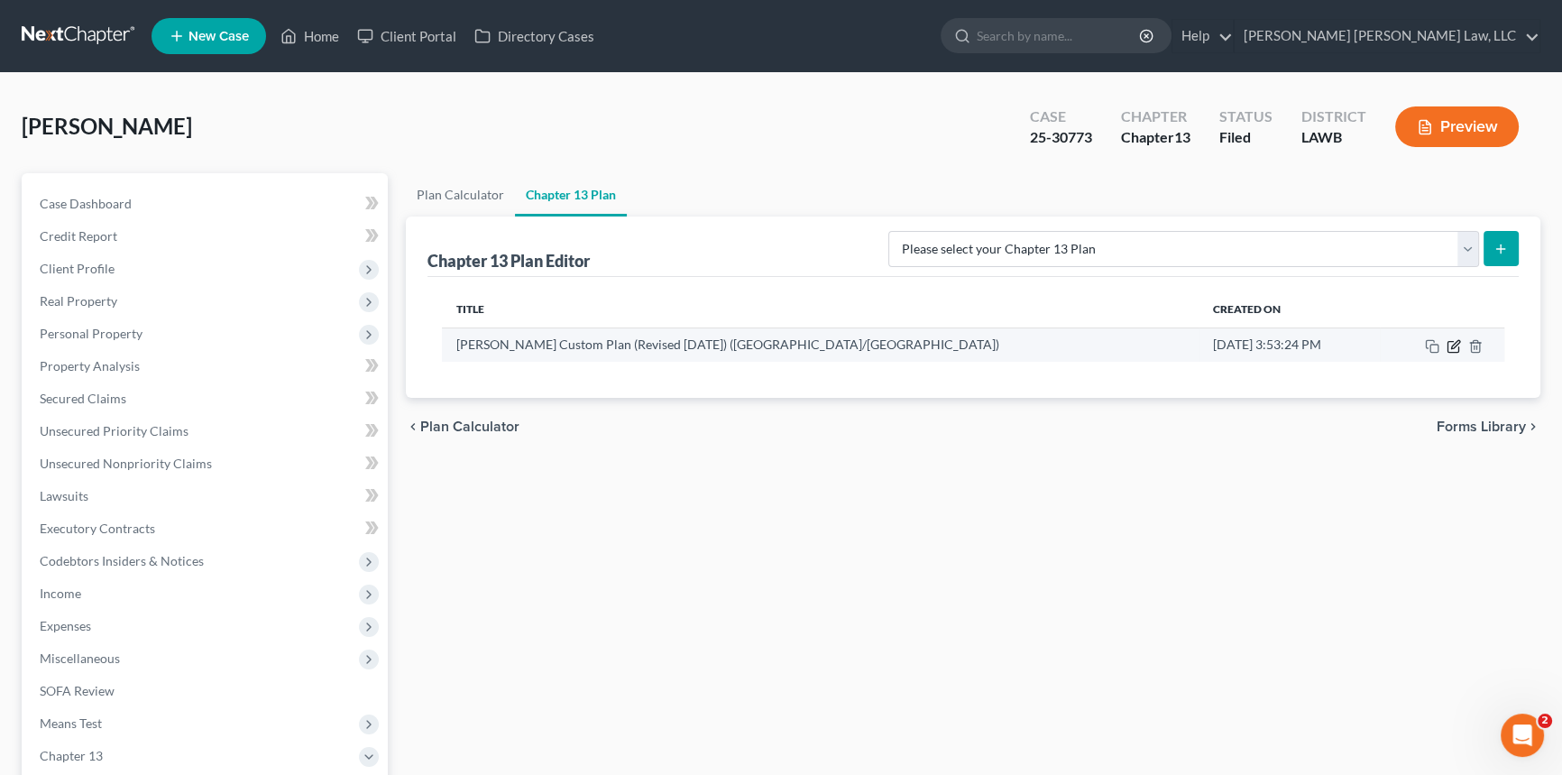
click at [1451, 350] on icon "button" at bounding box center [1454, 346] width 14 height 14
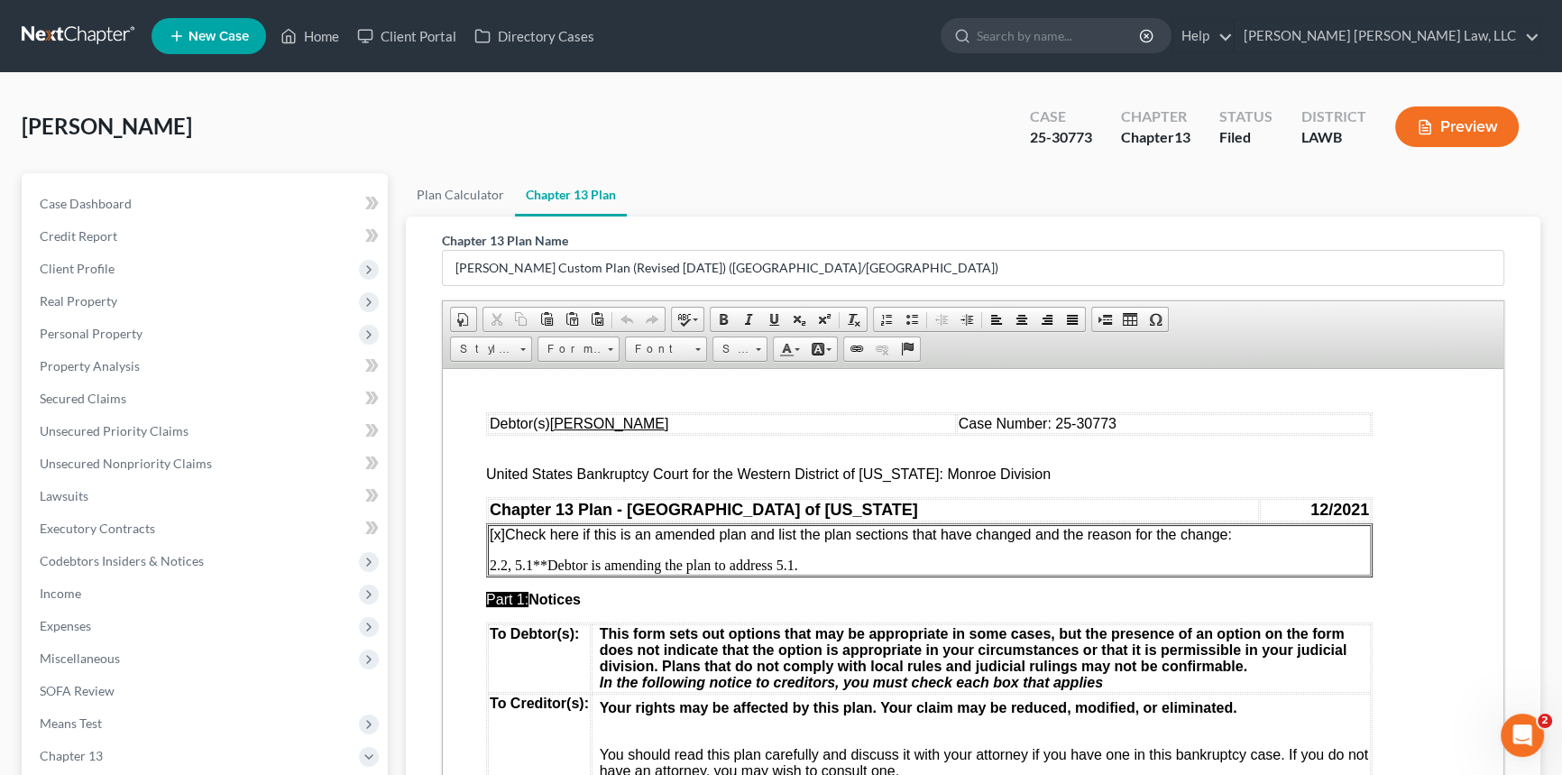
click at [1254, 539] on p "[x] Check here if this is an amended plan and list the plan sections that have …" at bounding box center [929, 534] width 879 height 16
drag, startPoint x: 795, startPoint y: 565, endPoint x: 488, endPoint y: 571, distance: 306.7
click at [490, 571] on p "2.2, 5.1**Debtor is amending the plan to address 5.1." at bounding box center [929, 564] width 879 height 16
click at [641, 565] on p "Debtor is amending the p[lan to cure the Objection for the Trustee" at bounding box center [929, 564] width 879 height 16
drag, startPoint x: 801, startPoint y: 568, endPoint x: 869, endPoint y: 569, distance: 68.5
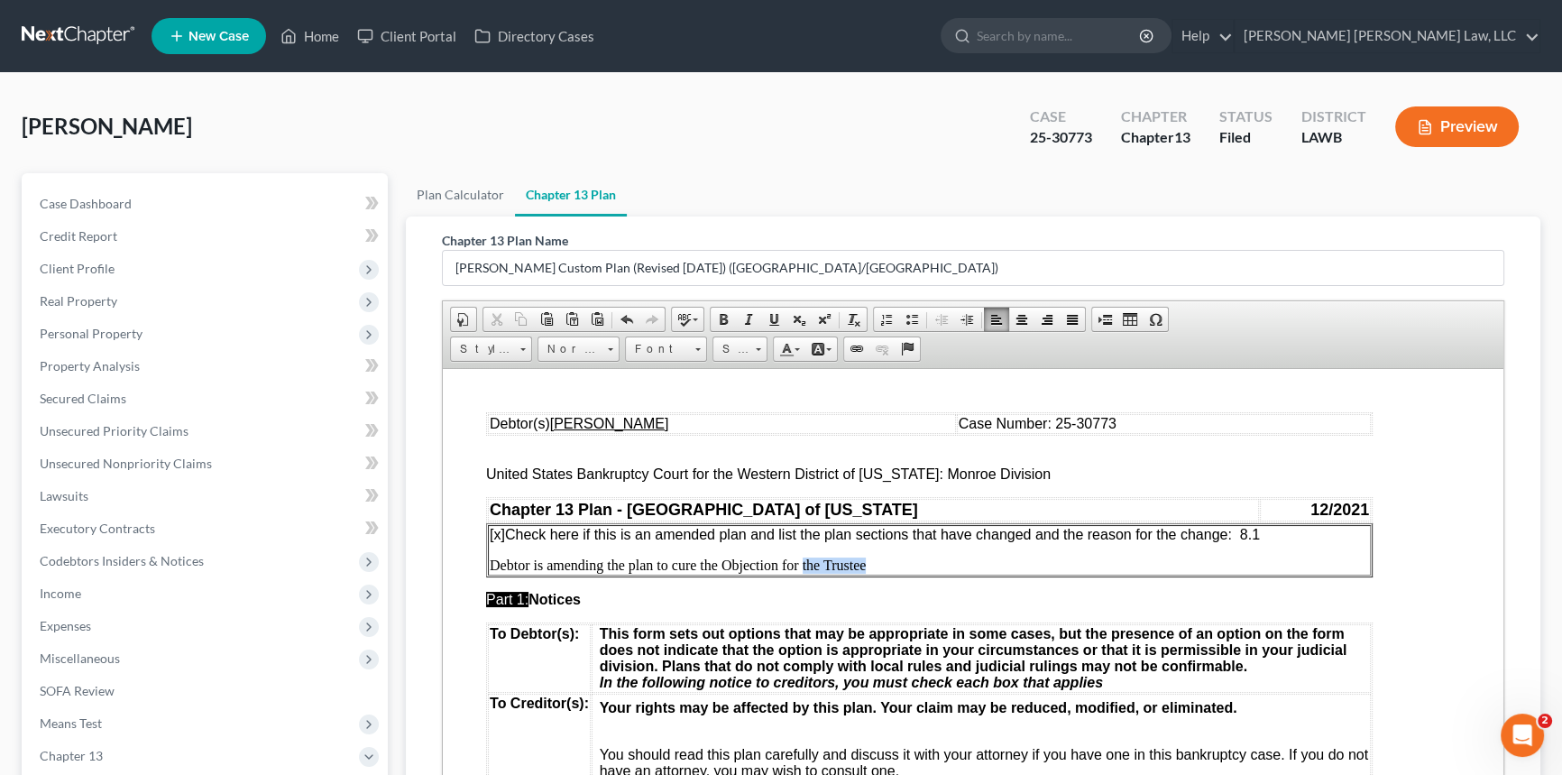
click at [869, 569] on p "Debtor is amending the p lan to cure the Objection for the Trustee" at bounding box center [929, 564] width 879 height 16
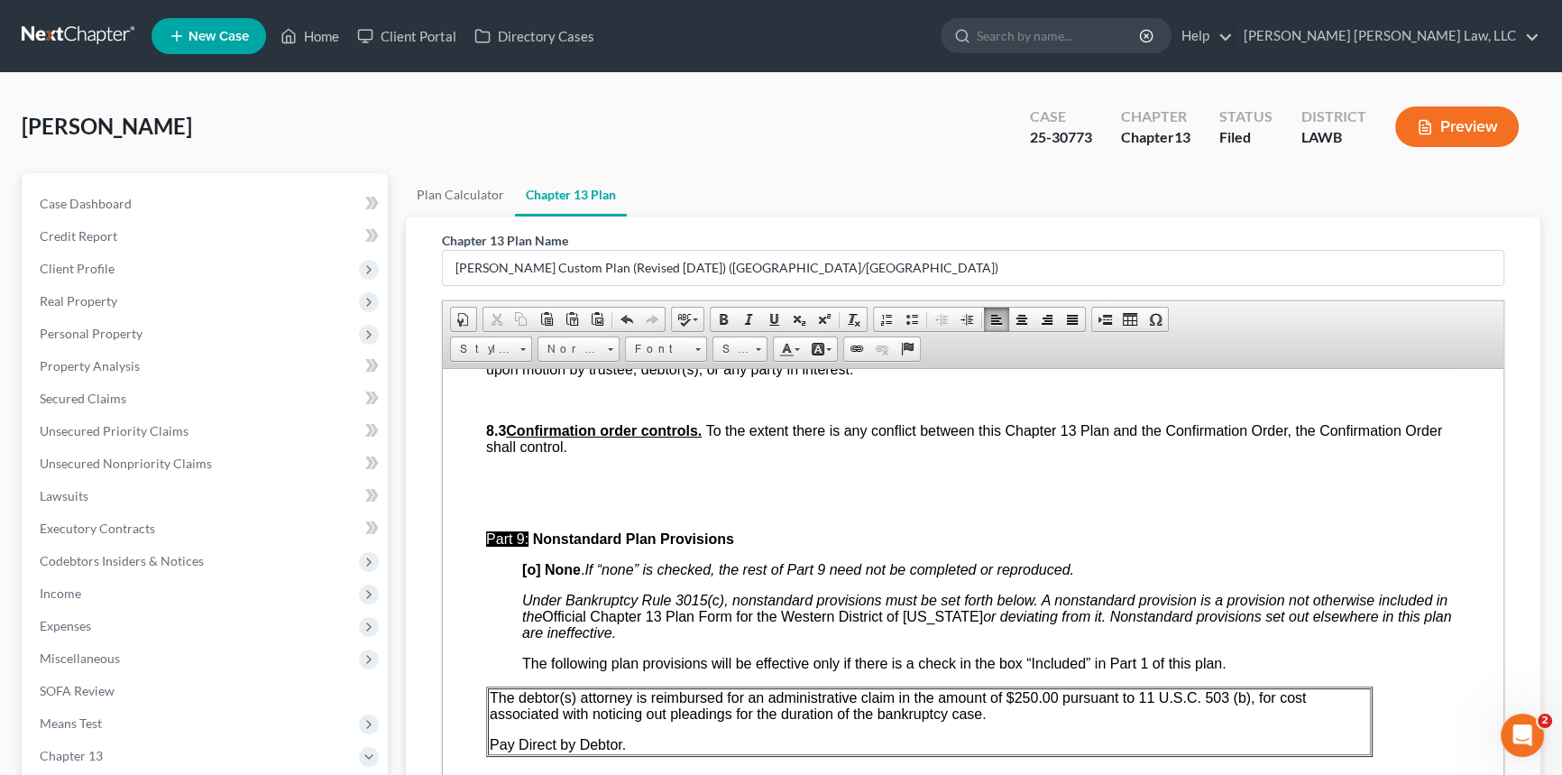
scroll to position [5083, 0]
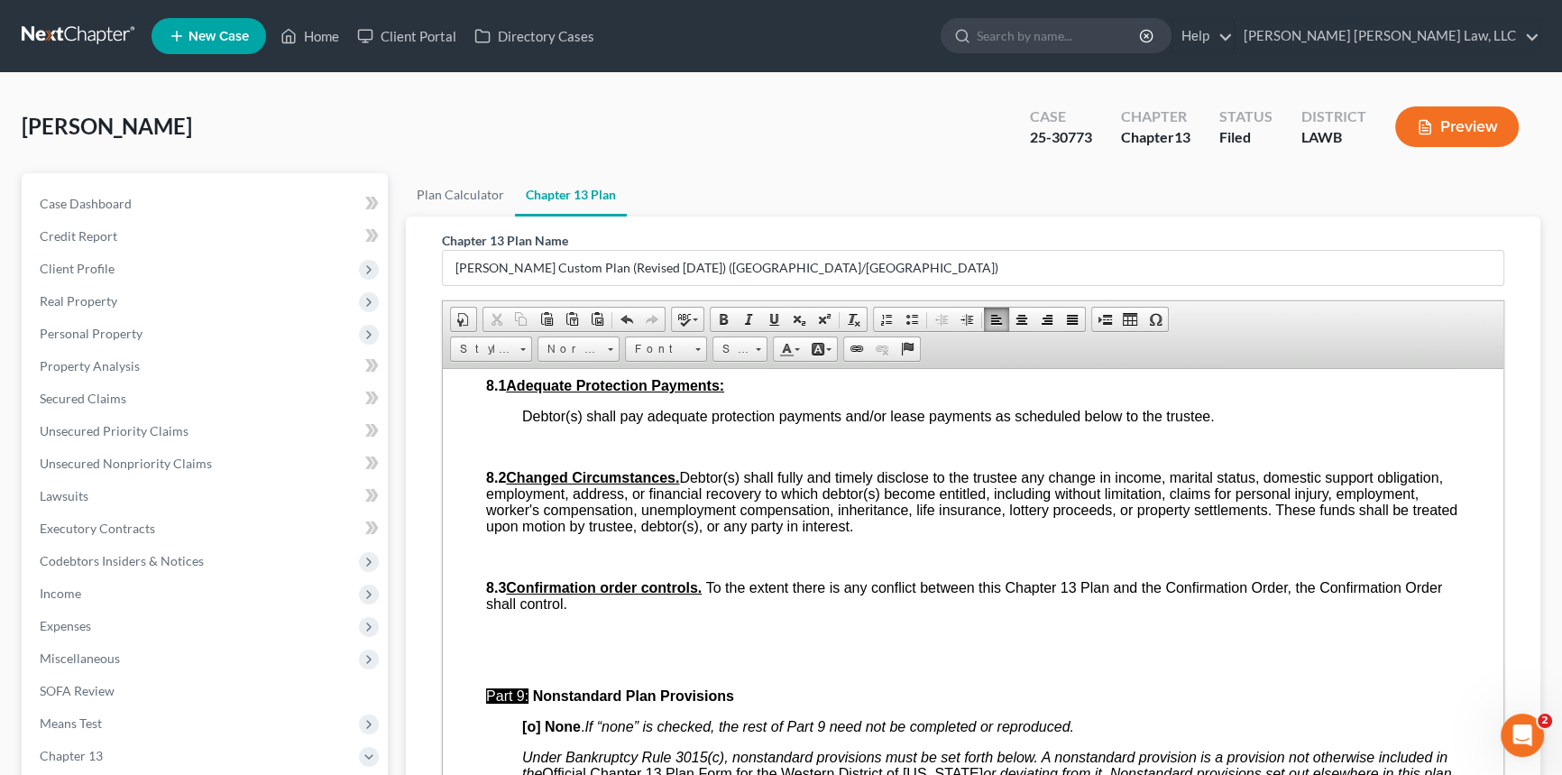
click at [534, 455] on p "To enrich screen reader interactions, please activate Accessibility in Grammarl…" at bounding box center [991, 446] width 938 height 16
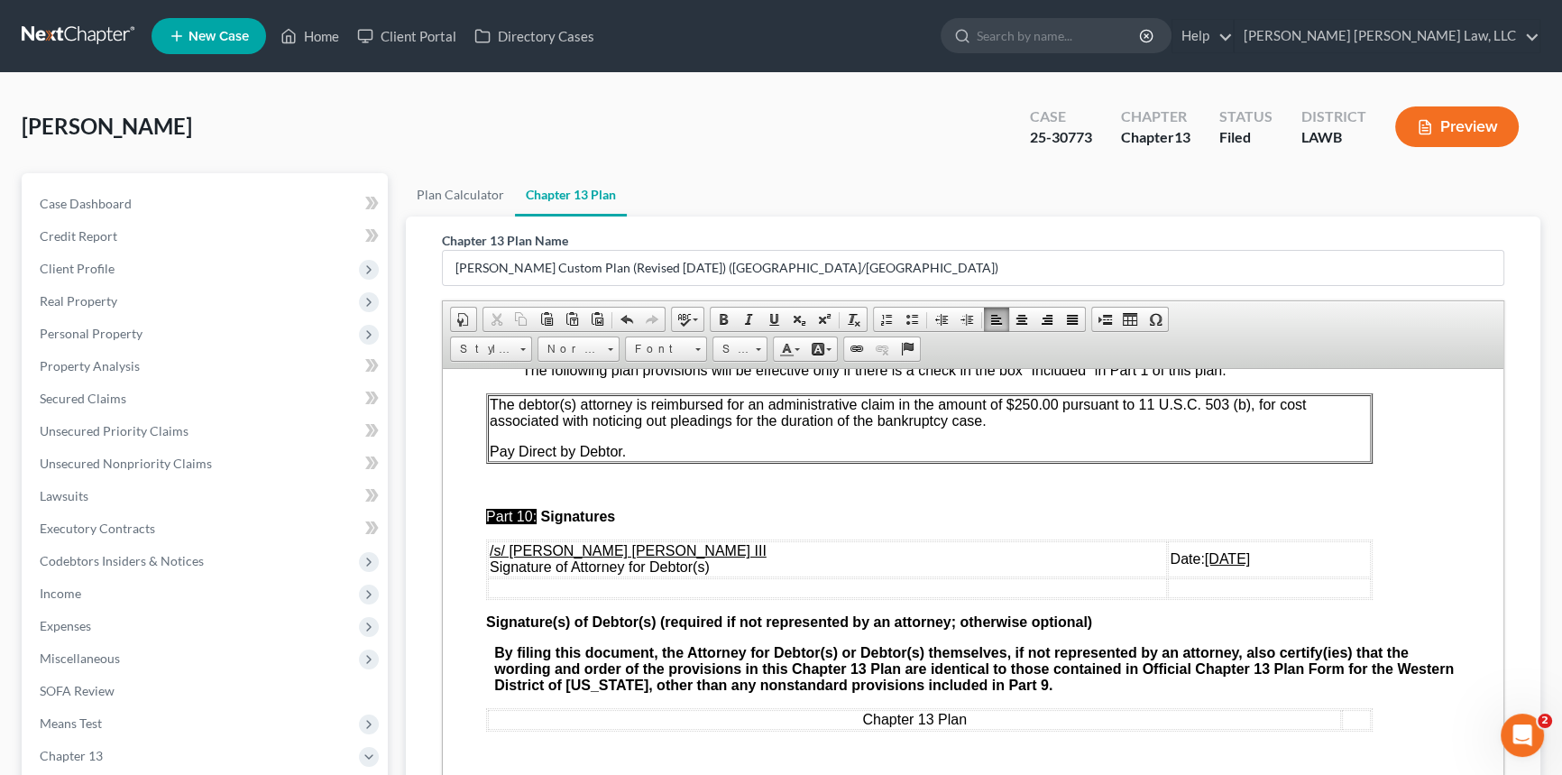
scroll to position [5737, 0]
click at [1205, 550] on u "[DATE]" at bounding box center [1227, 557] width 45 height 15
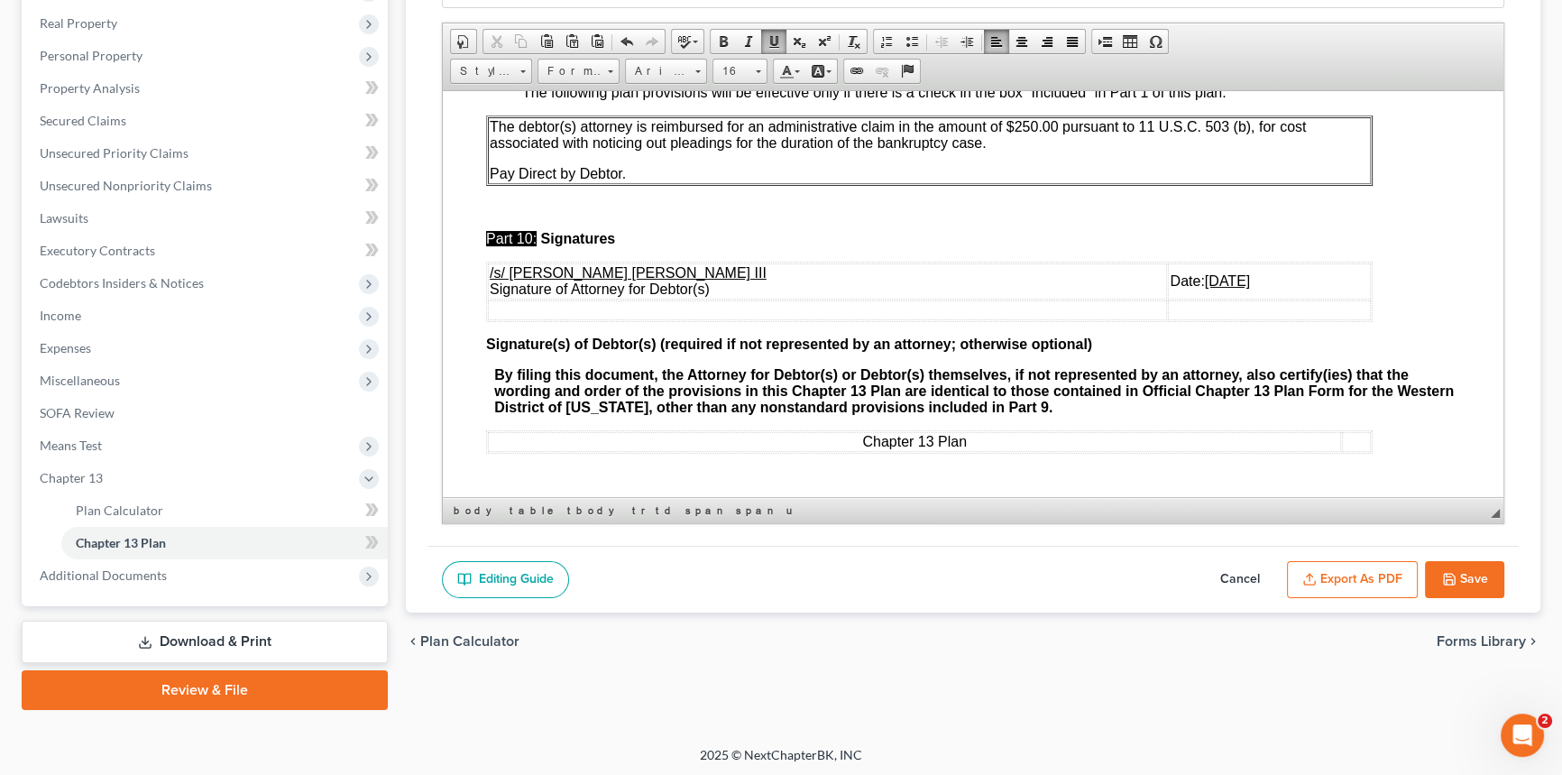
scroll to position [280, 0]
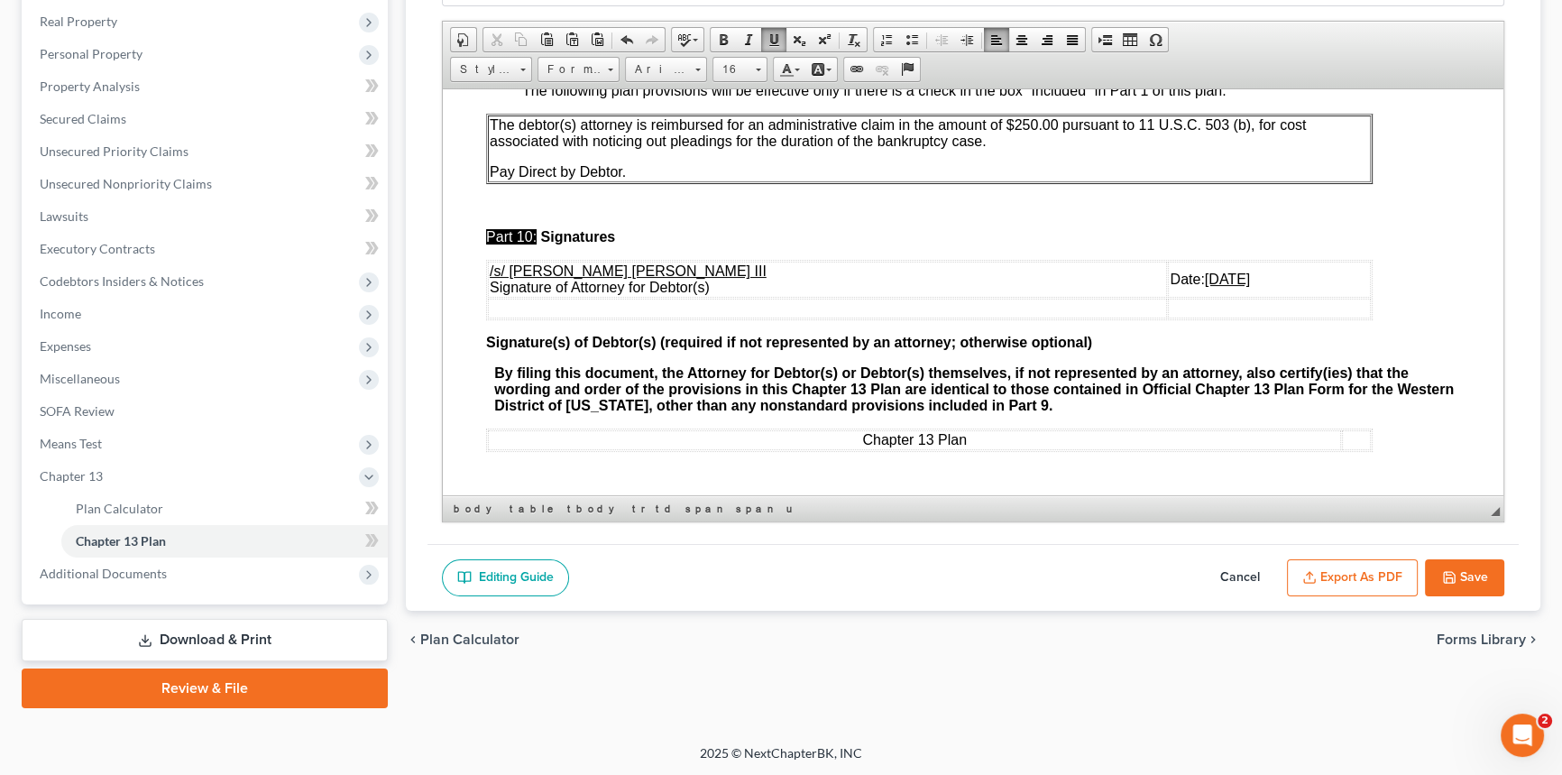
click at [1358, 568] on button "Export as PDF" at bounding box center [1352, 578] width 131 height 38
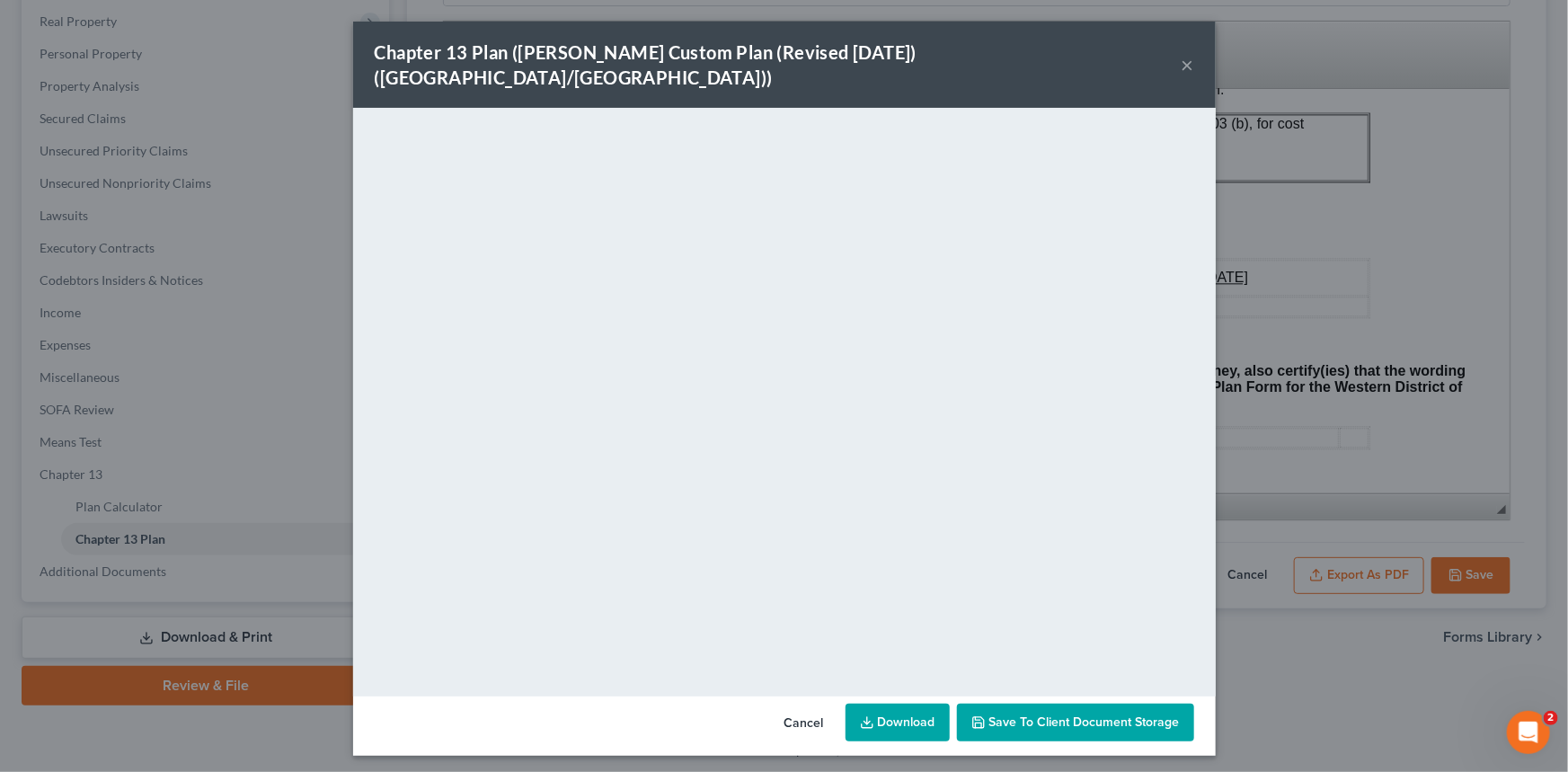
click at [1185, 54] on button "×" at bounding box center [1187, 65] width 13 height 22
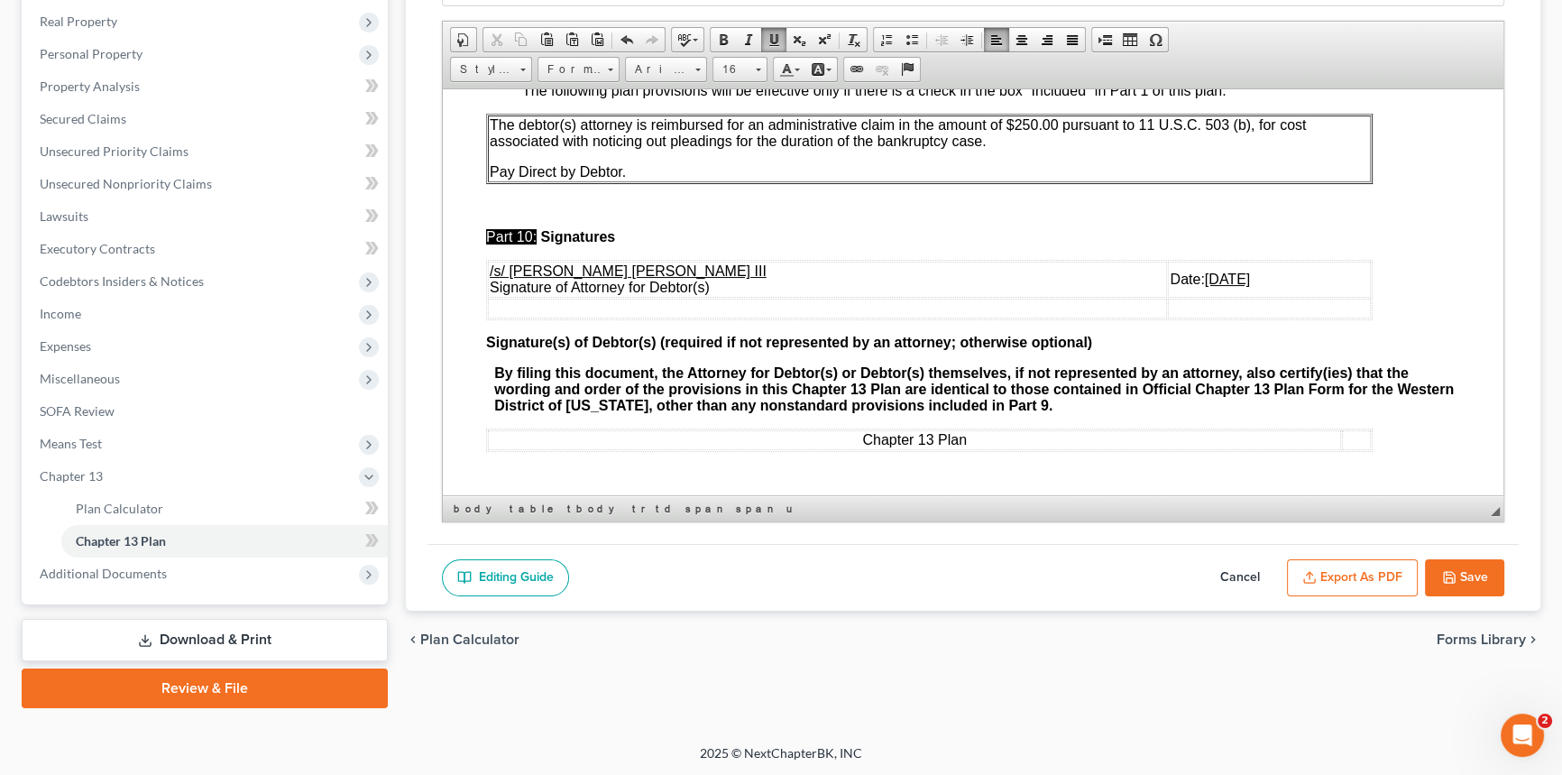
click at [1475, 568] on button "Save" at bounding box center [1464, 578] width 79 height 38
